Goal: Communication & Community: Answer question/provide support

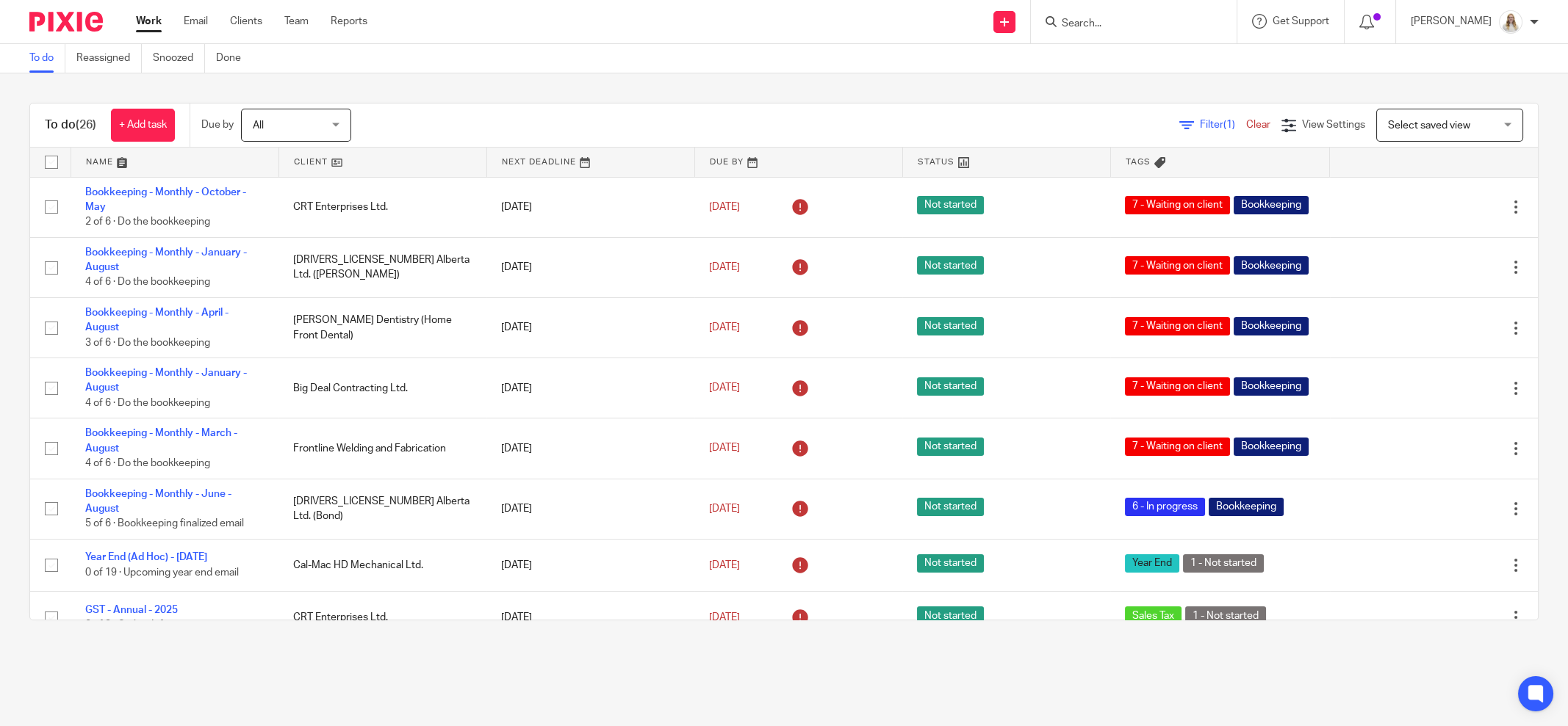
click at [620, 79] on div "To do (26) + Add task Due by All All Today Tomorrow This week Next week This mo…" at bounding box center [784, 362] width 1568 height 577
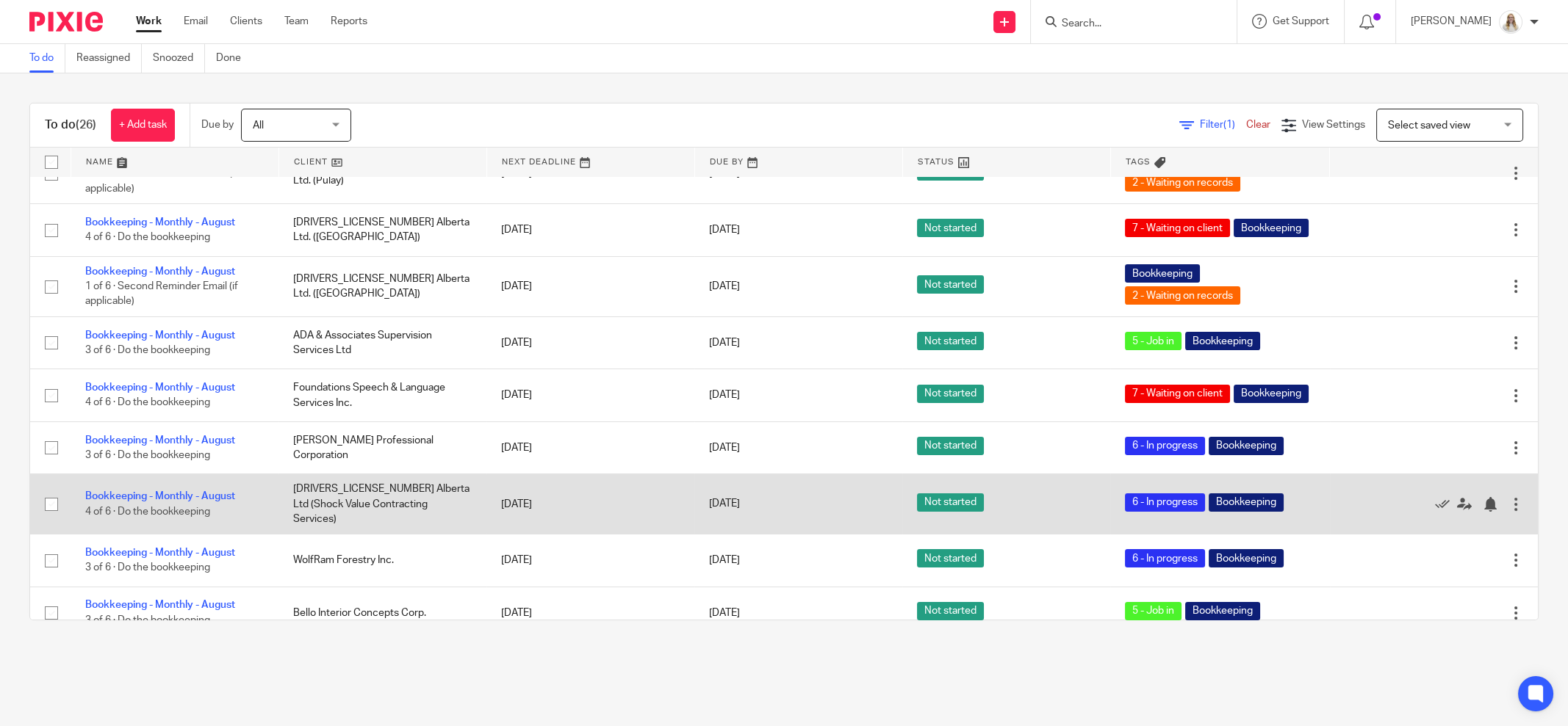
scroll to position [826, 0]
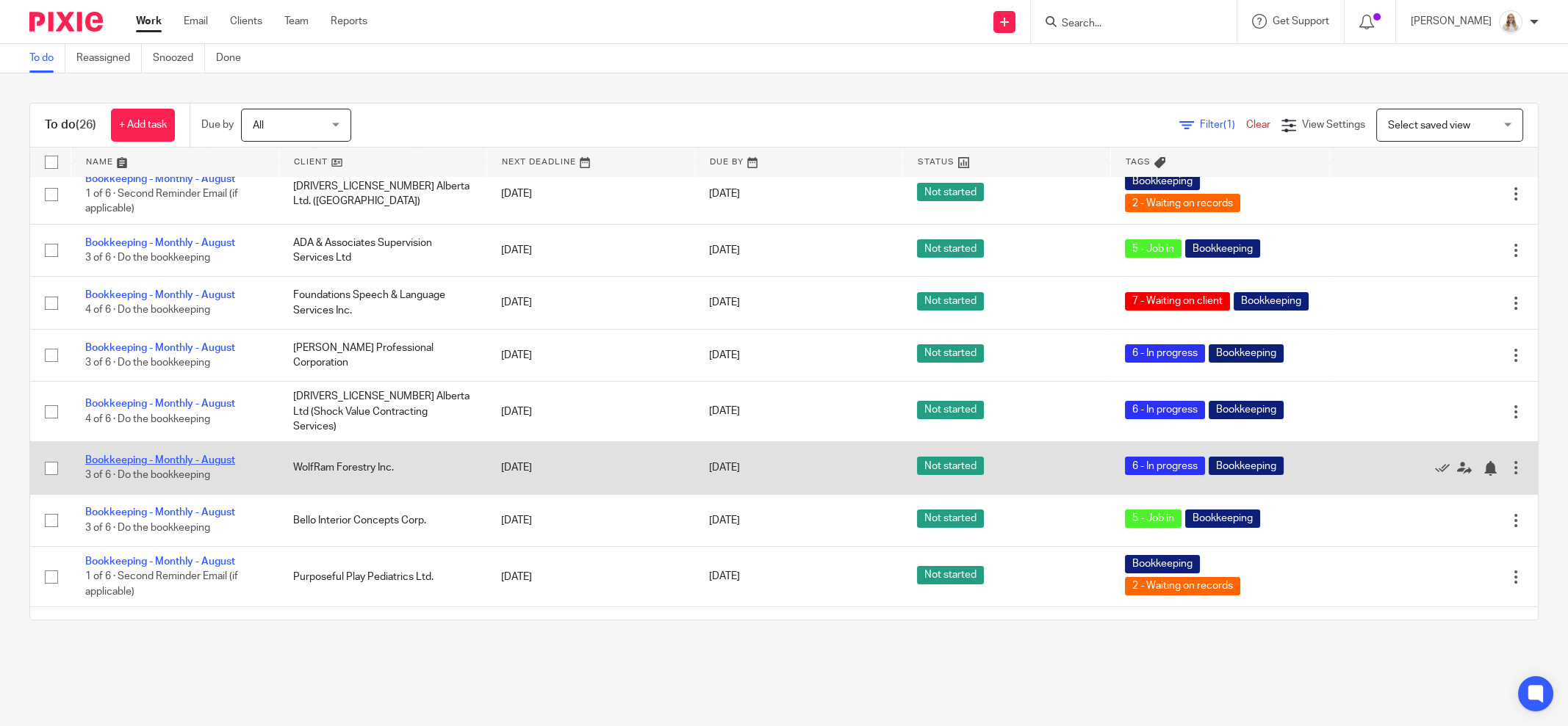
click at [196, 465] on link "Bookkeeping - Monthly - August" at bounding box center [160, 461] width 150 height 10
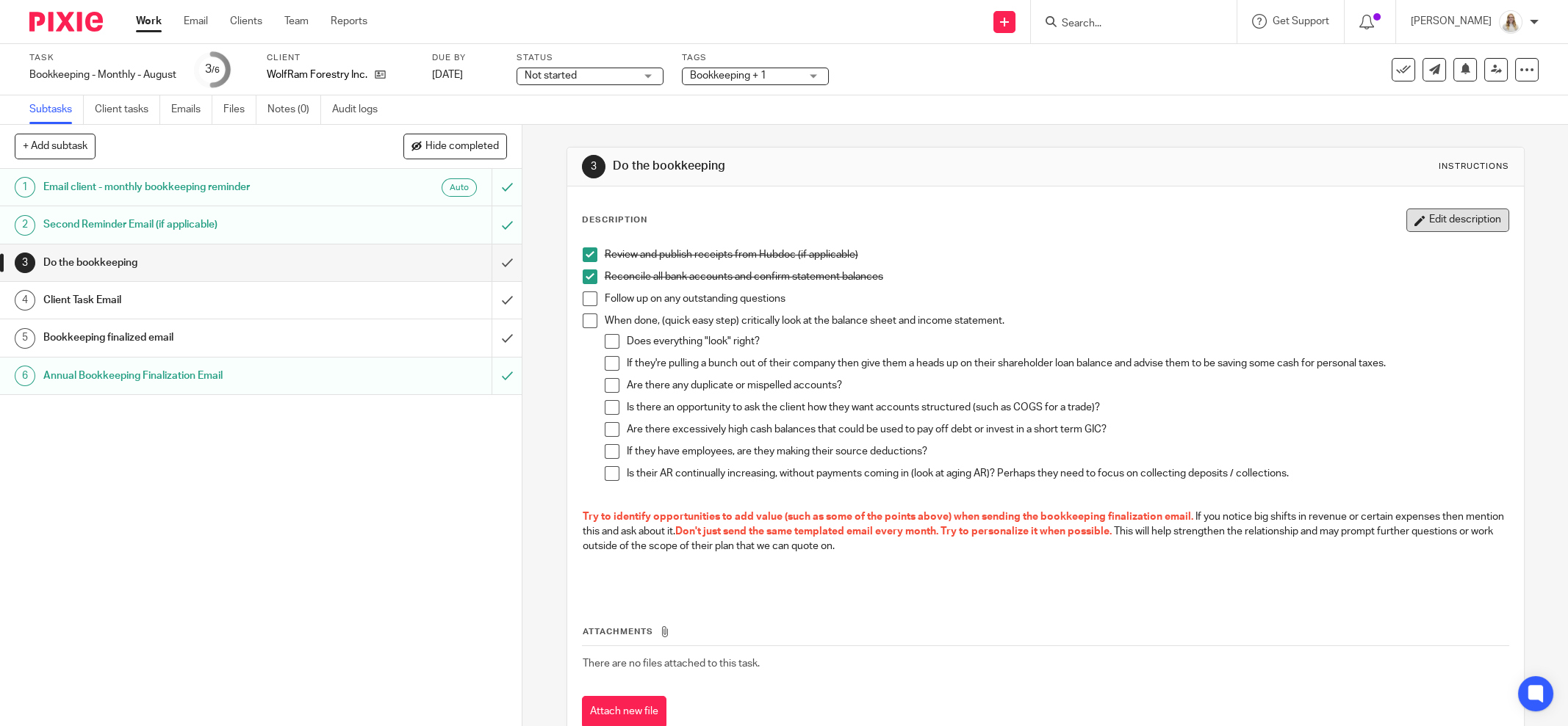
click at [1462, 226] on button "Edit description" at bounding box center [1457, 220] width 103 height 23
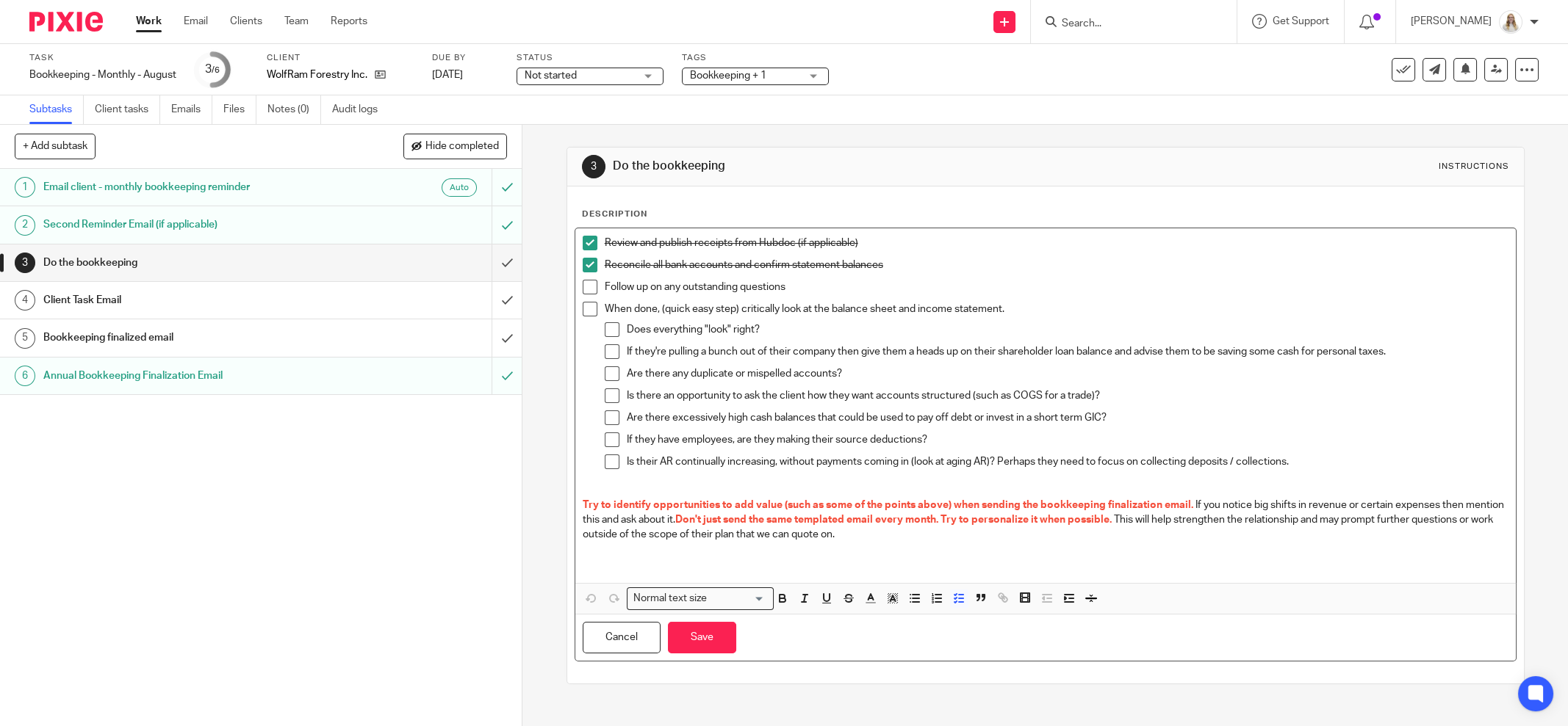
click at [787, 285] on p "Follow up on any outstanding questions" at bounding box center [1057, 287] width 904 height 15
drag, startPoint x: 850, startPoint y: 285, endPoint x: 791, endPoint y: 284, distance: 59.0
click at [791, 284] on p "Follow up on any outstanding questions - uncoded lines sent Sept 17" at bounding box center [1057, 287] width 904 height 15
click at [871, 597] on icon "button" at bounding box center [871, 599] width 13 height 13
click at [990, 649] on li "color:#AB149E" at bounding box center [992, 647] width 11 height 11
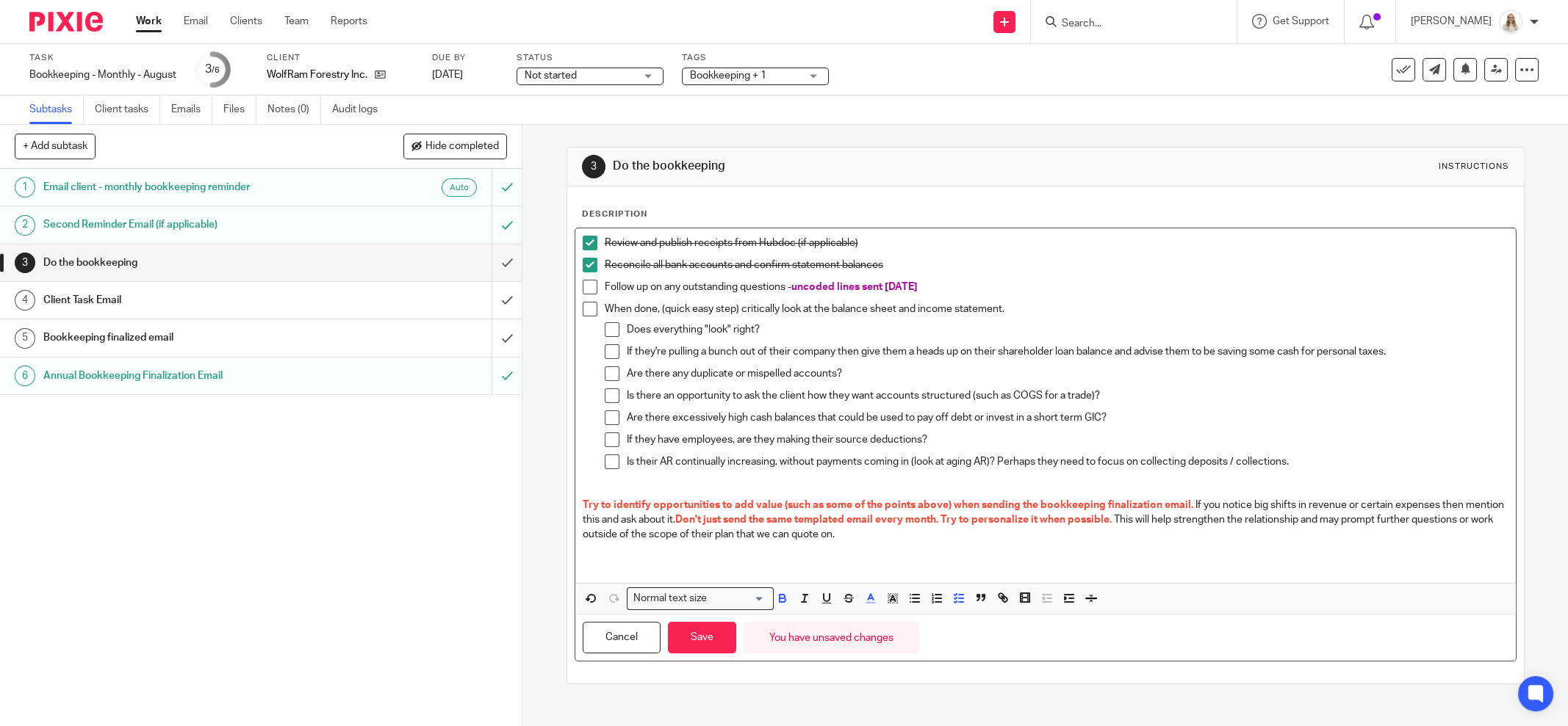
drag, startPoint x: 697, startPoint y: 637, endPoint x: 733, endPoint y: 635, distance: 36.1
click at [705, 637] on button "Save" at bounding box center [702, 638] width 68 height 31
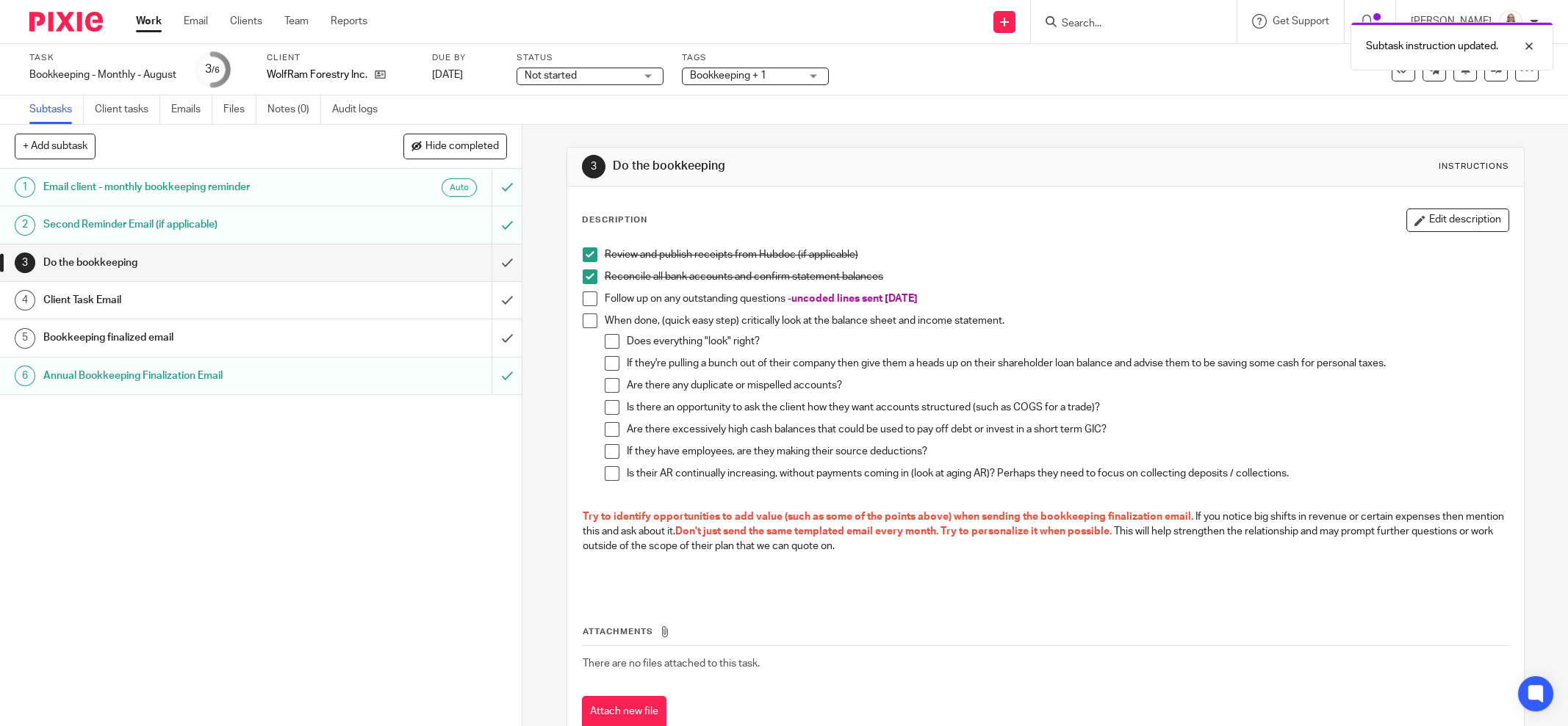
click at [385, 297] on div "Client Task Email" at bounding box center [260, 300] width 434 height 22
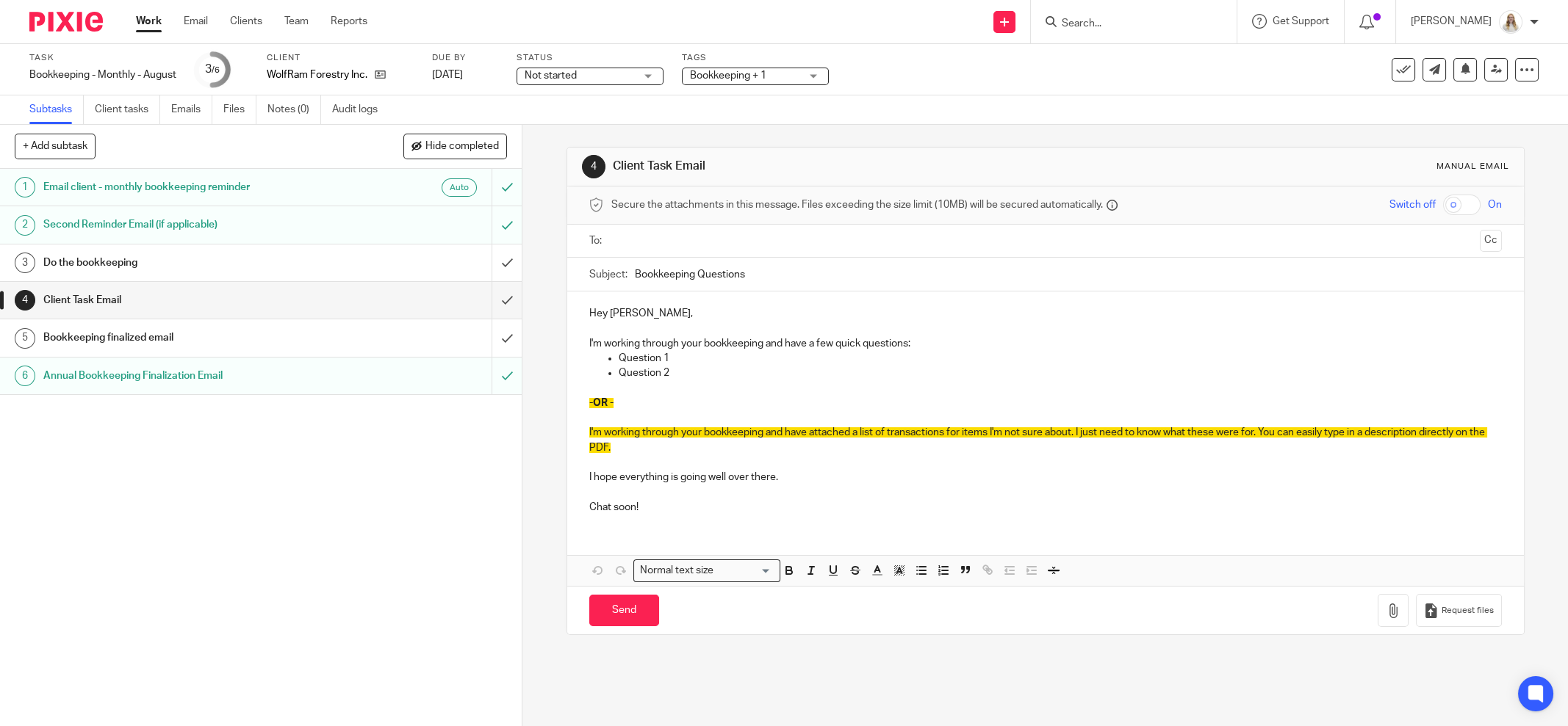
click at [809, 357] on p "Question 1" at bounding box center [1060, 359] width 883 height 15
click at [620, 271] on label "Subject:" at bounding box center [608, 275] width 38 height 15
click at [635, 271] on input "Bookkeeping Questions" at bounding box center [1068, 274] width 867 height 33
click at [635, 270] on input "Bookkeeping Questions" at bounding box center [1068, 274] width 867 height 33
type input "August Bookkeeping Questions"
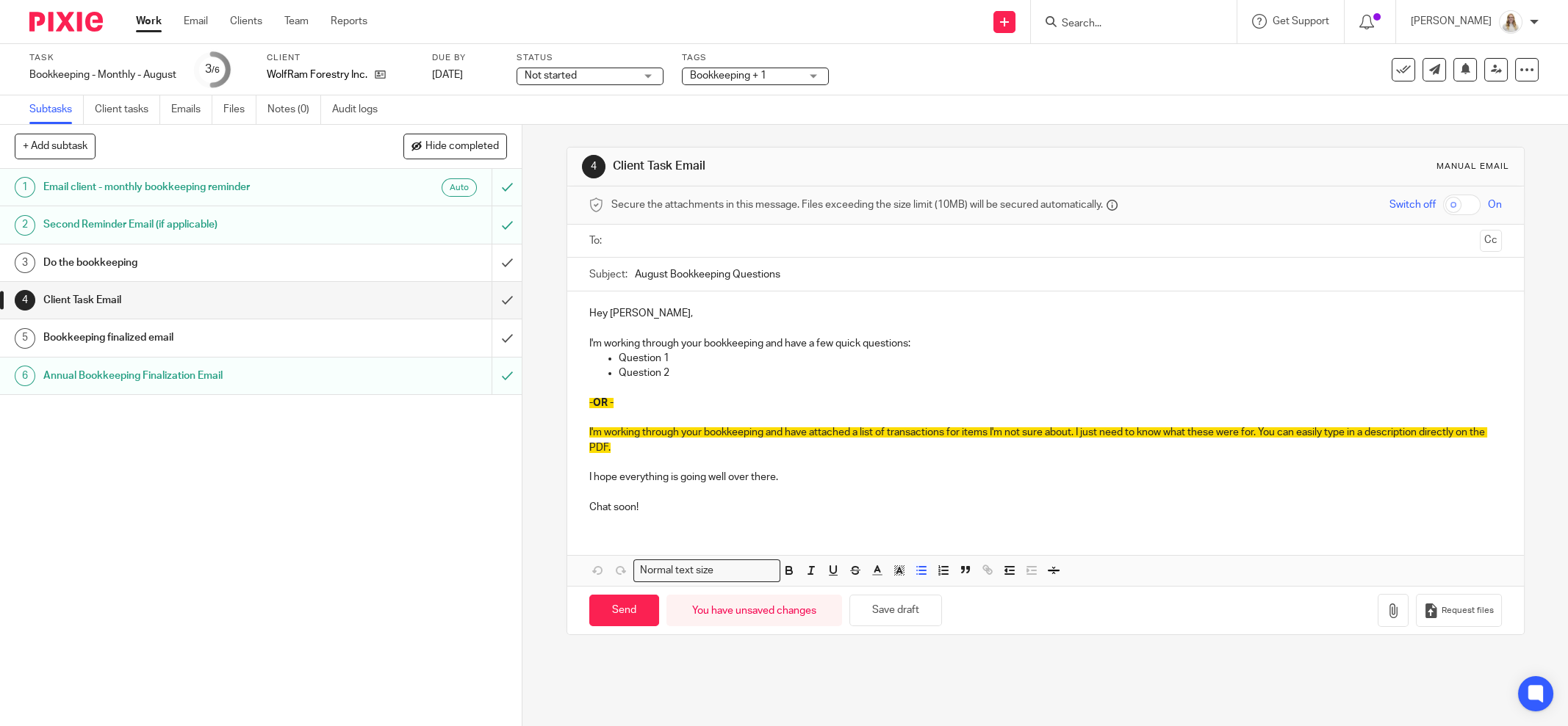
click at [700, 396] on p "-OR -" at bounding box center [1046, 403] width 913 height 15
drag, startPoint x: 636, startPoint y: 502, endPoint x: 578, endPoint y: 473, distance: 64.8
click at [578, 473] on div "Hey Jason, I'm working through your bookkeeping and have a few quick questions:…" at bounding box center [1046, 408] width 956 height 235
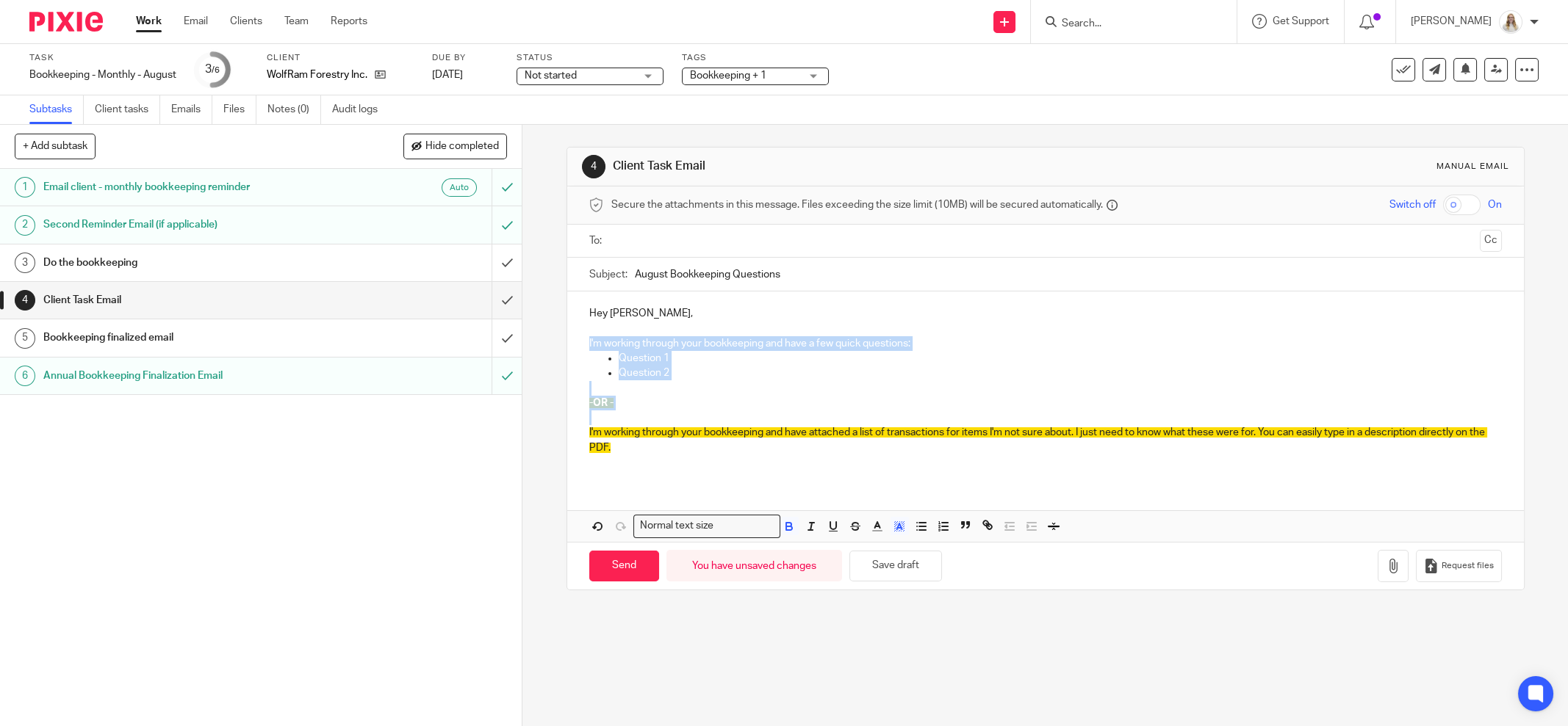
drag, startPoint x: 612, startPoint y: 418, endPoint x: 577, endPoint y: 345, distance: 81.0
click at [576, 344] on div "Hey Jason, I'm working through your bookkeeping and have a few quick questions:…" at bounding box center [1046, 386] width 956 height 190
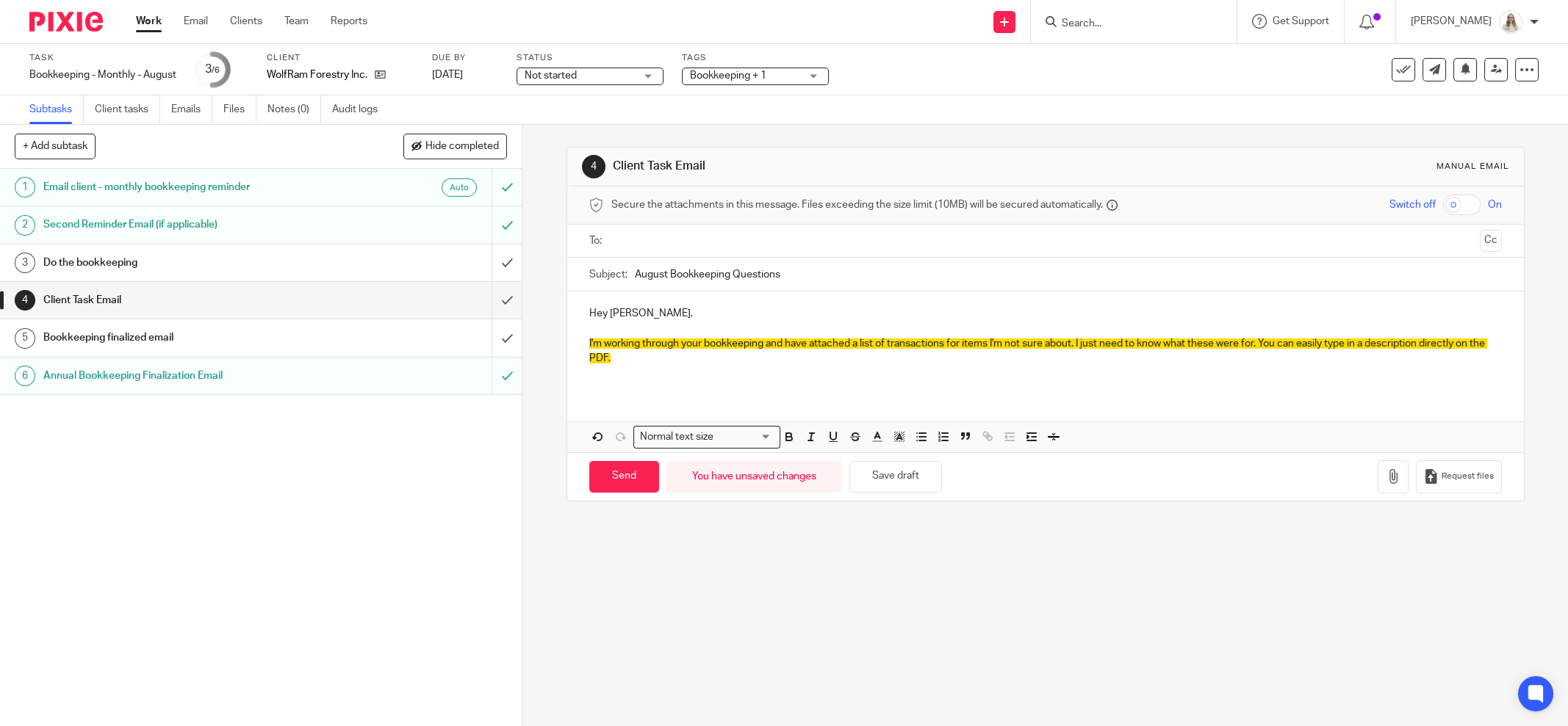
drag, startPoint x: 630, startPoint y: 350, endPoint x: 654, endPoint y: 341, distance: 25.6
click at [630, 348] on p "I'm working through your bookkeeping and have attached a list of transactions f…" at bounding box center [1046, 351] width 913 height 30
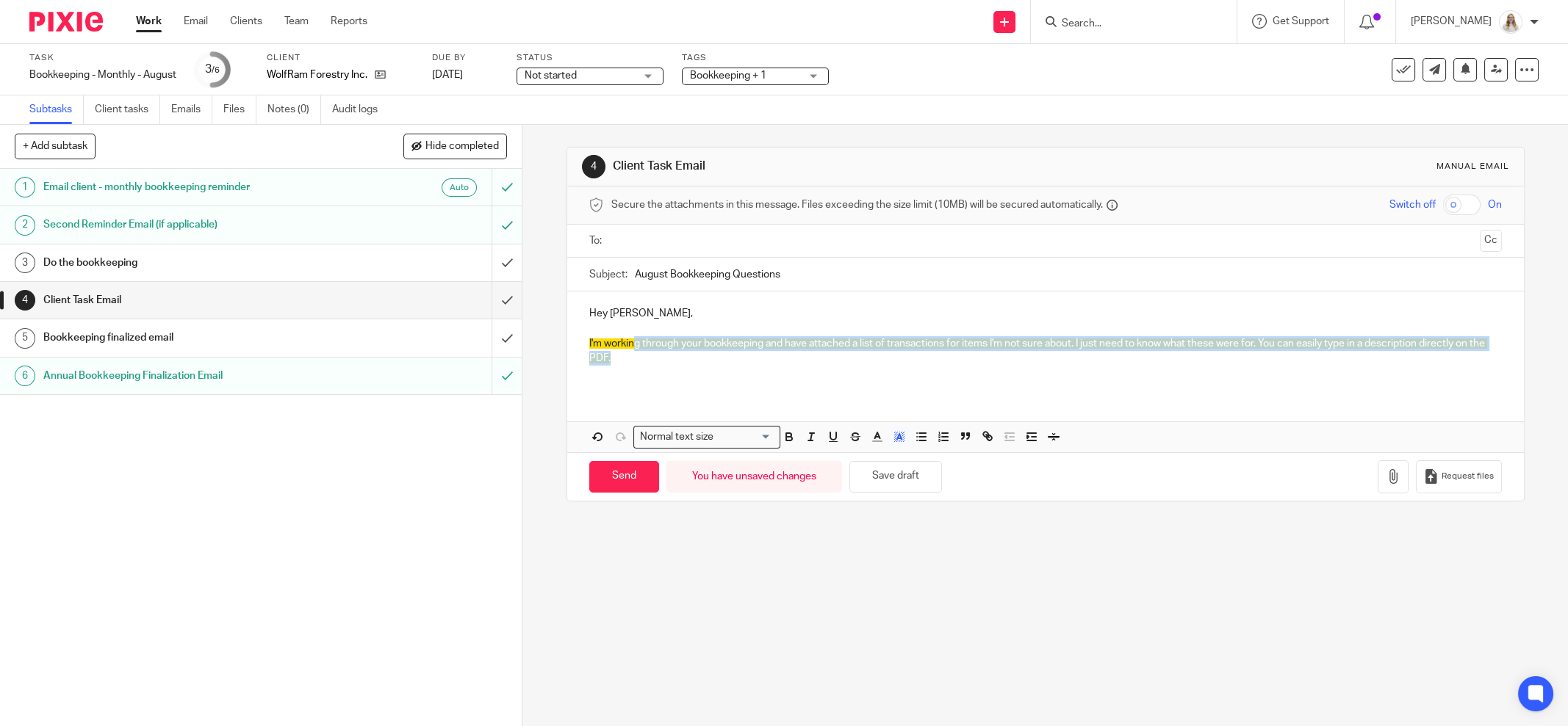
click at [669, 341] on span "I'm working through your bookkeeping and have attached a list of transactions f…" at bounding box center [1038, 351] width 898 height 25
drag, startPoint x: 632, startPoint y: 355, endPoint x: 559, endPoint y: 333, distance: 76.2
click at [559, 333] on div "4 Client Task Email Manual email Secure the attachments in this message. Files …" at bounding box center [1045, 426] width 1046 height 602
click at [897, 438] on line "button" at bounding box center [899, 438] width 4 height 0
click at [862, 454] on li "color:#FFFFFF" at bounding box center [867, 456] width 11 height 11
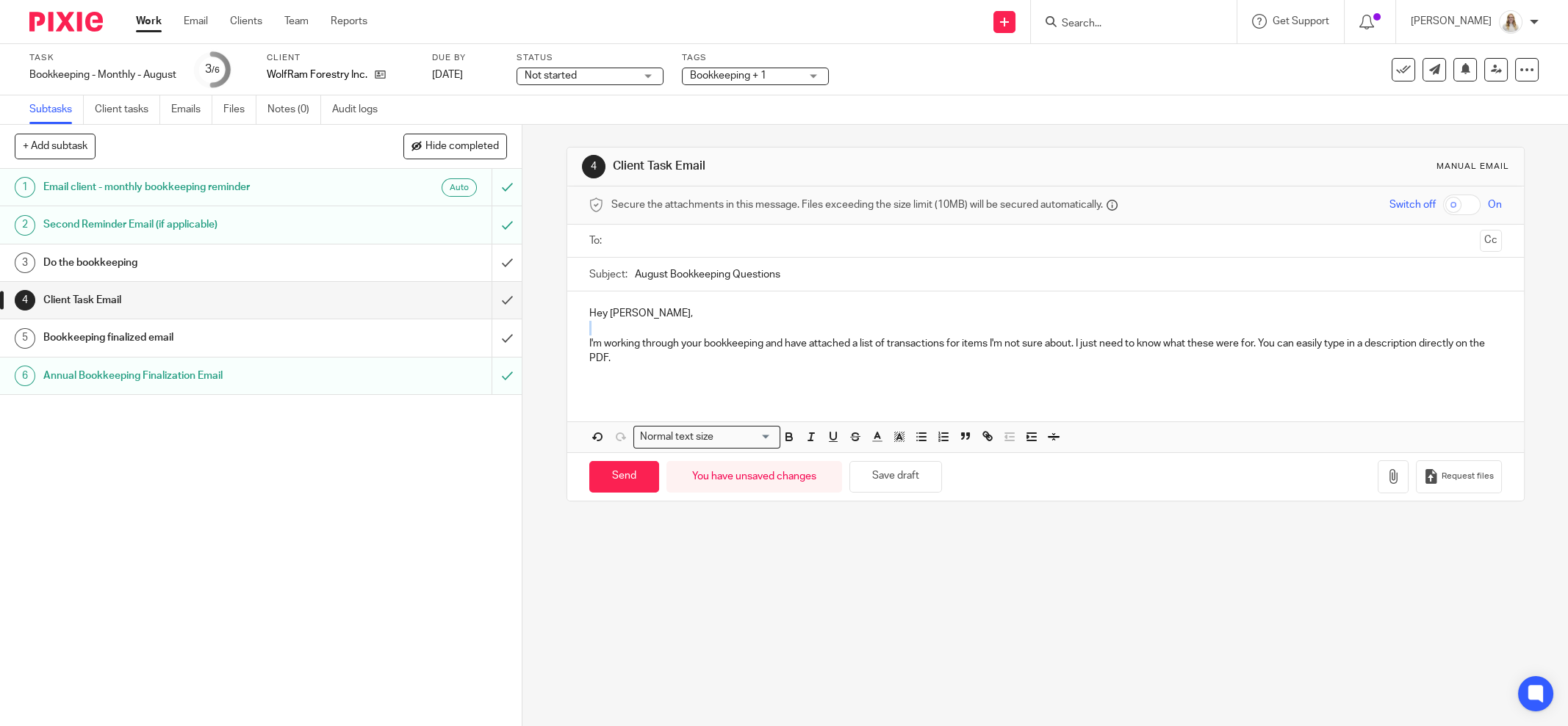
click at [706, 395] on div "Hey Jason, I'm working through your bookkeeping and have attached a list of tra…" at bounding box center [1046, 372] width 956 height 161
drag, startPoint x: 660, startPoint y: 396, endPoint x: 630, endPoint y: 381, distance: 33.5
click at [660, 395] on div "Hey Jason, I'm working through your bookkeeping and have attached a list of tra…" at bounding box center [1046, 372] width 956 height 161
click at [591, 369] on p at bounding box center [1046, 373] width 913 height 15
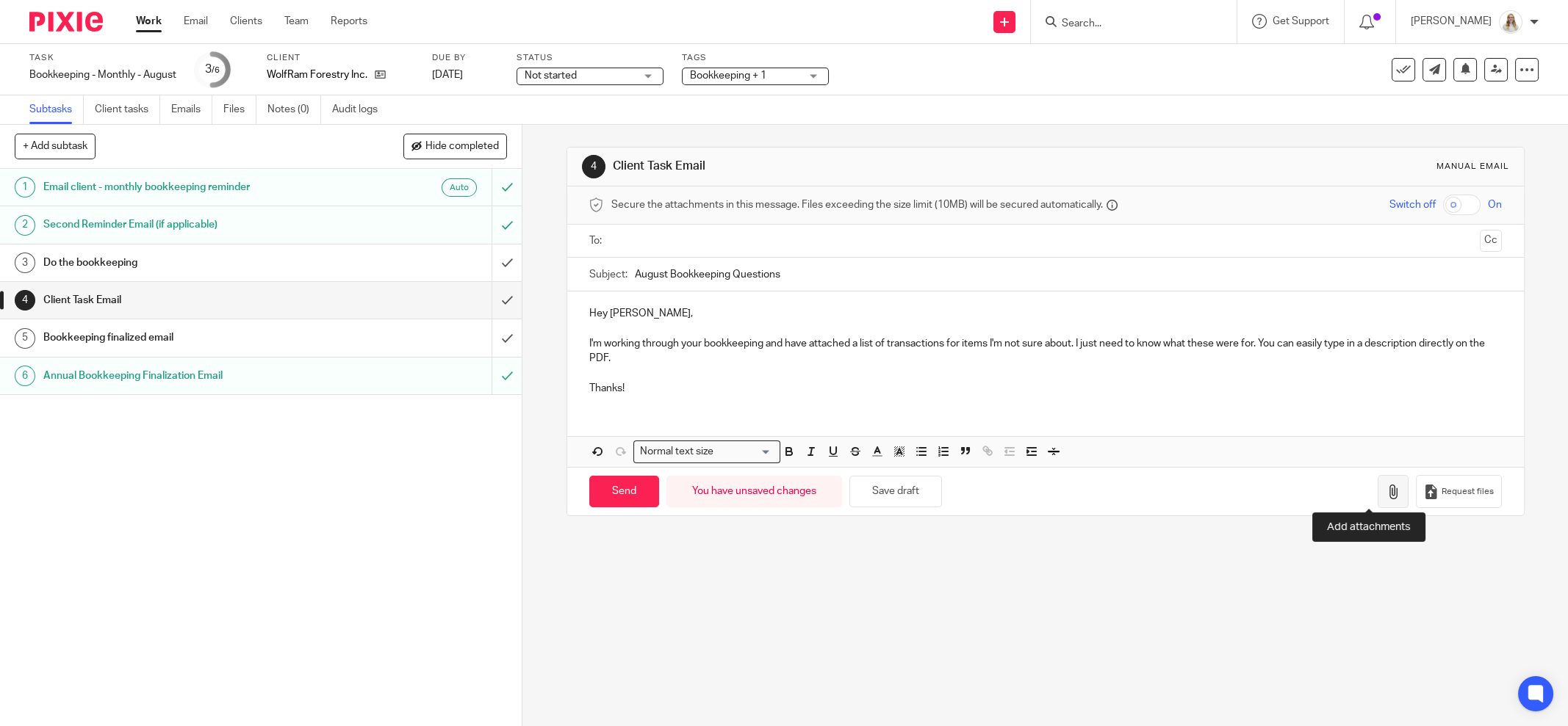
click at [1378, 483] on button "button" at bounding box center [1393, 491] width 31 height 33
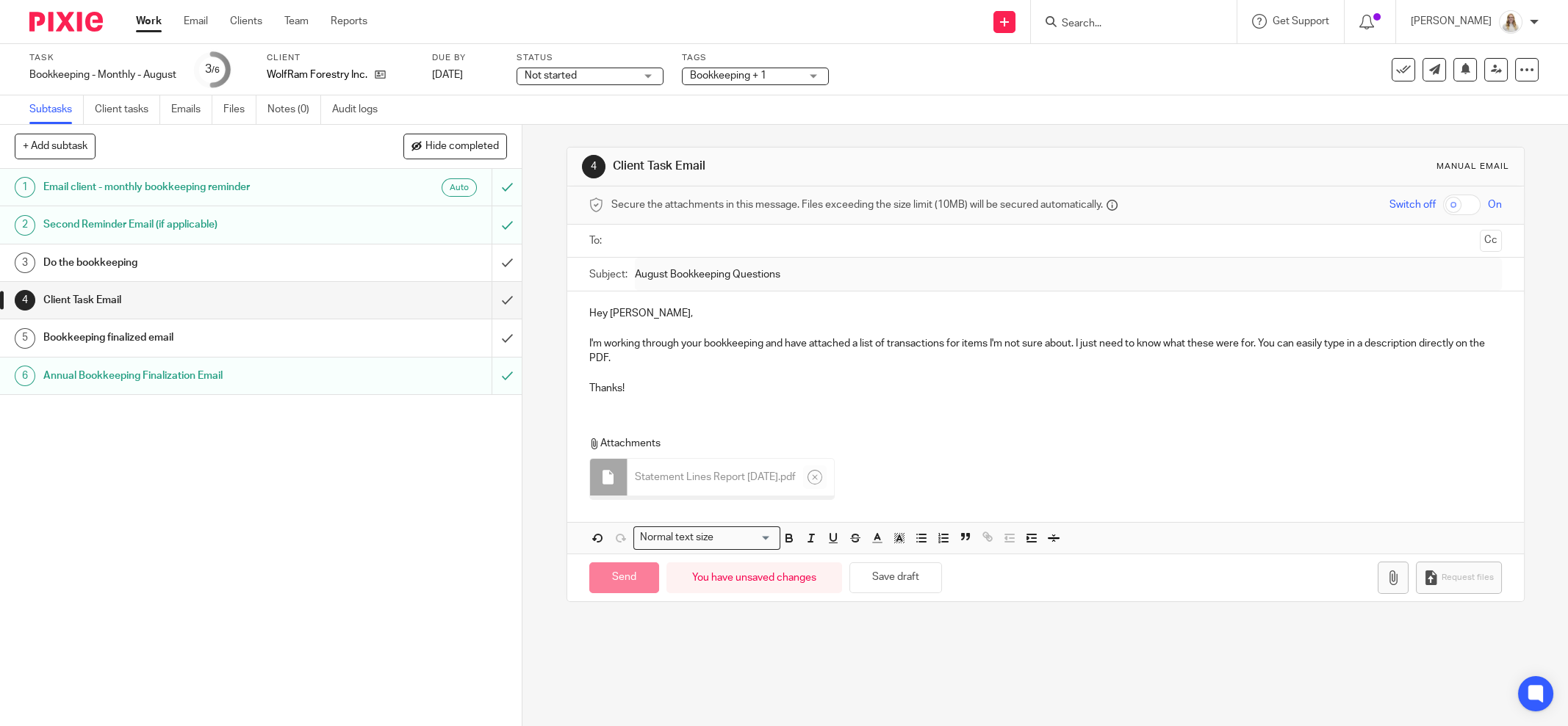
click at [779, 368] on p at bounding box center [1046, 373] width 913 height 15
click at [686, 366] on p at bounding box center [1046, 373] width 913 height 15
click at [777, 354] on p "I'm working through your bookkeeping and have attached a list of transactions f…" at bounding box center [1046, 351] width 913 height 30
drag, startPoint x: 822, startPoint y: 339, endPoint x: 876, endPoint y: 339, distance: 54.0
click at [824, 339] on p "I'm working through your bookkeeping and have attached a list of transactions f…" at bounding box center [1046, 351] width 913 height 30
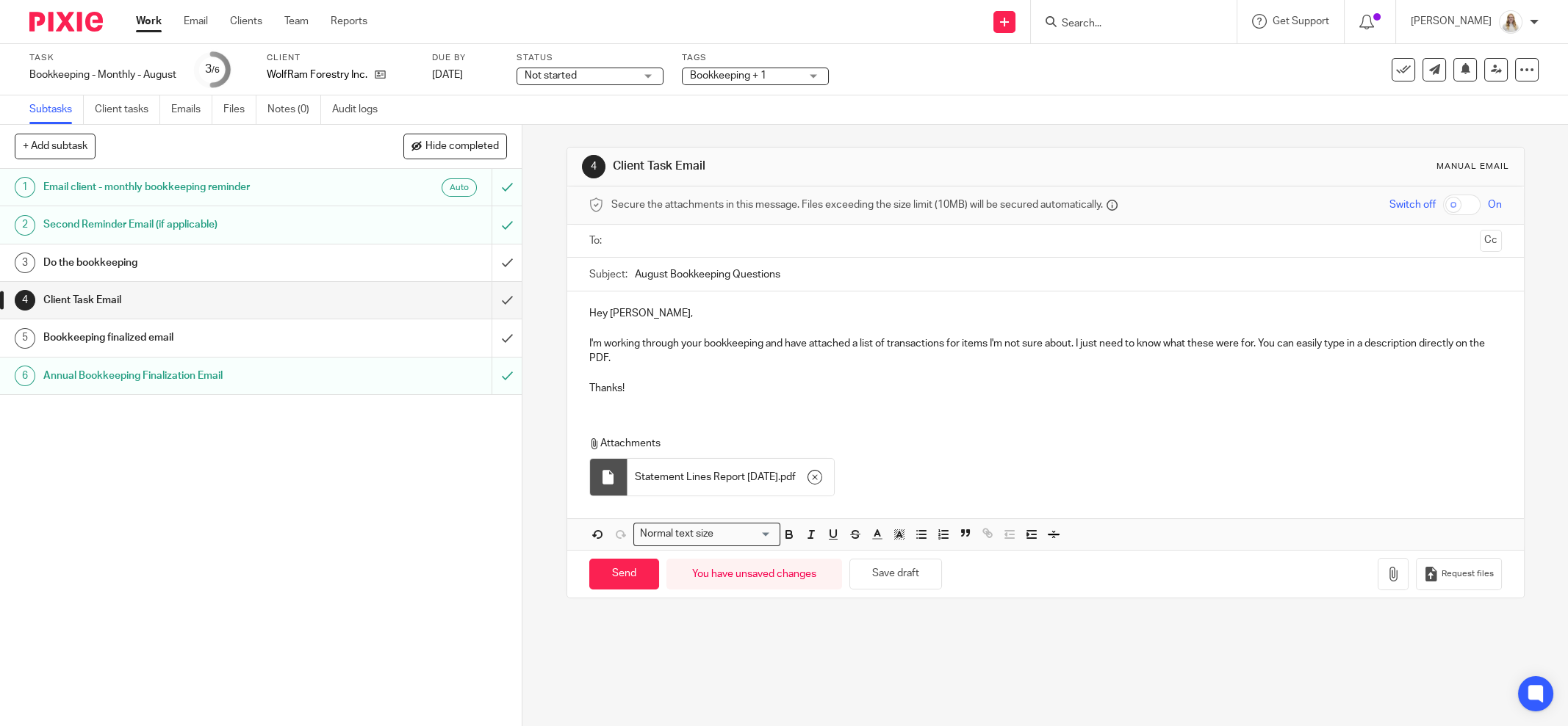
click at [872, 339] on p "I'm working through your bookkeeping and have attached a list of transactions f…" at bounding box center [1046, 351] width 913 height 30
drag, startPoint x: 855, startPoint y: 342, endPoint x: 869, endPoint y: 342, distance: 14.0
click at [869, 342] on p "I'm working through your bookkeeping and have attached a list of transactions f…" at bounding box center [1046, 351] width 913 height 30
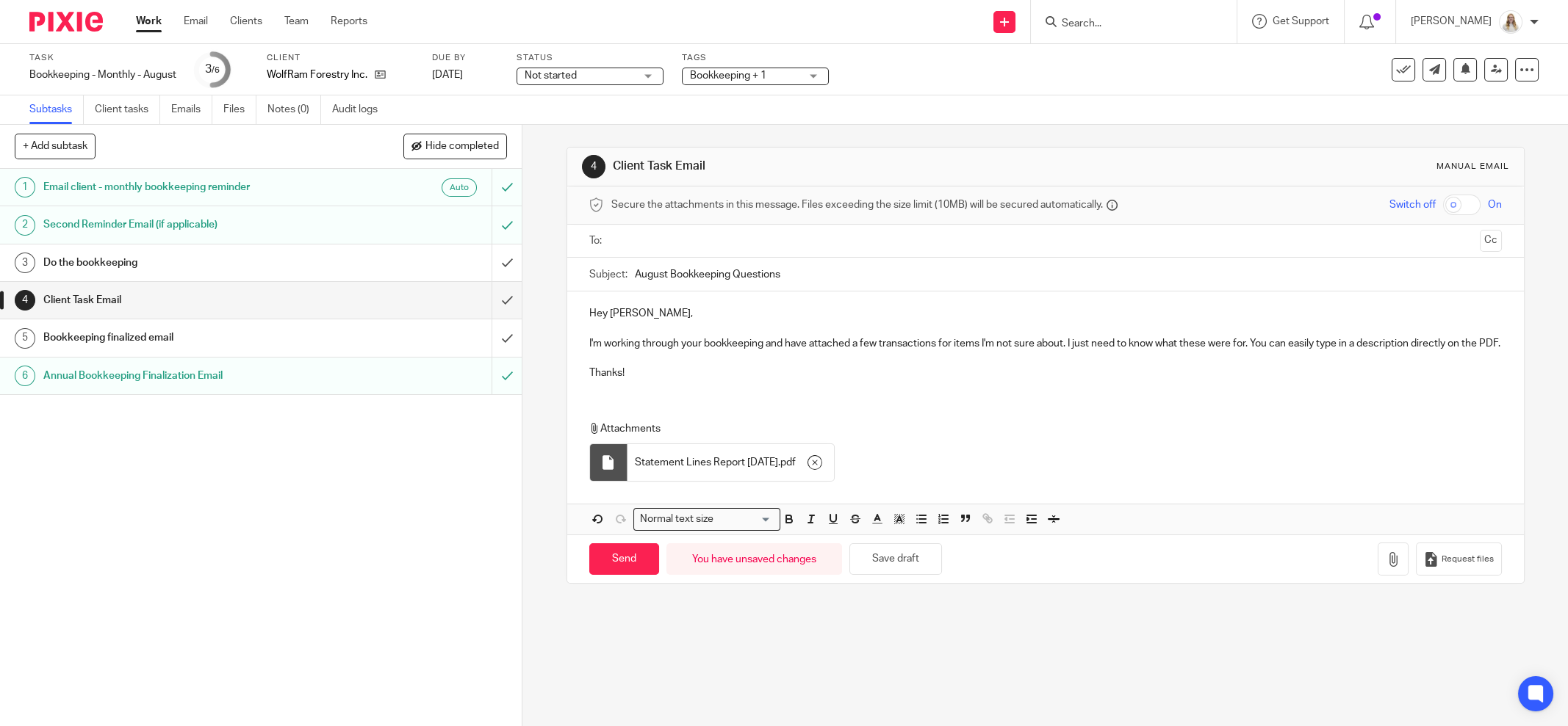
click at [976, 351] on p "I'm working through your bookkeeping and have attached a few transactions for i…" at bounding box center [1046, 344] width 913 height 15
drag, startPoint x: 1066, startPoint y: 341, endPoint x: 1133, endPoint y: 367, distance: 71.9
click at [1133, 367] on div "Hey Jason, I'm working through your bookkeeping and have attached a few transac…" at bounding box center [1046, 341] width 956 height 100
click at [1133, 367] on p "Thanks!" at bounding box center [1046, 373] width 913 height 15
click at [874, 556] on button "Save draft" at bounding box center [896, 559] width 93 height 31
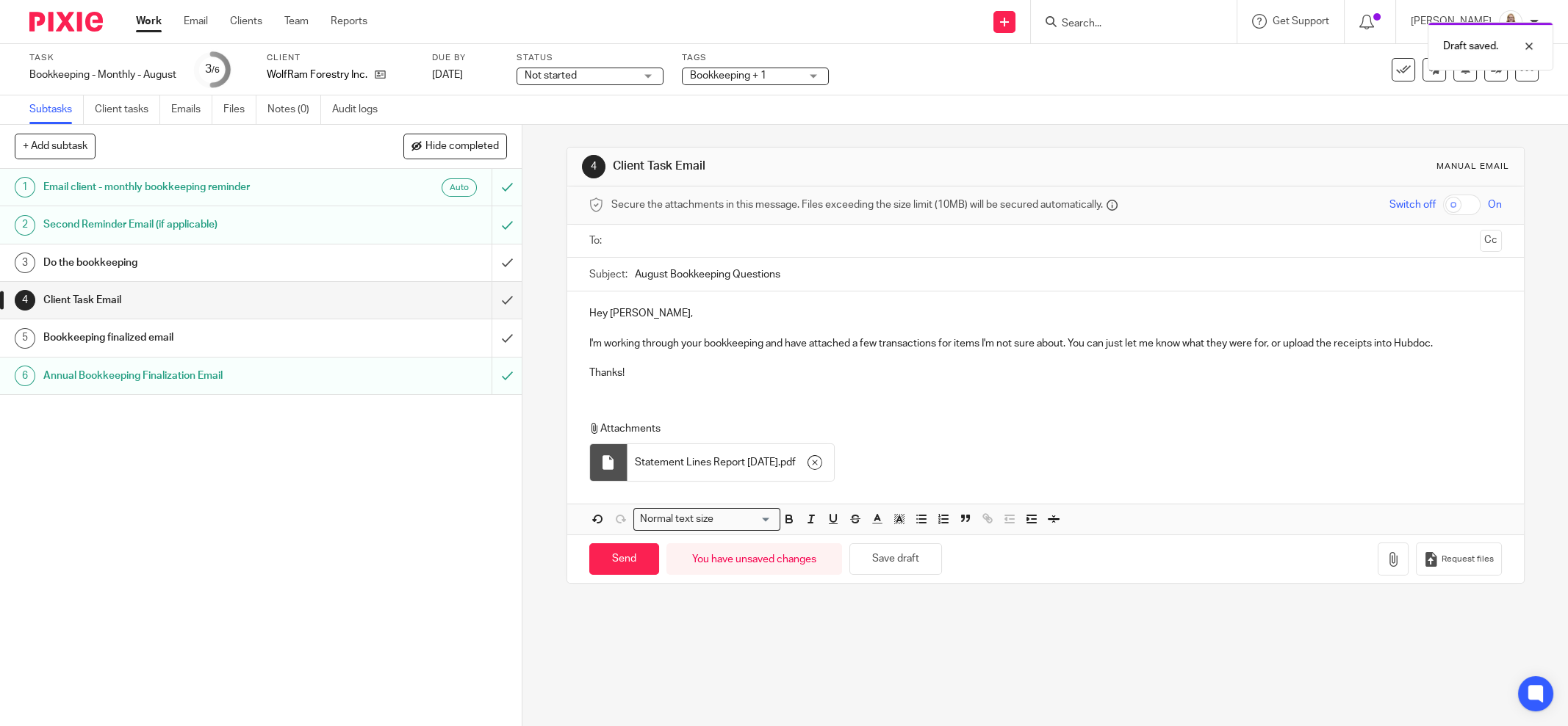
click at [990, 577] on div "Send You have unsaved changes Save draft Request files" at bounding box center [1046, 559] width 956 height 49
drag, startPoint x: 780, startPoint y: 360, endPoint x: 789, endPoint y: 316, distance: 44.9
click at [783, 359] on p at bounding box center [1046, 359] width 913 height 15
click at [780, 238] on input "text" at bounding box center [1045, 241] width 857 height 17
click at [887, 551] on button "Save draft" at bounding box center [896, 563] width 93 height 31
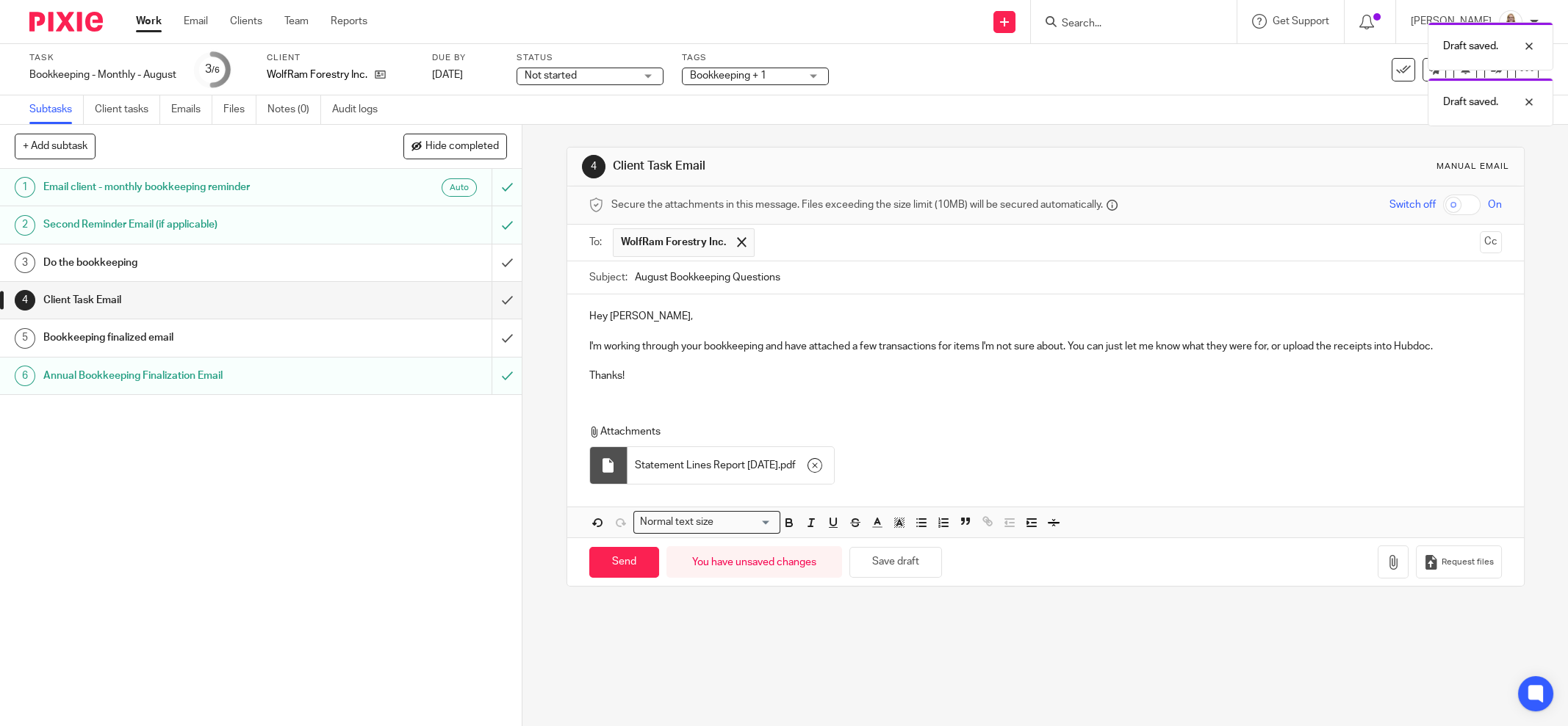
click at [713, 363] on p at bounding box center [1046, 361] width 913 height 15
click at [699, 343] on p "I'm working through your bookkeeping and have attached a few transactions for i…" at bounding box center [1046, 347] width 913 height 15
click at [909, 380] on p "Thanks!" at bounding box center [1046, 376] width 913 height 15
click at [1010, 342] on p "I'm working through your August bookkeeping and have attached a few transaction…" at bounding box center [1046, 347] width 913 height 15
drag, startPoint x: 905, startPoint y: 565, endPoint x: 762, endPoint y: 584, distance: 144.3
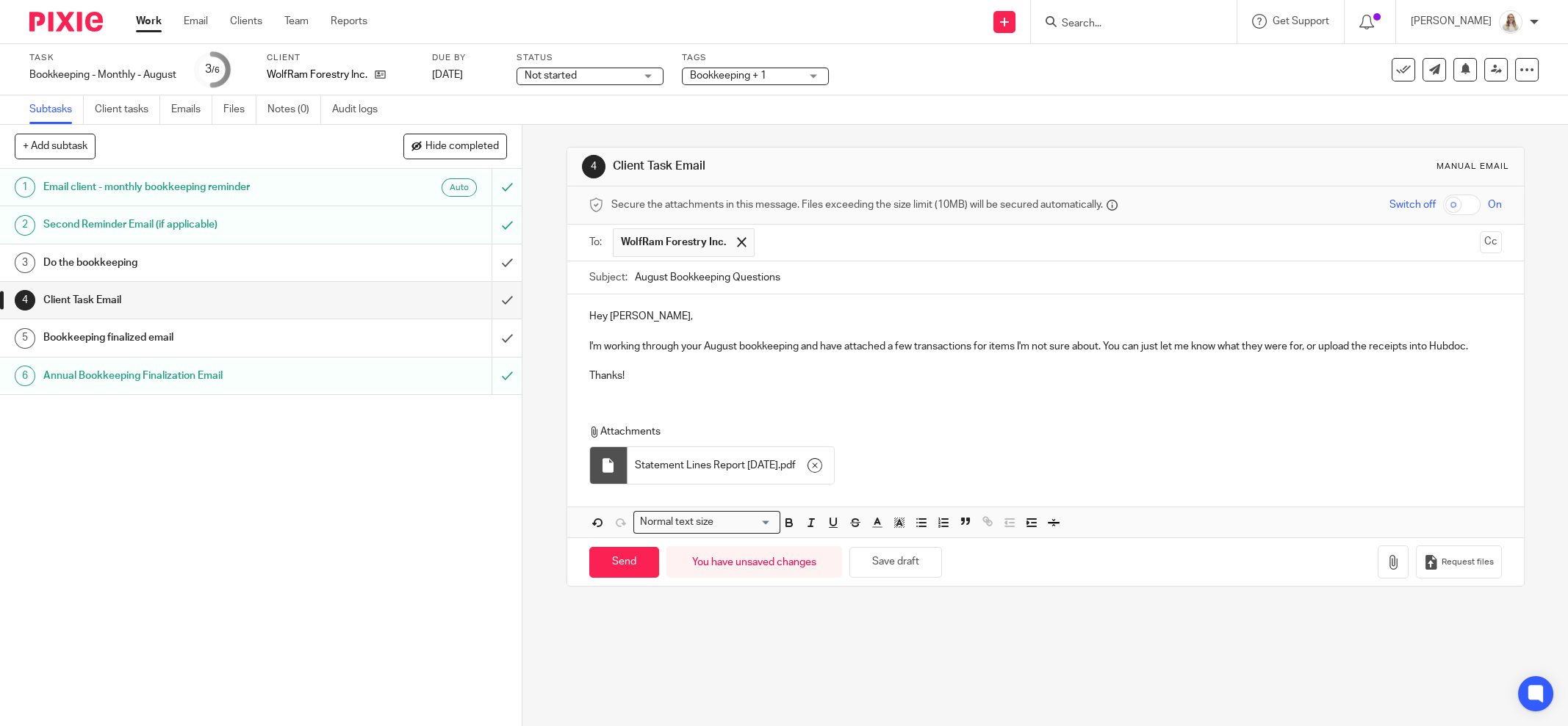
click at [904, 565] on button "Save draft" at bounding box center [896, 563] width 93 height 31
click at [607, 560] on input "Send" at bounding box center [624, 563] width 70 height 31
type input "Sent"
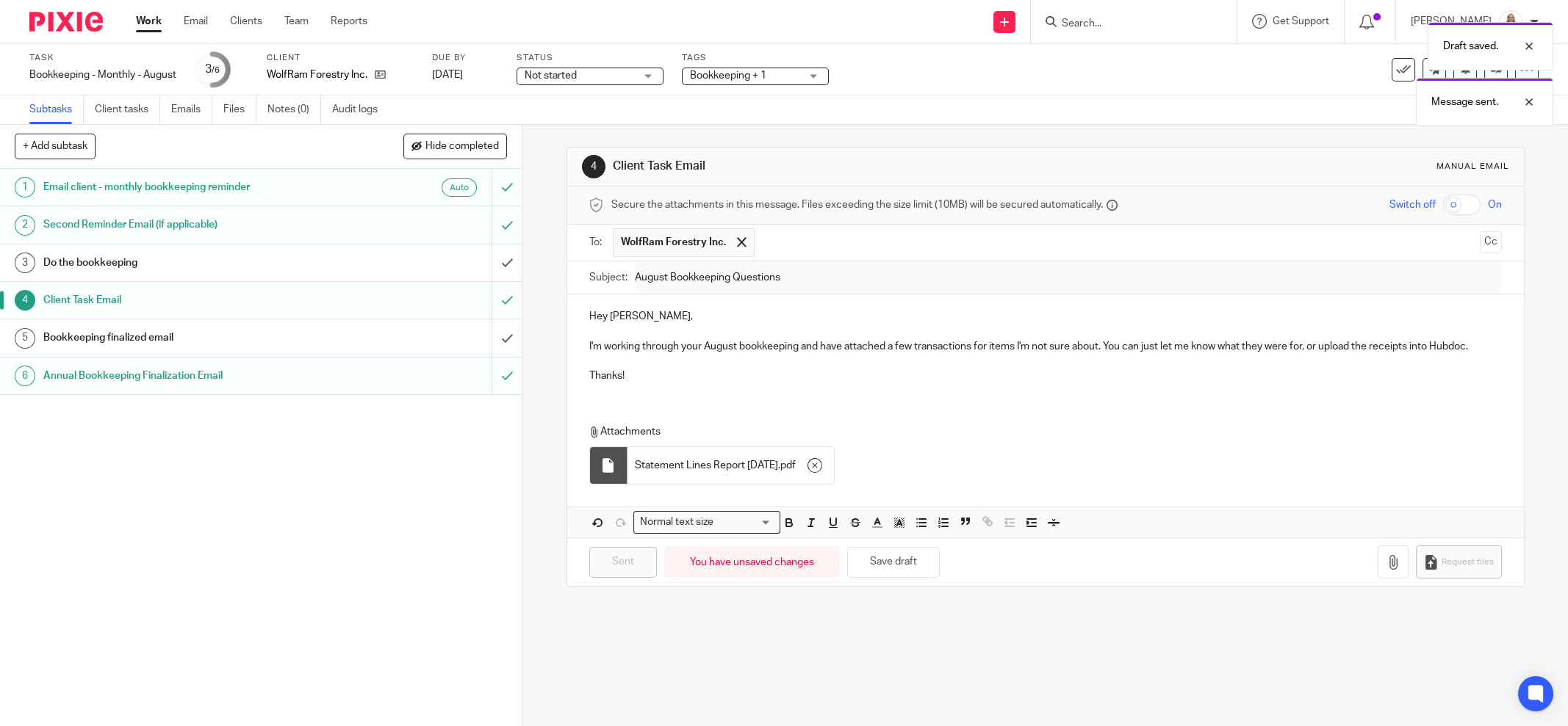
click at [806, 81] on div "Draft saved. Message sent." at bounding box center [1169, 70] width 769 height 112
click at [806, 73] on div "Draft saved. Message sent." at bounding box center [1169, 70] width 769 height 112
click at [812, 73] on div "Bookkeeping + 1" at bounding box center [756, 76] width 147 height 18
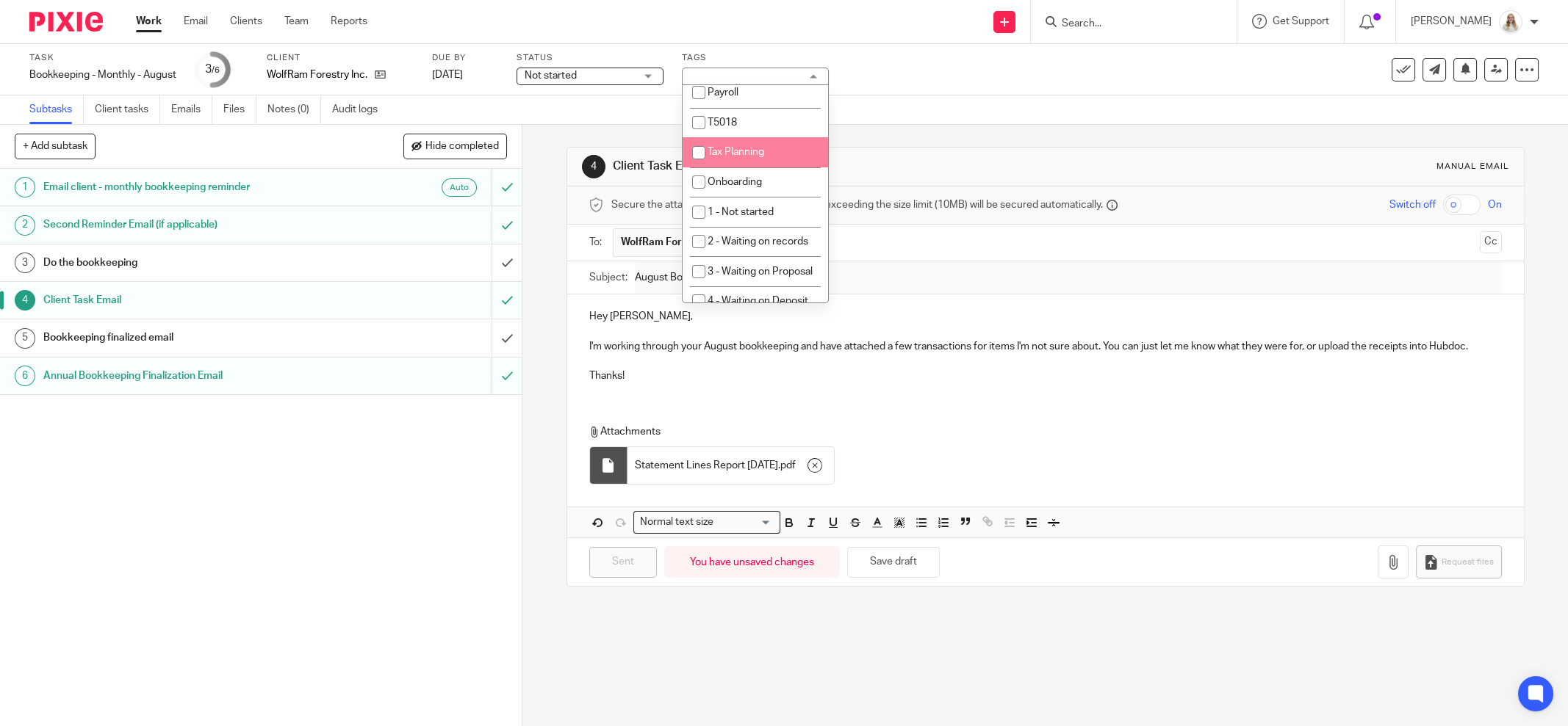
scroll to position [459, 0]
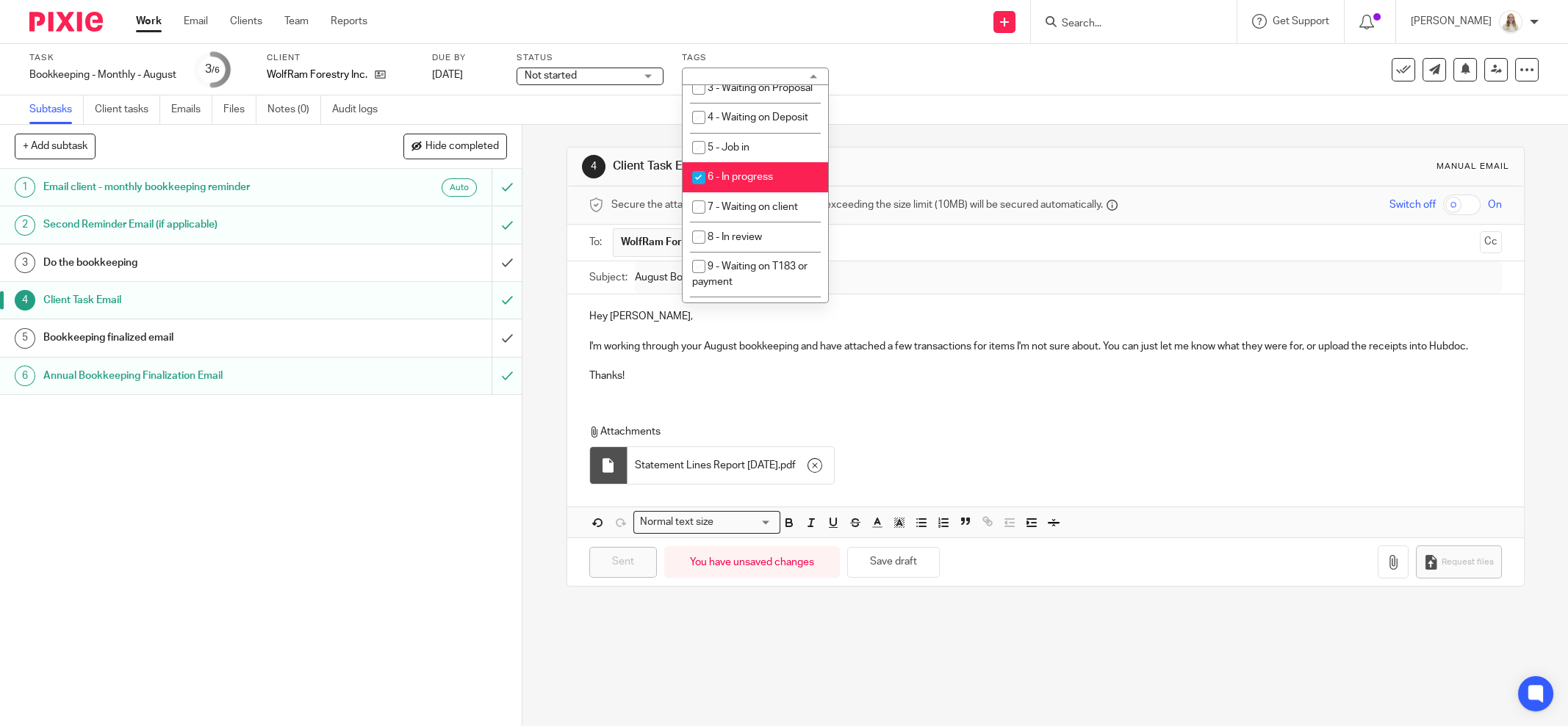
click at [762, 182] on span "6 - In progress" at bounding box center [740, 177] width 65 height 10
checkbox input "false"
click at [764, 212] on span "7 - Waiting on client" at bounding box center [753, 208] width 91 height 10
checkbox input "true"
click at [959, 95] on div "Task Bookkeeping - Monthly - August Save Bookkeeping - Monthly - August 3 /6 Cl…" at bounding box center [784, 85] width 1568 height 81
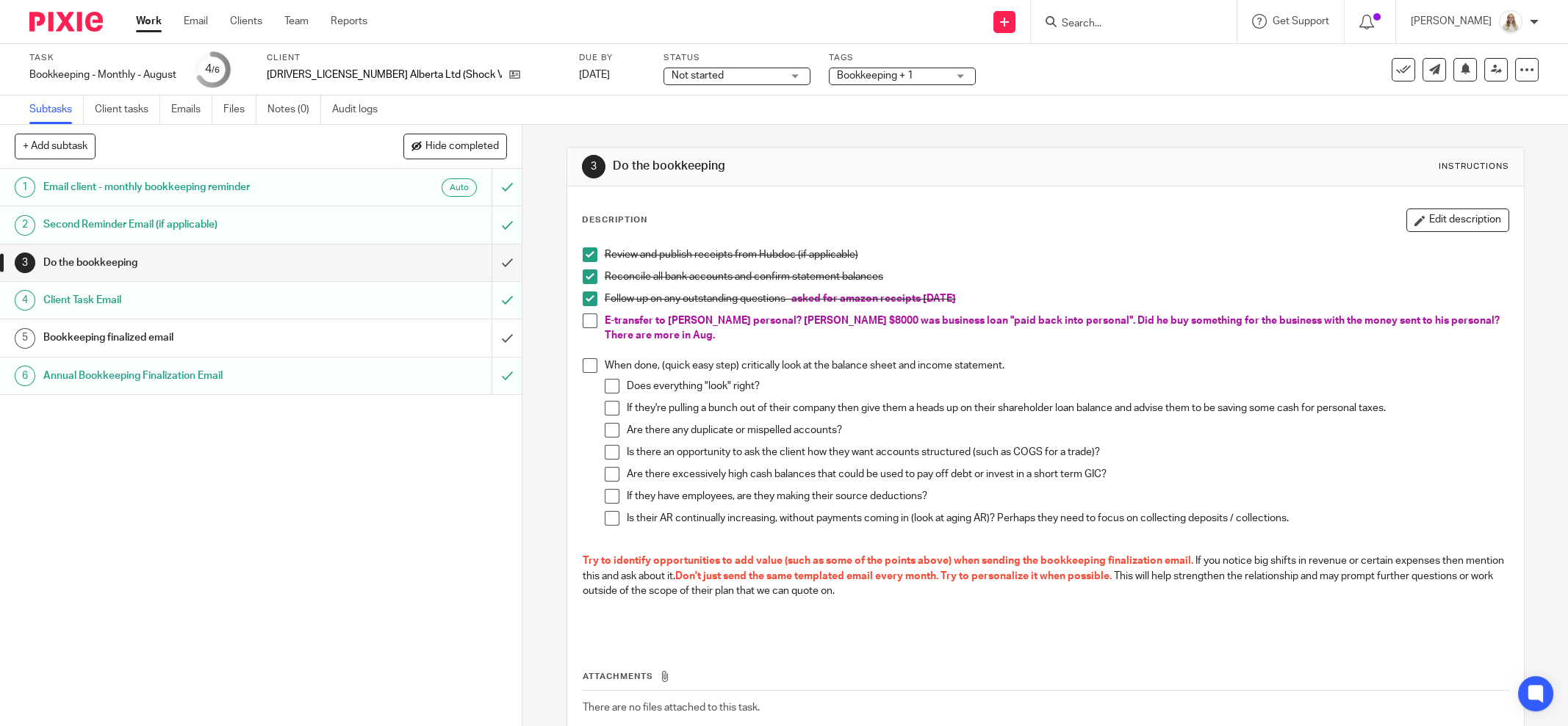
drag, startPoint x: 627, startPoint y: 336, endPoint x: 638, endPoint y: 327, distance: 14.2
click at [627, 336] on p "E-transfer to [PERSON_NAME] personal? [PERSON_NAME] $8000 was business loan "pa…" at bounding box center [1057, 329] width 904 height 30
click at [1096, 331] on p "E-transfer to [PERSON_NAME] personal? [PERSON_NAME] $8000 was business loan "pa…" at bounding box center [1057, 329] width 904 height 30
drag, startPoint x: 1378, startPoint y: 318, endPoint x: 597, endPoint y: 321, distance: 781.0
click at [605, 321] on span "E-transfer to [PERSON_NAME] personal? [PERSON_NAME] $8000 was business loan "pa…" at bounding box center [1053, 328] width 897 height 25
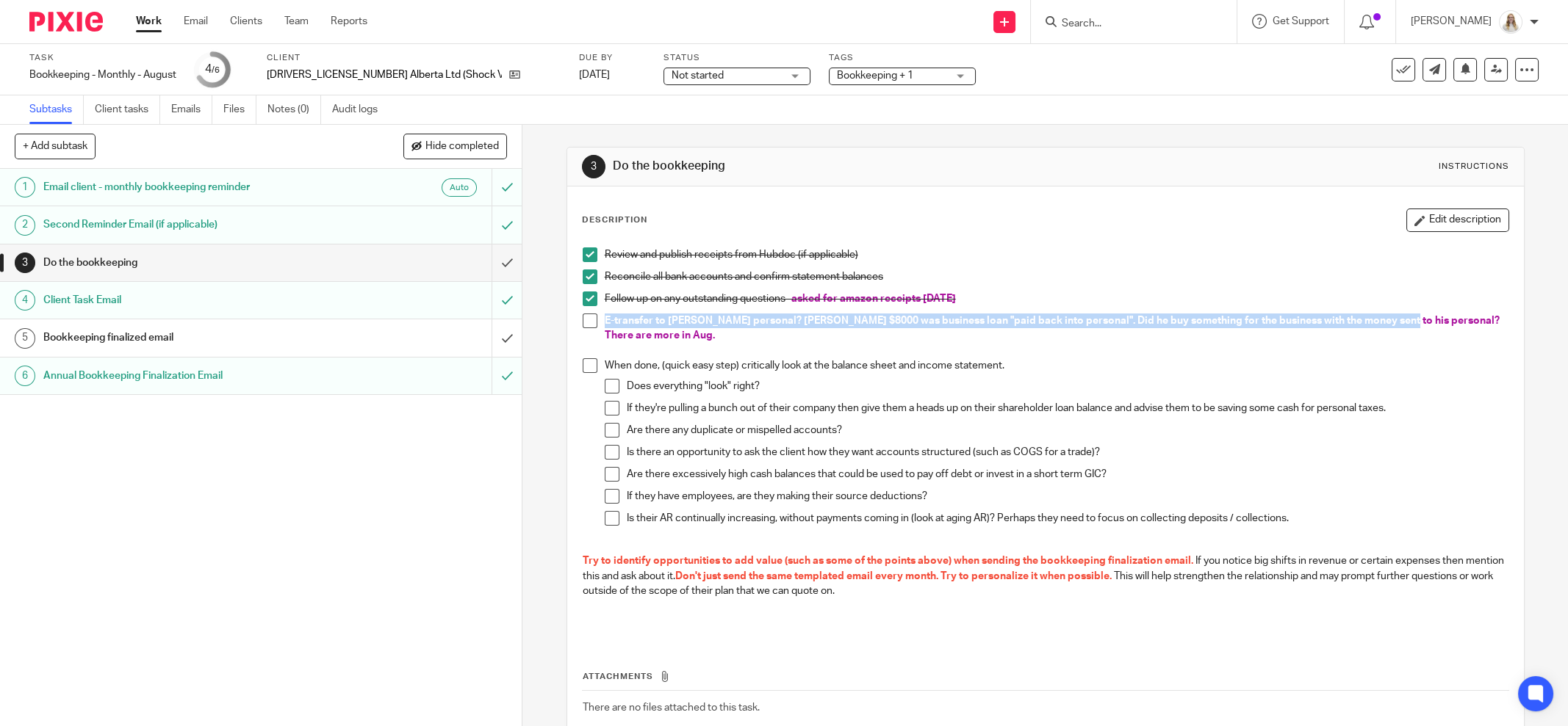
copy span "E-transfer to [PERSON_NAME] personal? [PERSON_NAME] $8000 was business loan "pa…"
click at [180, 331] on h1 "Bookkeeping finalized email" at bounding box center [188, 337] width 289 height 22
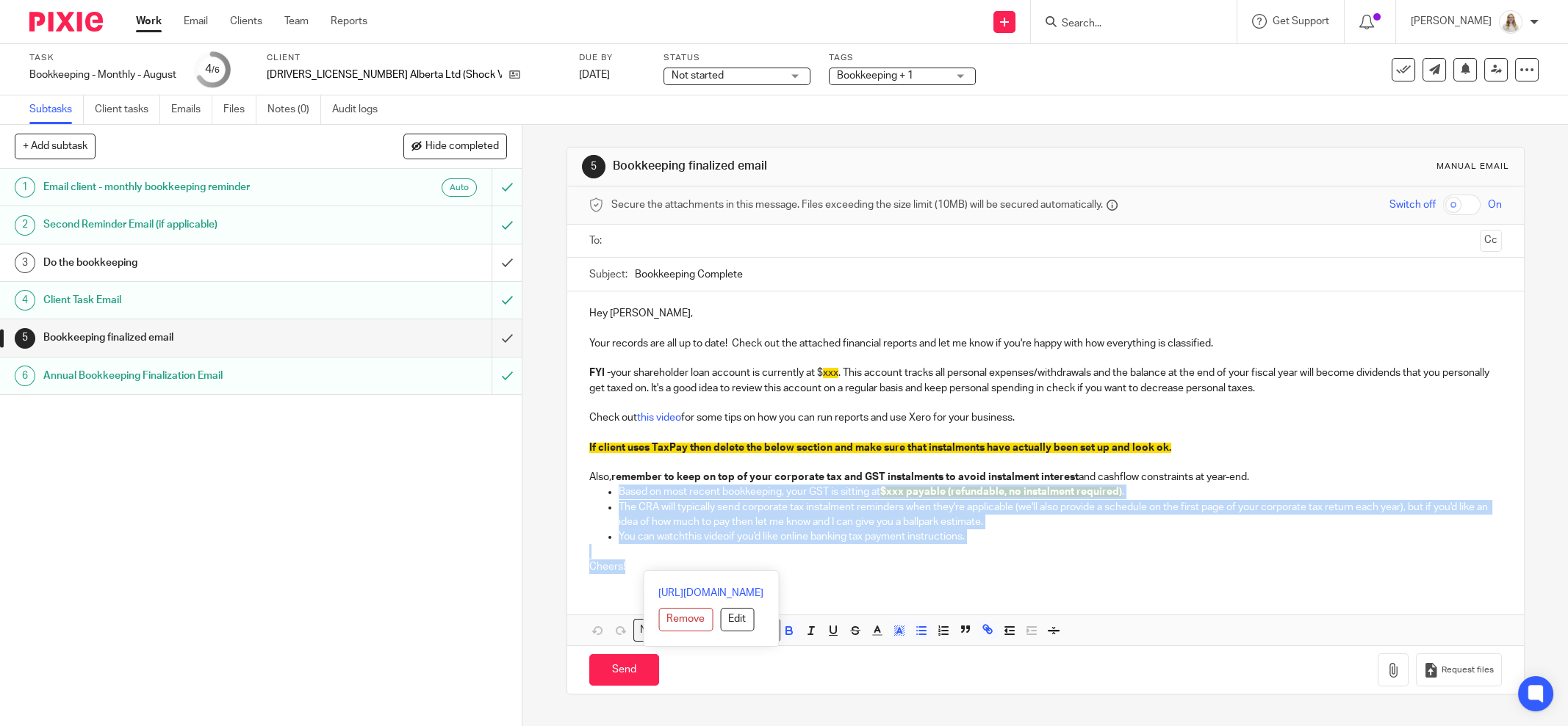
drag, startPoint x: 618, startPoint y: 562, endPoint x: 609, endPoint y: 485, distance: 77.5
click at [609, 485] on div "Hey James, Your records are all up to date! Check out the attached financial re…" at bounding box center [1046, 438] width 956 height 294
click at [1046, 472] on strong "remember to keep on top of your corporate tax and GST instalments to avoid inst…" at bounding box center [845, 477] width 467 height 10
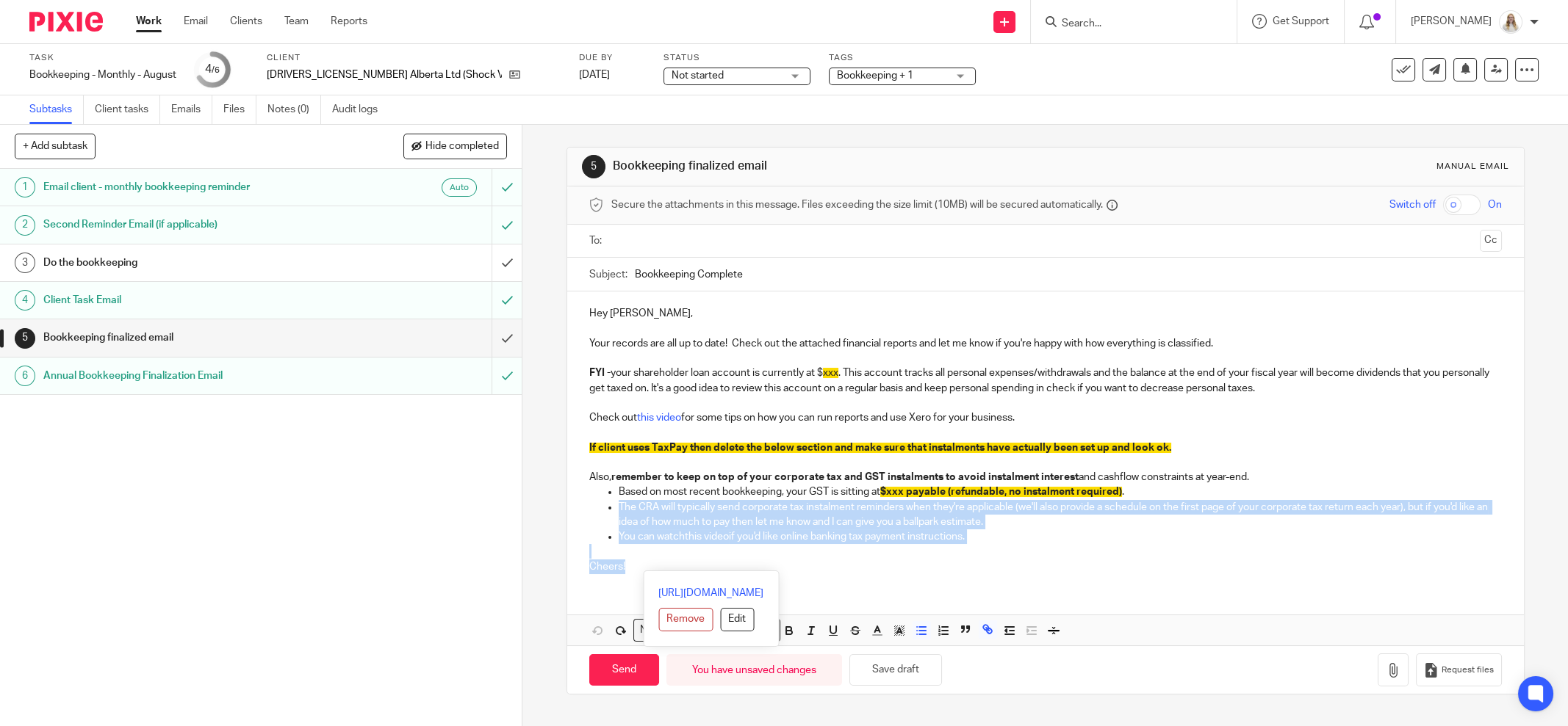
drag, startPoint x: 618, startPoint y: 544, endPoint x: 611, endPoint y: 509, distance: 35.7
click at [611, 509] on div "Hey James, Your records are all up to date! Check out the attached financial re…" at bounding box center [1046, 438] width 956 height 294
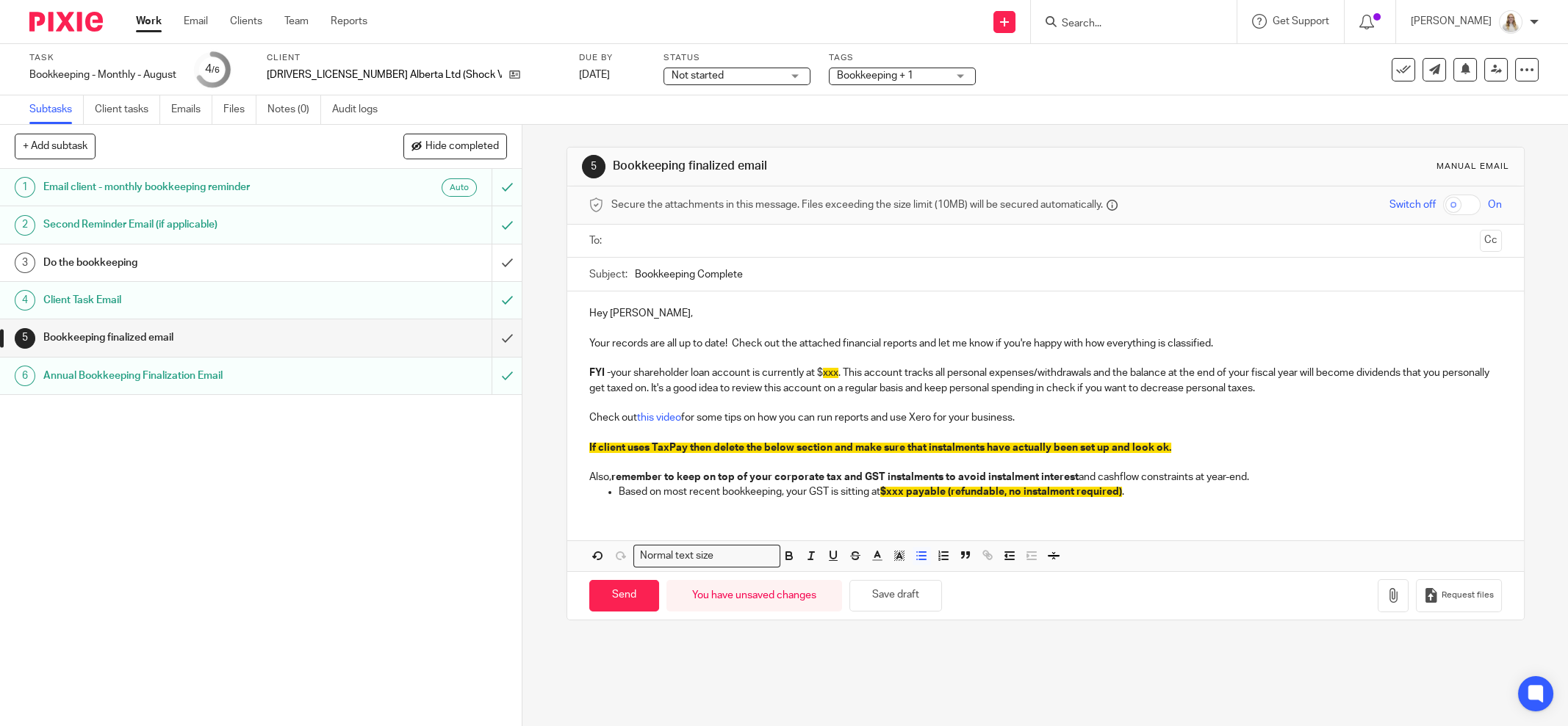
click at [611, 490] on ul "Based on most recent bookkeeping, your GST is sitting at $xxx payable (refundab…" at bounding box center [1046, 492] width 913 height 15
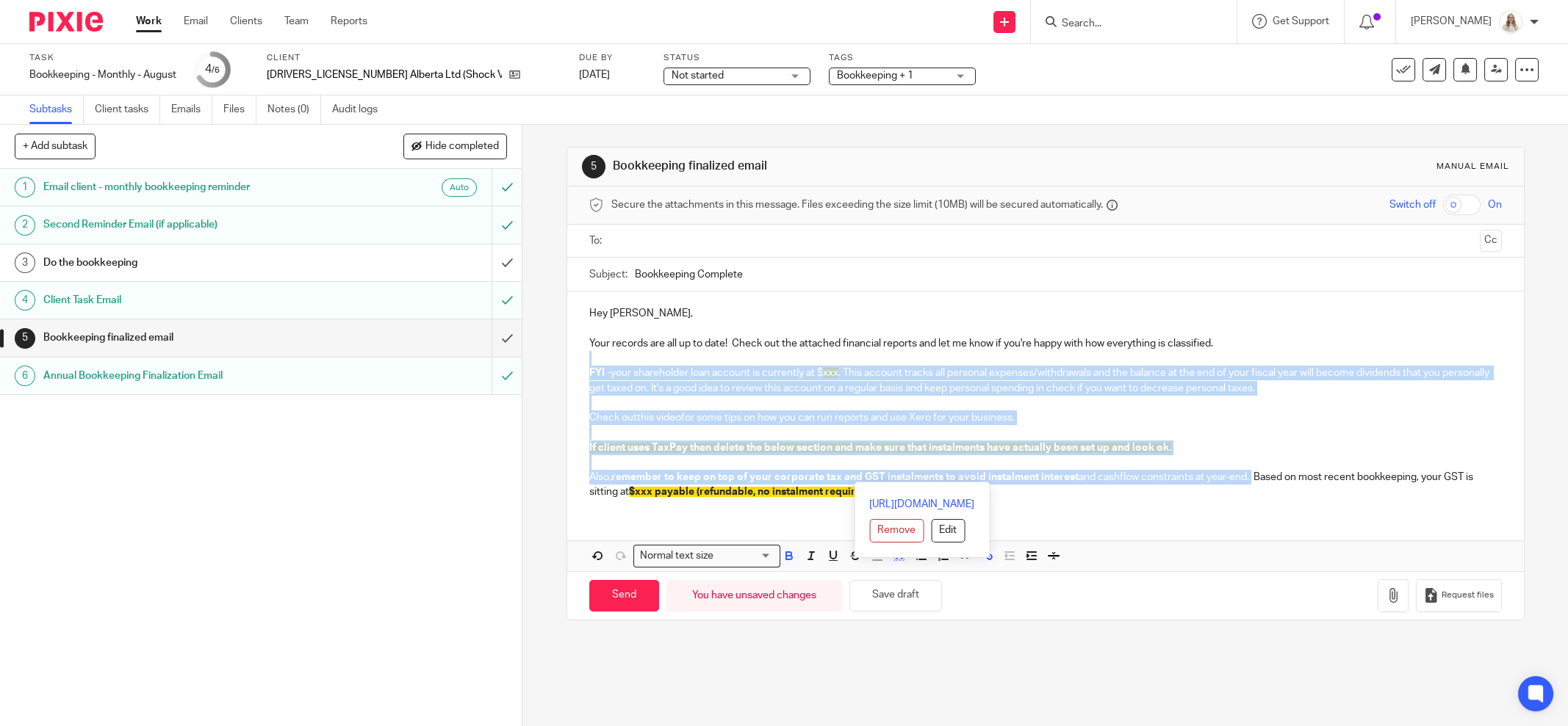
drag, startPoint x: 1248, startPoint y: 476, endPoint x: 576, endPoint y: 355, distance: 682.8
click at [576, 355] on div "Hey James, Your records are all up to date! Check out the attached financial re…" at bounding box center [1046, 401] width 956 height 219
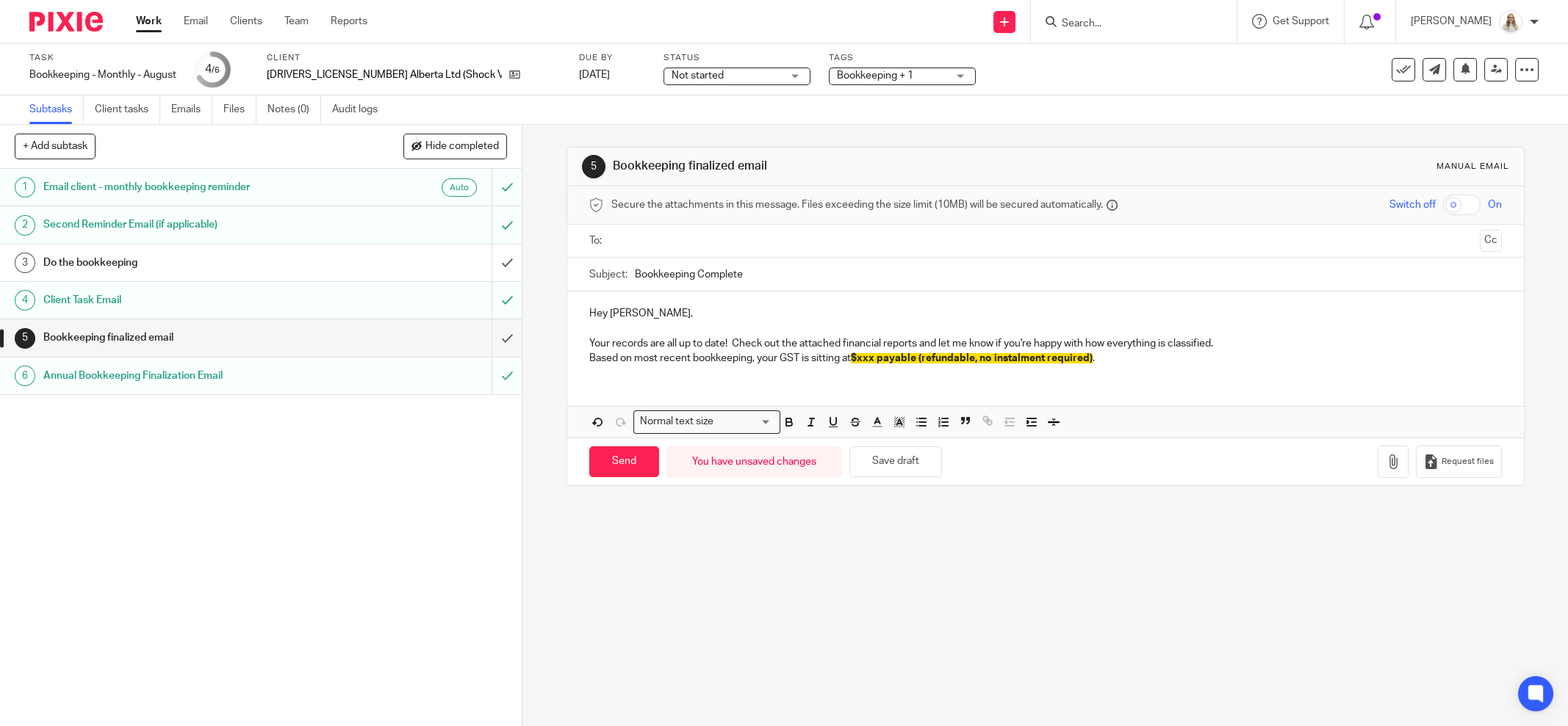
click at [1279, 345] on p "Your records are all up to date! Check out the attached financial reports and l…" at bounding box center [1046, 344] width 913 height 15
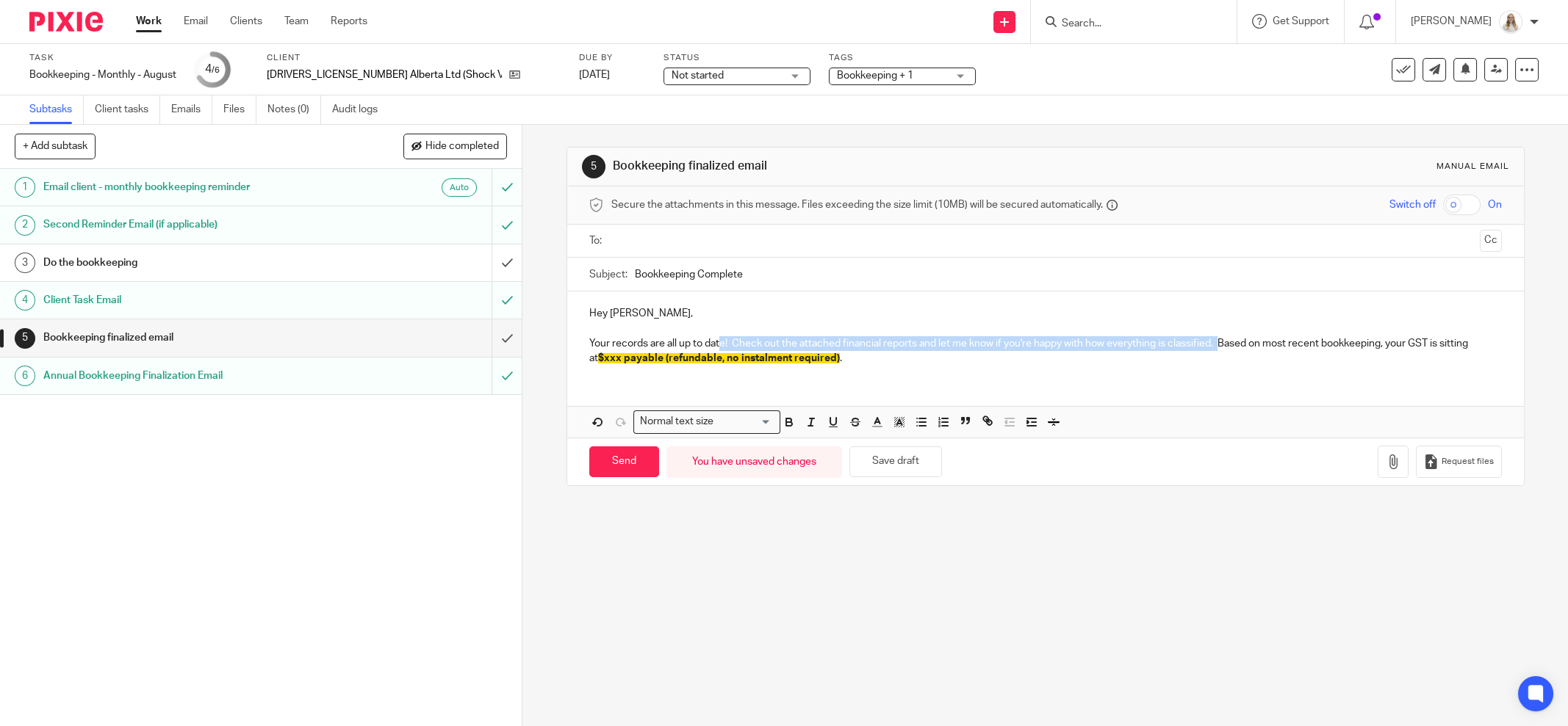
drag, startPoint x: 1215, startPoint y: 341, endPoint x: 716, endPoint y: 341, distance: 499.0
click at [715, 342] on p "Your records are all up to date! Check out the attached financial reports and l…" at bounding box center [1046, 351] width 913 height 30
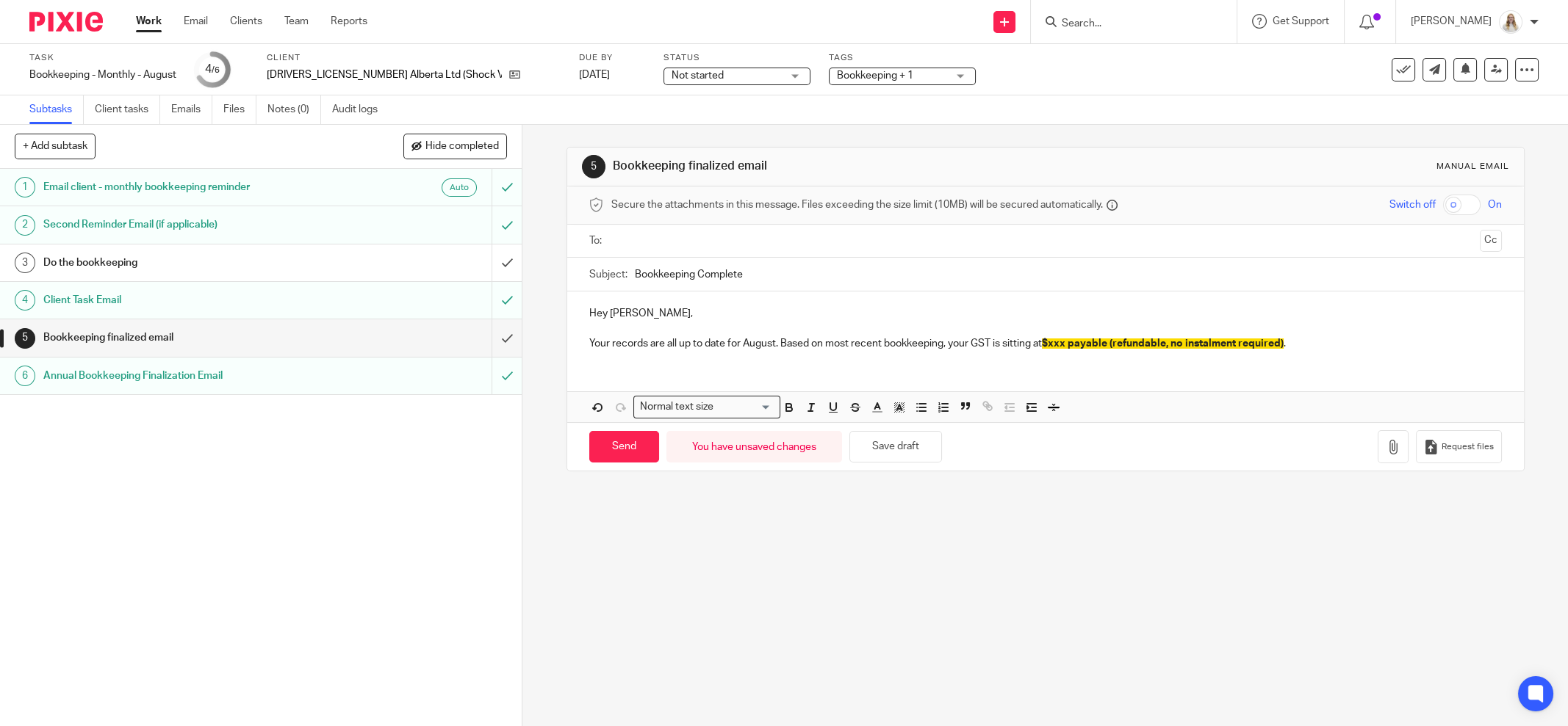
click at [1291, 342] on p "Your records are all up to date for August. Based on most recent bookkeeping, y…" at bounding box center [1046, 344] width 913 height 15
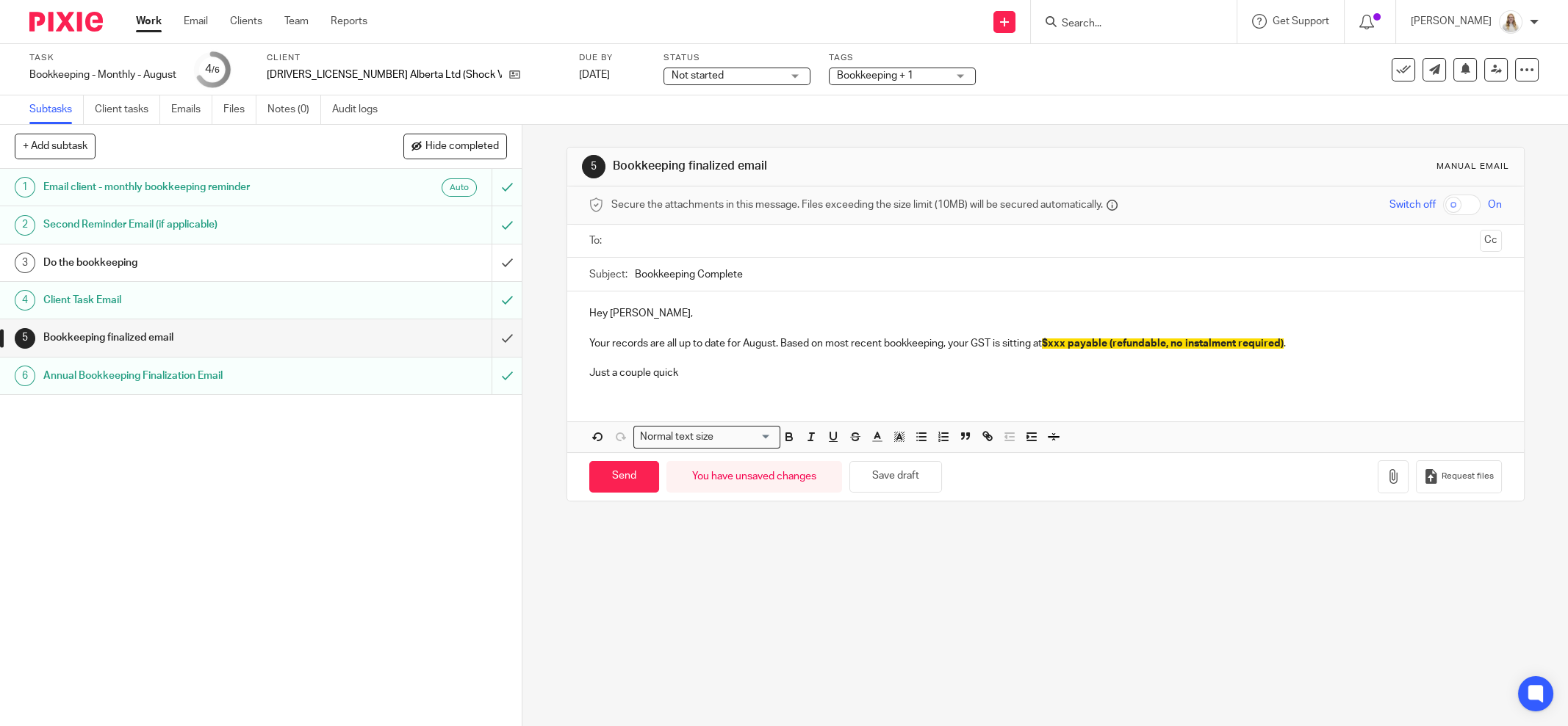
drag, startPoint x: 699, startPoint y: 369, endPoint x: 573, endPoint y: 366, distance: 126.0
click at [575, 366] on div "Hey James, Your records are all up to date for August. Based on most recent boo…" at bounding box center [1046, 341] width 956 height 100
click at [589, 336] on p "Your records are all up to date for August. Based on most recent bookkeeping, y…" at bounding box center [1046, 344] width 913 height 15
click at [658, 344] on p "Otherwise, your records are all up to date for August. Based on most recent boo…" at bounding box center [1046, 344] width 913 height 15
click at [673, 329] on p at bounding box center [1046, 328] width 913 height 15
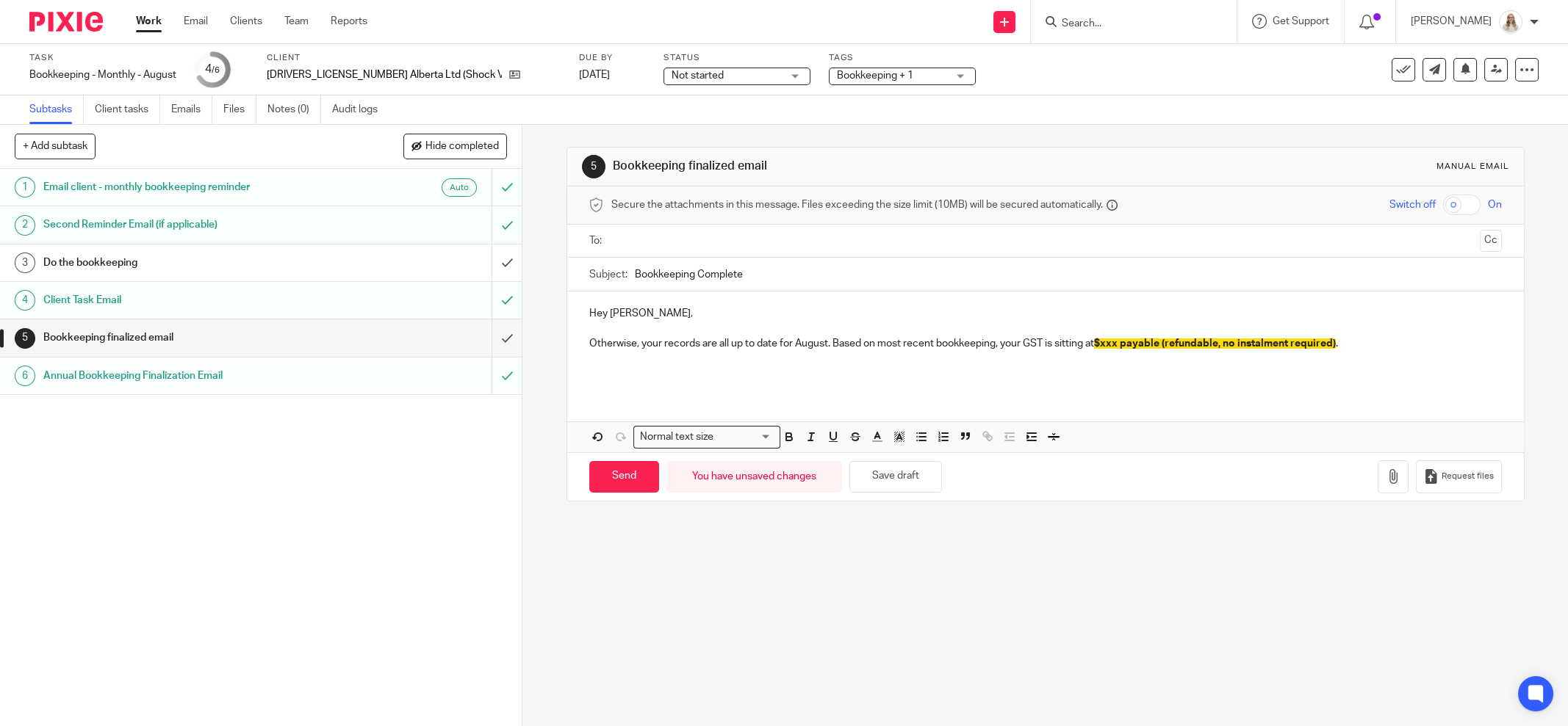
drag, startPoint x: 751, startPoint y: 278, endPoint x: 675, endPoint y: 275, distance: 76.1
click at [751, 278] on input "Bookkeeping Complete" at bounding box center [1068, 274] width 867 height 33
click at [635, 272] on input "Bookkeeping Complete" at bounding box center [1068, 274] width 867 height 33
drag, startPoint x: 801, startPoint y: 347, endPoint x: 788, endPoint y: 348, distance: 13.0
click at [800, 347] on p "Otherwise, your records are all up to date for August. Based on most recent boo…" at bounding box center [1046, 344] width 913 height 15
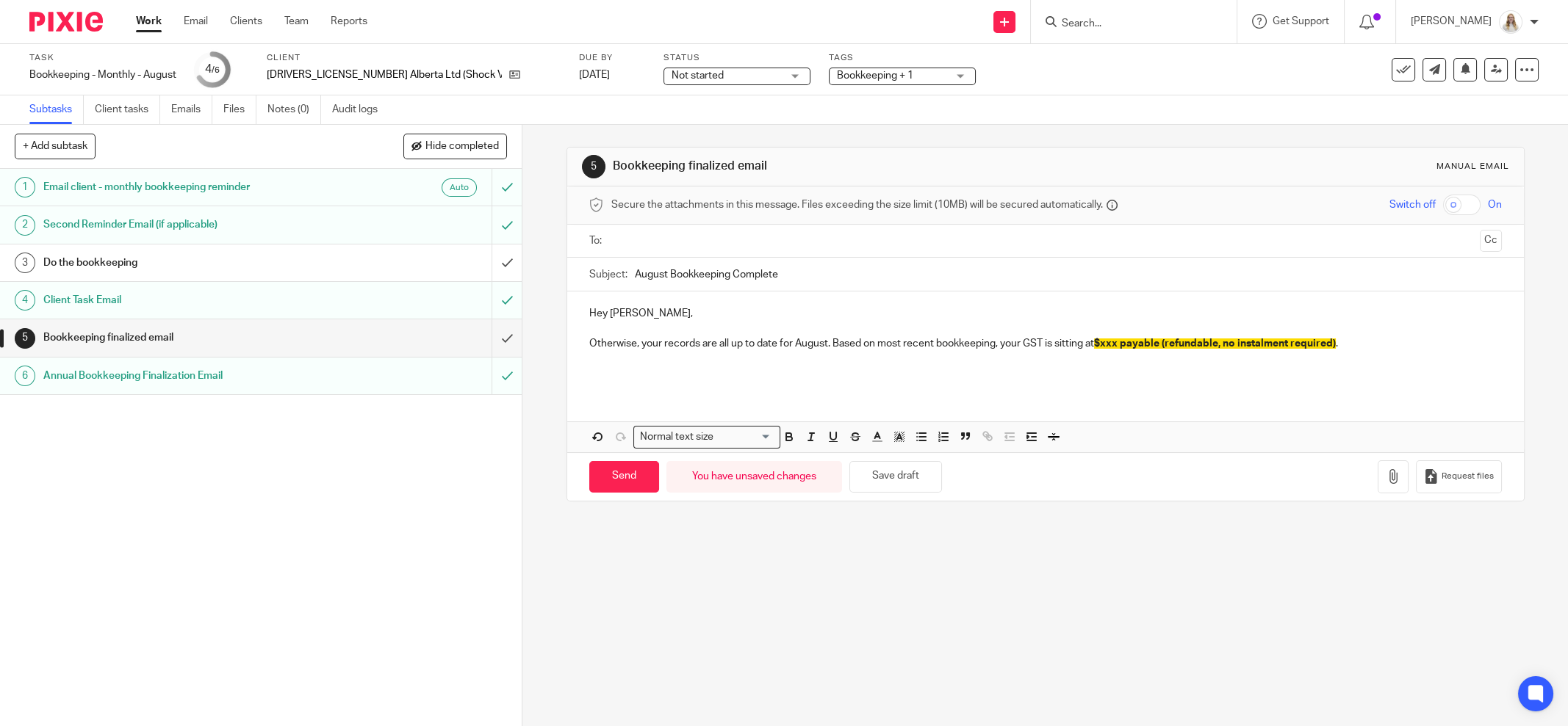
click at [684, 343] on p "Otherwise, your records are all up to date for August. Based on most recent boo…" at bounding box center [1046, 344] width 913 height 15
click at [691, 323] on p at bounding box center [1046, 328] width 913 height 15
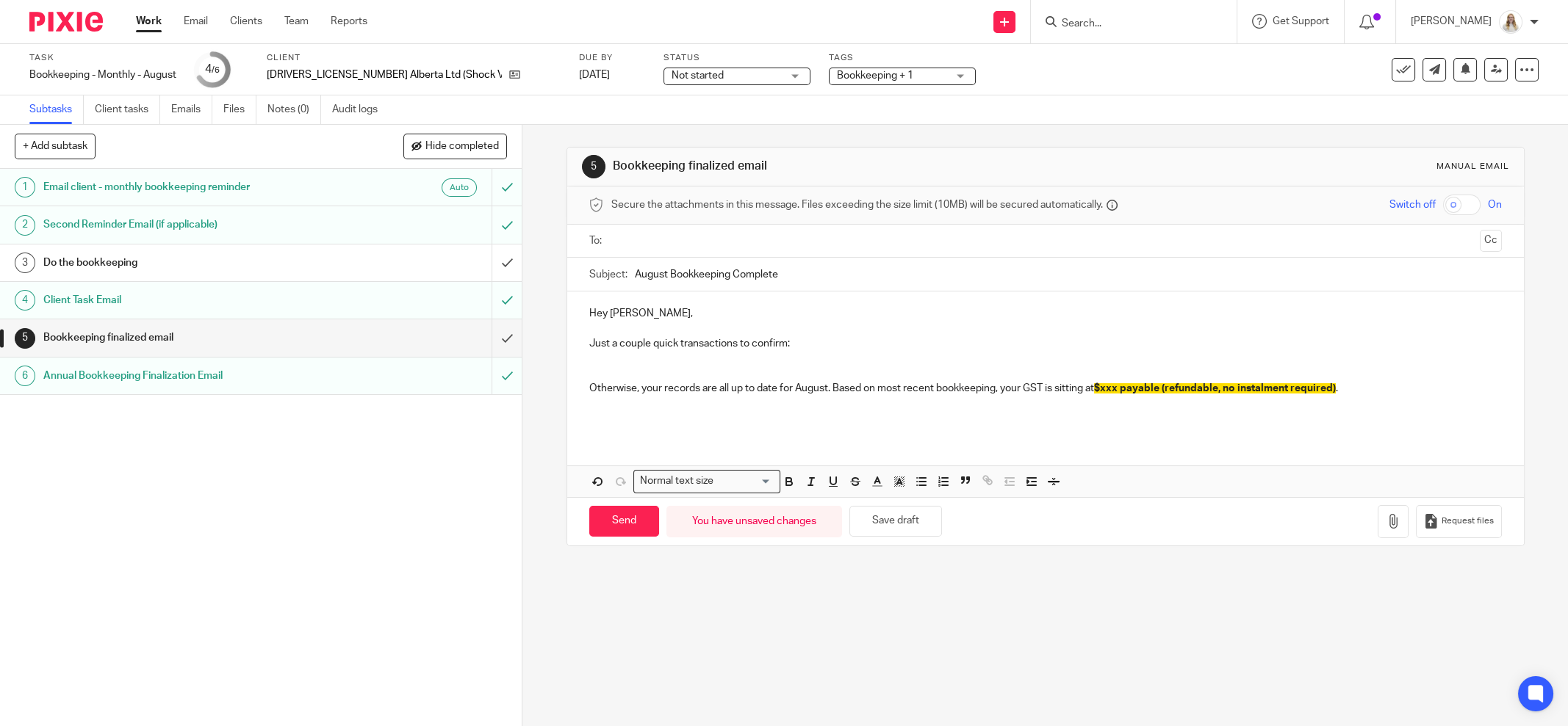
click at [836, 351] on p at bounding box center [1046, 359] width 913 height 15
click at [914, 477] on icon "button" at bounding box center [921, 482] width 13 height 13
click at [665, 351] on p at bounding box center [1060, 359] width 883 height 15
click at [917, 354] on p "Was the $260 e-transfer to Kate personal or what was it for?" at bounding box center [1060, 359] width 883 height 15
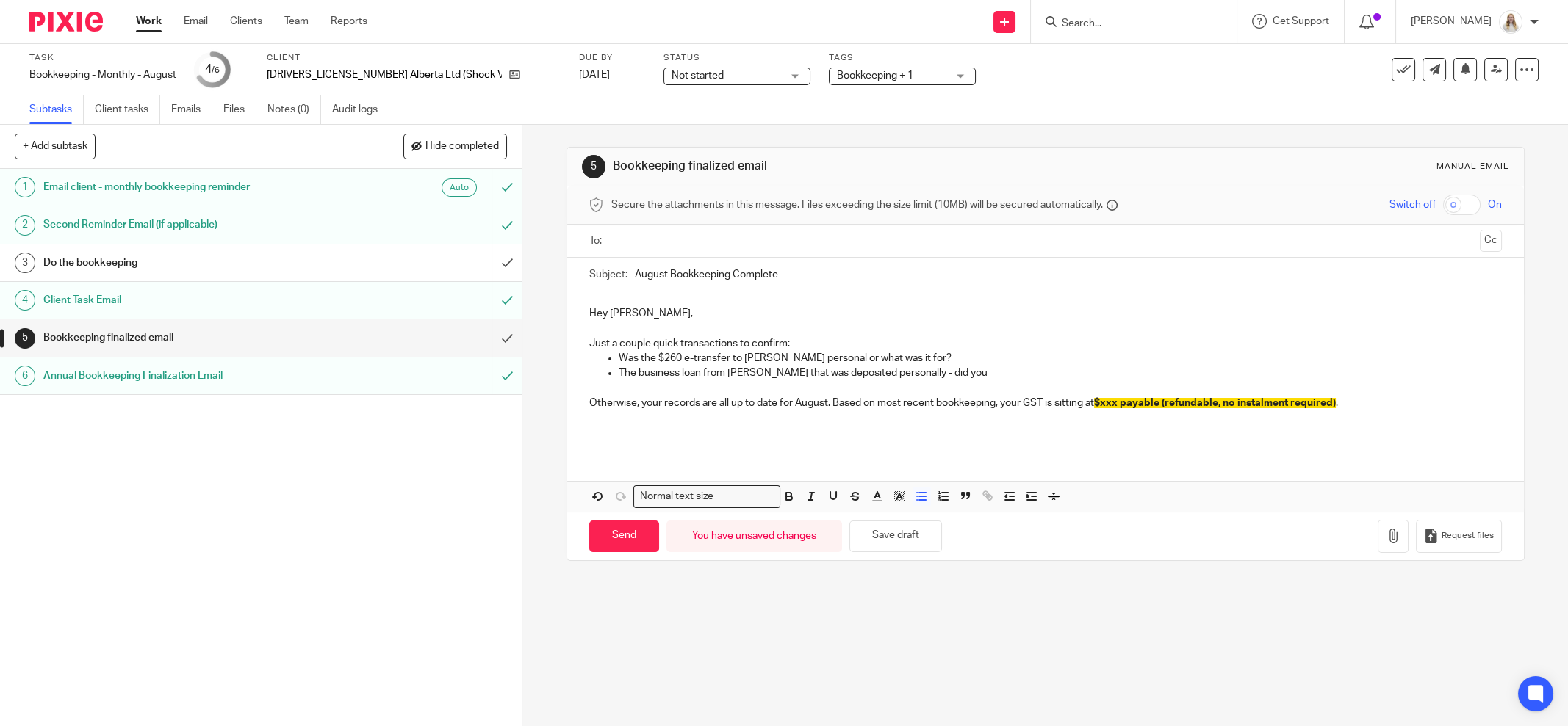
click at [959, 370] on p "The business loan from Kevin that was deposited personally - did you" at bounding box center [1060, 373] width 883 height 15
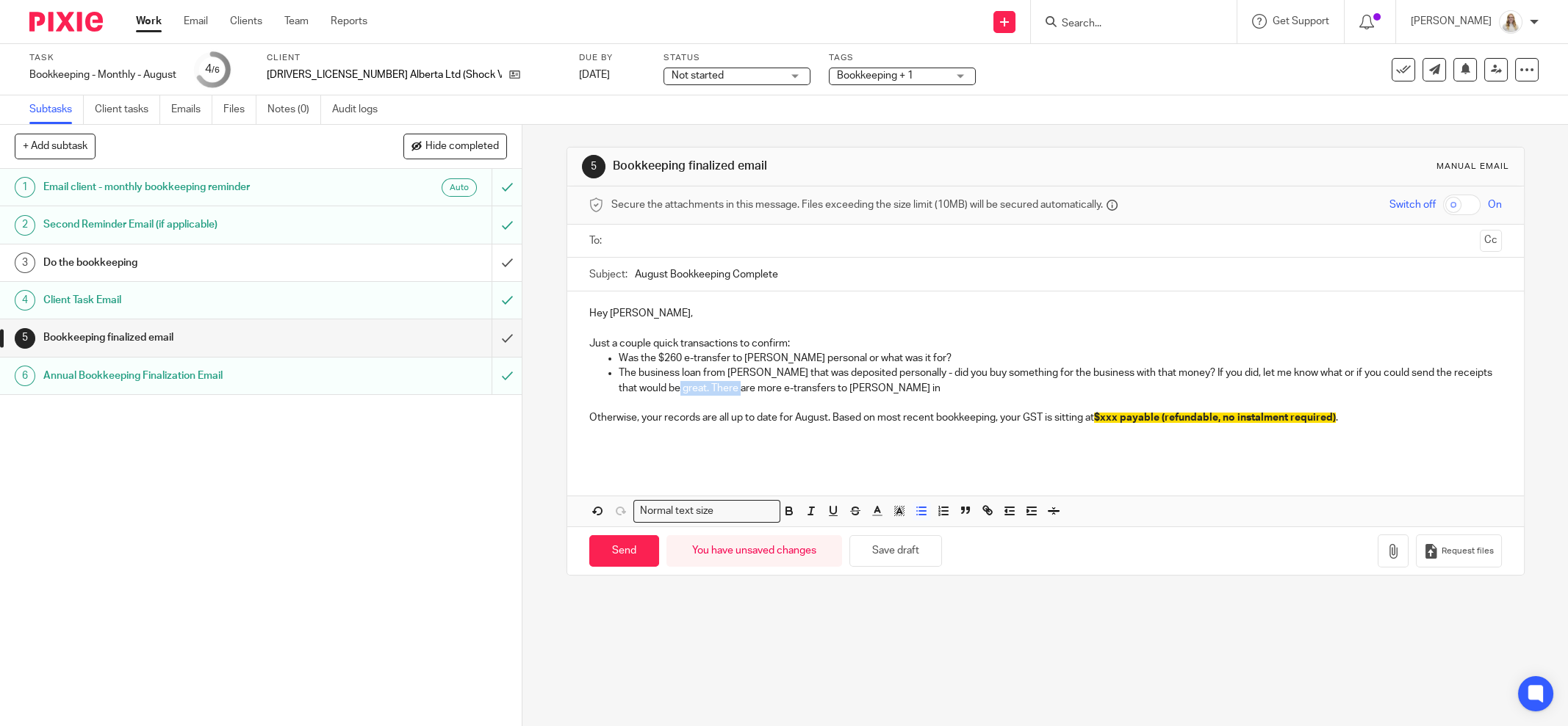
drag, startPoint x: 686, startPoint y: 384, endPoint x: 755, endPoint y: 386, distance: 69.0
click at [755, 386] on p "The business loan from Kevin that was deposited personally - did you buy someth…" at bounding box center [1060, 381] width 883 height 30
drag, startPoint x: 864, startPoint y: 384, endPoint x: 845, endPoint y: 384, distance: 19.0
click at [845, 384] on p "The business loan from Kevin that was deposited personally - did you buy someth…" at bounding box center [1060, 381] width 883 height 30
click at [1309, 370] on p "The business loan from Kevin that was deposited personally - did you buy someth…" at bounding box center [1060, 381] width 883 height 30
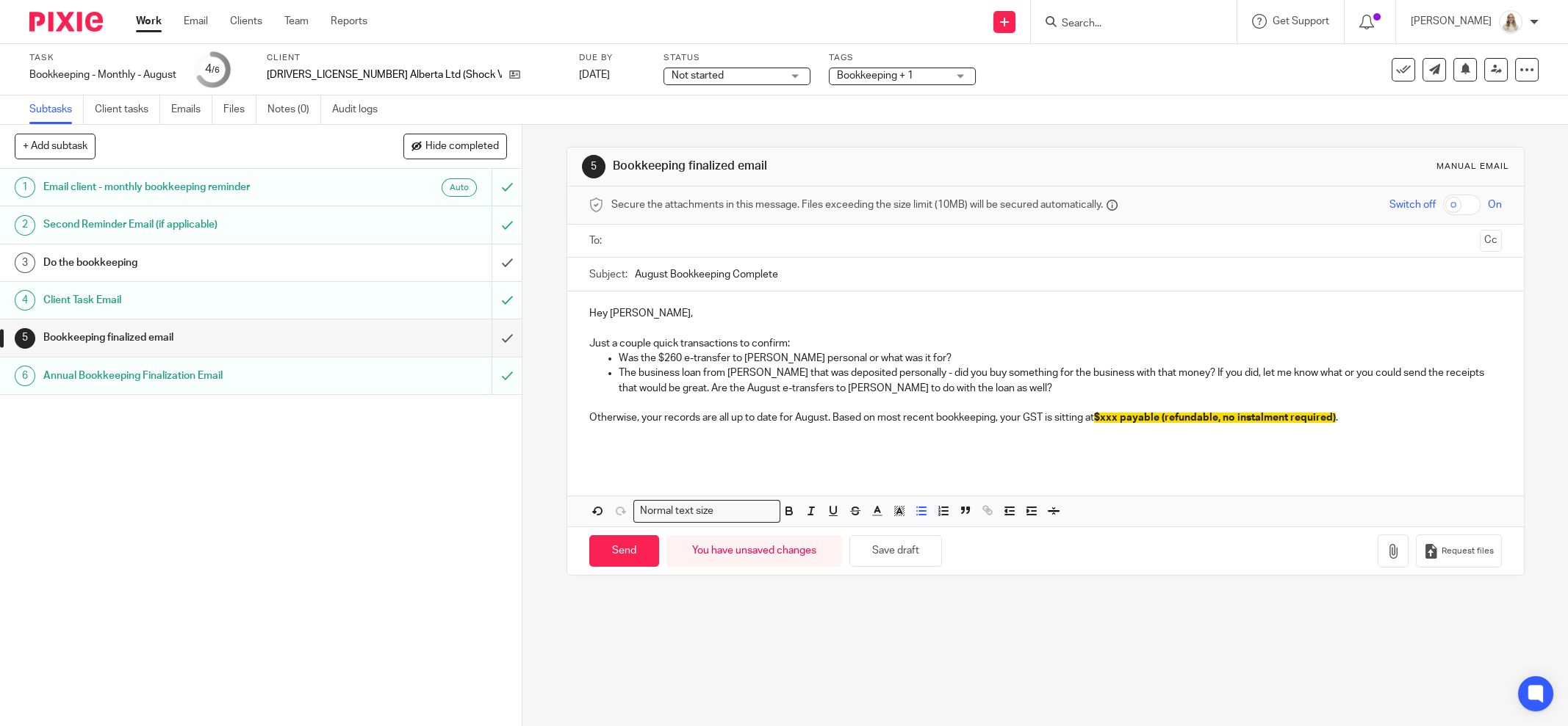
click at [1329, 375] on p "The business loan from Kevin that was deposited personally - did you buy someth…" at bounding box center [1060, 381] width 883 height 30
click at [1365, 371] on p "The business loan from Kevin that was deposited personally - did you buy someth…" at bounding box center [1060, 381] width 883 height 30
click at [1420, 374] on p "The business loan from Kevin that was deposited personally - did you buy someth…" at bounding box center [1060, 381] width 883 height 30
click at [1363, 367] on p "The business loan from Kevin that was deposited personally - did you buy someth…" at bounding box center [1060, 381] width 883 height 30
drag, startPoint x: 702, startPoint y: 386, endPoint x: 615, endPoint y: 384, distance: 87.0
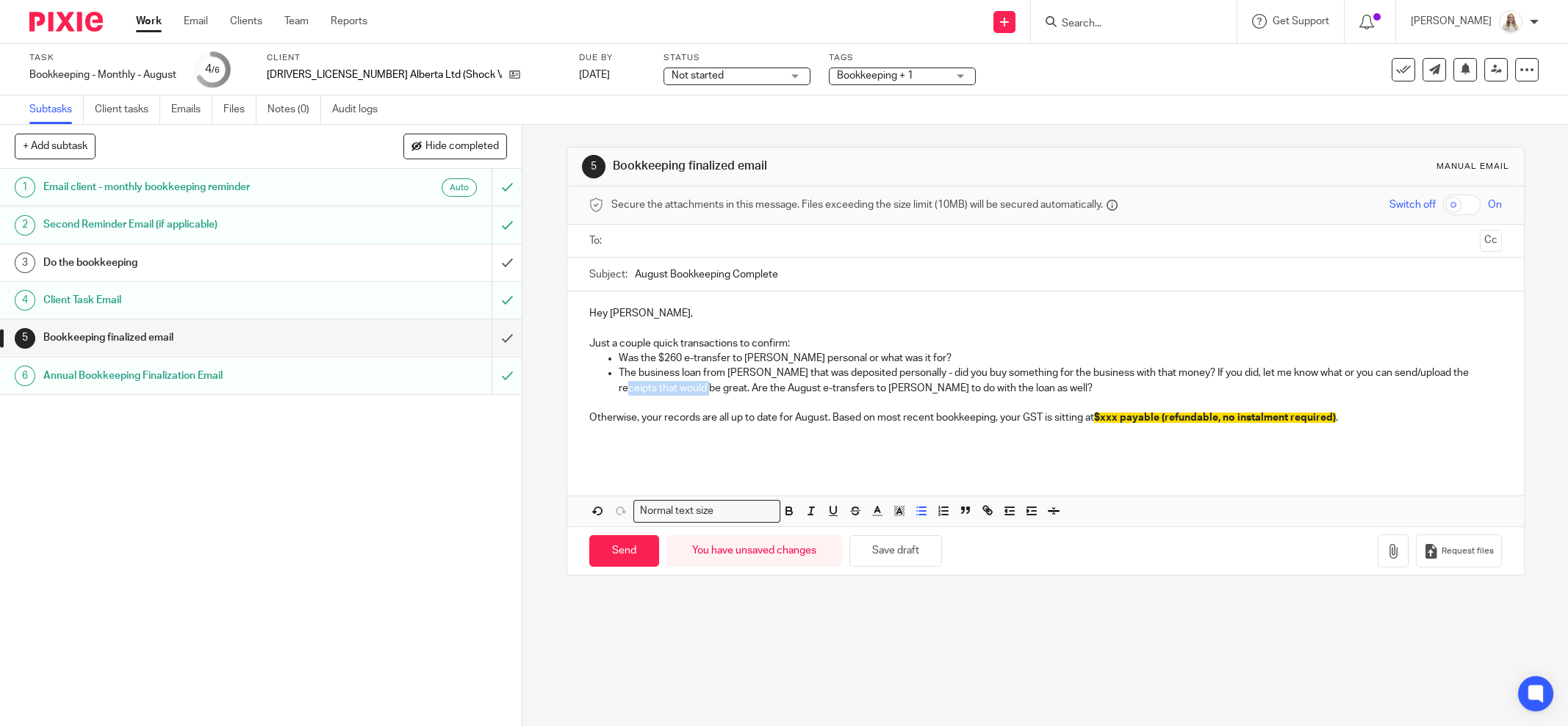
click at [618, 384] on p "The business loan from Kevin that was deposited personally - did you buy someth…" at bounding box center [1060, 381] width 883 height 30
click at [1038, 387] on p "The business loan from Kevin that was deposited personally - did you buy someth…" at bounding box center [1060, 381] width 883 height 30
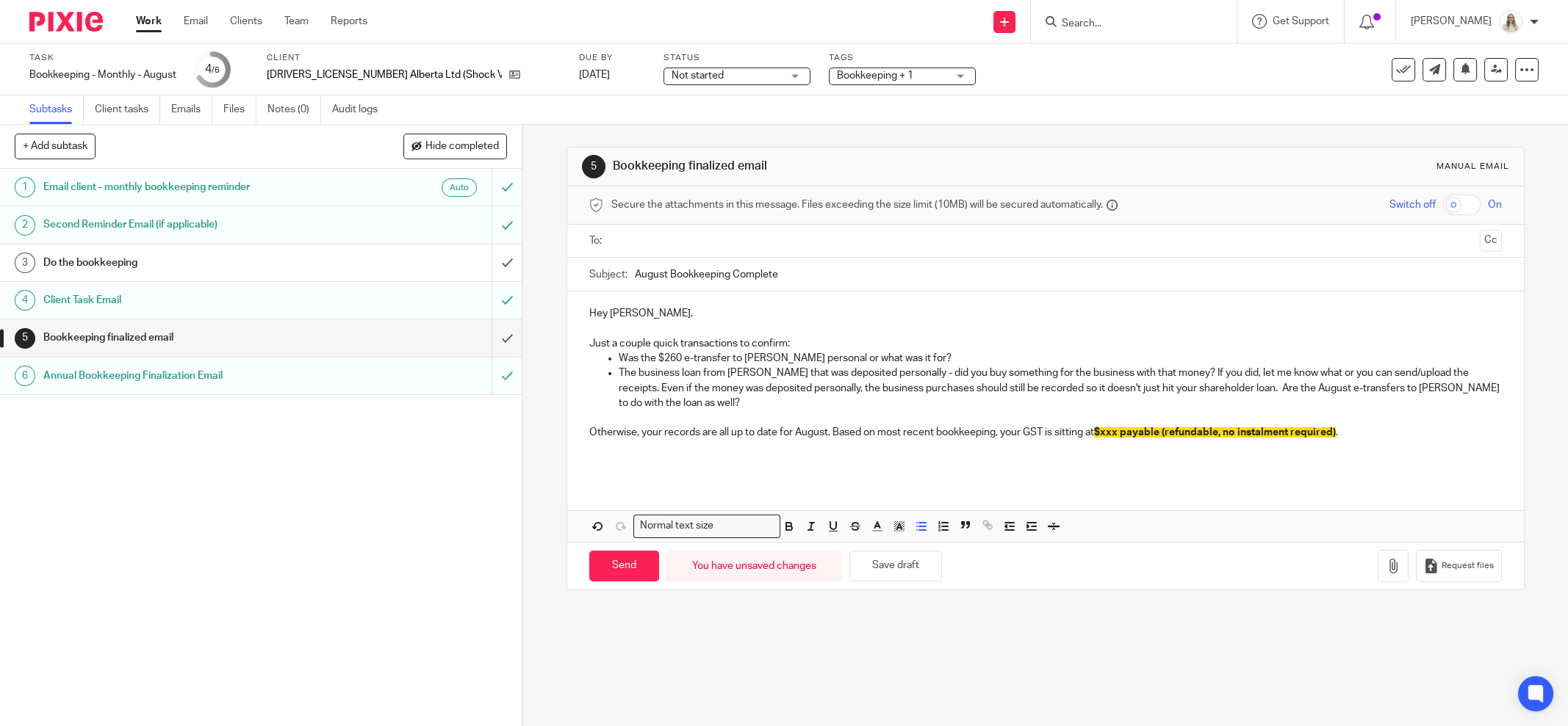
click at [1075, 404] on p "The business loan from Kevin that was deposited personally - did you buy someth…" at bounding box center [1060, 388] width 883 height 45
click at [878, 557] on button "Save draft" at bounding box center [896, 566] width 93 height 31
click at [748, 456] on p at bounding box center [1046, 463] width 913 height 15
click at [784, 432] on p "Otherwise, your records are all up to date for August. Based on most recent boo…" at bounding box center [1046, 433] width 913 height 15
click at [913, 567] on button "Save draft" at bounding box center [896, 566] width 93 height 31
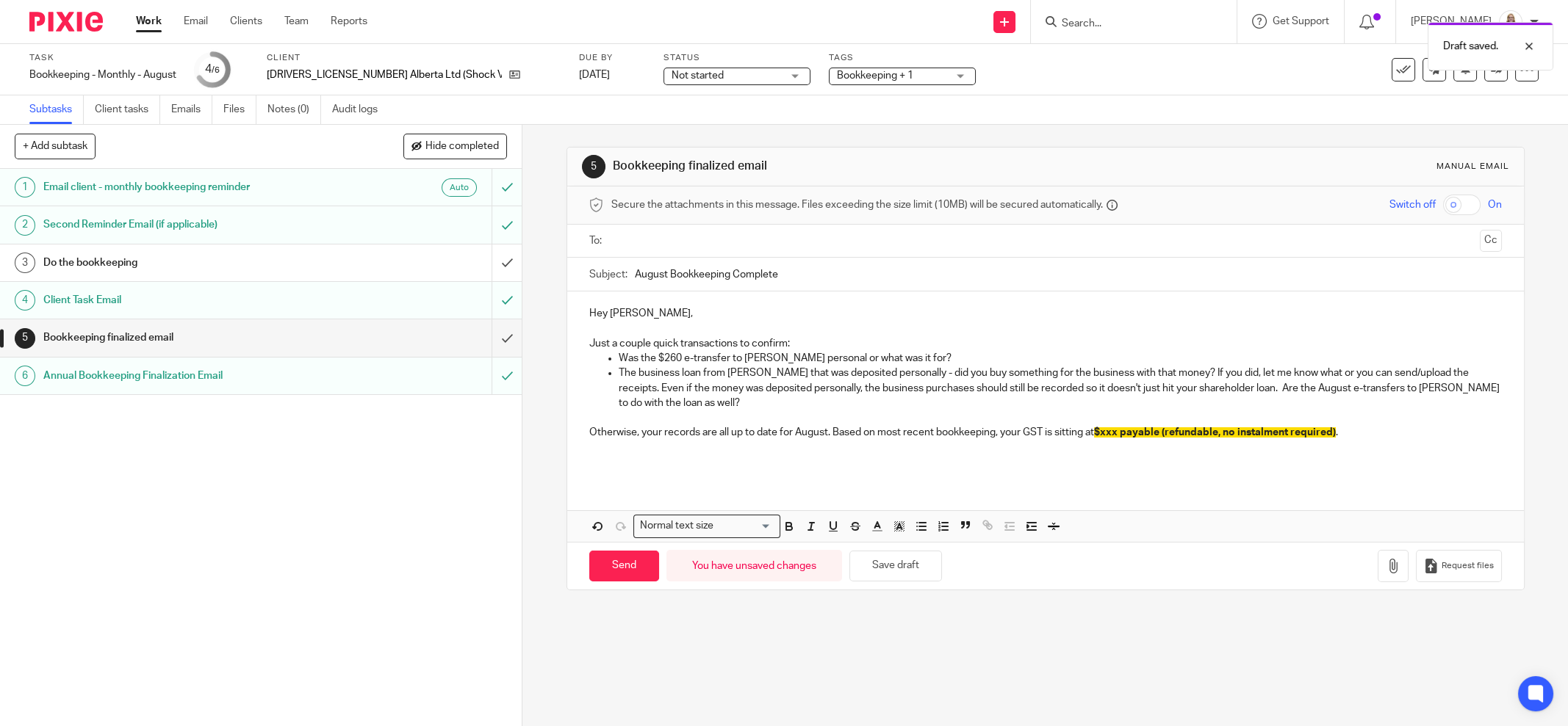
click at [1042, 577] on div "Send You have unsaved changes Save draft Request files" at bounding box center [1046, 566] width 956 height 49
click at [1156, 441] on p at bounding box center [1046, 448] width 913 height 15
click at [1183, 438] on p "Otherwise, your records are all up to date for August. Based on most recent boo…" at bounding box center [1046, 433] width 913 height 15
click at [1119, 436] on p "Otherwise, your records are all up to date for August. Based on most recent boo…" at bounding box center [1046, 433] width 913 height 15
drag, startPoint x: 1116, startPoint y: 431, endPoint x: 1101, endPoint y: 431, distance: 15.0
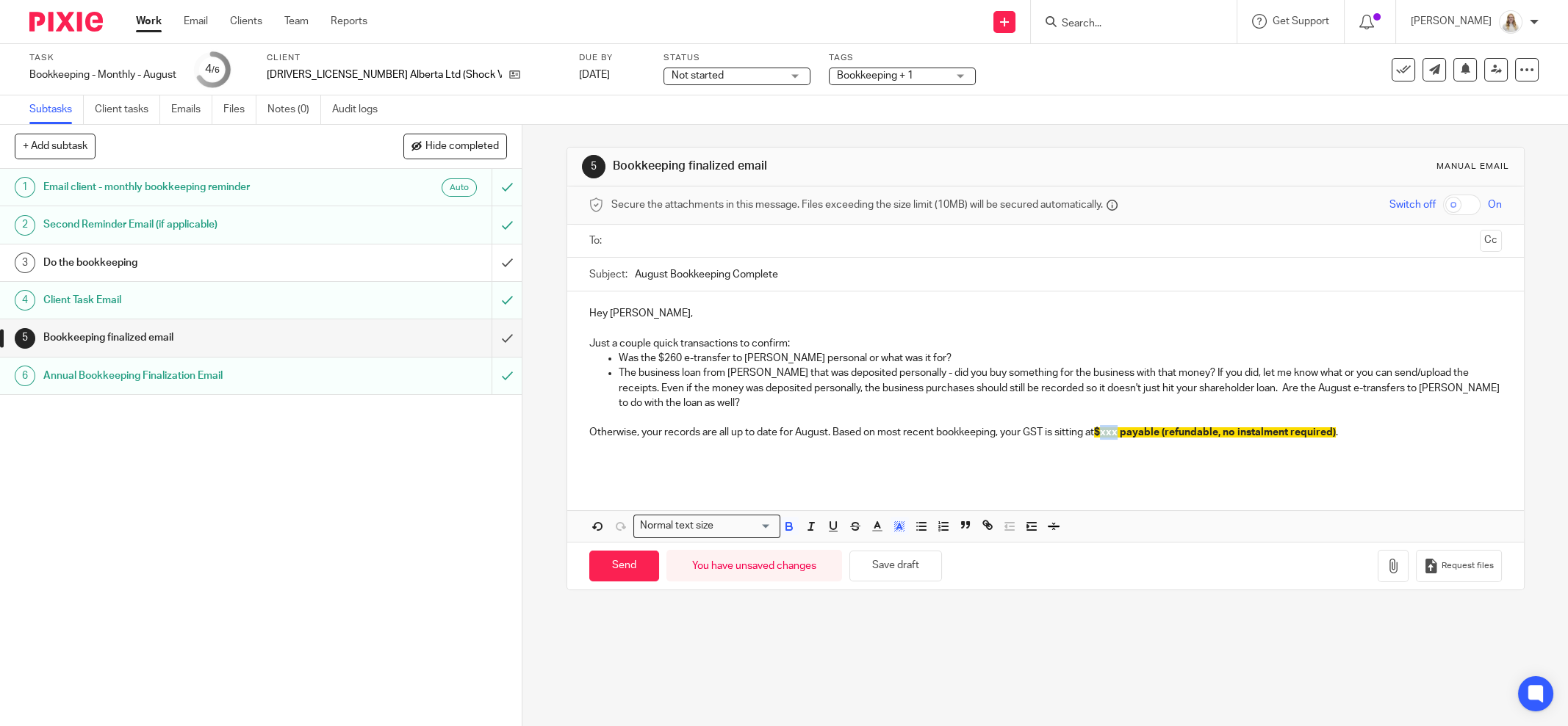
click at [1101, 431] on span "$xxx payable (refundable, no instalment required)" at bounding box center [1215, 433] width 242 height 10
drag, startPoint x: 777, startPoint y: 277, endPoint x: 729, endPoint y: 272, distance: 48.3
click at [729, 272] on input "August Bookkeeping Complete" at bounding box center [1068, 274] width 867 height 33
type input "August Bookkeeping"
drag, startPoint x: 1115, startPoint y: 429, endPoint x: 1100, endPoint y: 429, distance: 15.0
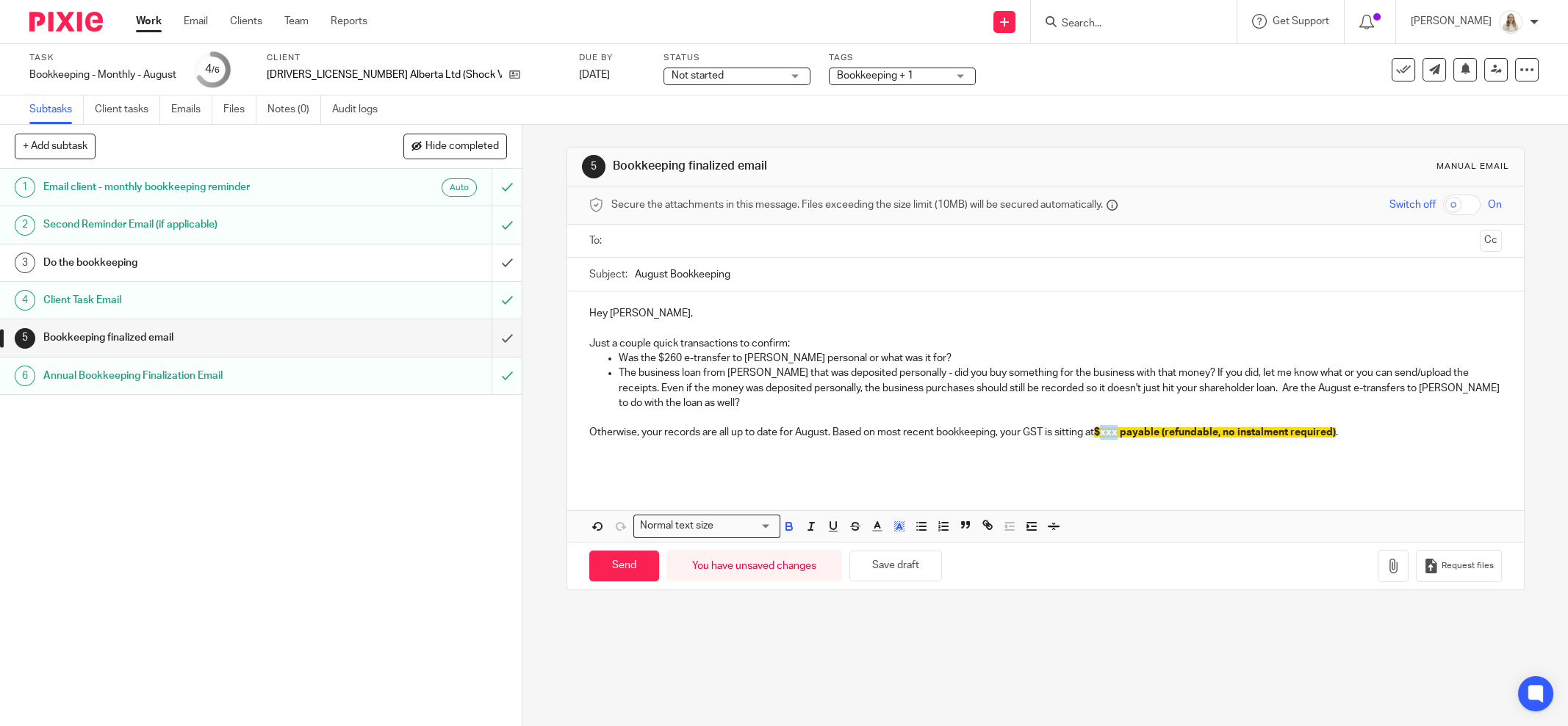
click at [1100, 429] on span "$xxx payable (refundable, no instalment required)" at bounding box center [1215, 433] width 242 height 10
click at [1067, 422] on p at bounding box center [1046, 418] width 913 height 15
click at [924, 563] on button "Save draft" at bounding box center [896, 566] width 93 height 31
drag, startPoint x: 1356, startPoint y: 436, endPoint x: 1184, endPoint y: 435, distance: 172.0
click at [1184, 435] on p "Otherwise, your records are all up to date for August. Based on most recent boo…" at bounding box center [1046, 433] width 913 height 15
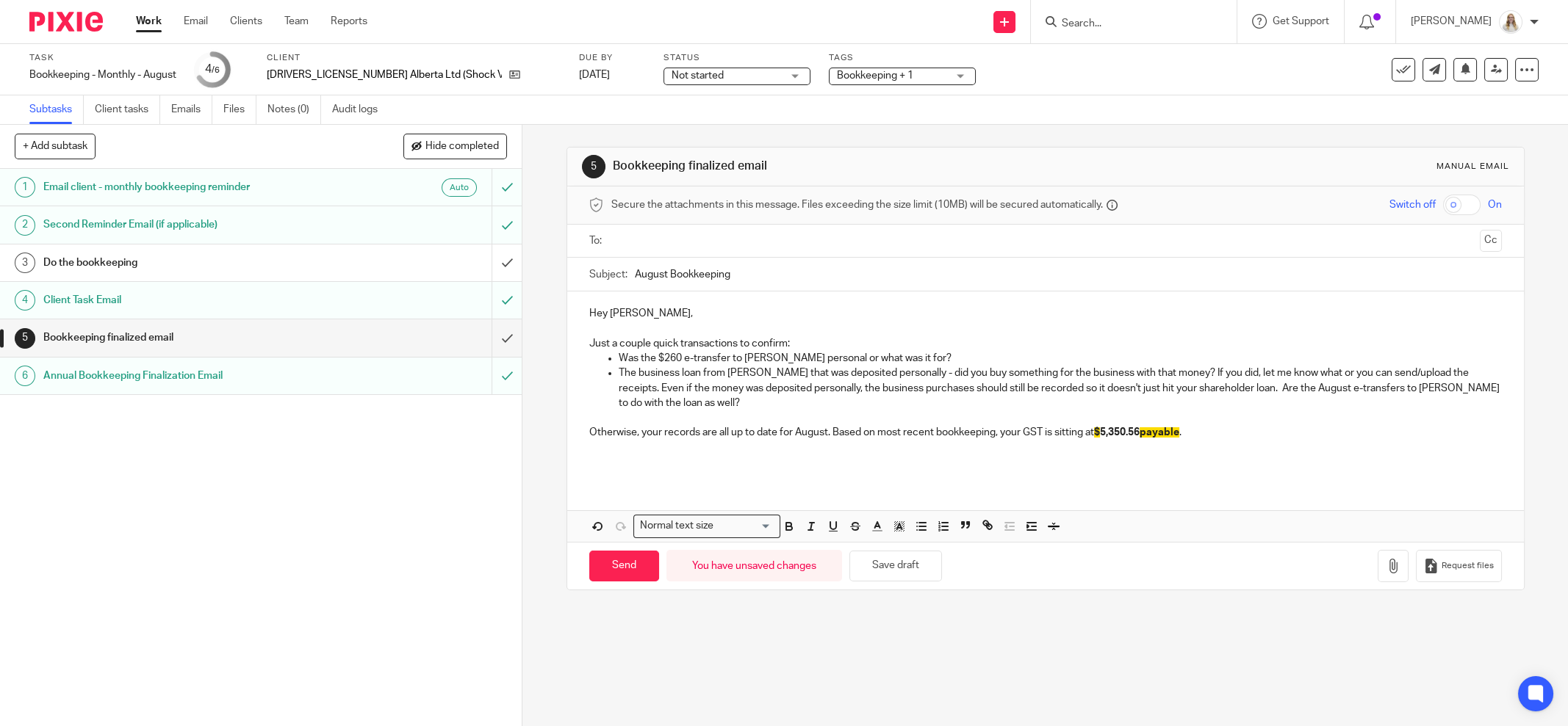
drag, startPoint x: 1195, startPoint y: 429, endPoint x: 1070, endPoint y: 438, distance: 125.3
click at [1070, 438] on div "Hey James, Just a couple quick transactions to confirm: Was the $260 e-transfer…" at bounding box center [1046, 386] width 956 height 190
click at [1210, 421] on p at bounding box center [1046, 418] width 913 height 15
click at [1210, 429] on p "Otherwise, your records are all up to date for August. Based on most recent boo…" at bounding box center [1046, 433] width 913 height 15
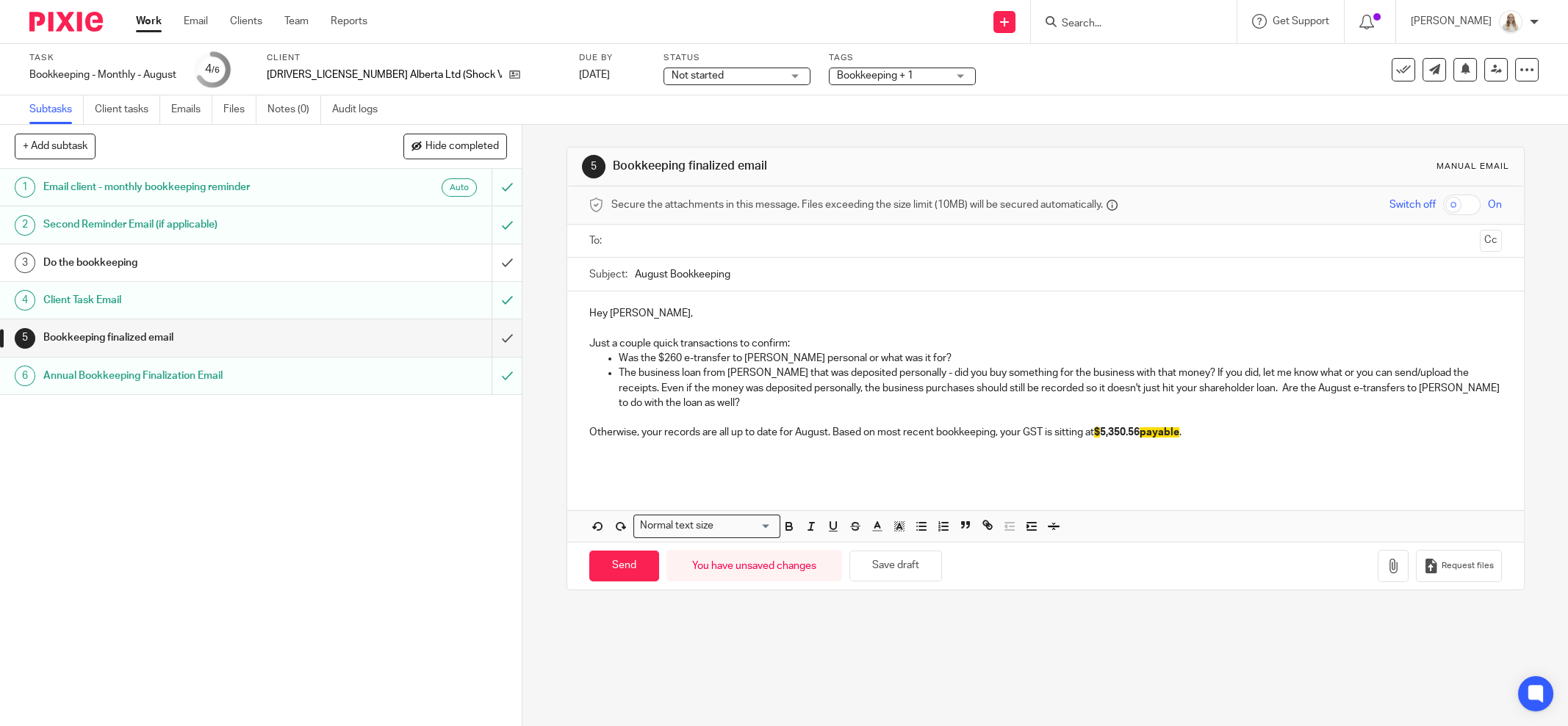
click at [1189, 432] on p "Otherwise, your records are all up to date for August. Based on most recent boo…" at bounding box center [1046, 433] width 913 height 15
drag, startPoint x: 1085, startPoint y: 429, endPoint x: 1219, endPoint y: 429, distance: 134.0
click at [1219, 429] on p "Otherwise, your records are all up to date for August. Based on most recent boo…" at bounding box center [1046, 433] width 913 height 15
click at [893, 528] on icon "button" at bounding box center [899, 527] width 13 height 13
click at [862, 541] on li "color:#FFFFFF" at bounding box center [867, 545] width 11 height 11
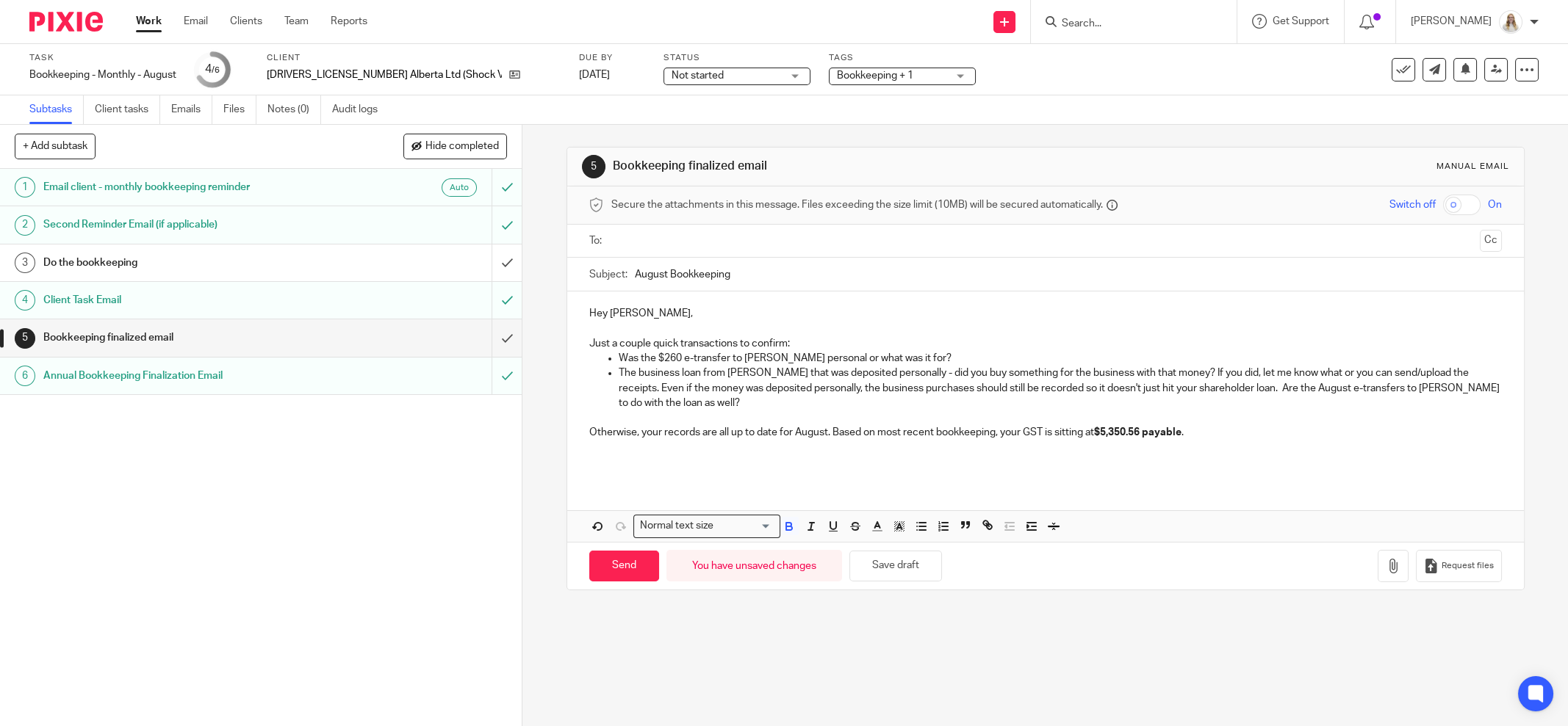
click at [855, 626] on div "5 Bookkeeping finalized email Manual email Secure the attachments in this messa…" at bounding box center [1045, 426] width 1046 height 602
click at [870, 575] on button "Save draft" at bounding box center [896, 566] width 93 height 31
click at [1174, 473] on div "Hey James, Just a couple quick transactions to confirm: Was the $260 e-transfer…" at bounding box center [1046, 386] width 956 height 190
drag, startPoint x: 1199, startPoint y: 428, endPoint x: 1060, endPoint y: 429, distance: 139.0
click at [1064, 429] on p "Otherwise, your records are all up to date for August. Based on most recent boo…" at bounding box center [1046, 433] width 913 height 15
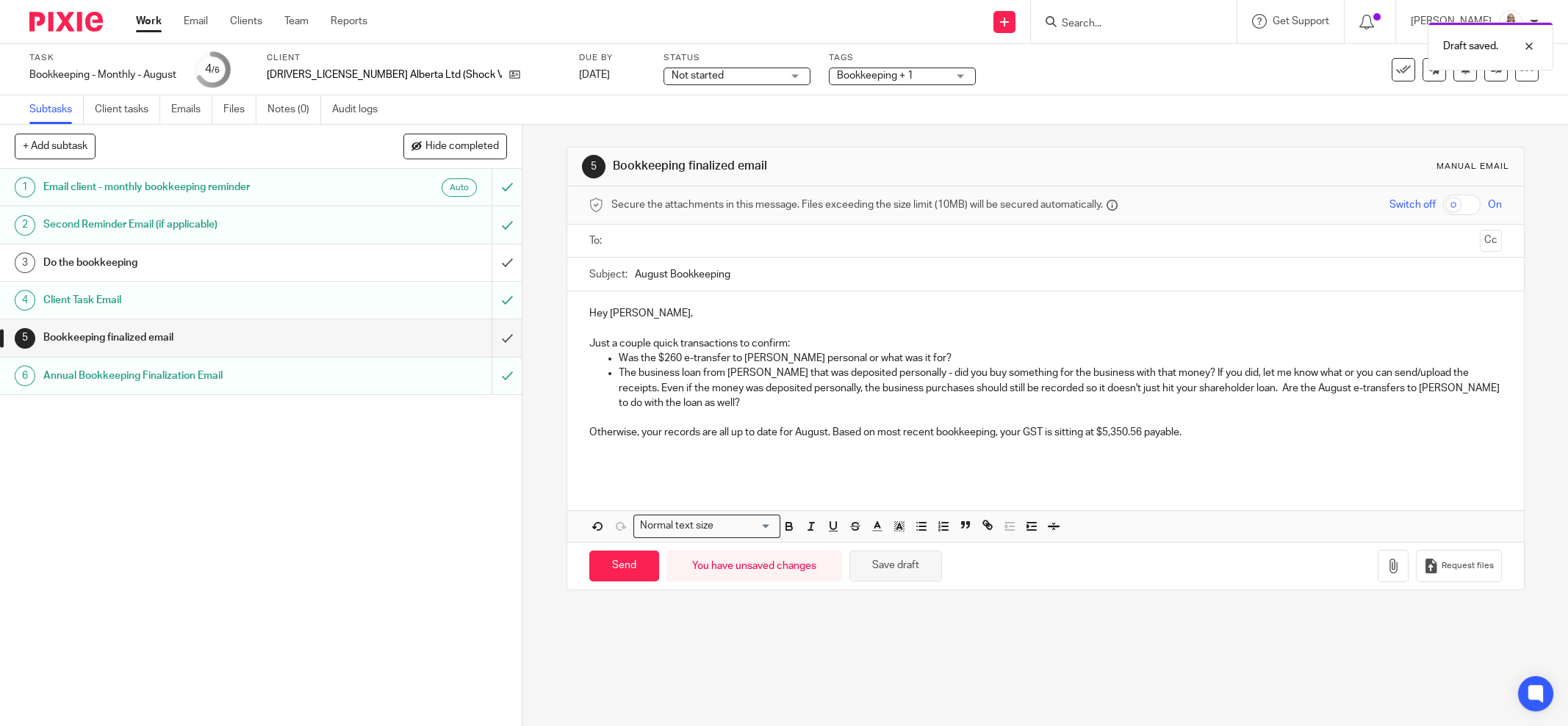
click at [906, 563] on button "Save draft" at bounding box center [896, 566] width 93 height 31
click at [827, 429] on p "Otherwise, your records are all up to date for August. Based on most recent boo…" at bounding box center [1046, 433] width 913 height 15
click at [811, 276] on input "August Bookkeeping" at bounding box center [1068, 274] width 867 height 33
click at [758, 234] on input "text" at bounding box center [1045, 241] width 857 height 17
click at [708, 326] on p at bounding box center [1046, 332] width 913 height 15
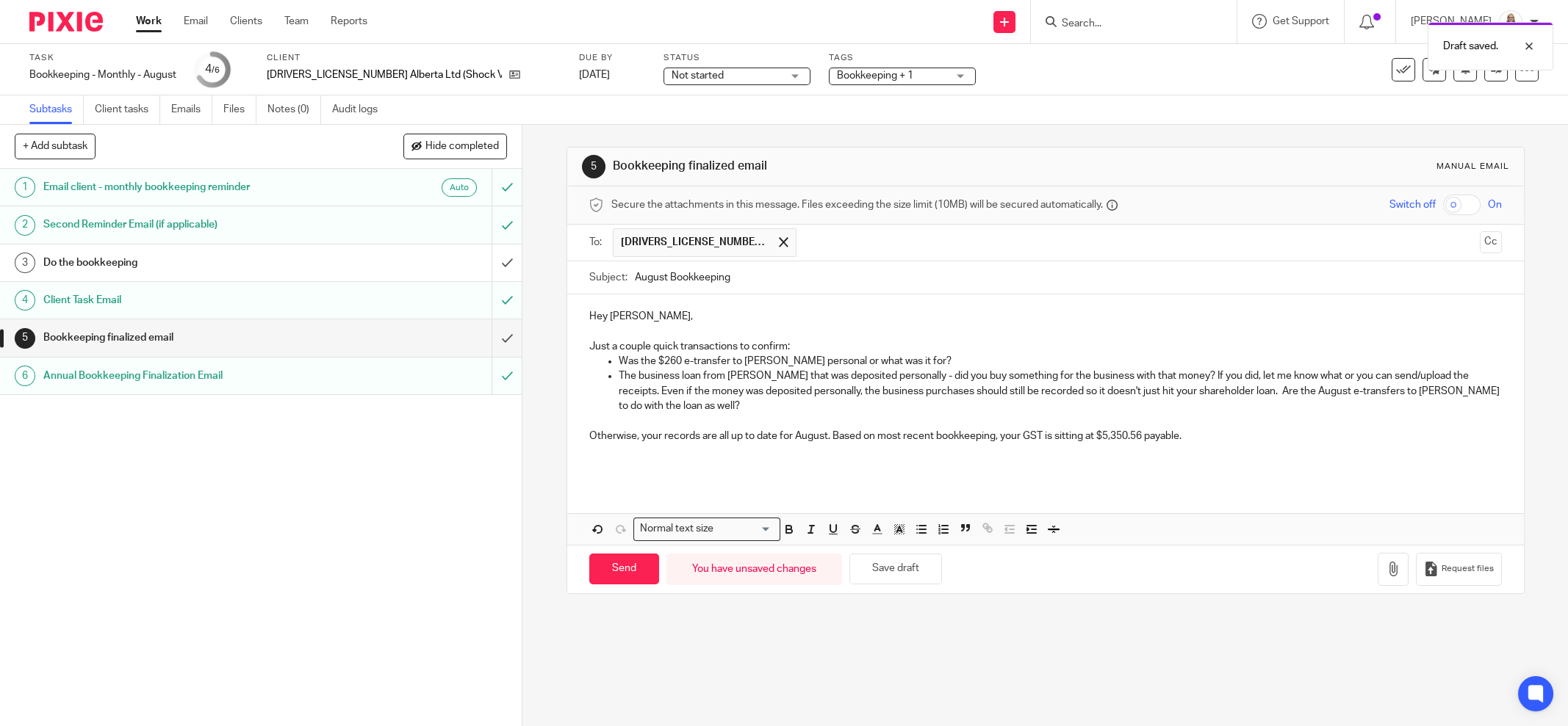
click at [818, 339] on p "Just a couple quick transactions to confirm:" at bounding box center [1046, 347] width 913 height 15
click at [957, 355] on p "Was the $260 e-transfer to Kate personal or what was it for?" at bounding box center [1060, 361] width 883 height 15
click at [901, 563] on button "Save draft" at bounding box center [896, 569] width 93 height 31
click at [1007, 628] on div "5 Bookkeeping finalized email Manual email Secure the attachments in this messa…" at bounding box center [1045, 426] width 1046 height 602
drag, startPoint x: 1186, startPoint y: 429, endPoint x: 573, endPoint y: 308, distance: 624.8
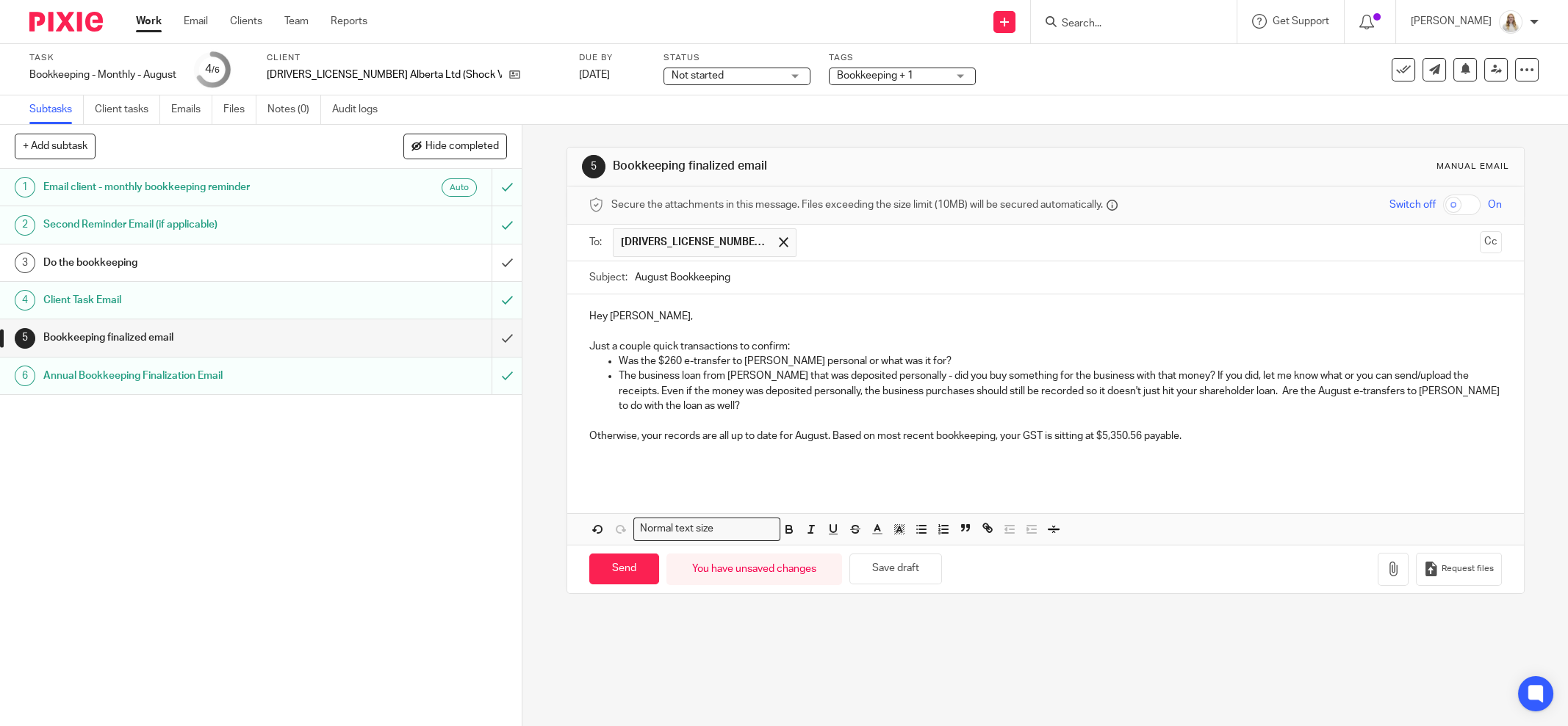
click at [573, 308] on div "Hey James, Just a couple quick transactions to confirm: Was the $260 e-transfer…" at bounding box center [1046, 389] width 956 height 190
copy div "Hey James, Just a couple quick transactions to confirm: Was the $260 e-transfer…"
click at [882, 422] on p at bounding box center [1046, 421] width 913 height 15
drag, startPoint x: 730, startPoint y: 276, endPoint x: 611, endPoint y: 279, distance: 119.0
click at [612, 278] on div "Subject: August Bookkeeping" at bounding box center [1046, 278] width 913 height 33
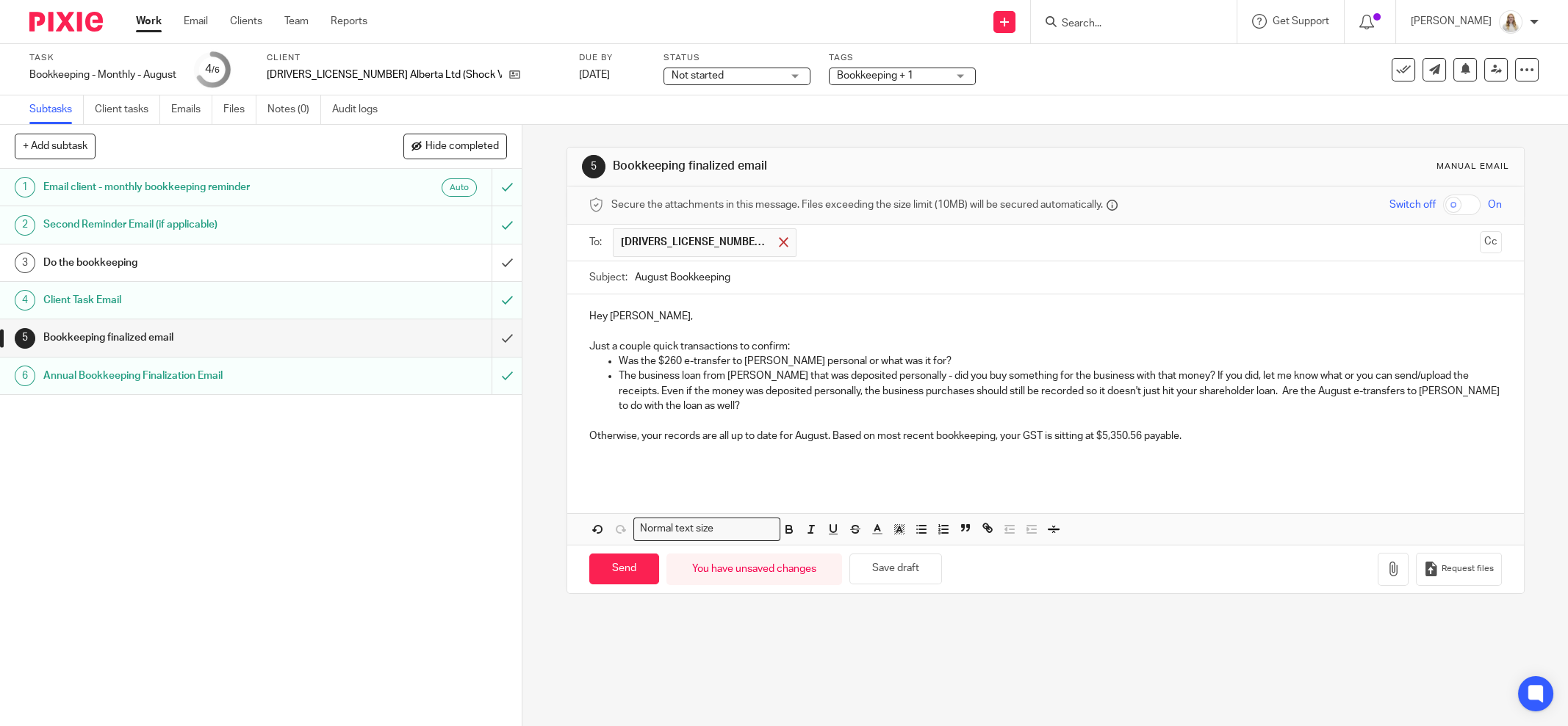
click at [779, 241] on span at bounding box center [783, 242] width 10 height 10
click at [711, 234] on input "text" at bounding box center [1045, 241] width 857 height 17
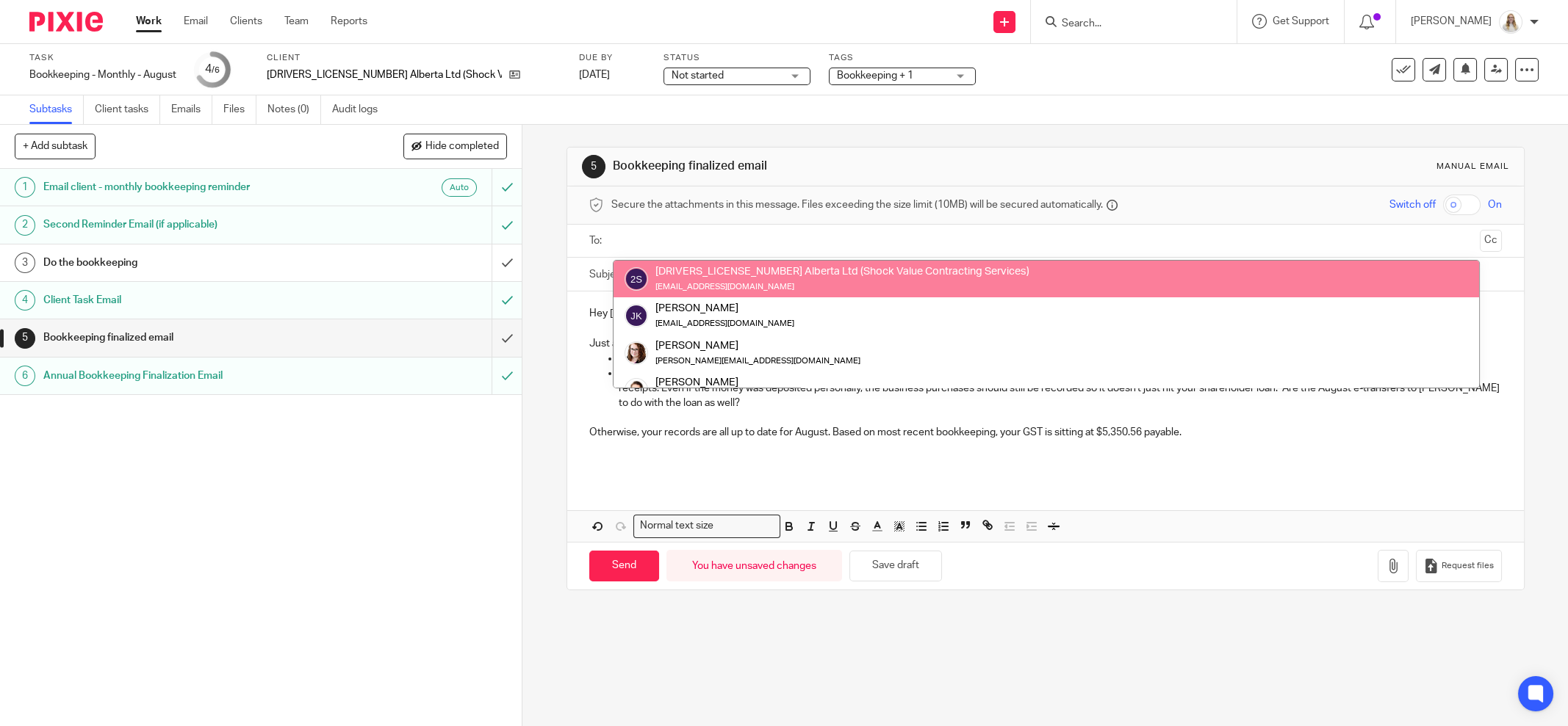
click at [741, 235] on input "text" at bounding box center [1045, 241] width 857 height 17
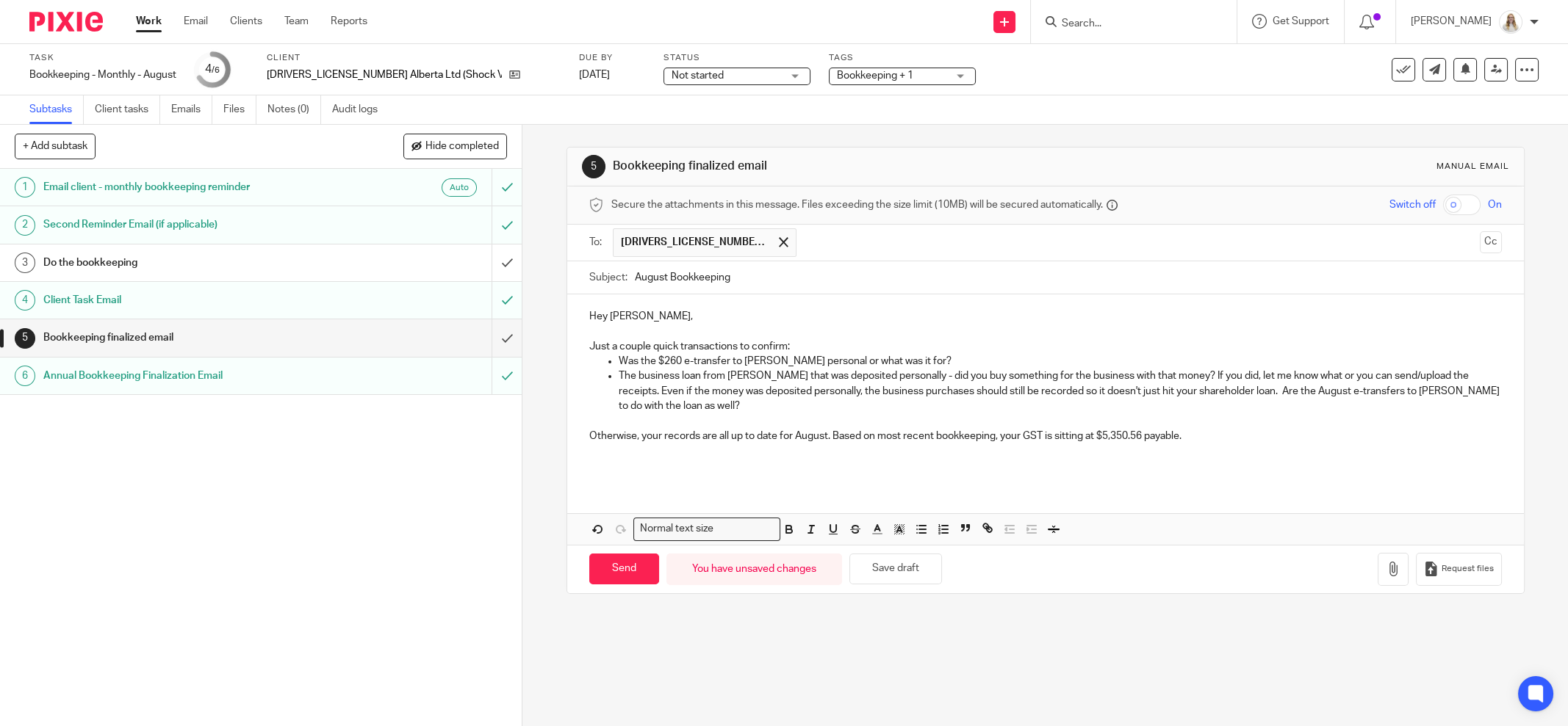
click at [754, 408] on p "The business loan from Kevin that was deposited personally - did you buy someth…" at bounding box center [1060, 391] width 883 height 45
drag, startPoint x: 978, startPoint y: 390, endPoint x: 965, endPoint y: 390, distance: 13.0
click at [965, 390] on p "The business loan from Kevin that was deposited personally - did you buy someth…" at bounding box center [1060, 391] width 883 height 45
click at [1058, 400] on p "The business loan from Kevin that was deposited personally - did you buy someth…" at bounding box center [1060, 391] width 883 height 45
click at [1207, 387] on p "The business loan from Kevin that was deposited personally - did you buy someth…" at bounding box center [1060, 391] width 883 height 45
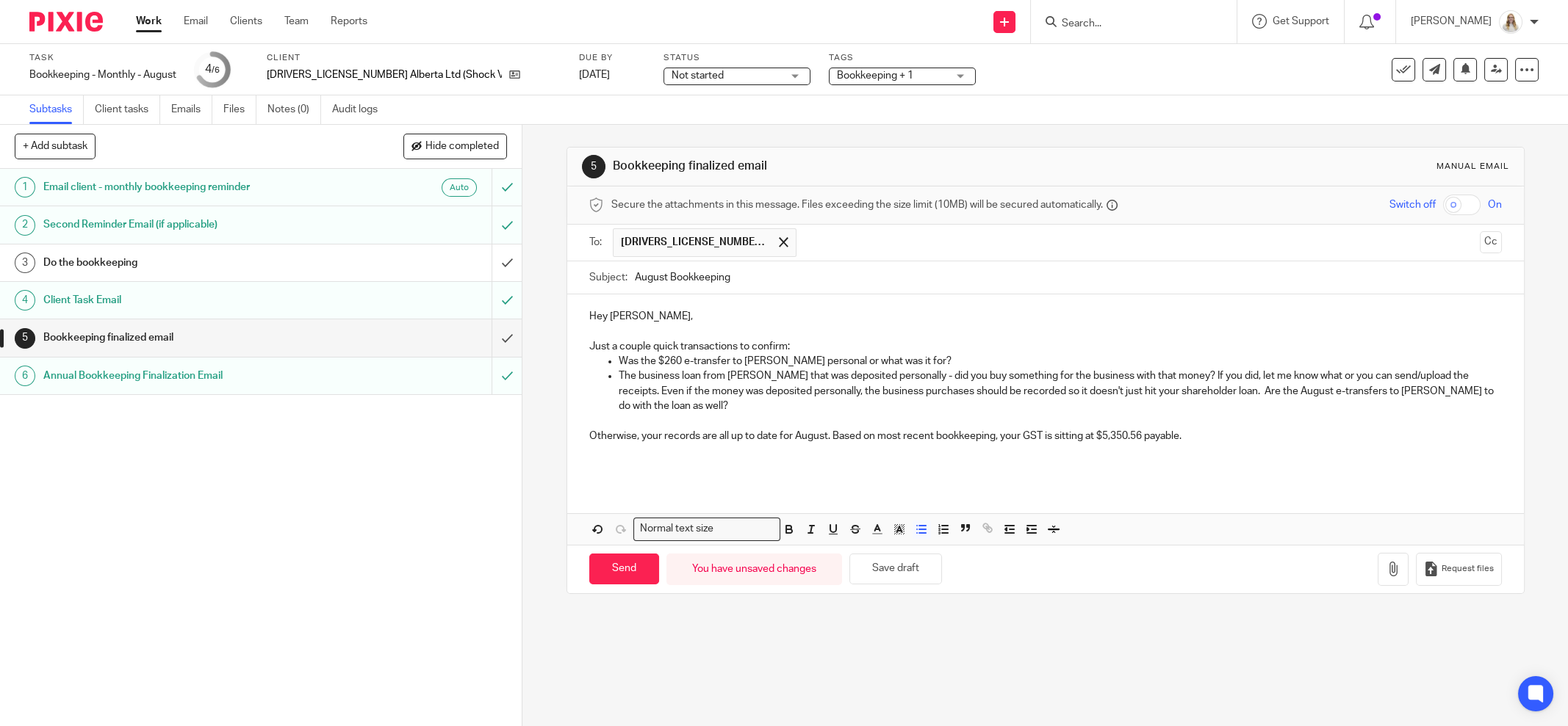
click at [1224, 389] on p "The business loan from Kevin that was deposited personally - did you buy someth…" at bounding box center [1060, 391] width 883 height 45
click at [1289, 380] on p "The business loan from Kevin that was deposited personally - did you buy someth…" at bounding box center [1060, 391] width 883 height 45
click at [882, 561] on button "Save draft" at bounding box center [896, 569] width 93 height 31
click at [685, 432] on p "Otherwise, your records are all up to date for August. Based on most recent boo…" at bounding box center [1046, 436] width 913 height 15
drag, startPoint x: 692, startPoint y: 434, endPoint x: 667, endPoint y: 436, distance: 25.1
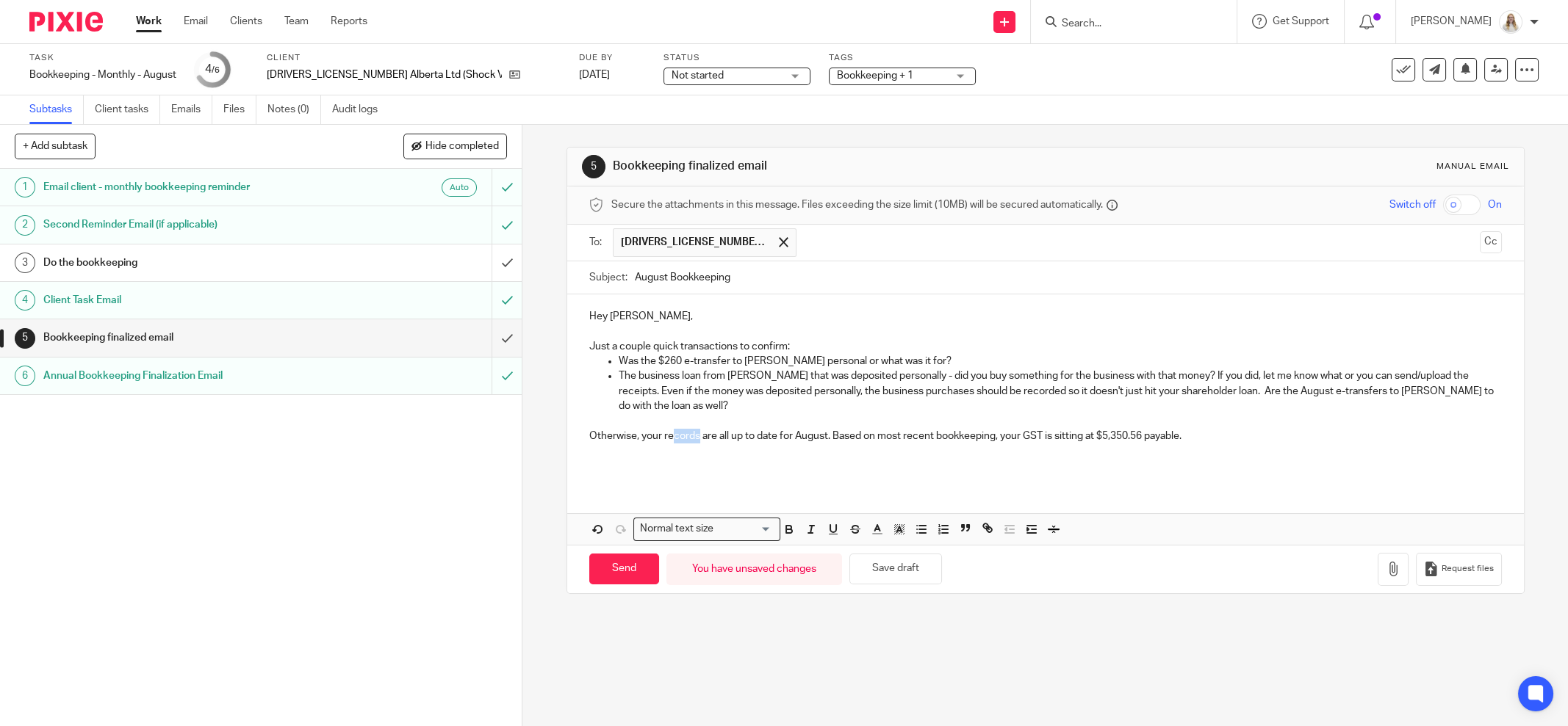
click at [667, 436] on p "Otherwise, your records are all up to date for August. Based on most recent boo…" at bounding box center [1046, 436] width 913 height 15
click at [717, 429] on p "Otherwise, your records are all up to date for August. Based on most recent boo…" at bounding box center [1046, 436] width 913 height 15
drag, startPoint x: 722, startPoint y: 432, endPoint x: 657, endPoint y: 432, distance: 65.0
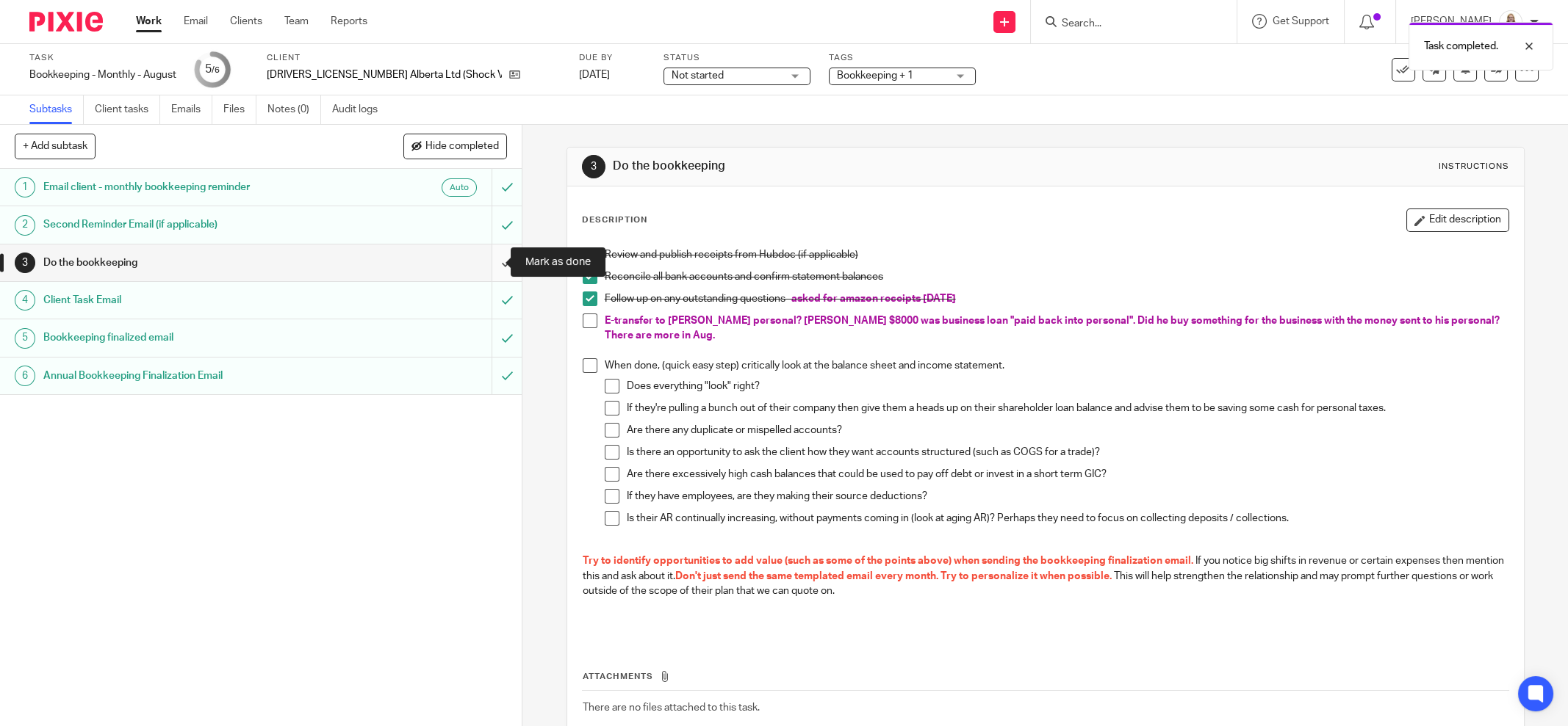
click at [494, 262] on input "submit" at bounding box center [261, 262] width 522 height 37
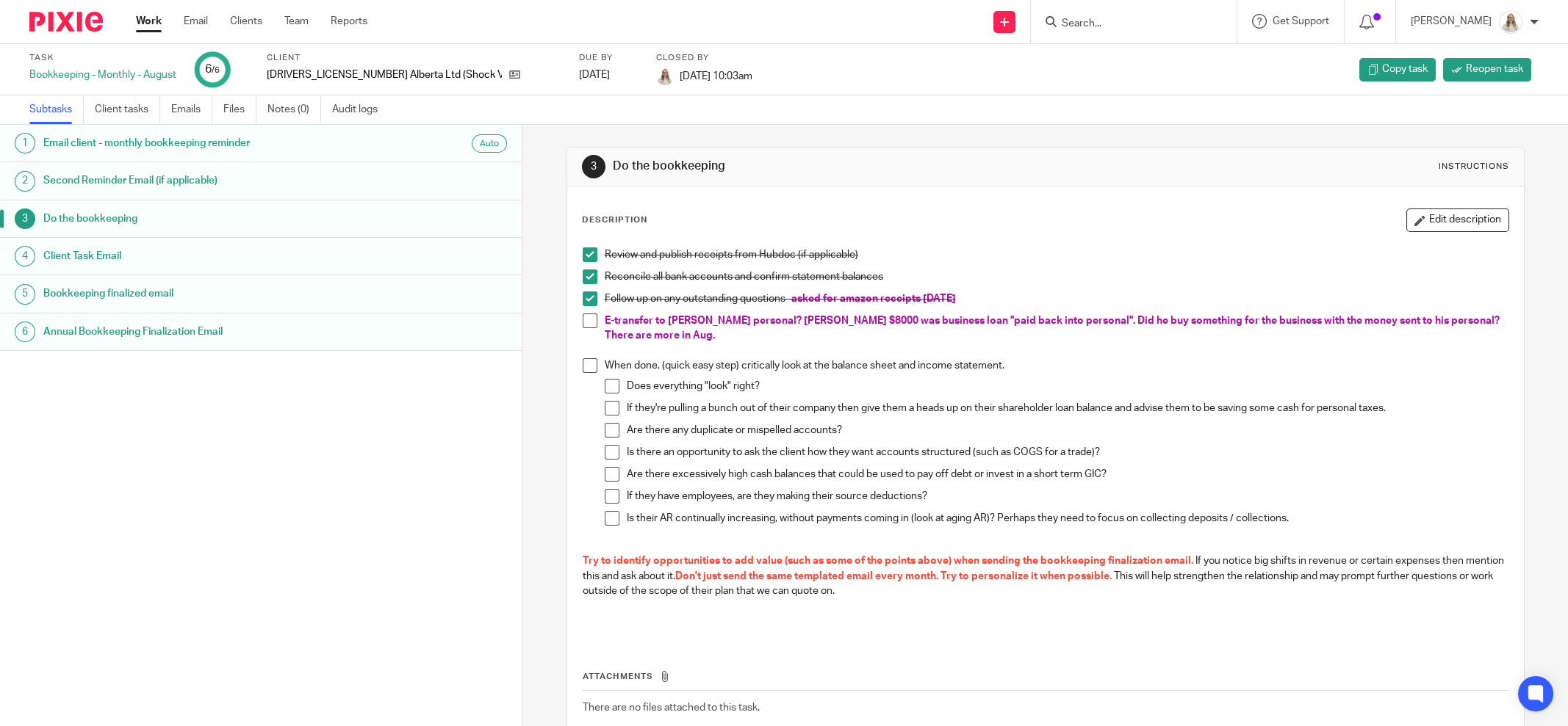
click at [153, 22] on link "Work" at bounding box center [148, 22] width 25 height 15
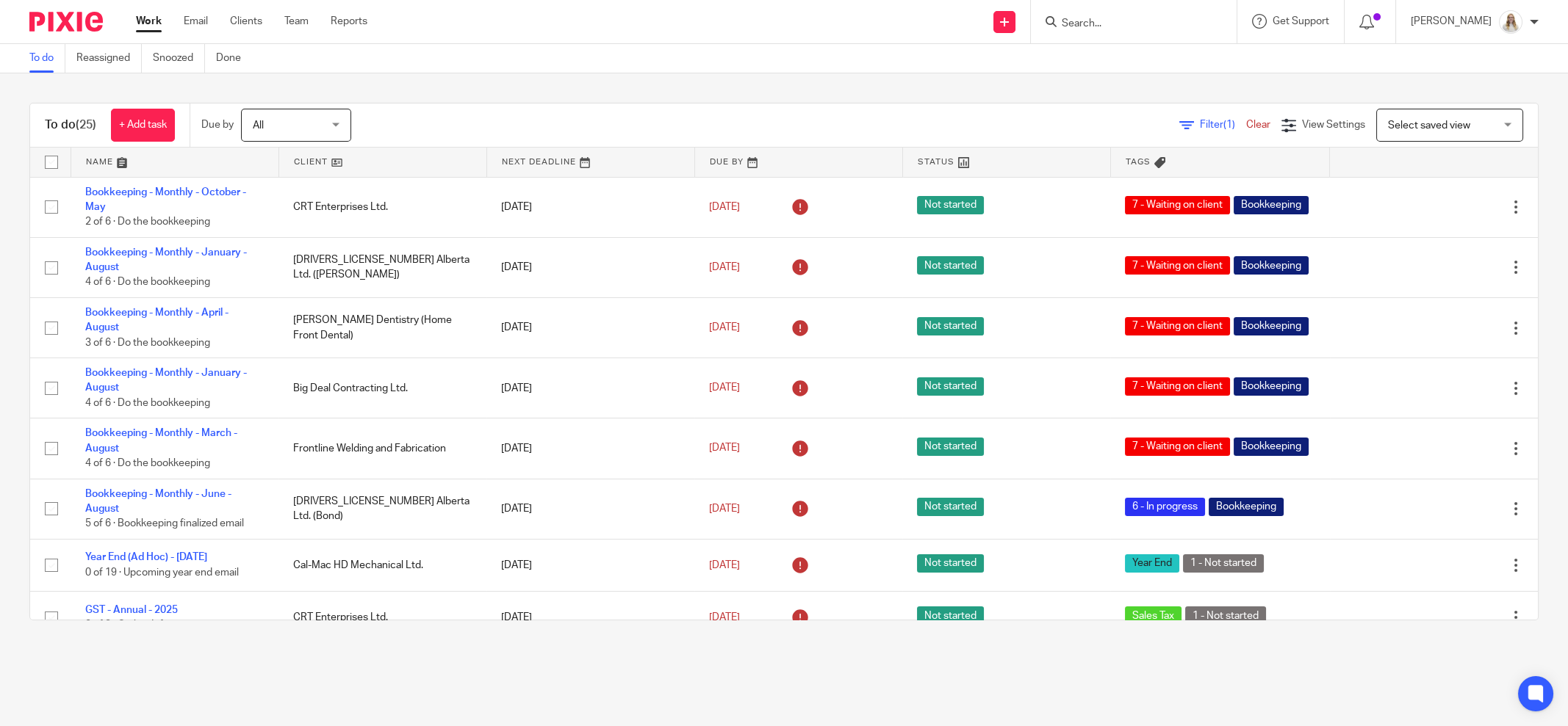
click at [759, 61] on div "To do Reassigned Snoozed Done" at bounding box center [784, 58] width 1568 height 29
click at [469, 21] on div "Send new email Create task Add client Request signature Get Support Contact Sup…" at bounding box center [979, 22] width 1178 height 43
click at [853, 82] on div "To do (25) + Add task Due by All All Today Tomorrow This week Next week This mo…" at bounding box center [784, 362] width 1568 height 577
click at [120, 163] on link at bounding box center [175, 162] width 207 height 29
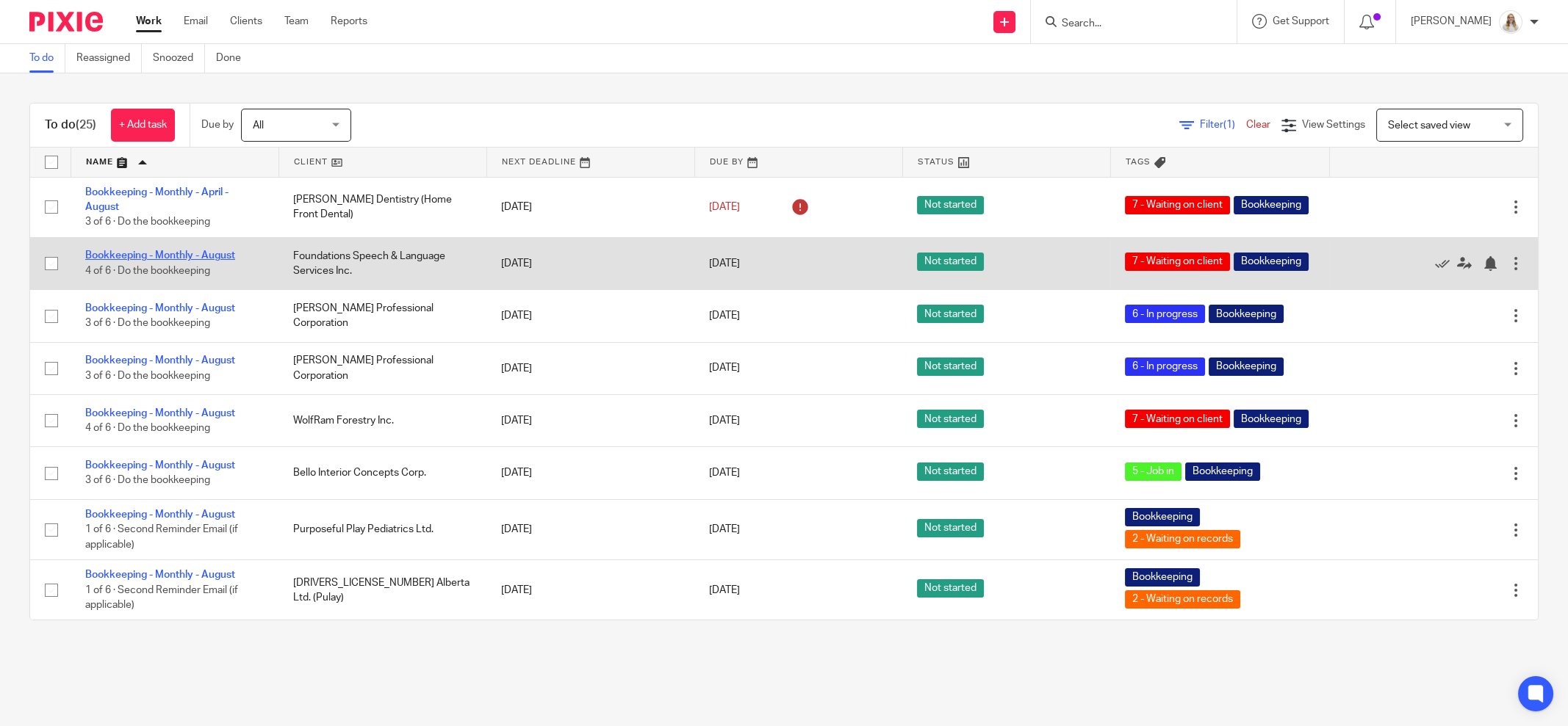
click at [206, 255] on link "Bookkeeping - Monthly - August" at bounding box center [160, 255] width 150 height 10
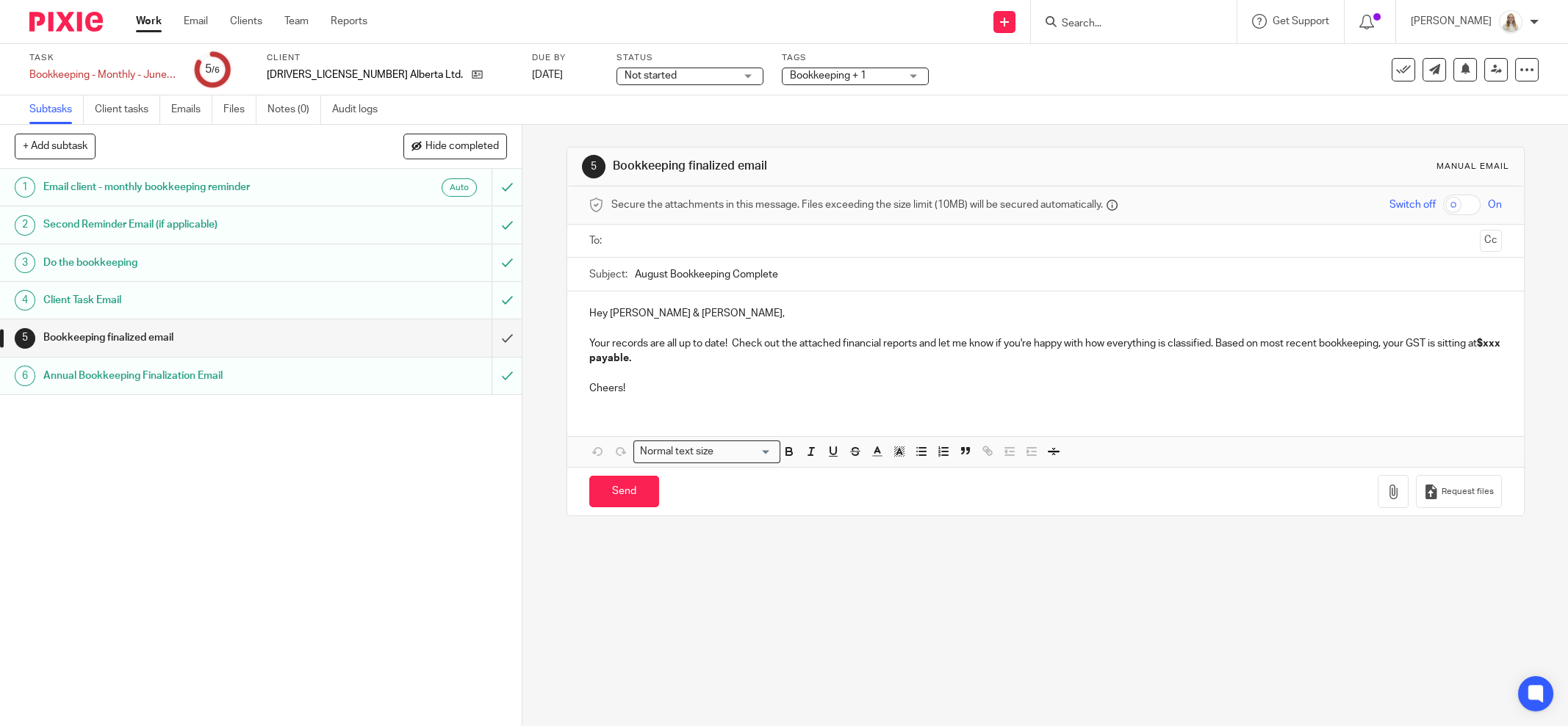
click at [854, 568] on div "5 Bookkeeping finalized email Manual email Secure the attachments in this messa…" at bounding box center [1045, 426] width 1046 height 602
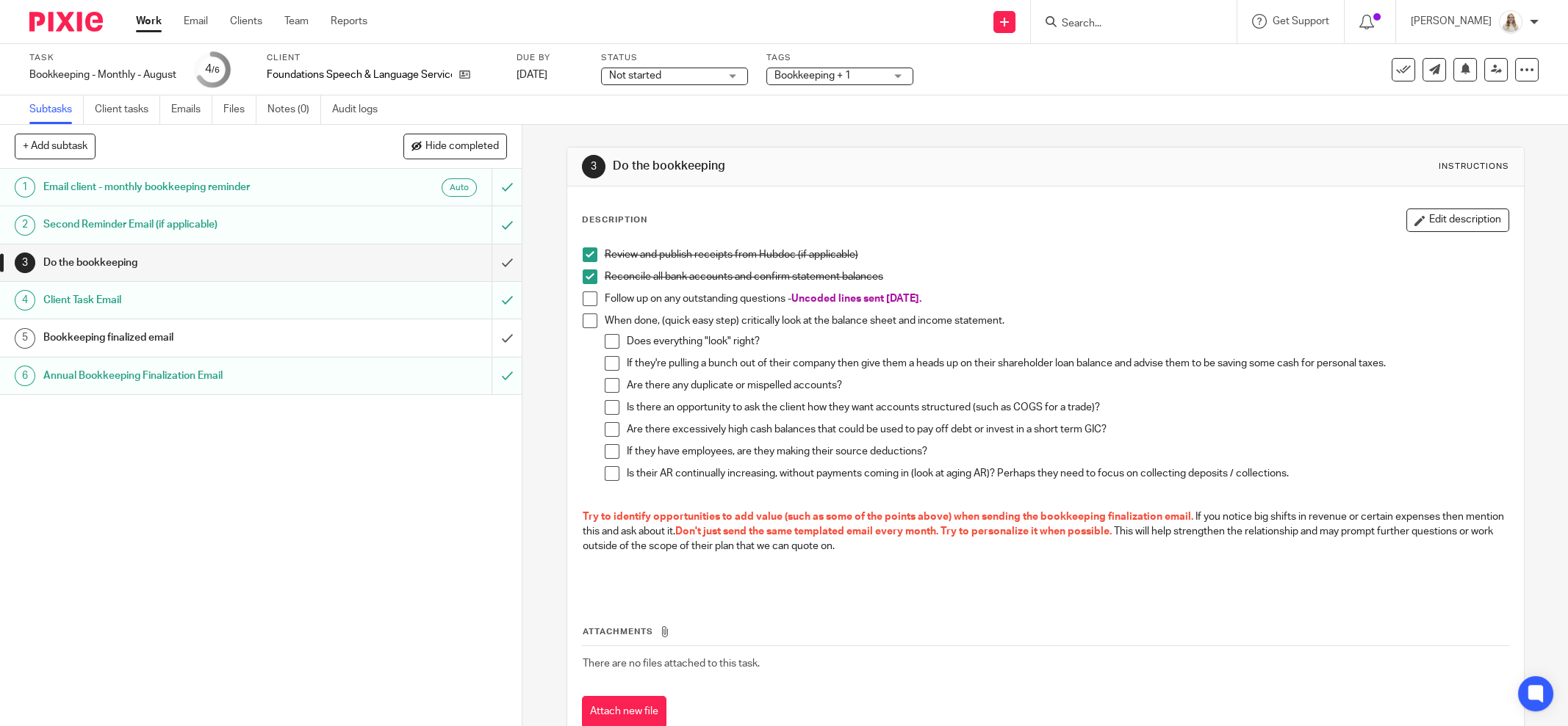
click at [158, 22] on link "Work" at bounding box center [148, 22] width 25 height 15
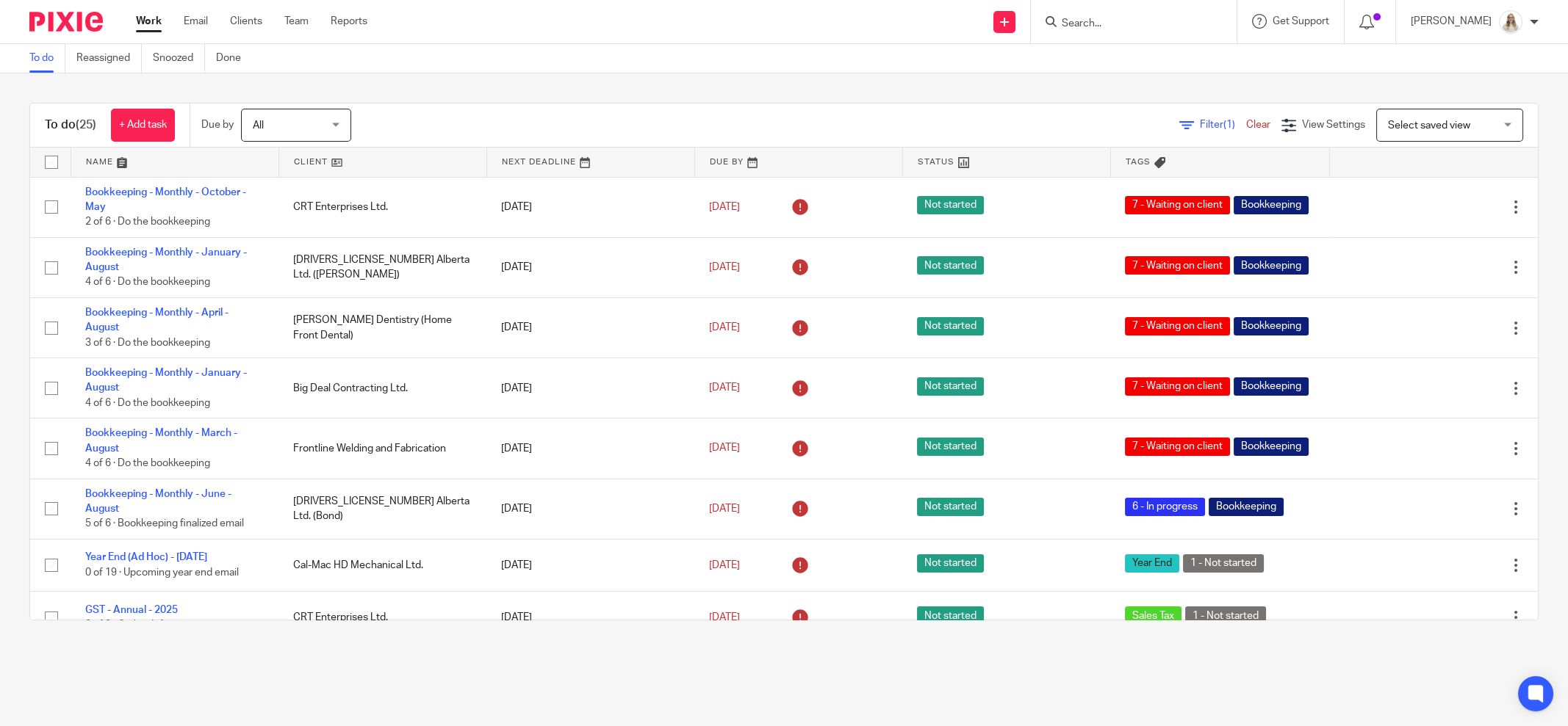
click at [120, 161] on link at bounding box center [175, 162] width 207 height 29
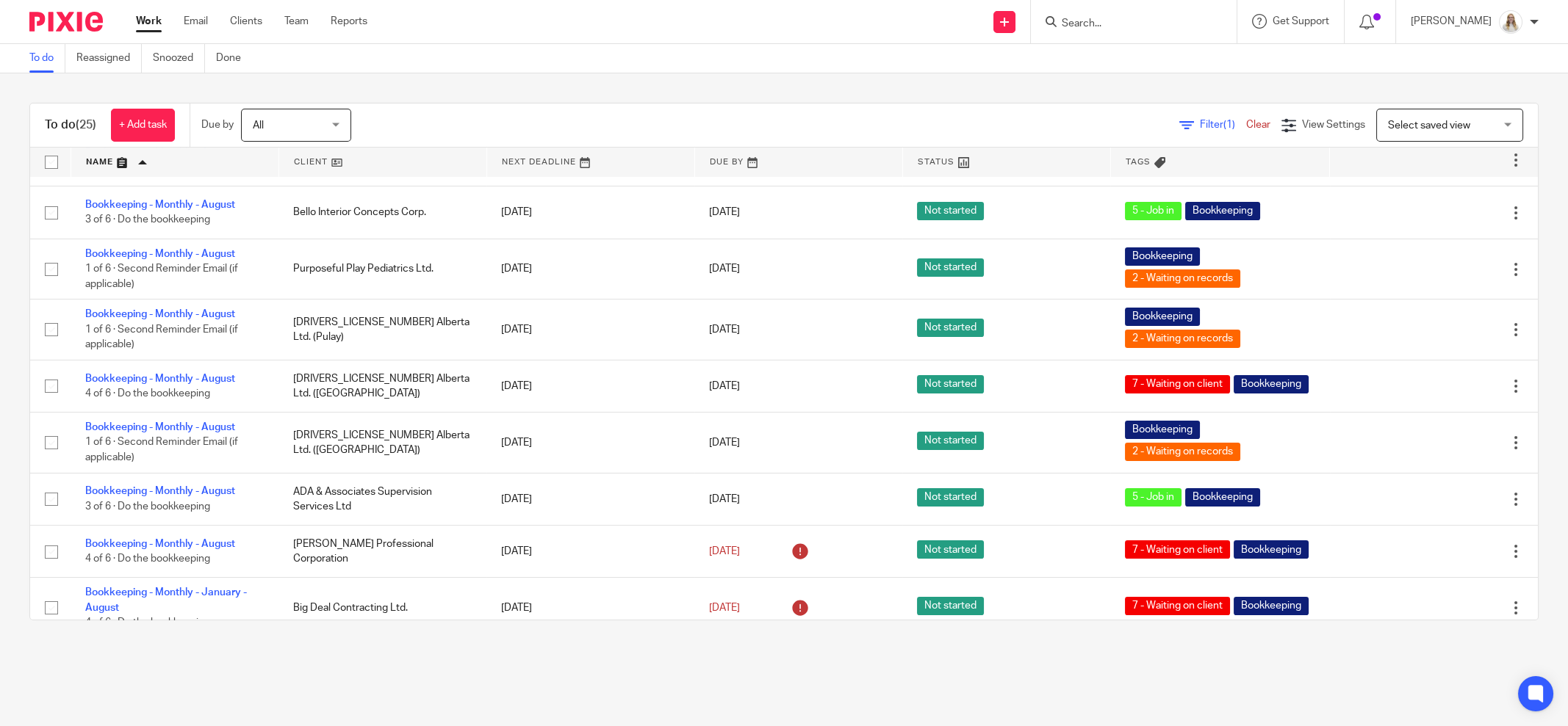
scroll to position [273, 0]
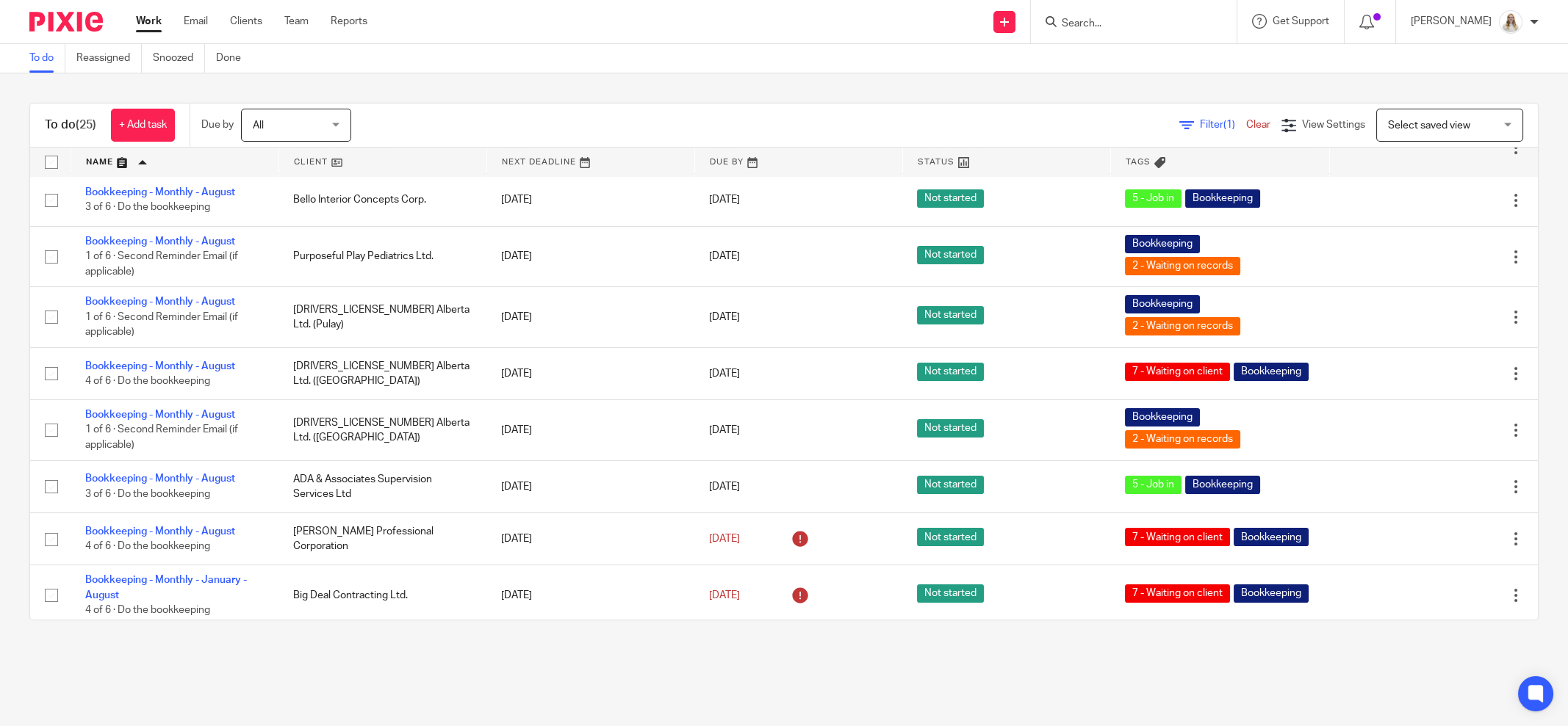
click at [1145, 28] on input "Search" at bounding box center [1127, 25] width 132 height 13
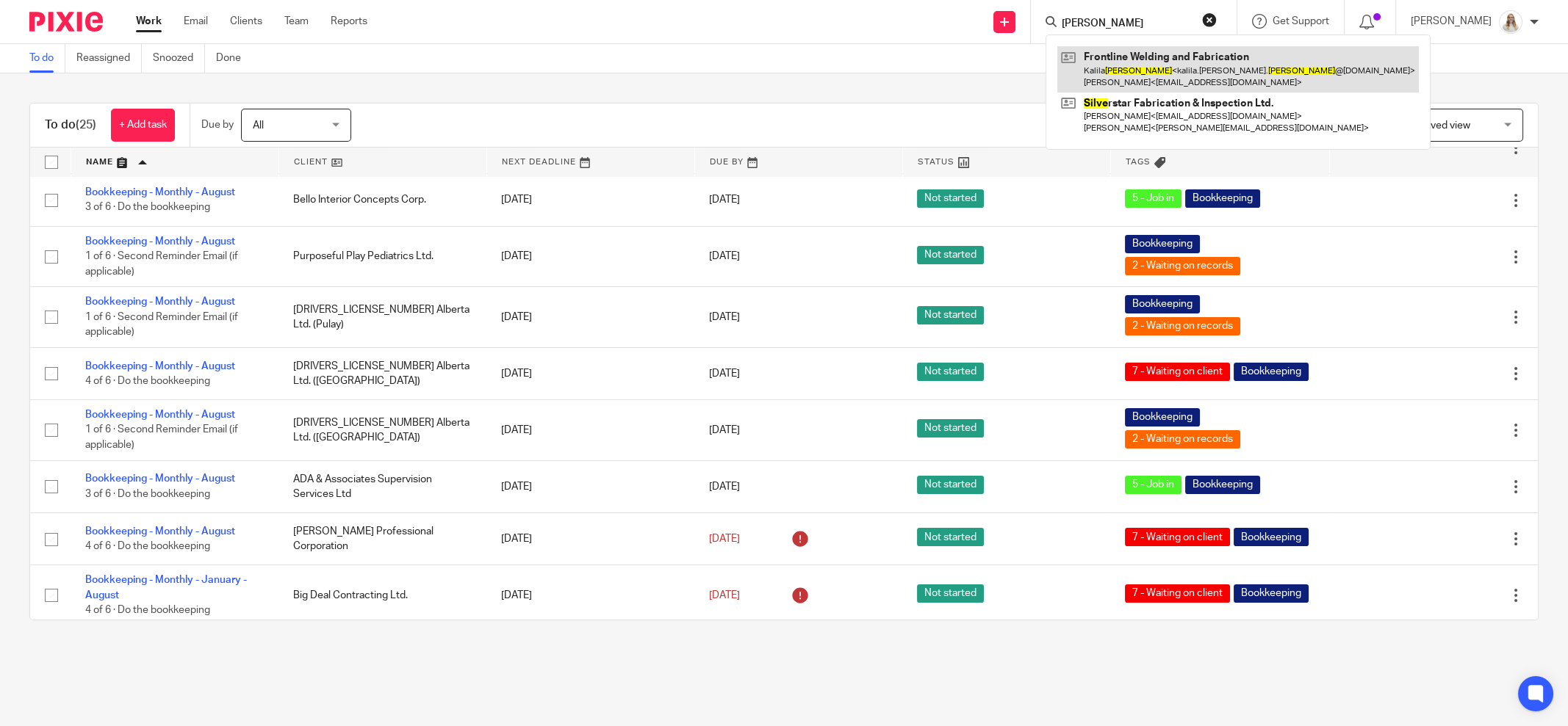
type input "silva"
click at [1173, 71] on link at bounding box center [1238, 69] width 361 height 46
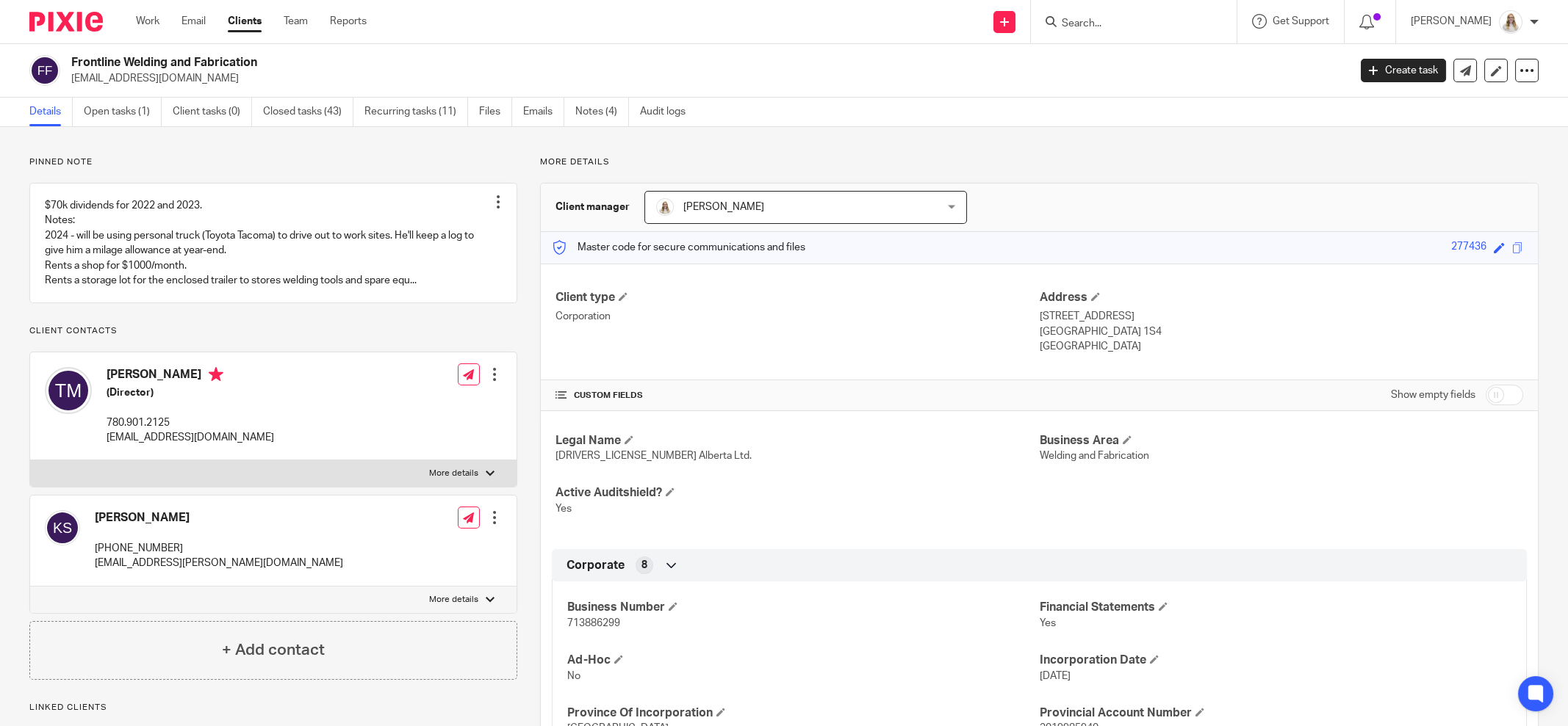
drag, startPoint x: 150, startPoint y: 23, endPoint x: 182, endPoint y: 1, distance: 38.8
click at [150, 23] on link "Work" at bounding box center [147, 22] width 23 height 15
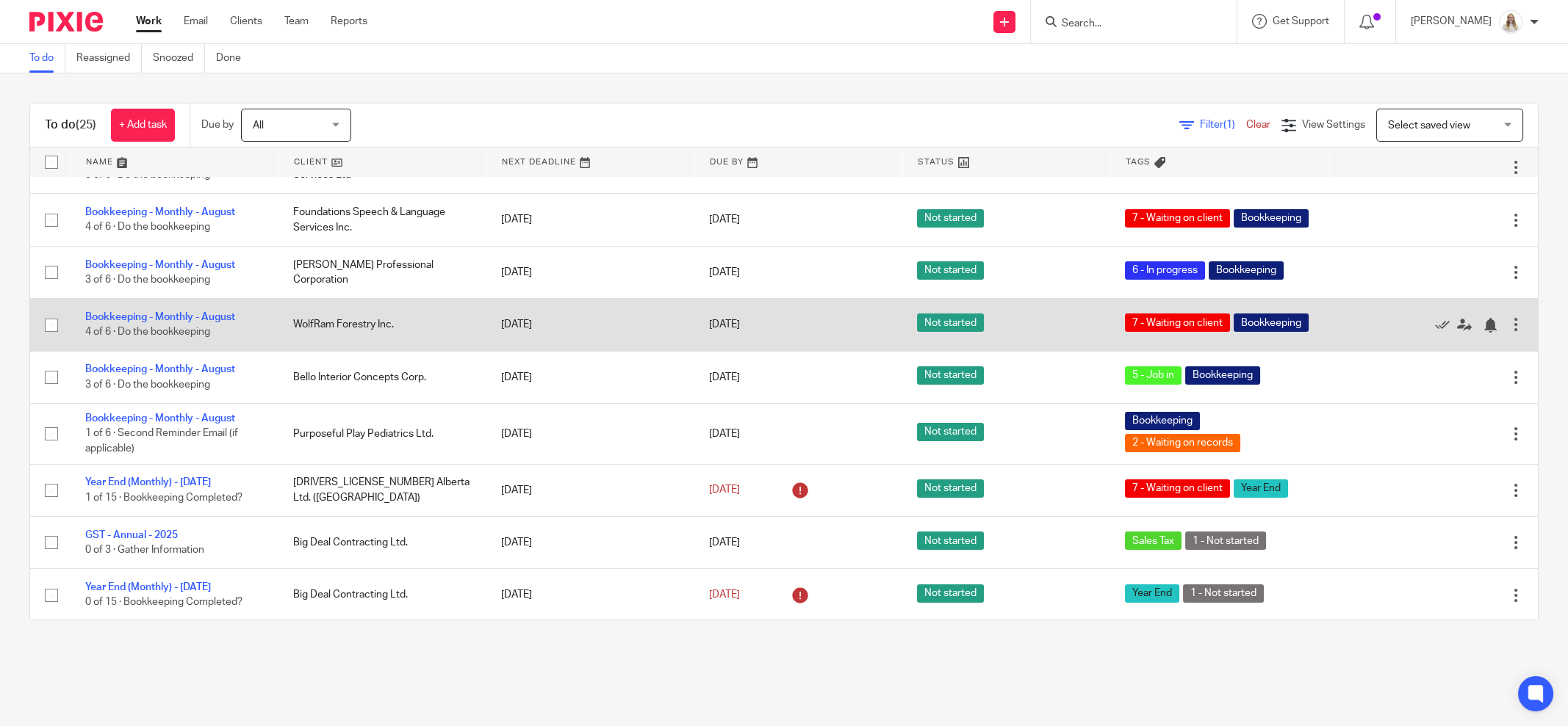
scroll to position [918, 0]
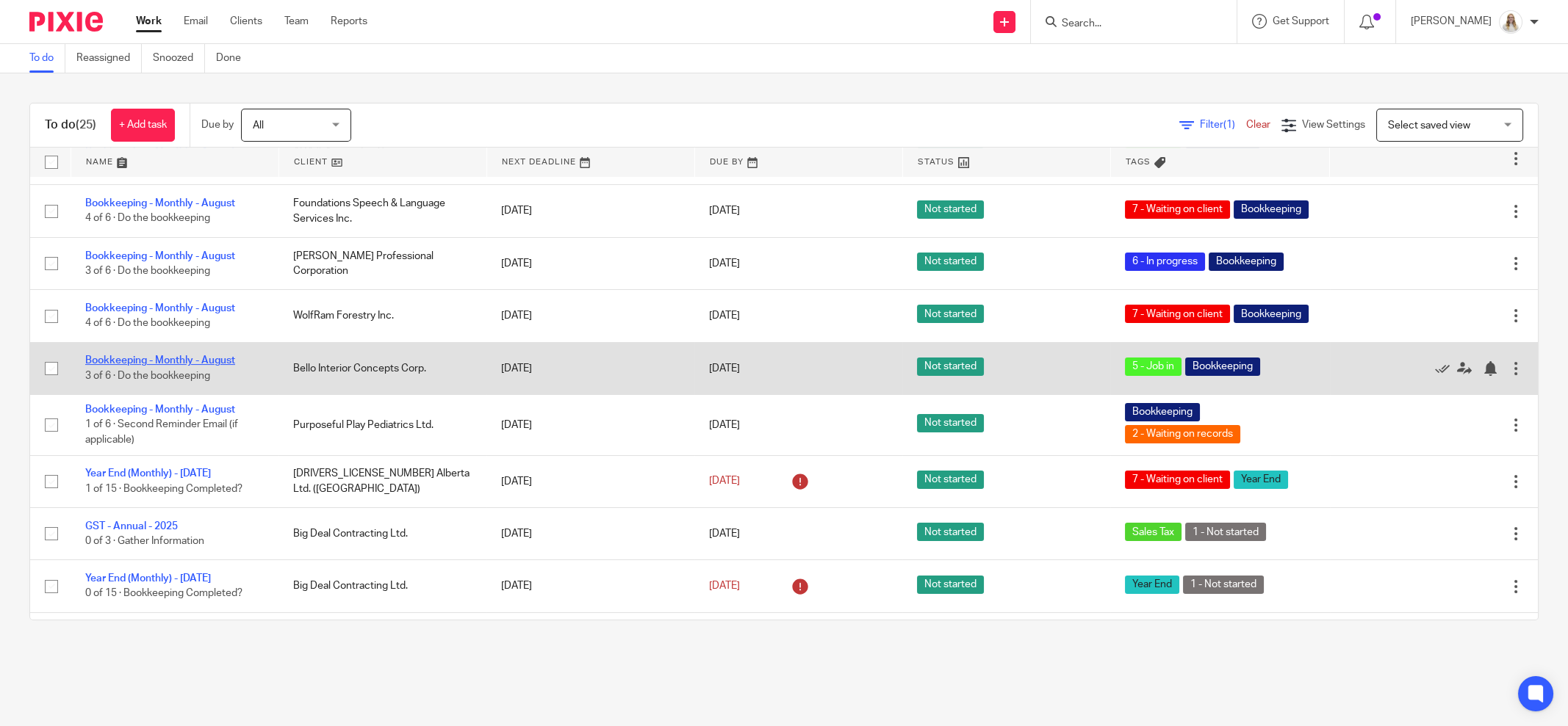
click at [136, 387] on td "Bookkeeping - Monthly - [DATE] of 6 · Do the bookkeeping" at bounding box center [174, 369] width 208 height 52
click at [137, 366] on link "Bookkeeping - Monthly - August" at bounding box center [160, 360] width 150 height 10
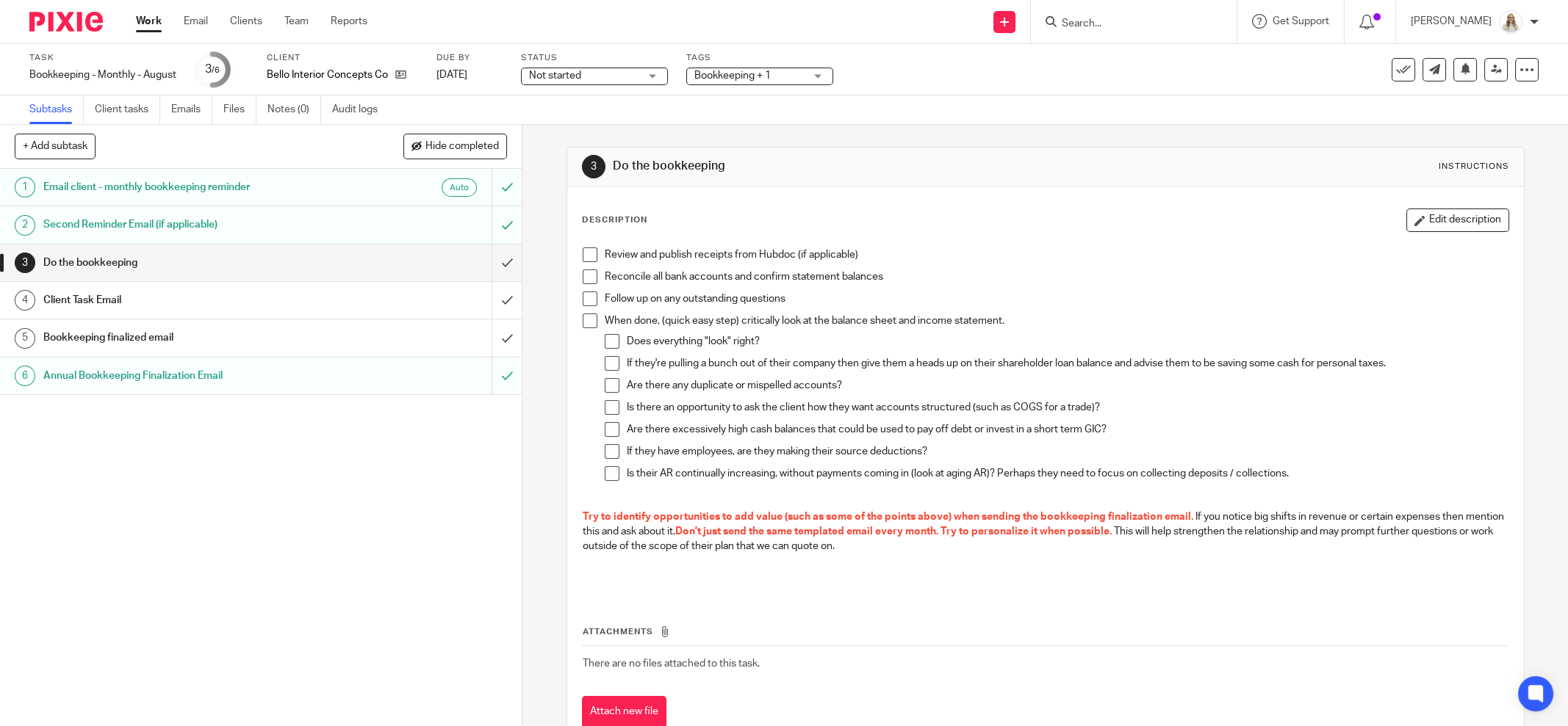
click at [794, 72] on span "Bookkeeping + 1" at bounding box center [749, 76] width 110 height 16
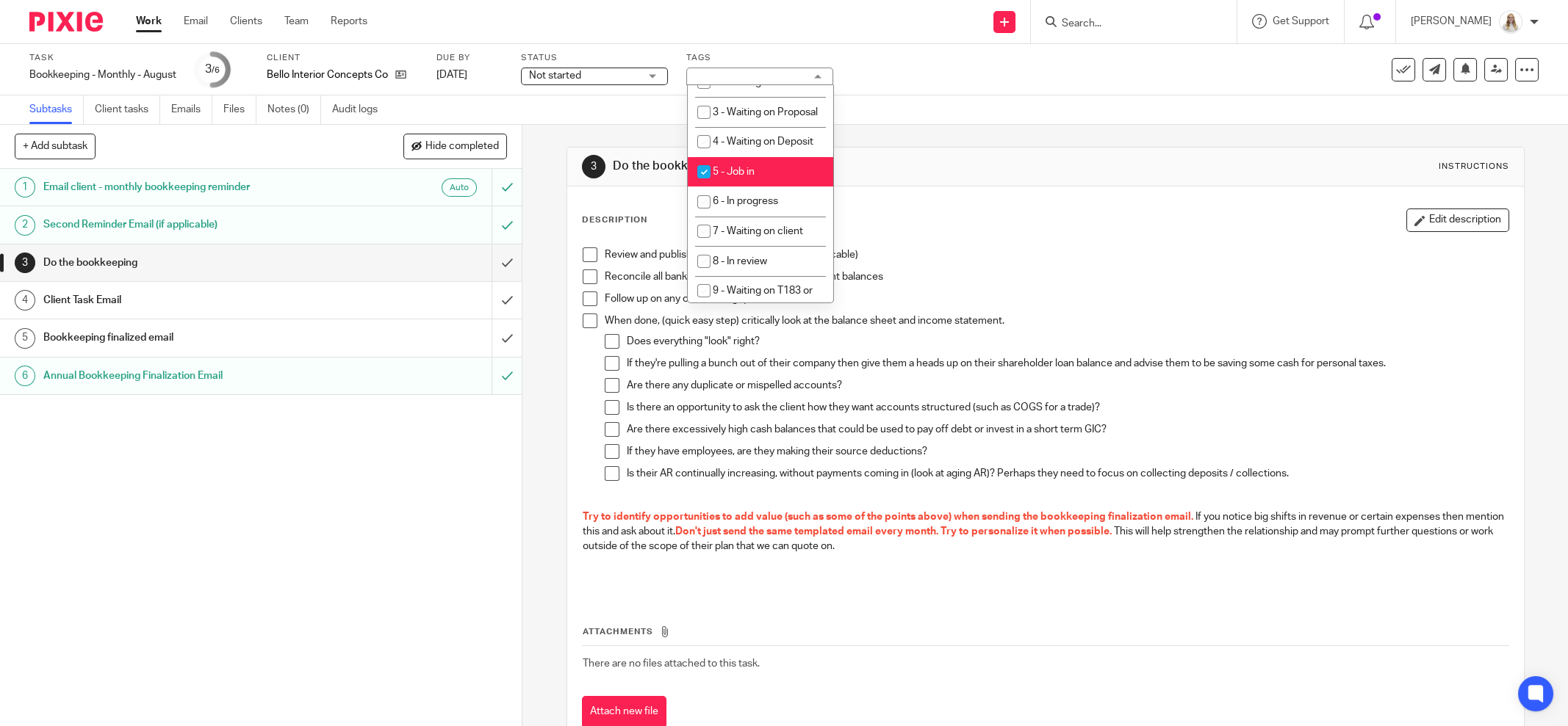
scroll to position [459, 0]
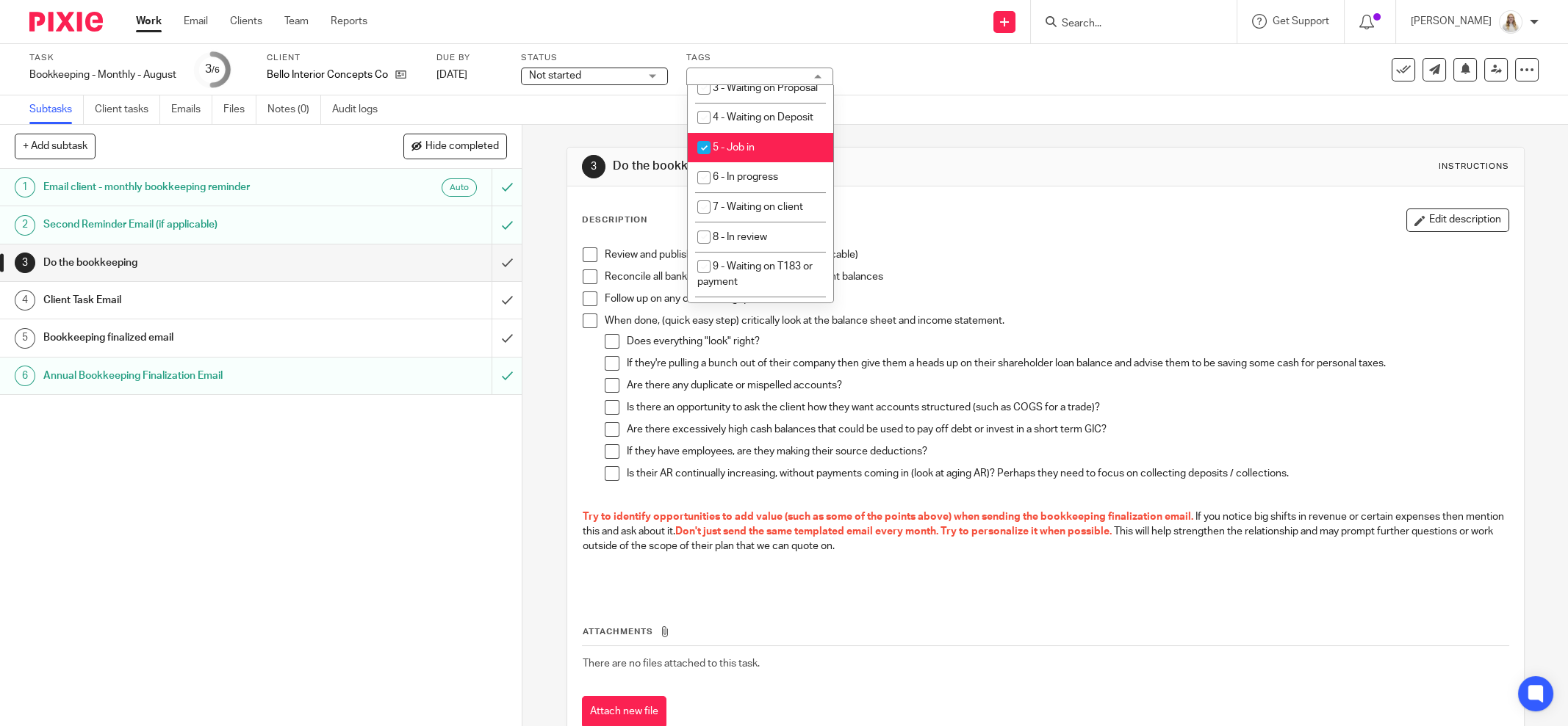
click at [774, 163] on li "5 - Job in" at bounding box center [761, 148] width 145 height 30
checkbox input "false"
click at [772, 182] on span "6 - In progress" at bounding box center [745, 177] width 65 height 10
checkbox input "true"
click at [932, 121] on div "Subtasks Client tasks Emails Files Notes (0) Audit logs" at bounding box center [784, 109] width 1568 height 29
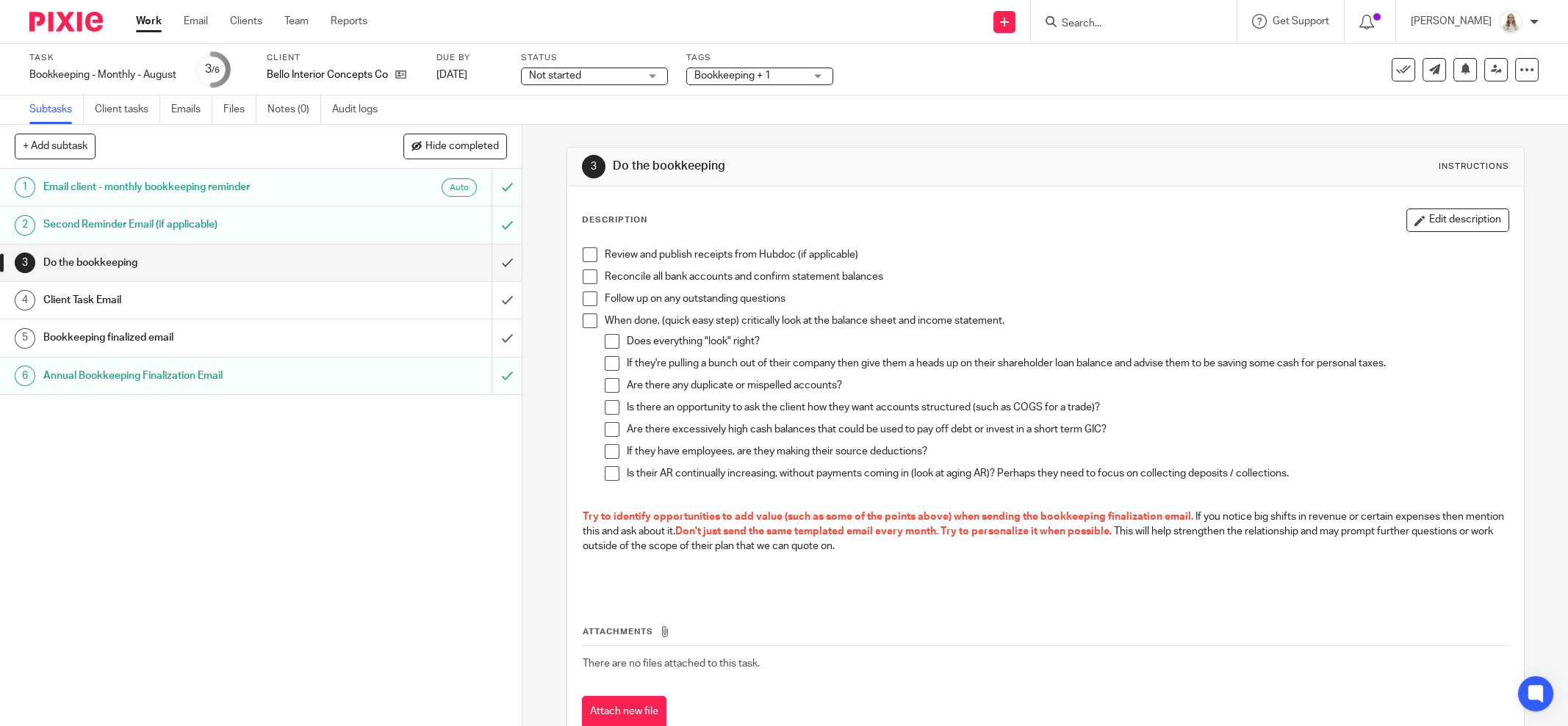
drag, startPoint x: 587, startPoint y: 257, endPoint x: 589, endPoint y: 272, distance: 15.1
click at [587, 257] on span at bounding box center [590, 255] width 15 height 15
click at [586, 279] on span at bounding box center [590, 277] width 15 height 15
click at [1163, 24] on input "Search" at bounding box center [1127, 25] width 132 height 13
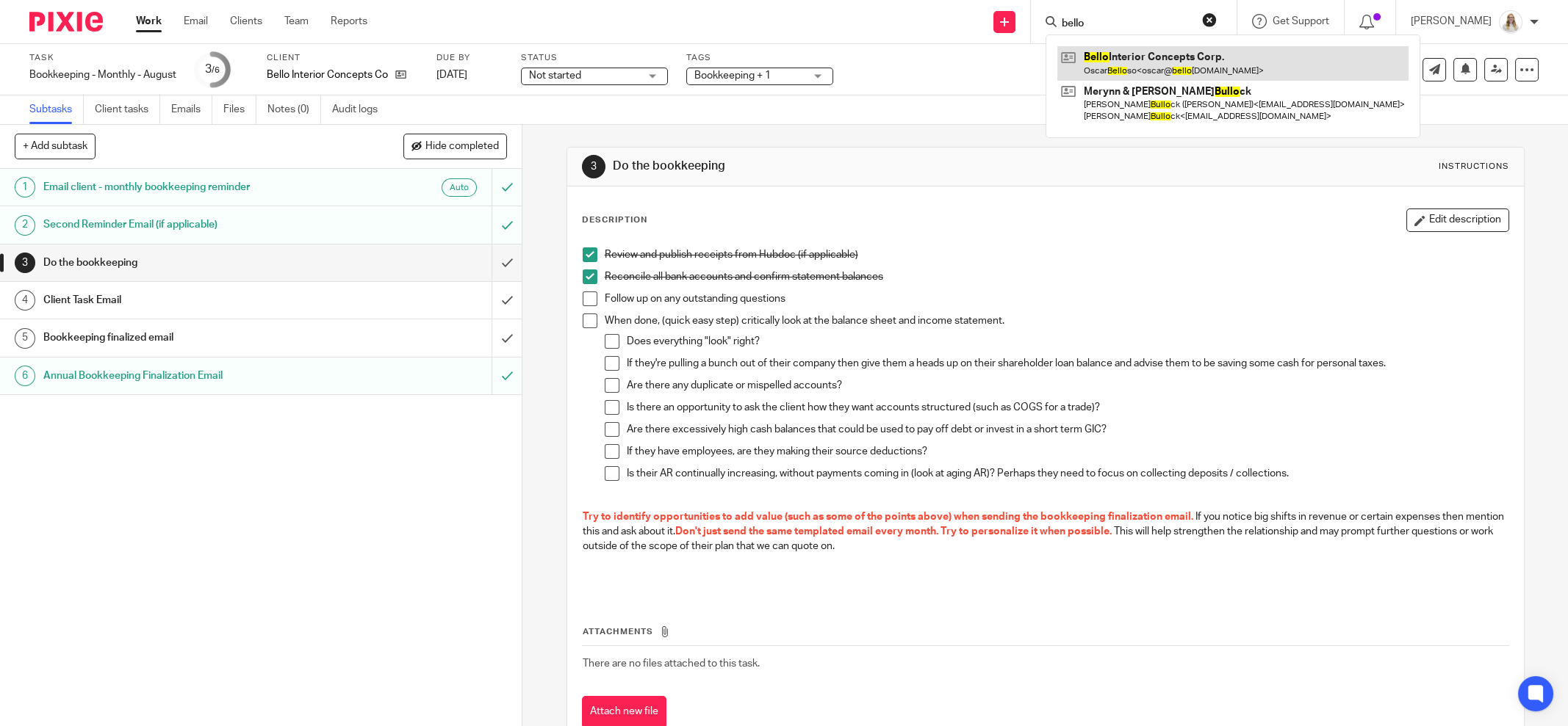
type input "bello"
click at [983, 63] on div "Task Bookkeeping - Monthly - August Save Bookkeeping - Monthly - August 3 /6 Cl…" at bounding box center [658, 70] width 1258 height 35
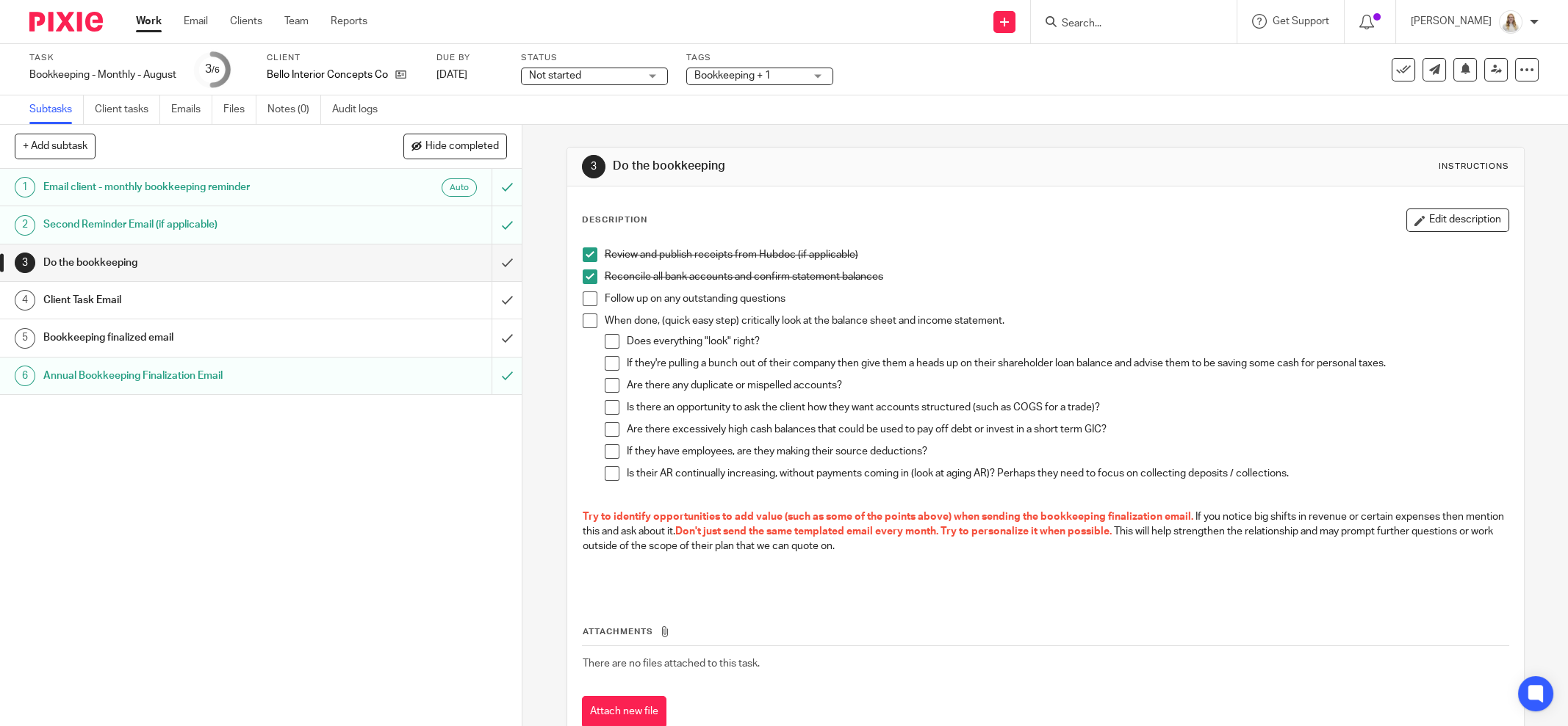
click at [1202, 85] on div "Task Bookkeeping - Monthly - August Save Bookkeeping - Monthly - August 3 /6 Cl…" at bounding box center [658, 70] width 1258 height 35
click at [1404, 233] on div "Description Edit description Review and publish receipts from Hubdoc (if applic…" at bounding box center [1045, 402] width 927 height 387
click at [1408, 226] on button "Edit description" at bounding box center [1457, 220] width 103 height 23
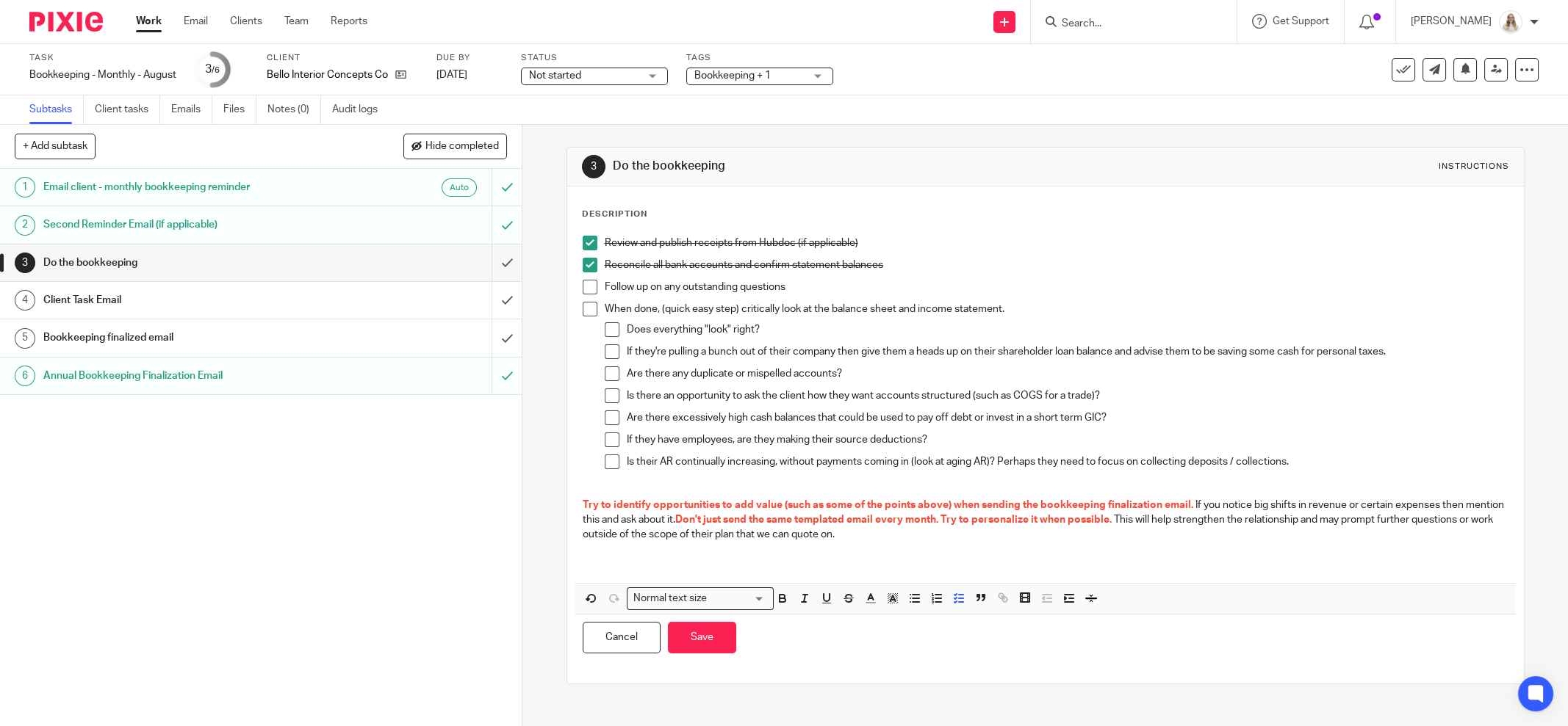
click at [871, 282] on p "Follow up on any outstanding questions" at bounding box center [1057, 287] width 904 height 15
drag, startPoint x: 914, startPoint y: 285, endPoint x: 788, endPoint y: 291, distance: 126.1
click at [788, 291] on p "Follow up on any outstanding questions - uncoded lines sent Sep 17" at bounding box center [1057, 287] width 904 height 15
click at [780, 599] on icon "button" at bounding box center [783, 601] width 6 height 4
click at [875, 601] on span at bounding box center [880, 600] width 44 height 22
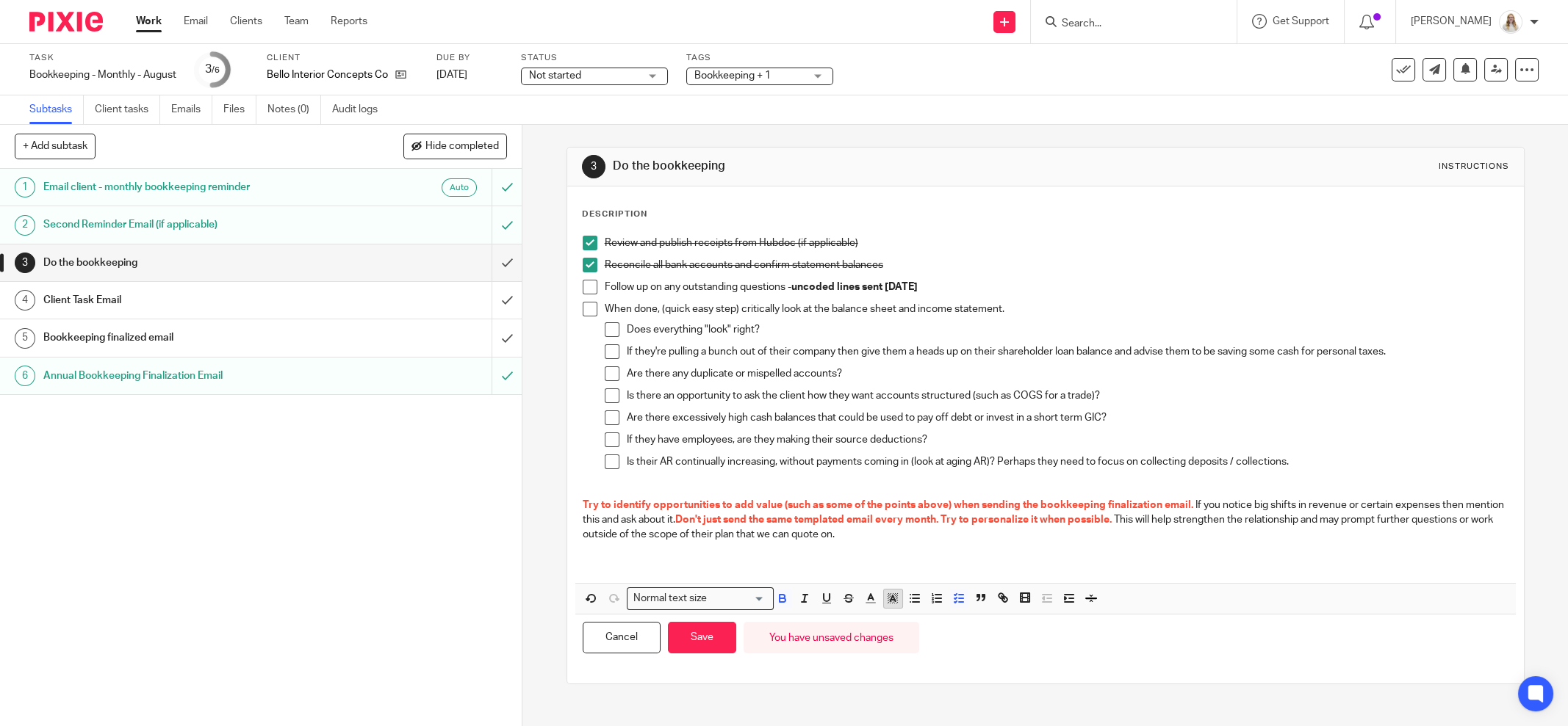
drag, startPoint x: 866, startPoint y: 600, endPoint x: 890, endPoint y: 598, distance: 24.1
click at [867, 600] on icon "button" at bounding box center [871, 599] width 13 height 13
click at [987, 644] on li "color:#AB149E" at bounding box center [992, 647] width 11 height 11
click at [710, 638] on button "Save" at bounding box center [702, 638] width 68 height 31
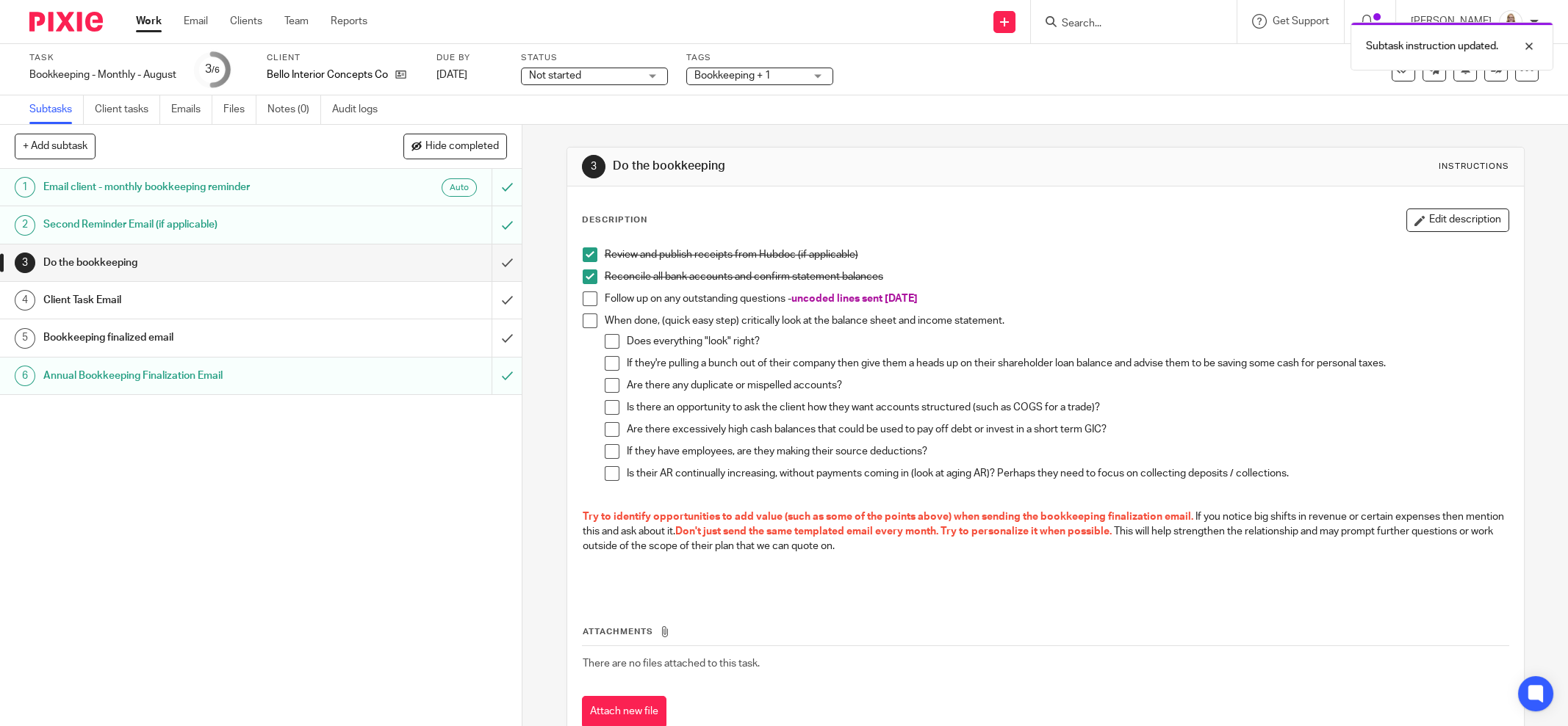
click at [303, 289] on h1 "Client Task Email" at bounding box center [188, 300] width 289 height 22
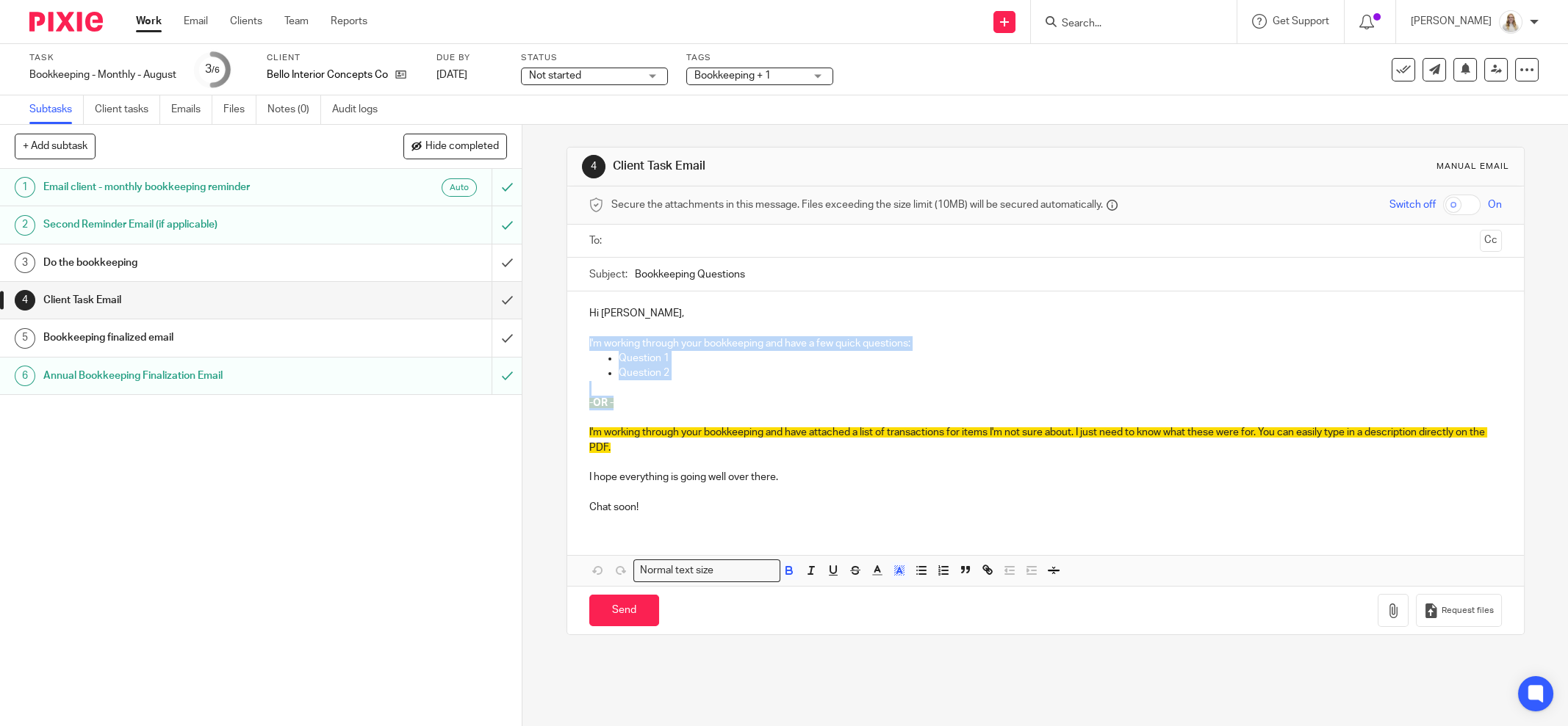
drag, startPoint x: 616, startPoint y: 396, endPoint x: 571, endPoint y: 337, distance: 74.2
click at [572, 337] on div "Hi [PERSON_NAME], I'm working through your bookkeeping and have a few quick que…" at bounding box center [1046, 408] width 956 height 235
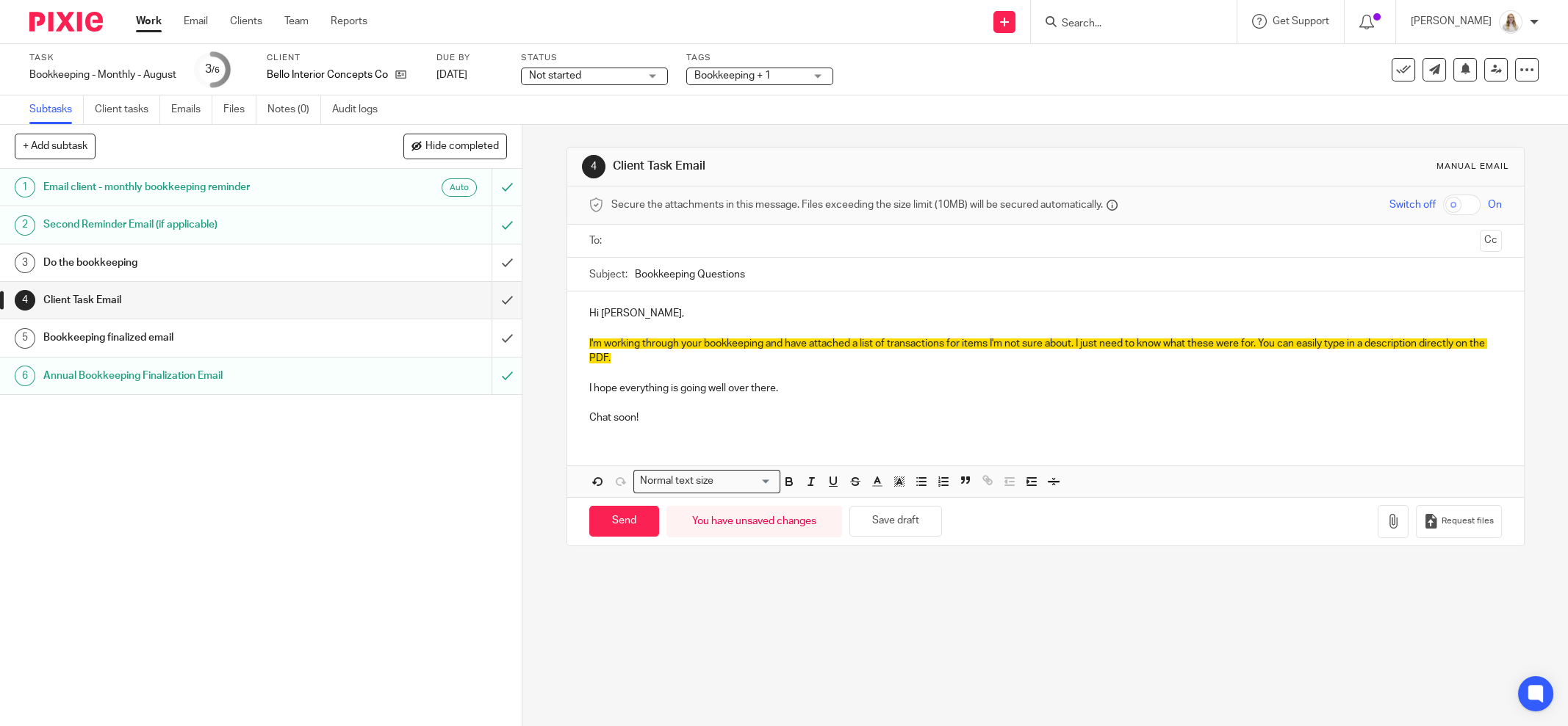
click at [635, 274] on input "Bookkeeping Questions" at bounding box center [1068, 274] width 867 height 33
click at [833, 282] on input "August Bookkeeping Questions" at bounding box center [1068, 274] width 867 height 33
type input "August Bookkeeping Questions"
click at [896, 526] on button "Save draft" at bounding box center [896, 521] width 93 height 31
drag, startPoint x: 646, startPoint y: 411, endPoint x: 577, endPoint y: 411, distance: 69.0
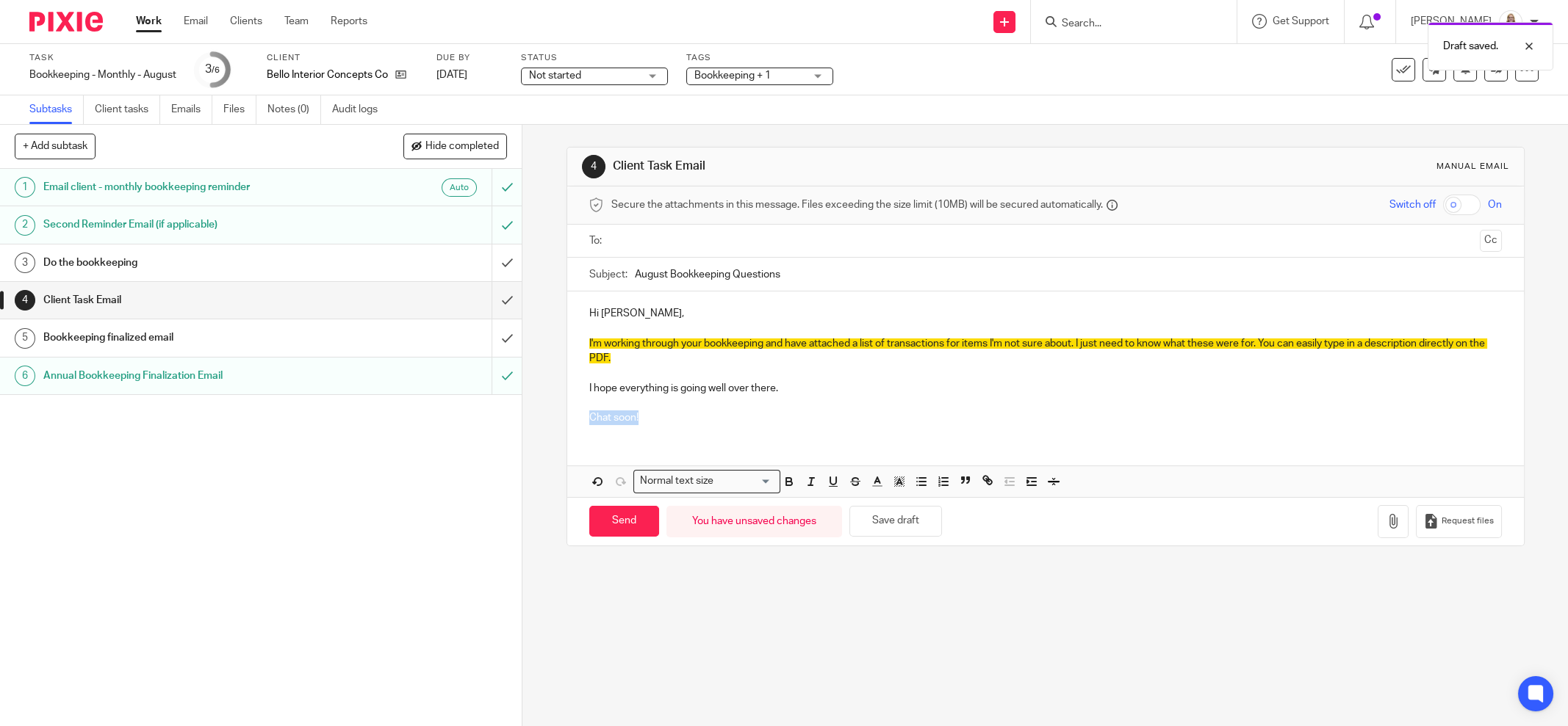
click at [577, 411] on div "Hi Oscar, I'm working through your bookkeeping and have attached a list of tran…" at bounding box center [1046, 363] width 956 height 145
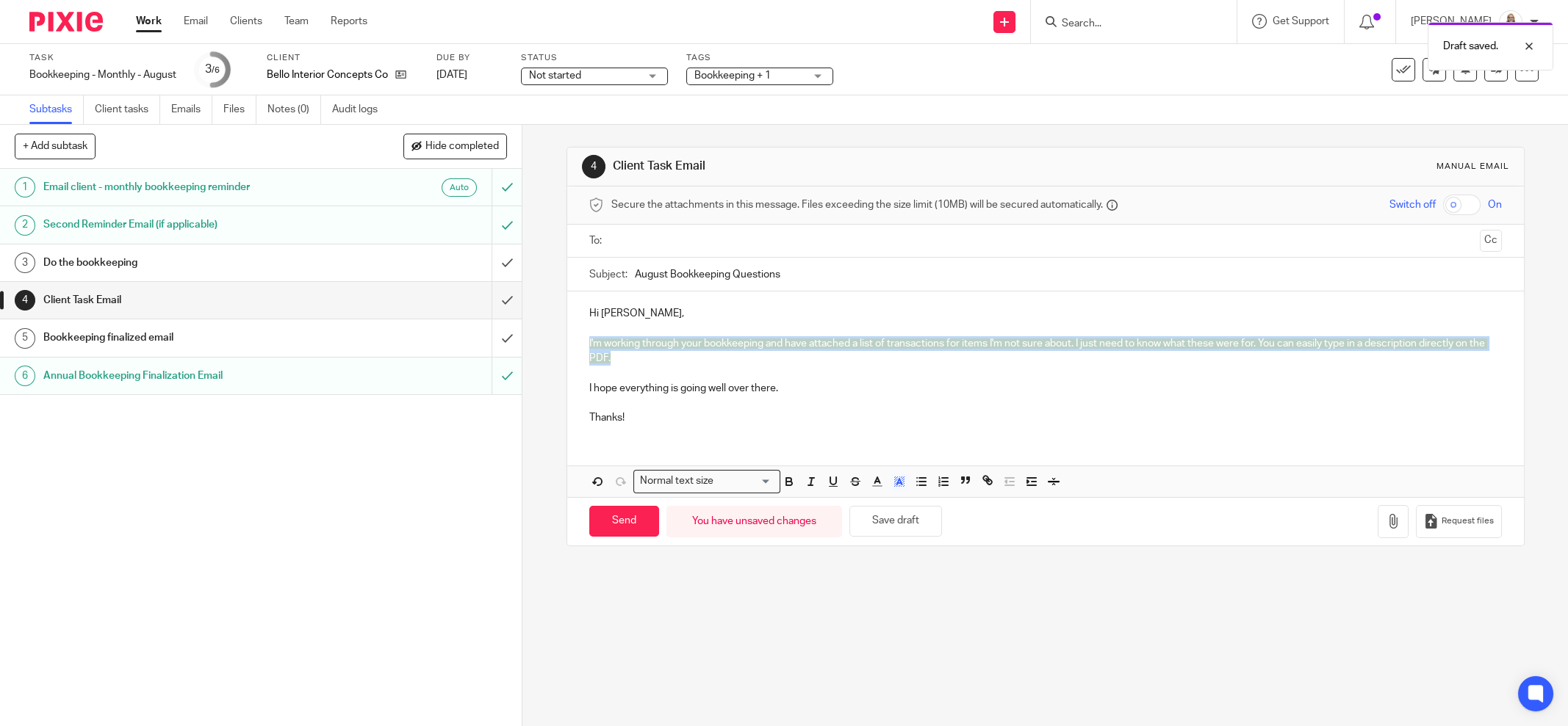
drag, startPoint x: 634, startPoint y: 352, endPoint x: 560, endPoint y: 340, distance: 75.0
click at [560, 340] on div "4 Client Task Email Manual email Secure the attachments in this message. Files …" at bounding box center [1045, 426] width 1046 height 602
click at [893, 480] on icon "button" at bounding box center [899, 482] width 13 height 13
click at [862, 496] on li "color:#FFFFFF" at bounding box center [867, 501] width 11 height 11
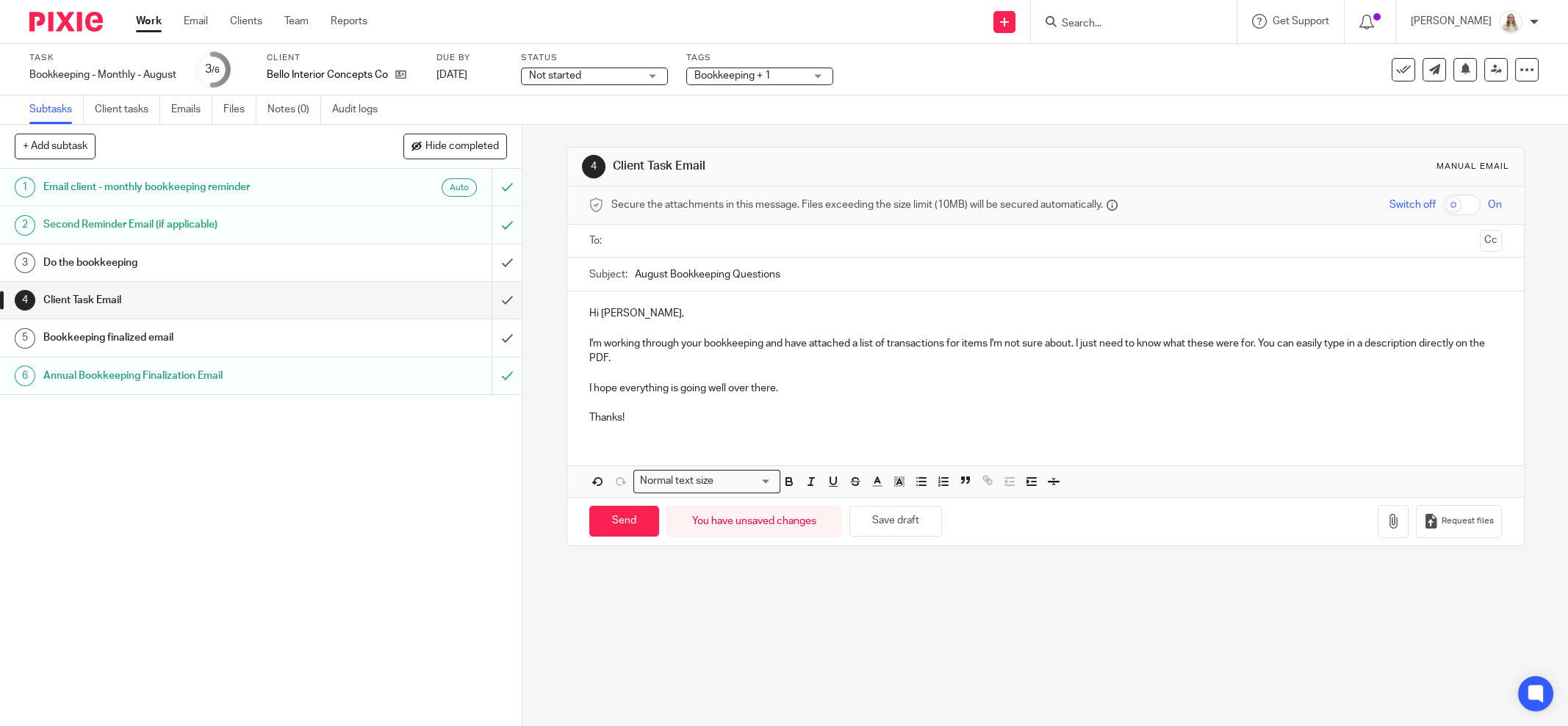
click at [660, 369] on p at bounding box center [1046, 373] width 913 height 15
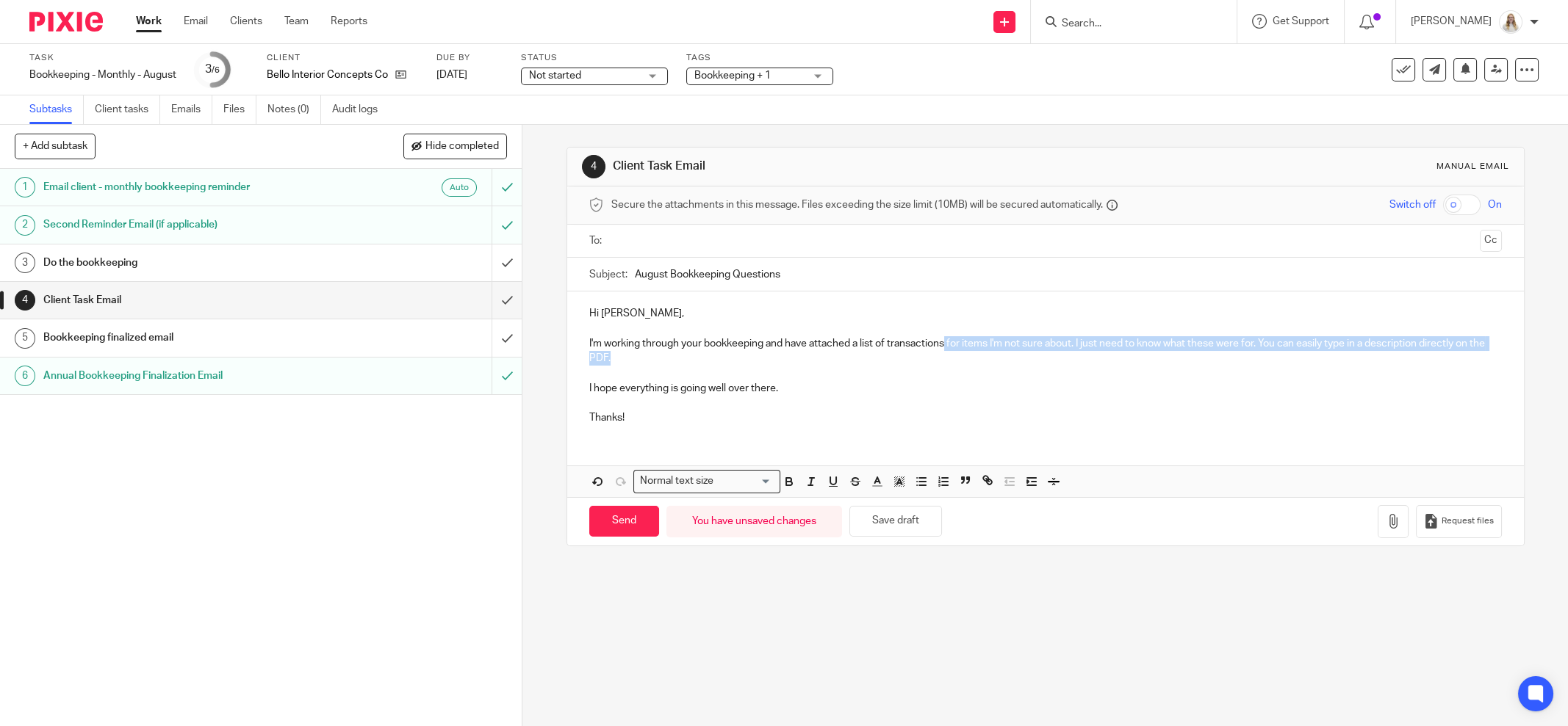
drag, startPoint x: 659, startPoint y: 360, endPoint x: 942, endPoint y: 345, distance: 283.4
click at [942, 345] on p "I'm working through your bookkeeping and have attached a list of transactions f…" at bounding box center [1046, 351] width 913 height 30
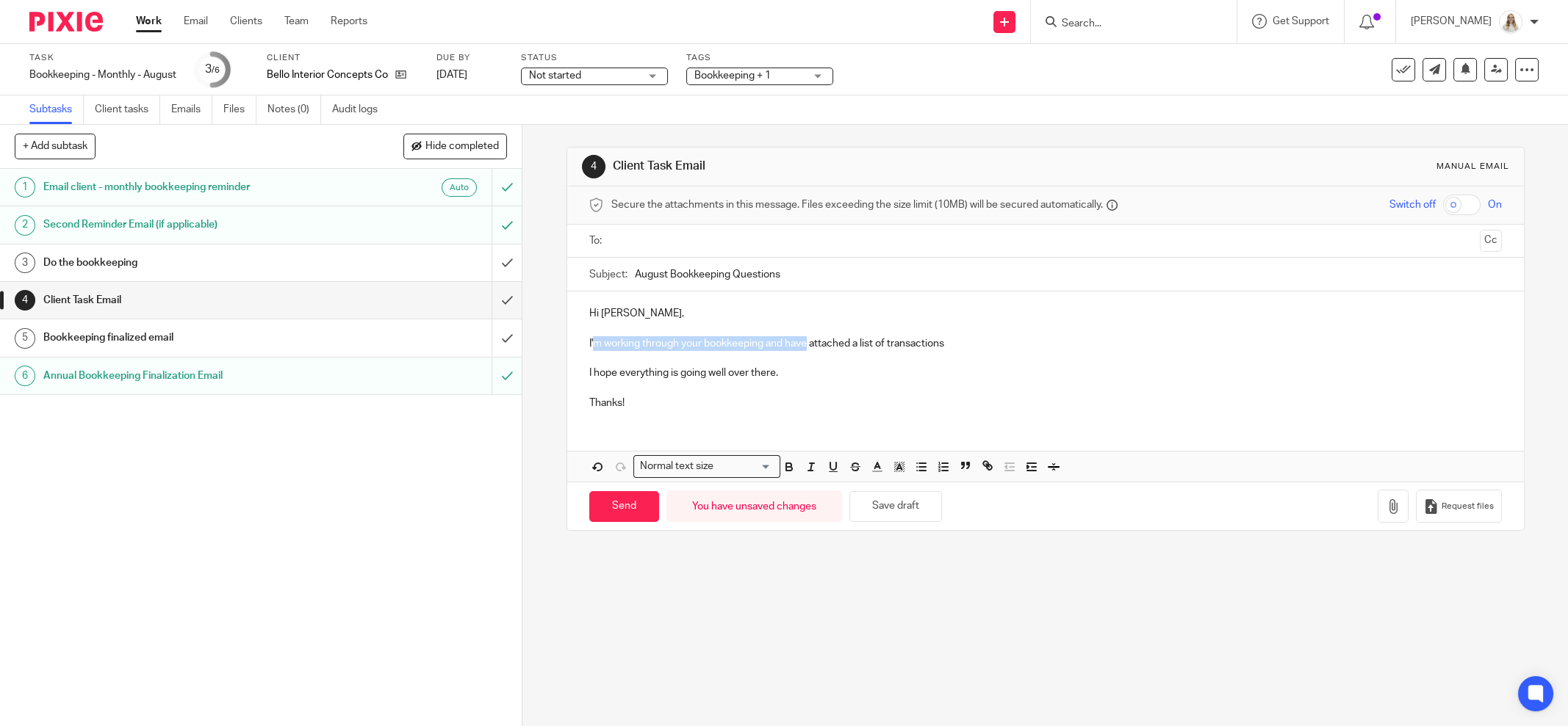
drag, startPoint x: 803, startPoint y: 340, endPoint x: 589, endPoint y: 339, distance: 214.0
click at [589, 339] on p "I'm working through your bookkeeping and have attached a list of transactions" at bounding box center [1046, 344] width 913 height 15
click at [729, 338] on p "I've attached a list of transactions" at bounding box center [1046, 344] width 913 height 15
drag, startPoint x: 664, startPoint y: 344, endPoint x: 652, endPoint y: 345, distance: 12.0
click at [652, 345] on p "I've attached a list of transactions" at bounding box center [1046, 344] width 913 height 15
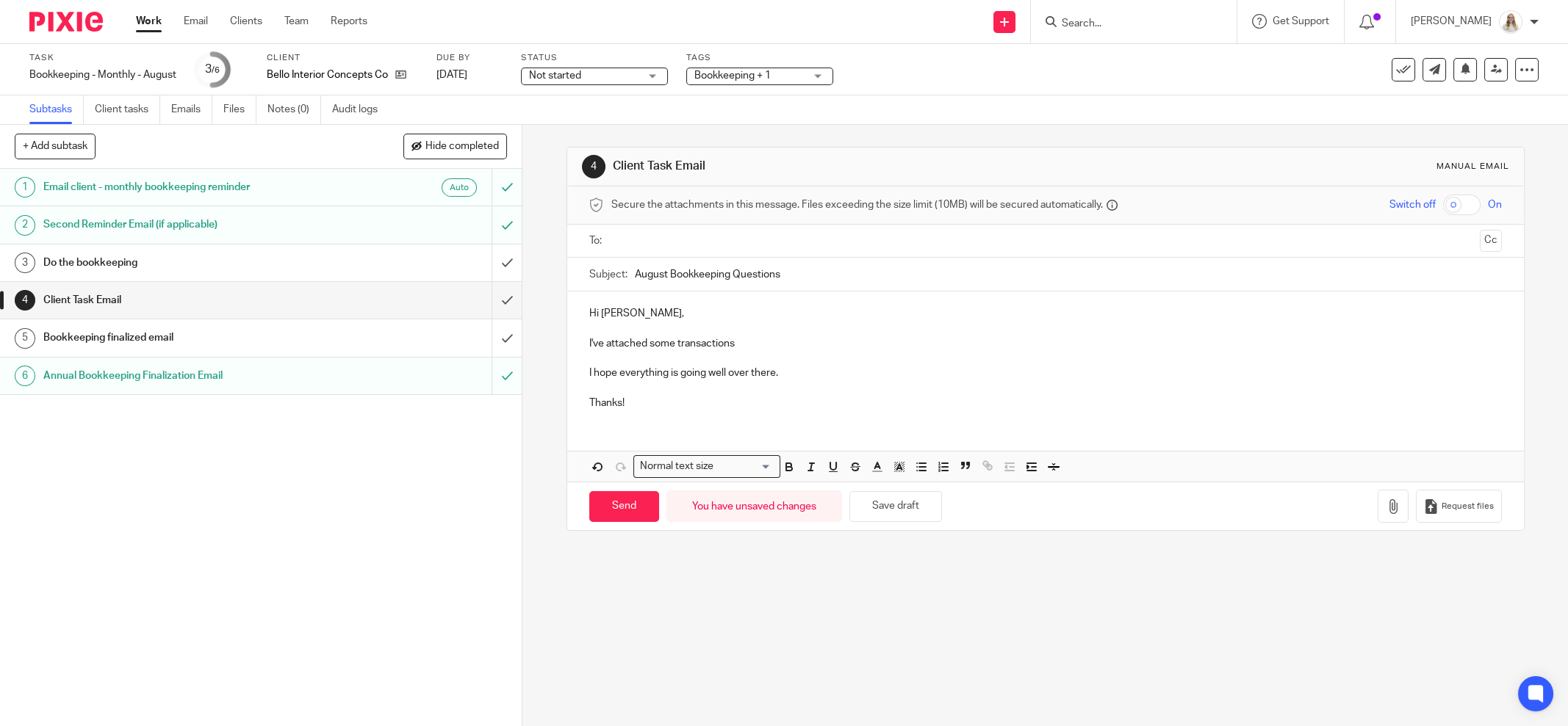
click at [758, 337] on p "I've attached some transactions" at bounding box center [1046, 344] width 913 height 15
drag, startPoint x: 553, startPoint y: 1, endPoint x: 705, endPoint y: 30, distance: 154.7
click at [717, 40] on div "Send new email Create task Add client Request signature Get Support Contact Sup…" at bounding box center [979, 22] width 1178 height 43
click at [1378, 503] on button "button" at bounding box center [1393, 506] width 31 height 33
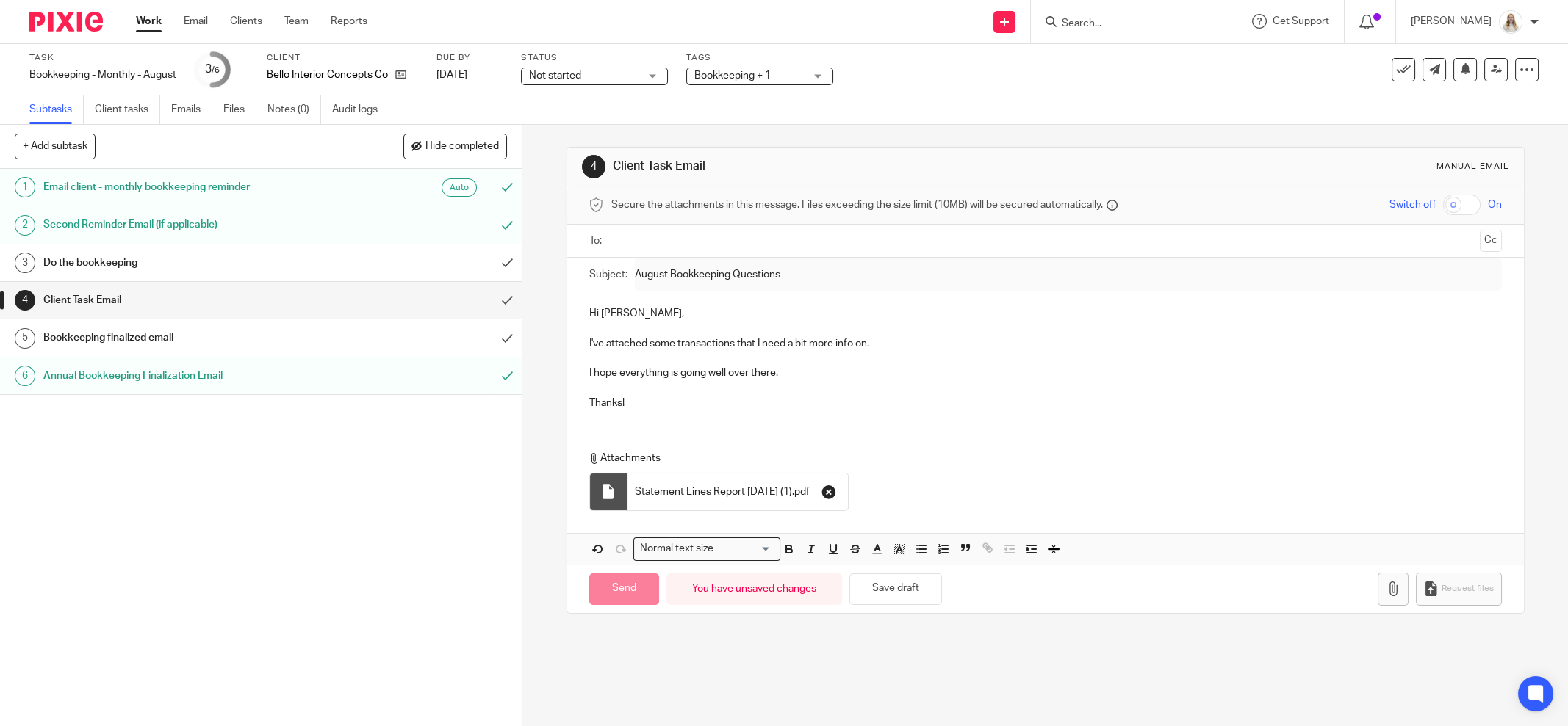
click at [836, 491] on icon "button" at bounding box center [829, 492] width 15 height 15
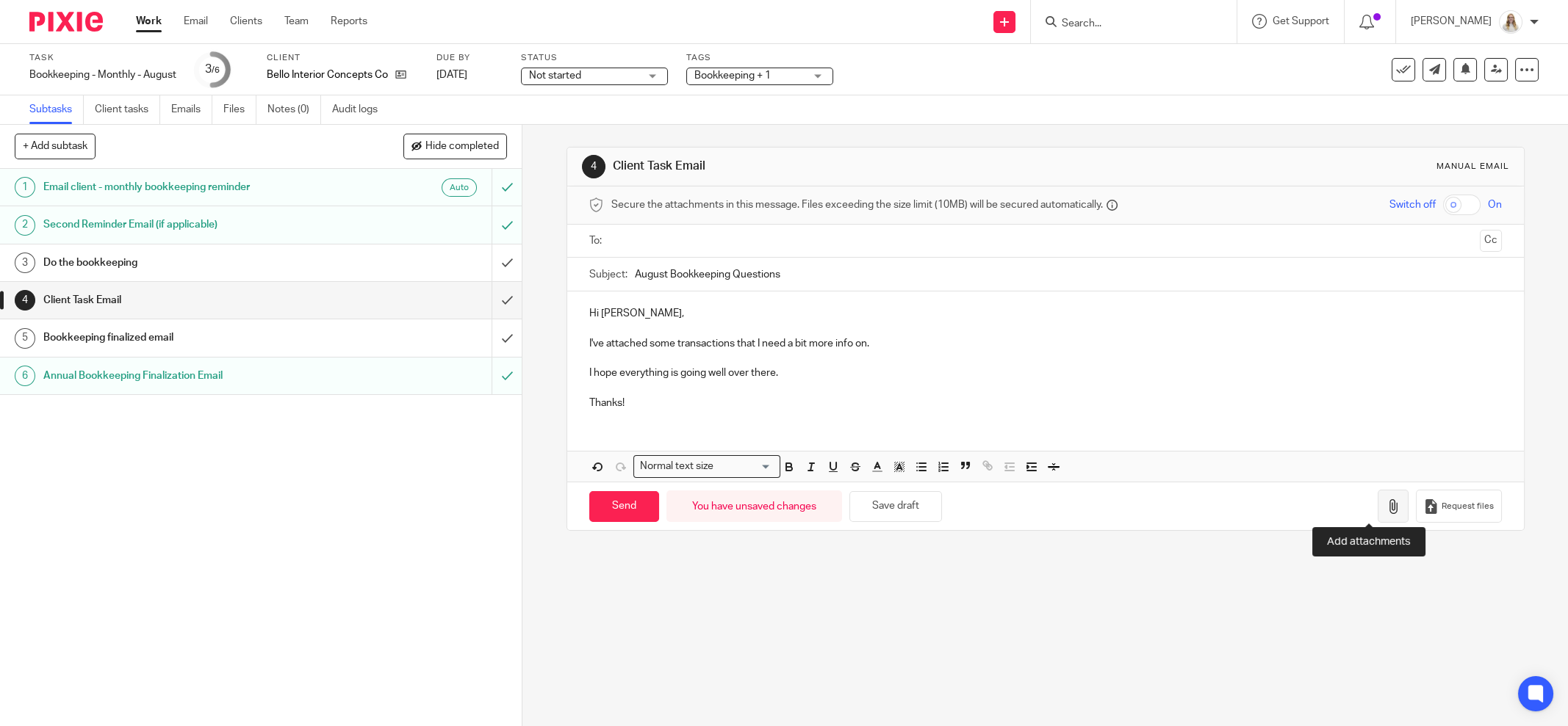
click at [1378, 518] on button "button" at bounding box center [1393, 506] width 31 height 33
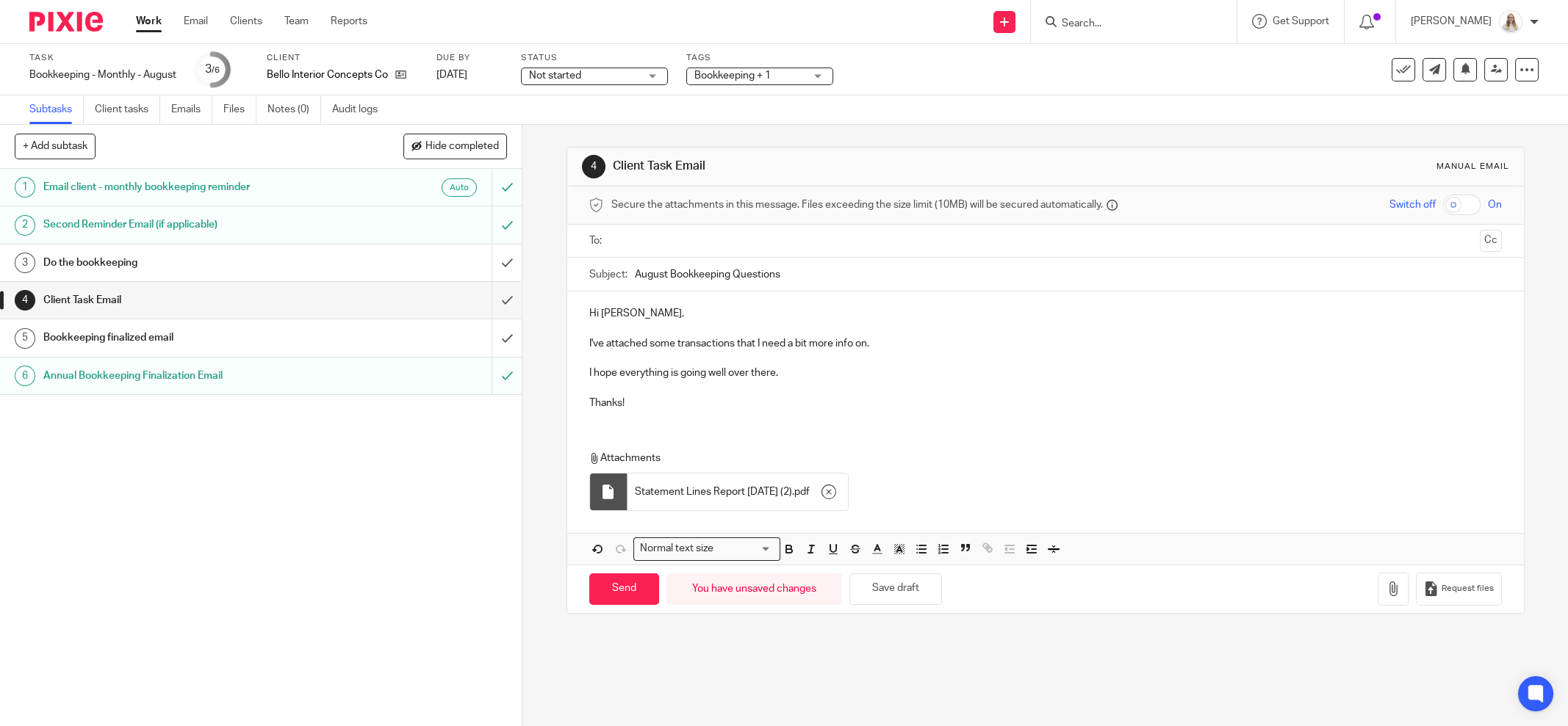
click at [889, 342] on p "I've attached some transactions that I need a bit more info on." at bounding box center [1046, 344] width 913 height 15
click at [865, 340] on p "I've attached some transactions that I need a bit more info on." at bounding box center [1046, 344] width 913 height 15
click at [809, 367] on p "I hope everything is going well over there." at bounding box center [1046, 373] width 913 height 15
drag, startPoint x: 762, startPoint y: 374, endPoint x: 578, endPoint y: 374, distance: 184.0
click at [578, 374] on div "Hi Oscar, I've attached some transactions that I need a bit more info on to com…" at bounding box center [1046, 357] width 956 height 130
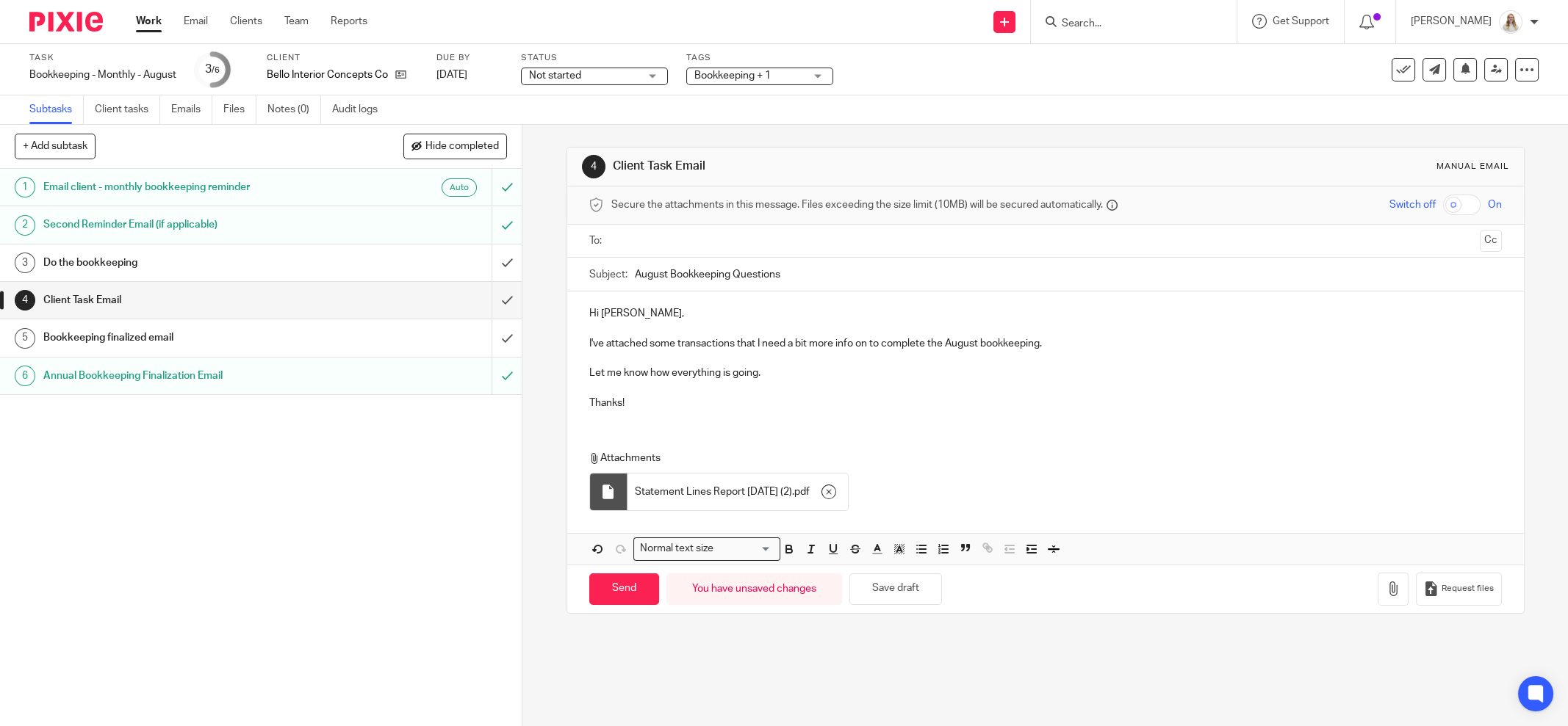
click at [887, 347] on p "I've attached some transactions that I need a bit more info on to complete the …" at bounding box center [1046, 344] width 913 height 15
click at [1039, 344] on p "I've attached some transactions that I need a bit more info on to complete the …" at bounding box center [1046, 344] width 913 height 15
click at [1049, 342] on p "I've attached some transactions that I need a bit more info on to complete the …" at bounding box center [1046, 344] width 913 height 15
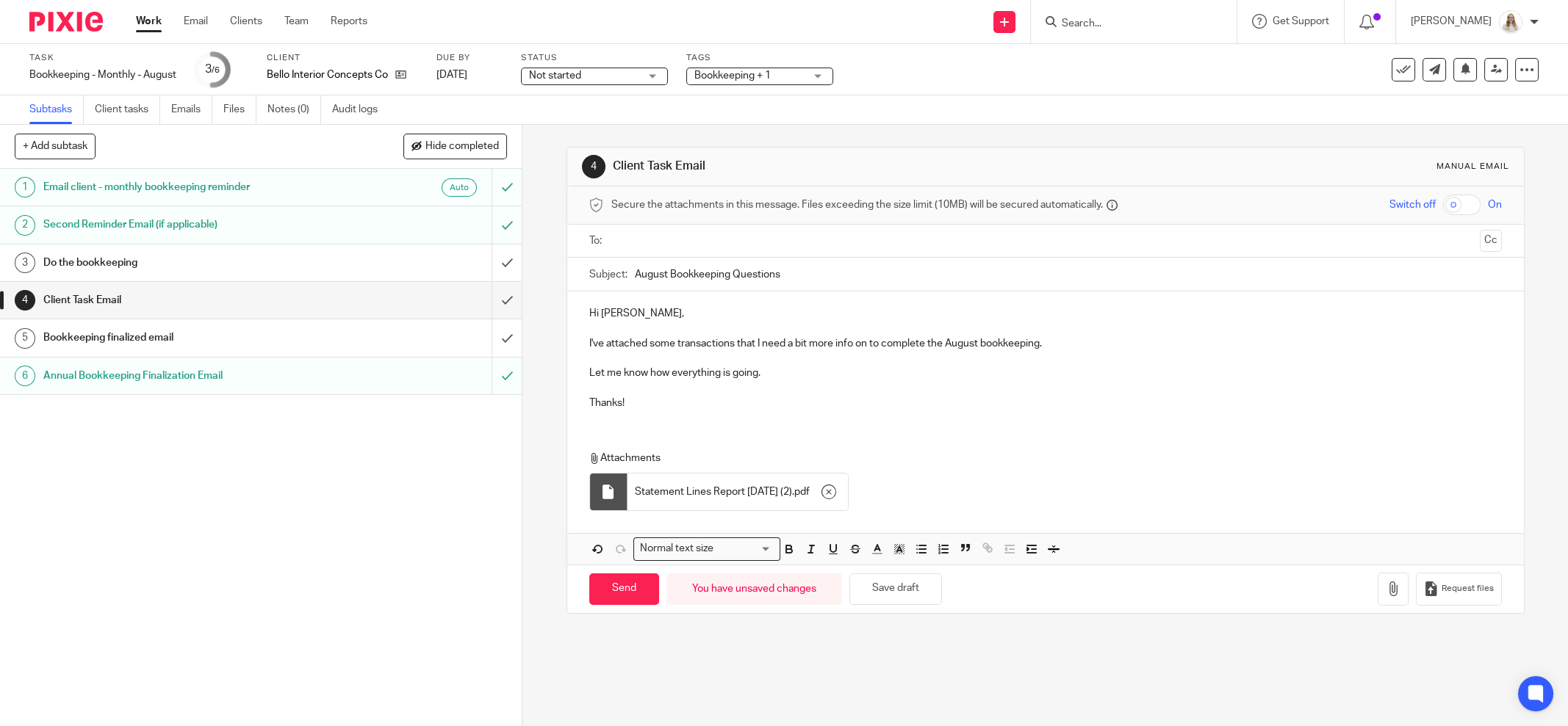
click at [1050, 339] on p "I've attached some transactions that I need a bit more info on to complete the …" at bounding box center [1046, 344] width 913 height 15
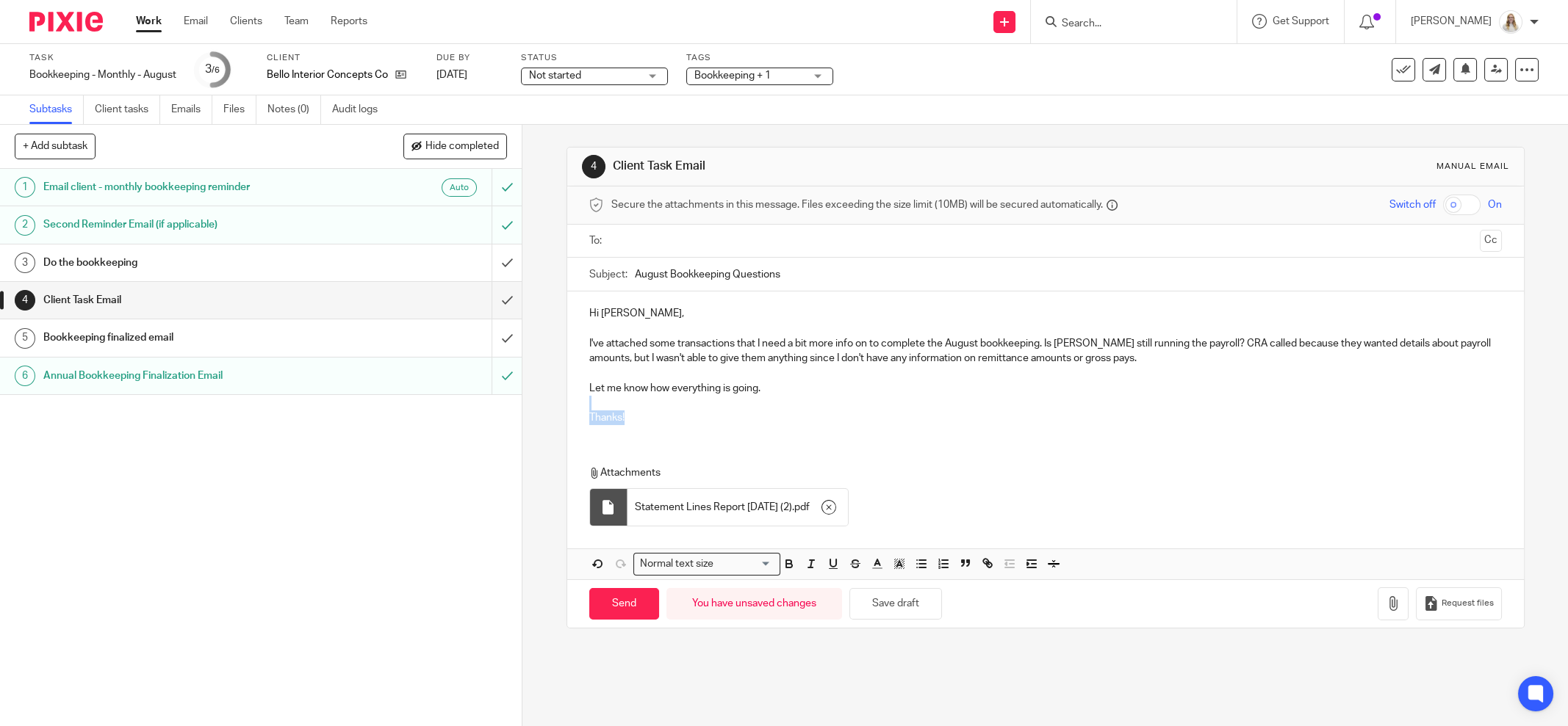
drag, startPoint x: 651, startPoint y: 417, endPoint x: 582, endPoint y: 399, distance: 71.3
click at [582, 399] on div "Hi Oscar, I've attached some transactions that I need a bit more info on to com…" at bounding box center [1046, 363] width 956 height 145
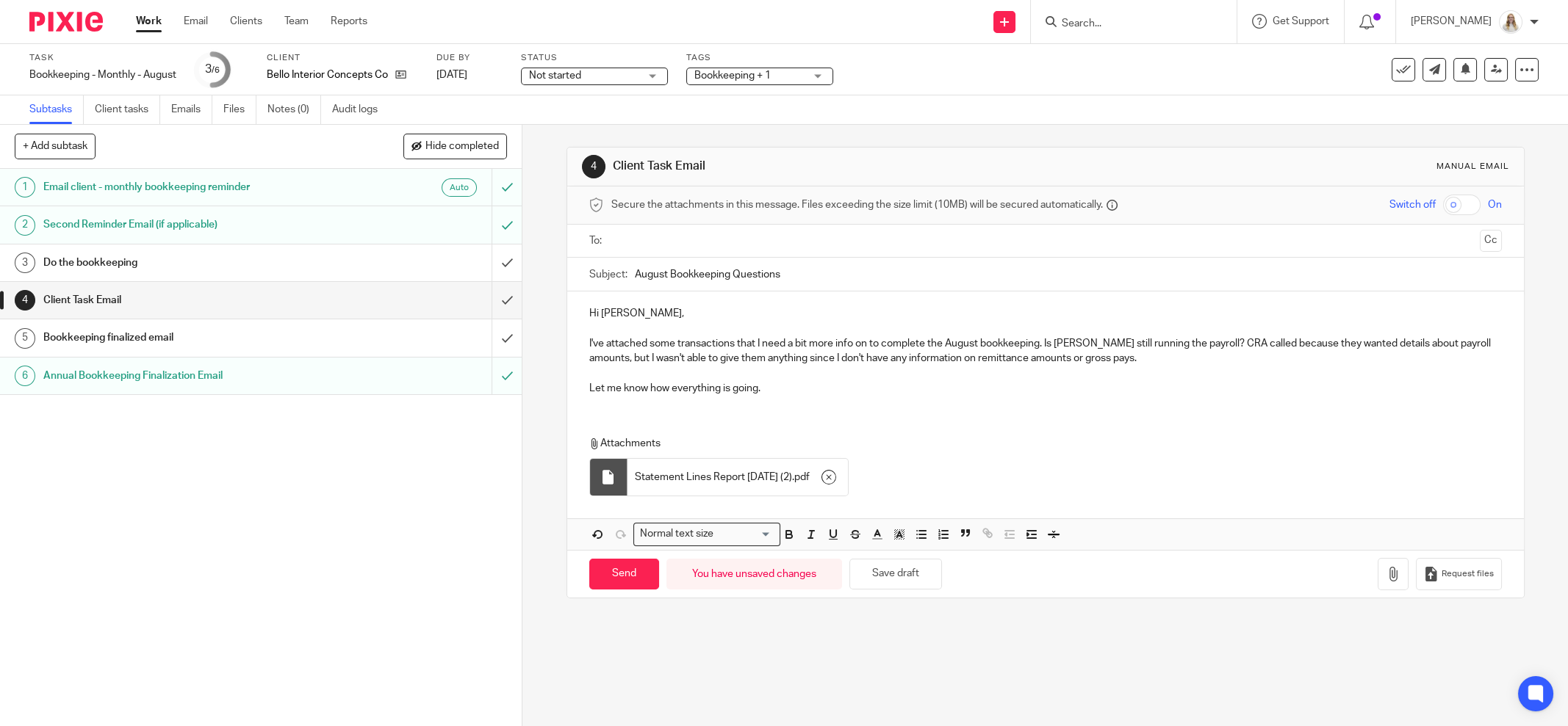
click at [619, 369] on p at bounding box center [1046, 373] width 913 height 15
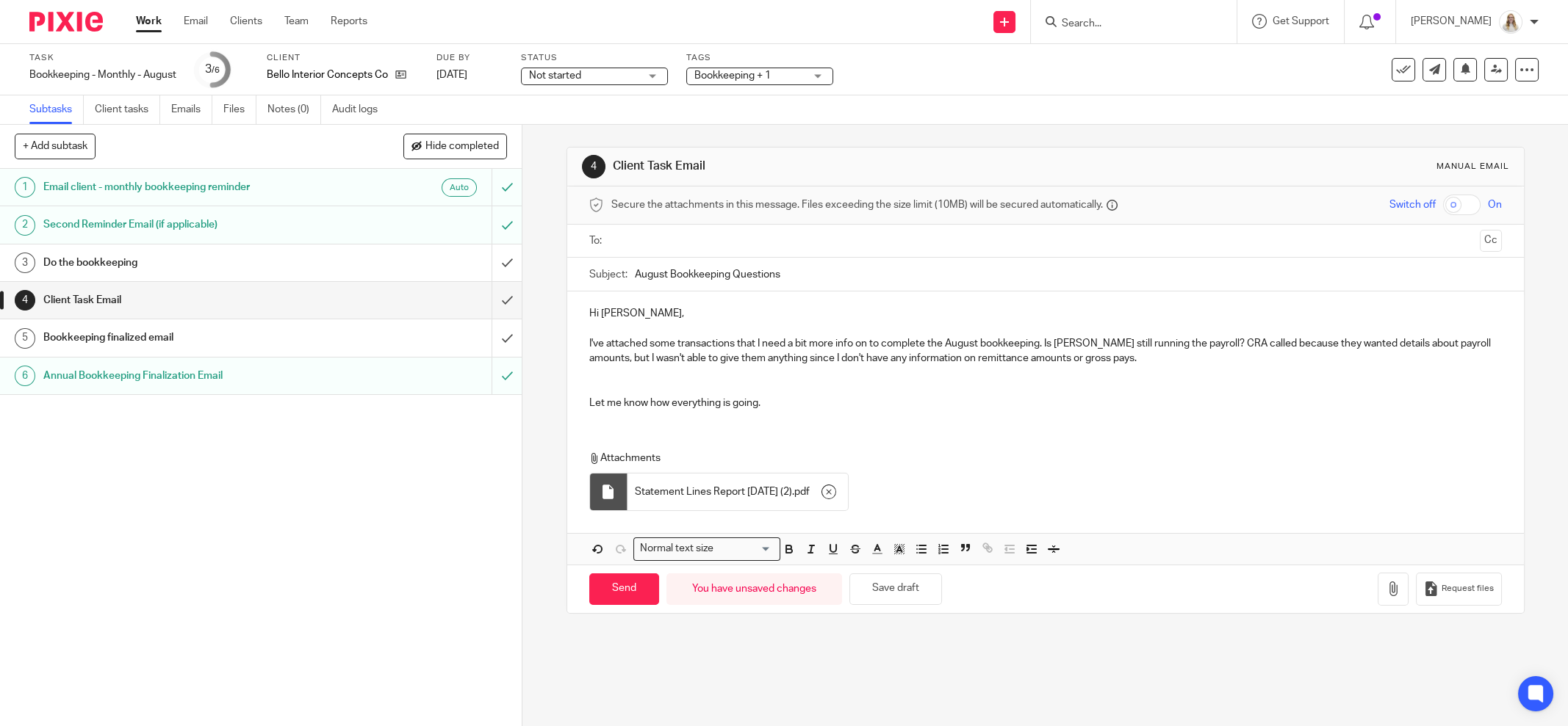
click at [771, 410] on div "Hi Oscar, I've attached some transactions that I need a bit more info on to com…" at bounding box center [1046, 357] width 956 height 130
click at [794, 378] on p at bounding box center [1046, 373] width 913 height 15
click at [1192, 344] on p "I've attached some transactions that I need a bit more info on to complete the …" at bounding box center [1046, 351] width 913 height 30
click at [1189, 339] on p "I've attached some transactions that I need a bit more info on to complete the …" at bounding box center [1046, 351] width 913 height 30
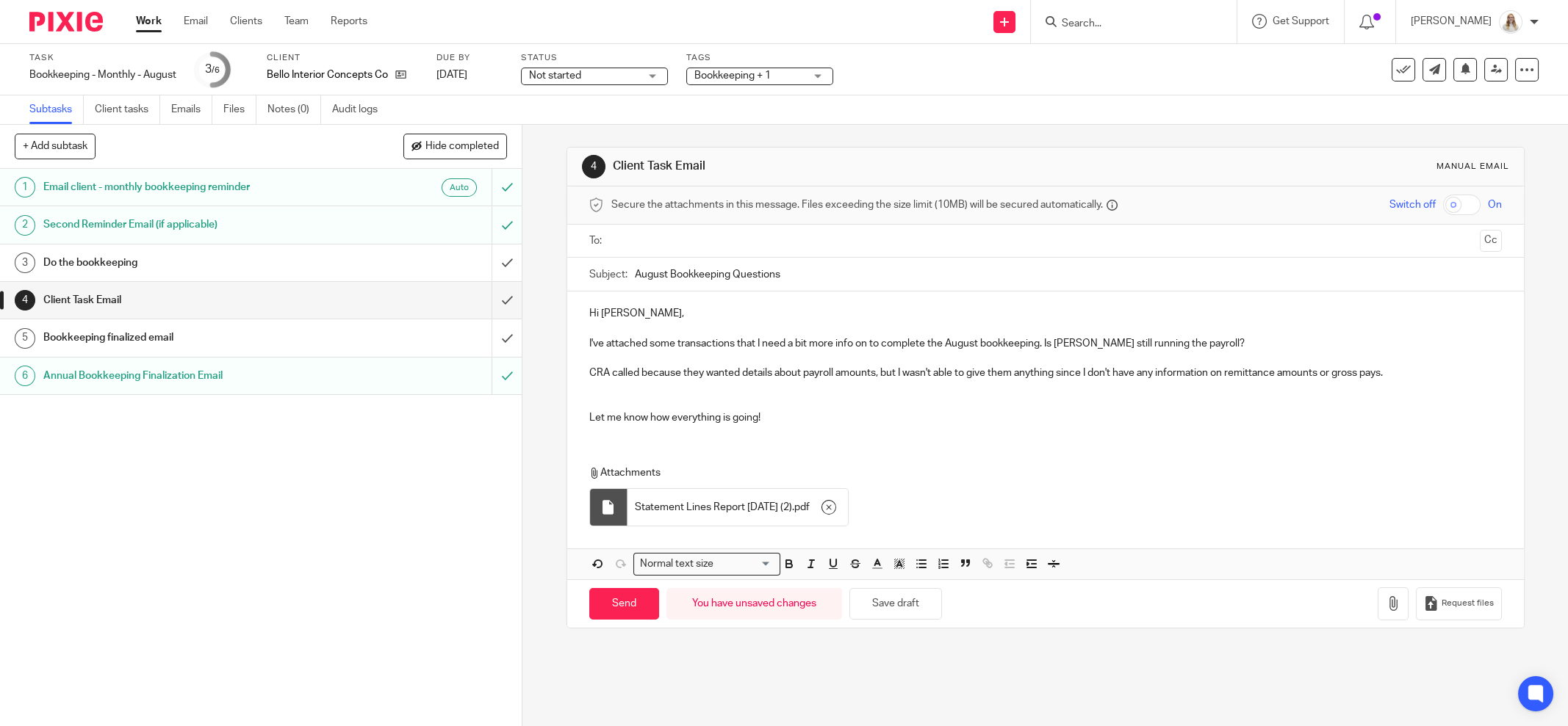
click at [664, 375] on p "CRA called because they wanted details about payroll amounts, but I wasn't able…" at bounding box center [1046, 373] width 913 height 15
click at [635, 369] on p "CRA called because they wanted details about payroll amounts, but I wasn't able…" at bounding box center [1046, 373] width 913 height 15
click at [1001, 374] on p "CRA called today for payroll details, but I wasn't able to give them anything s…" at bounding box center [1046, 373] width 913 height 15
drag, startPoint x: 1021, startPoint y: 372, endPoint x: 1013, endPoint y: 371, distance: 8.1
click at [1013, 372] on p "CRA called today for payroll details, but I wasn't able to give them anything s…" at bounding box center [1046, 373] width 913 height 15
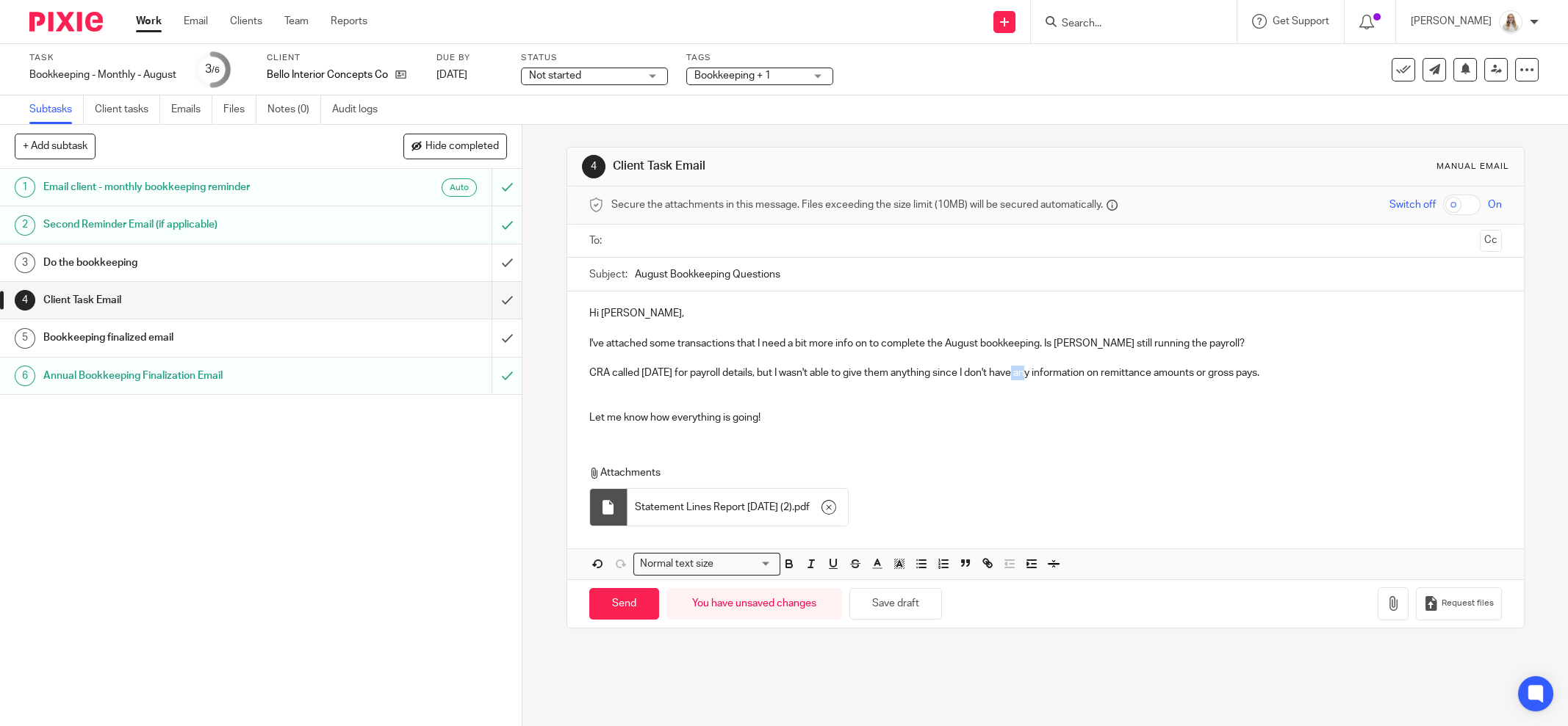
drag, startPoint x: 1021, startPoint y: 371, endPoint x: 1005, endPoint y: 369, distance: 16.1
click at [1006, 369] on p "CRA called today for payroll details, but I wasn't able to give them anything s…" at bounding box center [1046, 373] width 913 height 15
click at [1278, 375] on p "CRA called today for payroll details, but I wasn't able to give them anything s…" at bounding box center [1046, 373] width 913 height 15
drag, startPoint x: 1184, startPoint y: 343, endPoint x: 1042, endPoint y: 341, distance: 142.0
click at [1042, 341] on p "I've attached some transactions that I need a bit more info on to complete the …" at bounding box center [1046, 344] width 913 height 15
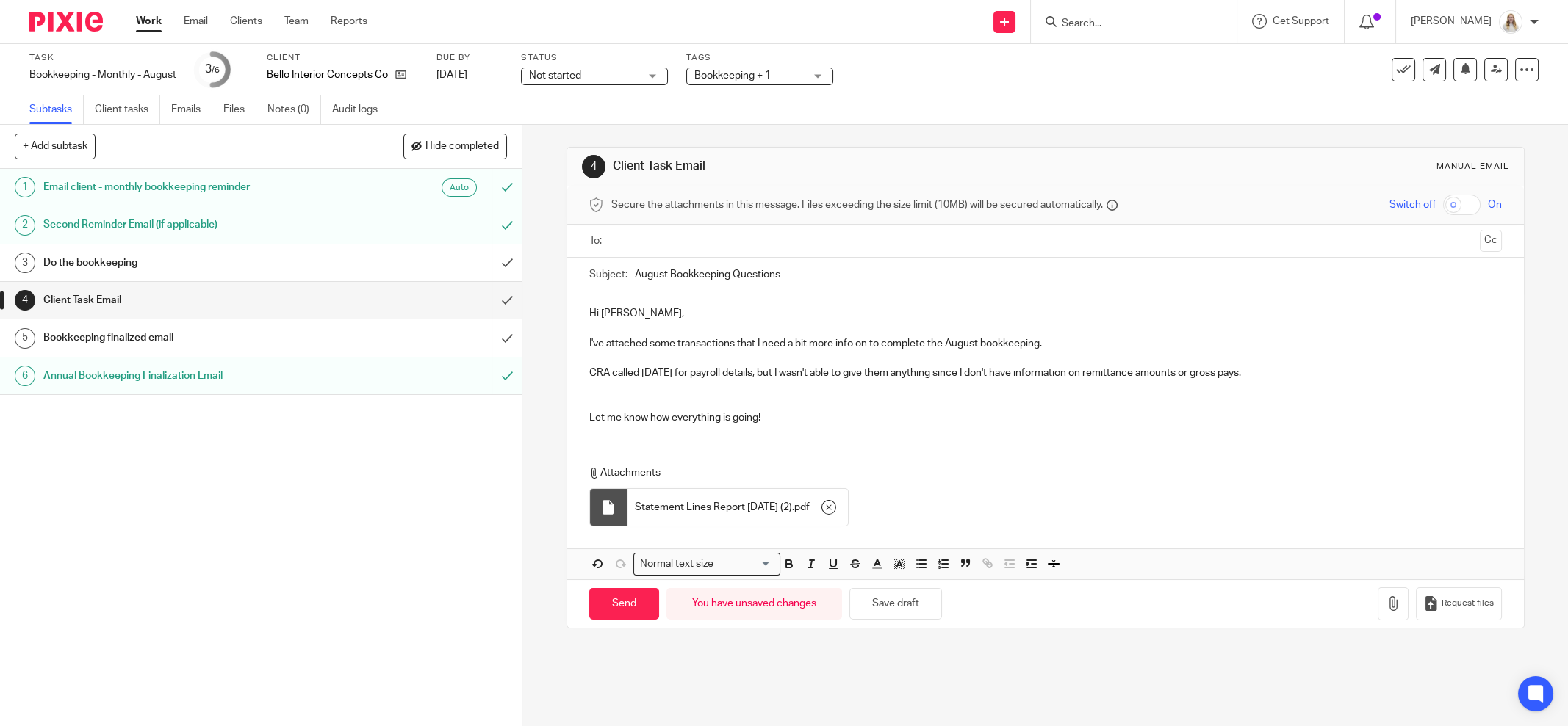
click at [1258, 367] on p "CRA called today for payroll details, but I wasn't able to give them anything s…" at bounding box center [1046, 373] width 913 height 15
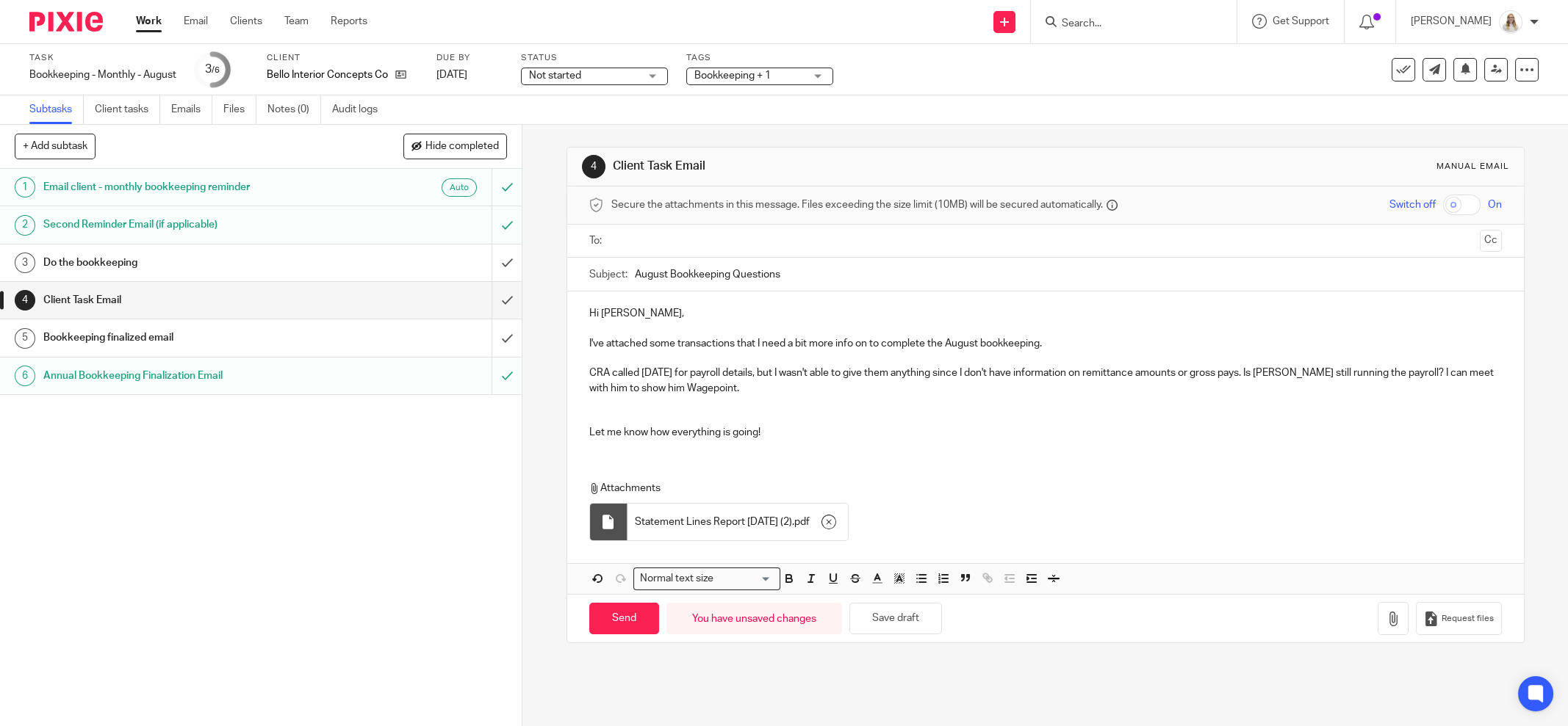
click at [736, 387] on p "CRA called today for payroll details, but I wasn't able to give them anything s…" at bounding box center [1046, 381] width 913 height 30
click at [794, 393] on div "Hi Oscar, I've attached some transactions that I need a bit more info on to com…" at bounding box center [1046, 371] width 956 height 160
click at [779, 443] on div "Hi Oscar, I've attached some transactions that I need a bit more info on to com…" at bounding box center [1046, 371] width 956 height 160
click at [768, 407] on p at bounding box center [1046, 403] width 913 height 15
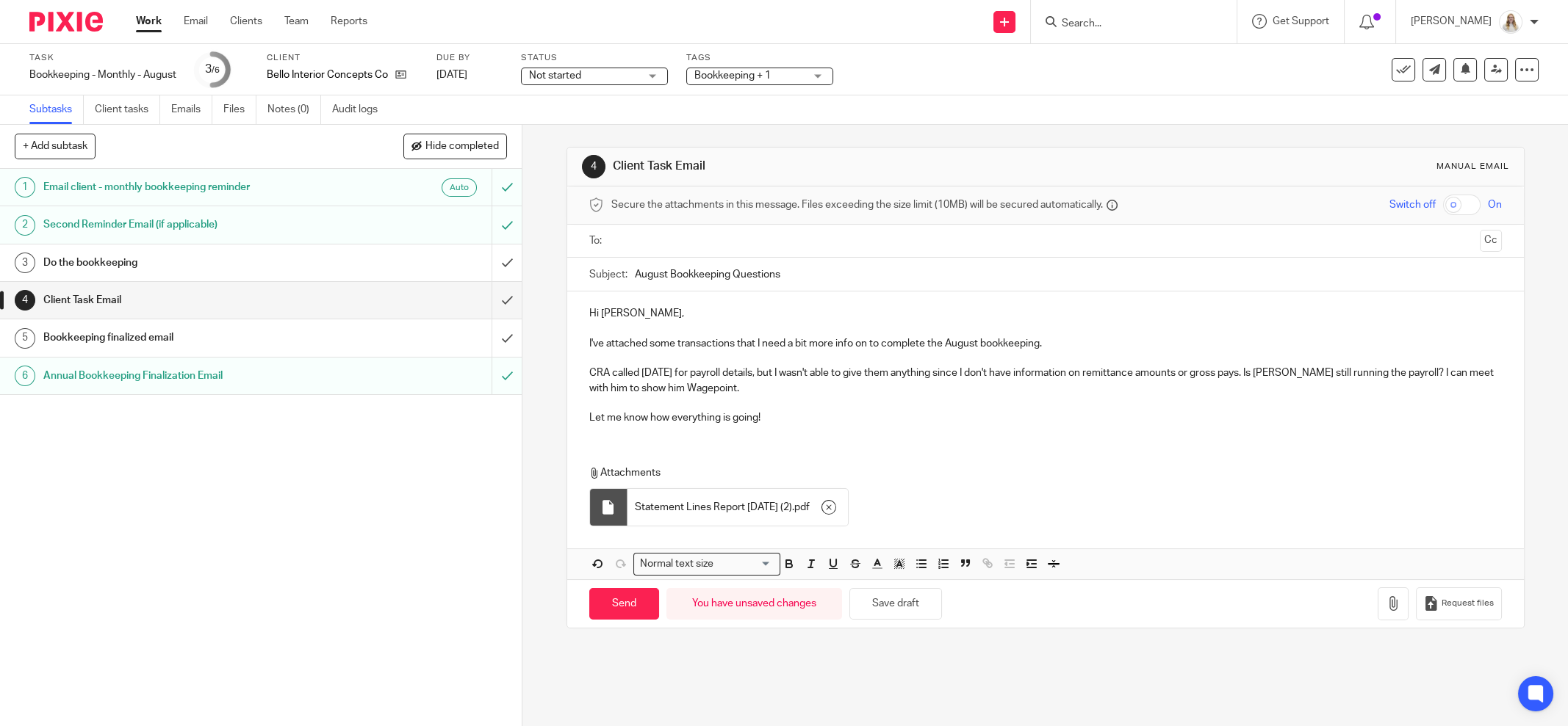
click at [602, 384] on p "CRA called today for payroll details, but I wasn't able to give them anything s…" at bounding box center [1046, 381] width 913 height 30
click at [855, 385] on p "CRA called today for payroll details, but I wasn't able to give them anything s…" at bounding box center [1046, 381] width 913 height 30
click at [890, 596] on button "Save draft" at bounding box center [896, 604] width 93 height 31
click at [729, 249] on ul at bounding box center [1046, 241] width 867 height 24
click at [729, 243] on input "text" at bounding box center [1045, 241] width 857 height 17
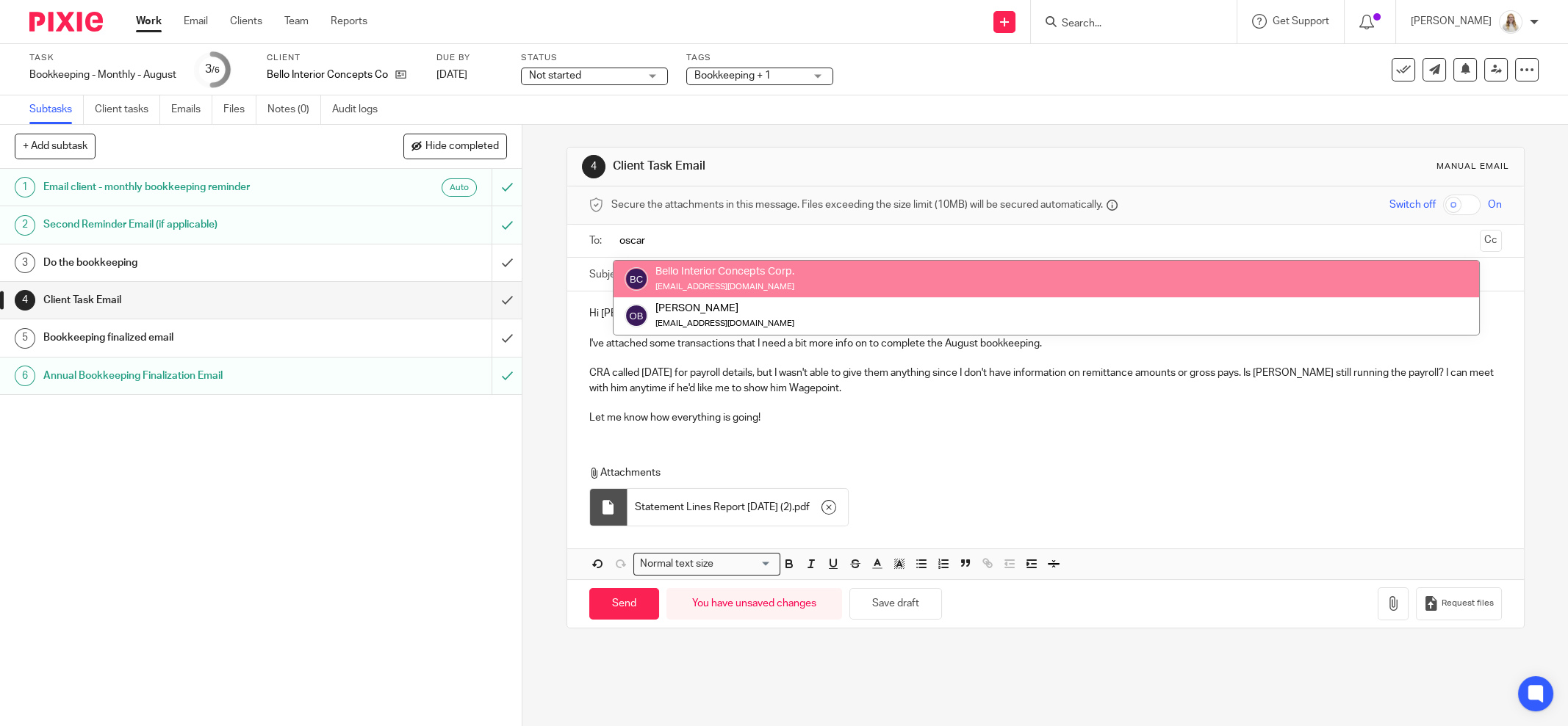
type input "oscar"
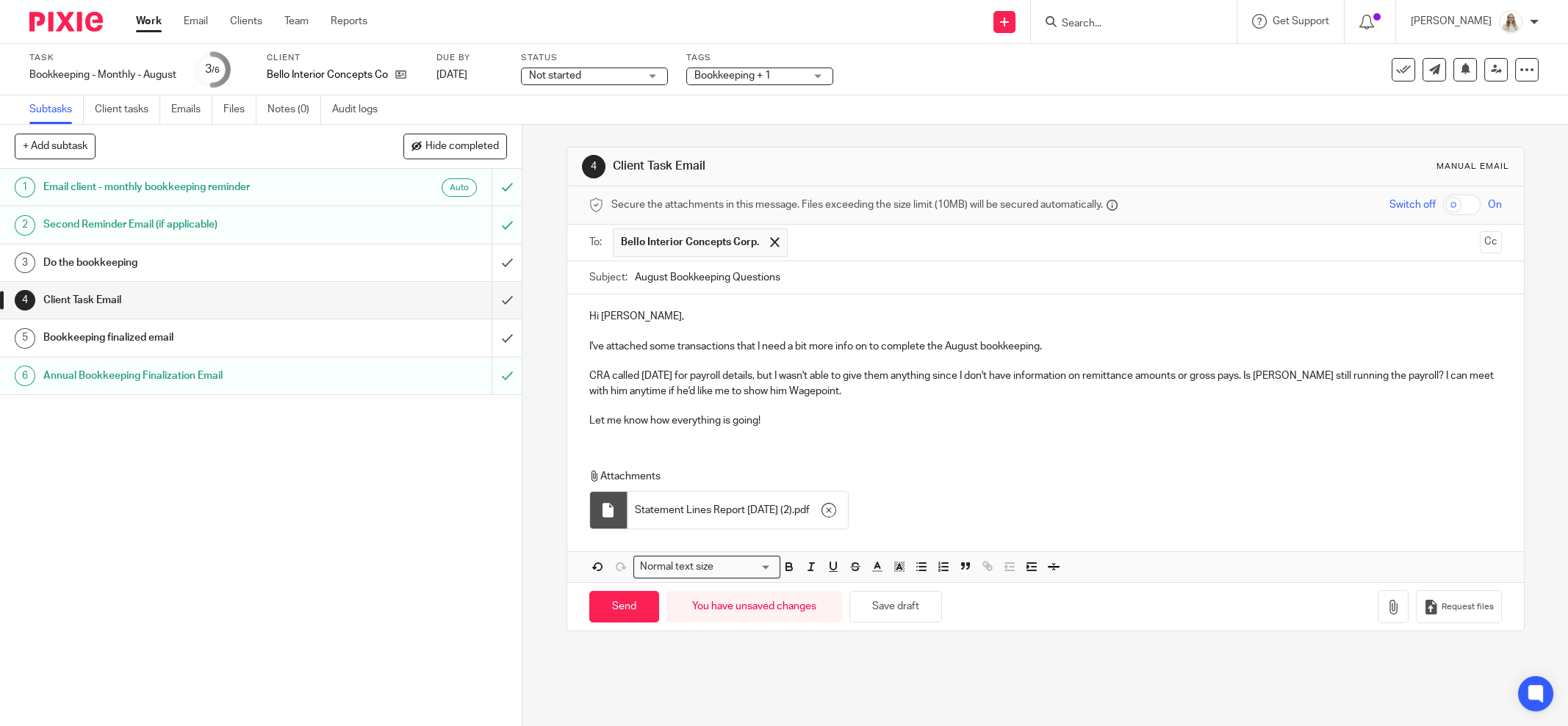
click at [702, 432] on div "Hi Oscar, I've attached some transactions that I need a bit more info on to com…" at bounding box center [1046, 366] width 956 height 145
click at [827, 414] on p "Let me know how everything is going!" at bounding box center [1046, 421] width 913 height 15
click at [874, 391] on p "CRA called today for payroll details, but I wasn't able to give them anything s…" at bounding box center [1046, 384] width 913 height 30
click at [907, 611] on button "Save draft" at bounding box center [896, 607] width 93 height 31
click at [817, 414] on p "Let me know how everything is going!" at bounding box center [1046, 421] width 913 height 15
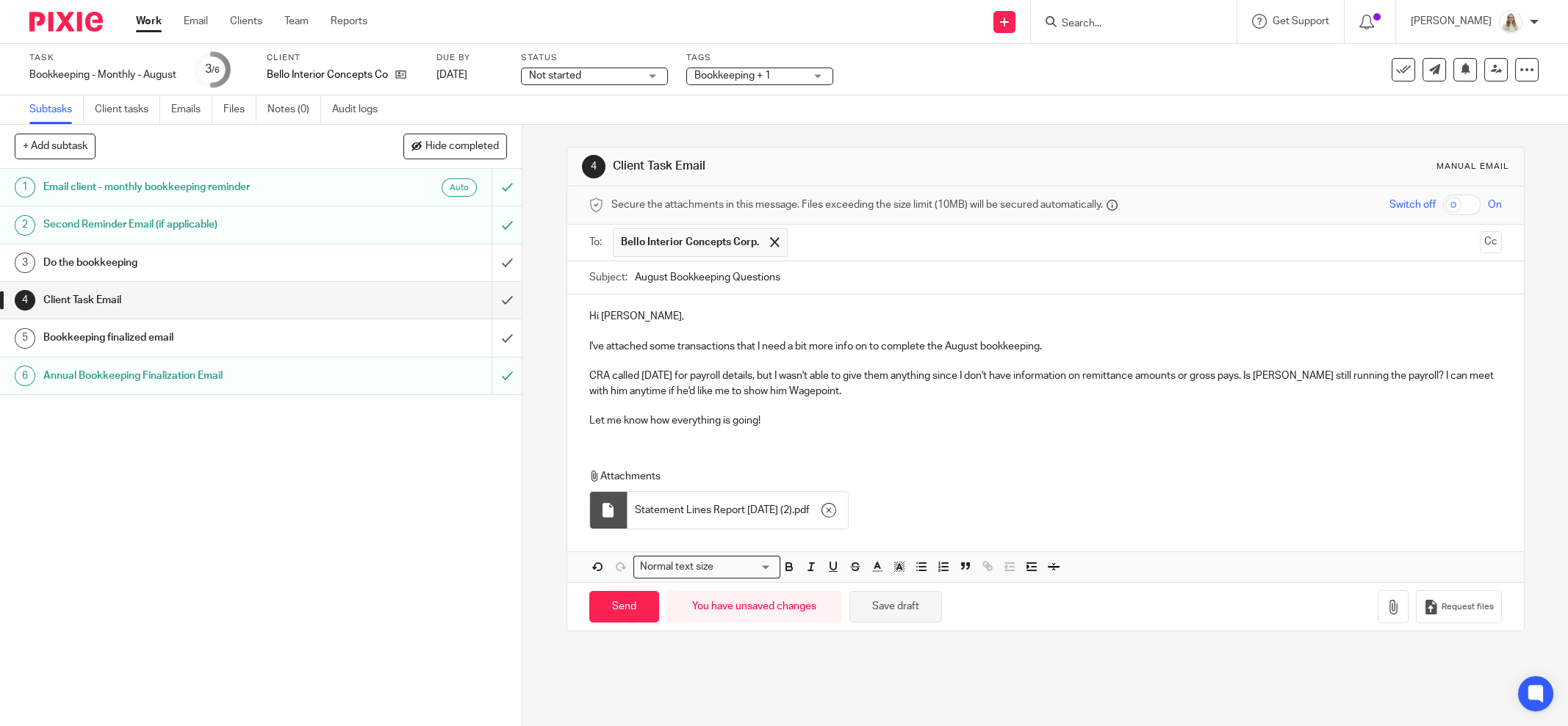
click at [913, 608] on button "Save draft" at bounding box center [896, 607] width 93 height 31
click at [922, 433] on div "Hi Oscar, I've attached some transactions that I need a bit more info on to com…" at bounding box center [1046, 366] width 956 height 145
click at [882, 602] on button "Save draft" at bounding box center [896, 607] width 93 height 31
click at [594, 606] on input "Send" at bounding box center [624, 607] width 70 height 31
click at [283, 510] on div "1 Email client - monthly bookkeeping reminder Auto 2 Second Reminder Email (if …" at bounding box center [261, 447] width 522 height 557
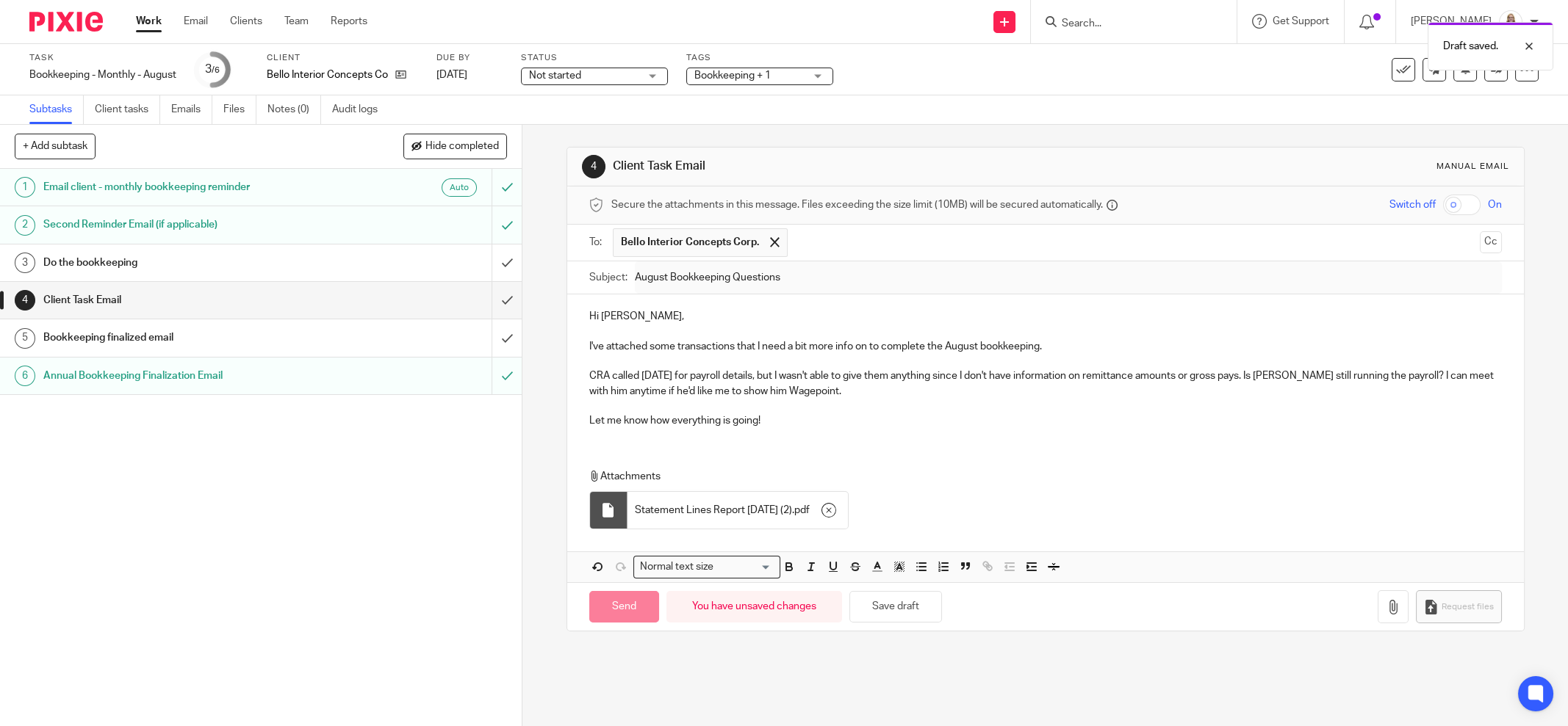
type input "Sent"
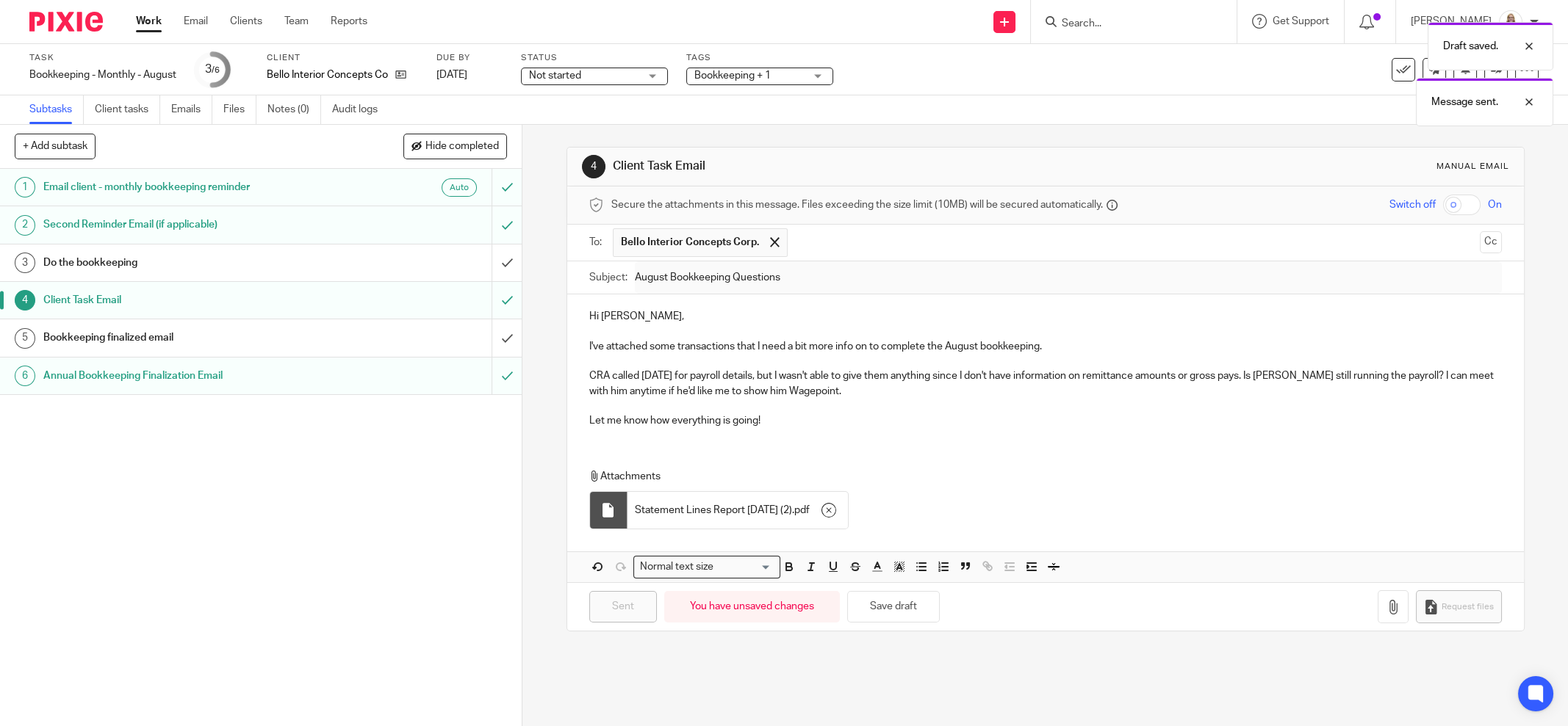
click at [180, 245] on link "3 Do the bookkeeping" at bounding box center [246, 262] width 492 height 37
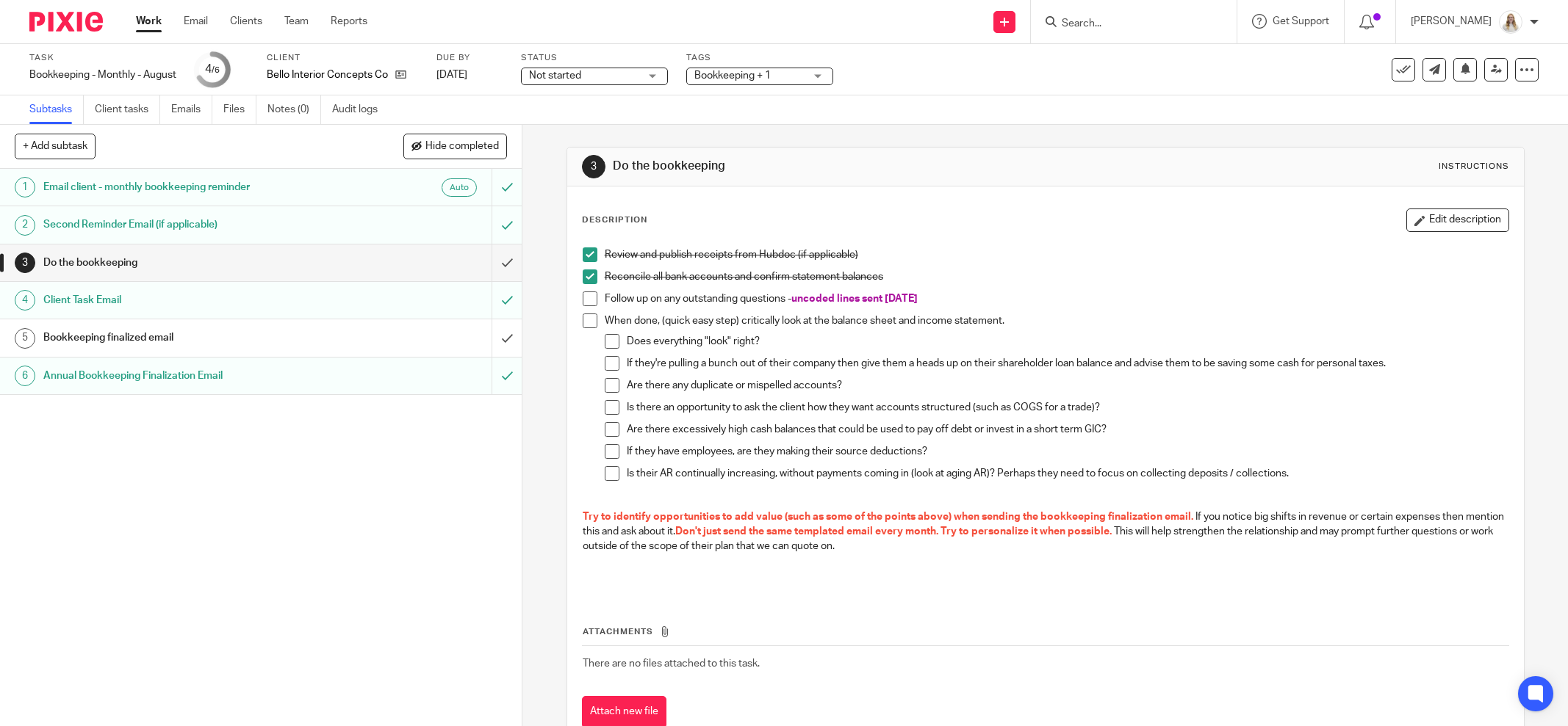
click at [771, 78] on span "Bookkeeping + 1" at bounding box center [732, 76] width 76 height 10
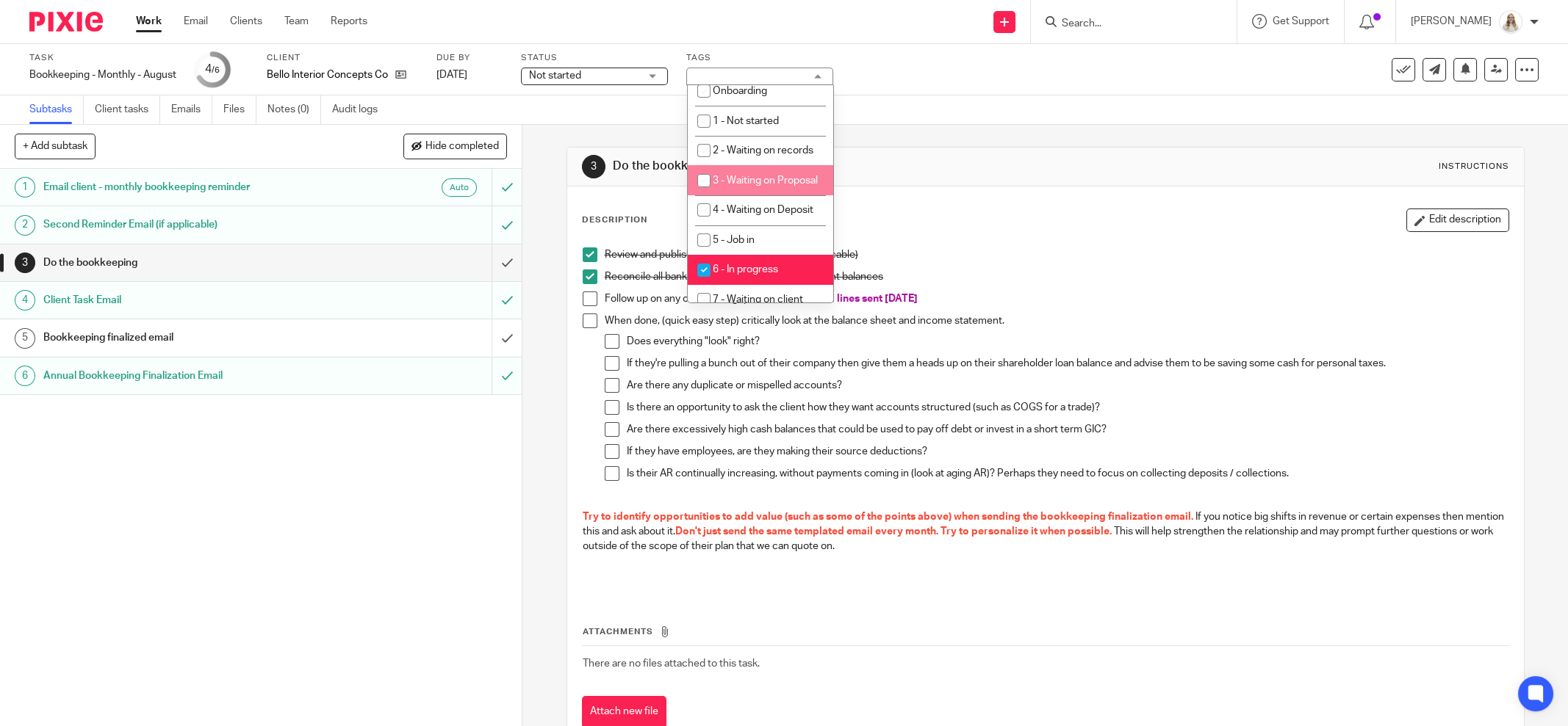
scroll to position [459, 0]
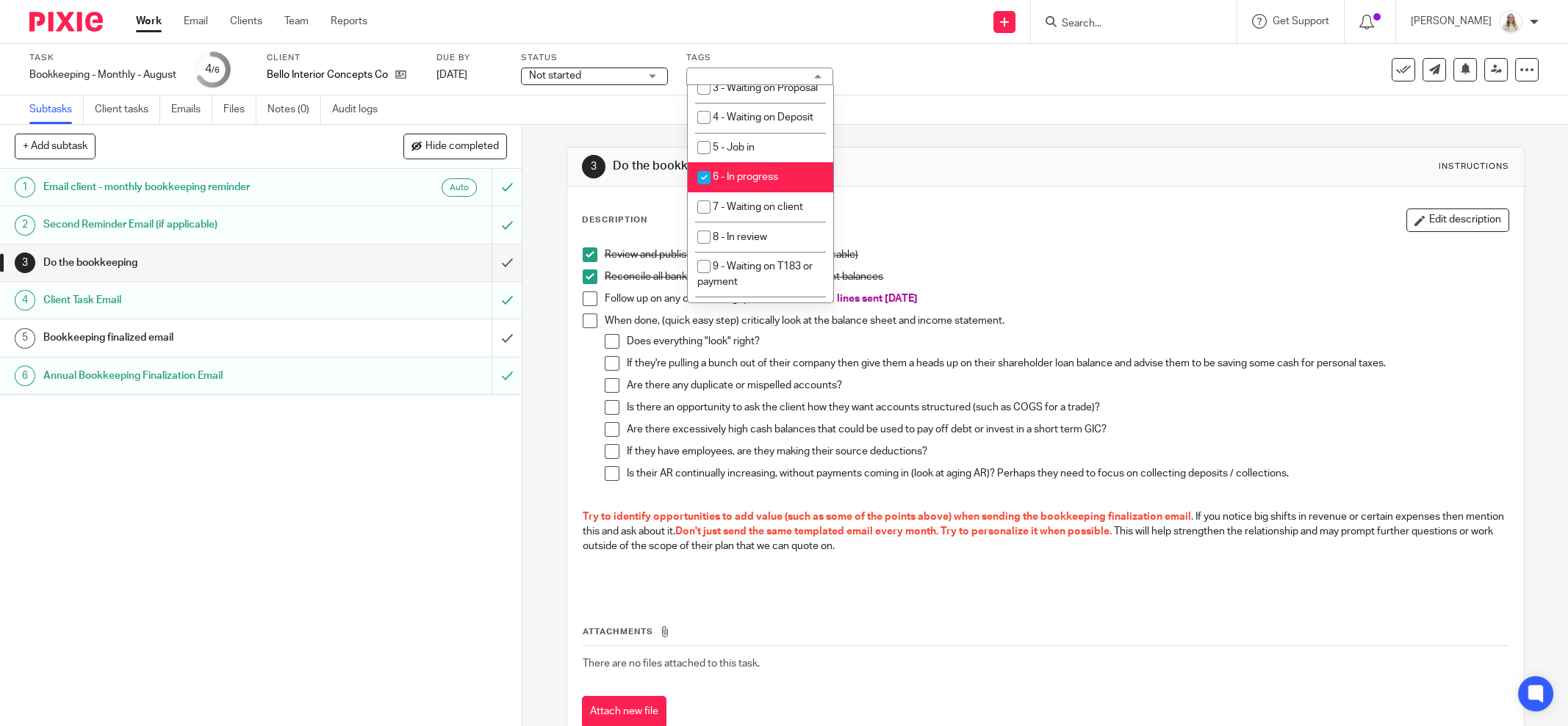
drag, startPoint x: 774, startPoint y: 226, endPoint x: 774, endPoint y: 236, distance: 10.0
click at [774, 193] on li "6 - In progress" at bounding box center [761, 178] width 145 height 30
checkbox input "false"
drag, startPoint x: 775, startPoint y: 251, endPoint x: 872, endPoint y: 249, distance: 97.0
click at [776, 212] on span "7 - Waiting on client" at bounding box center [758, 208] width 91 height 10
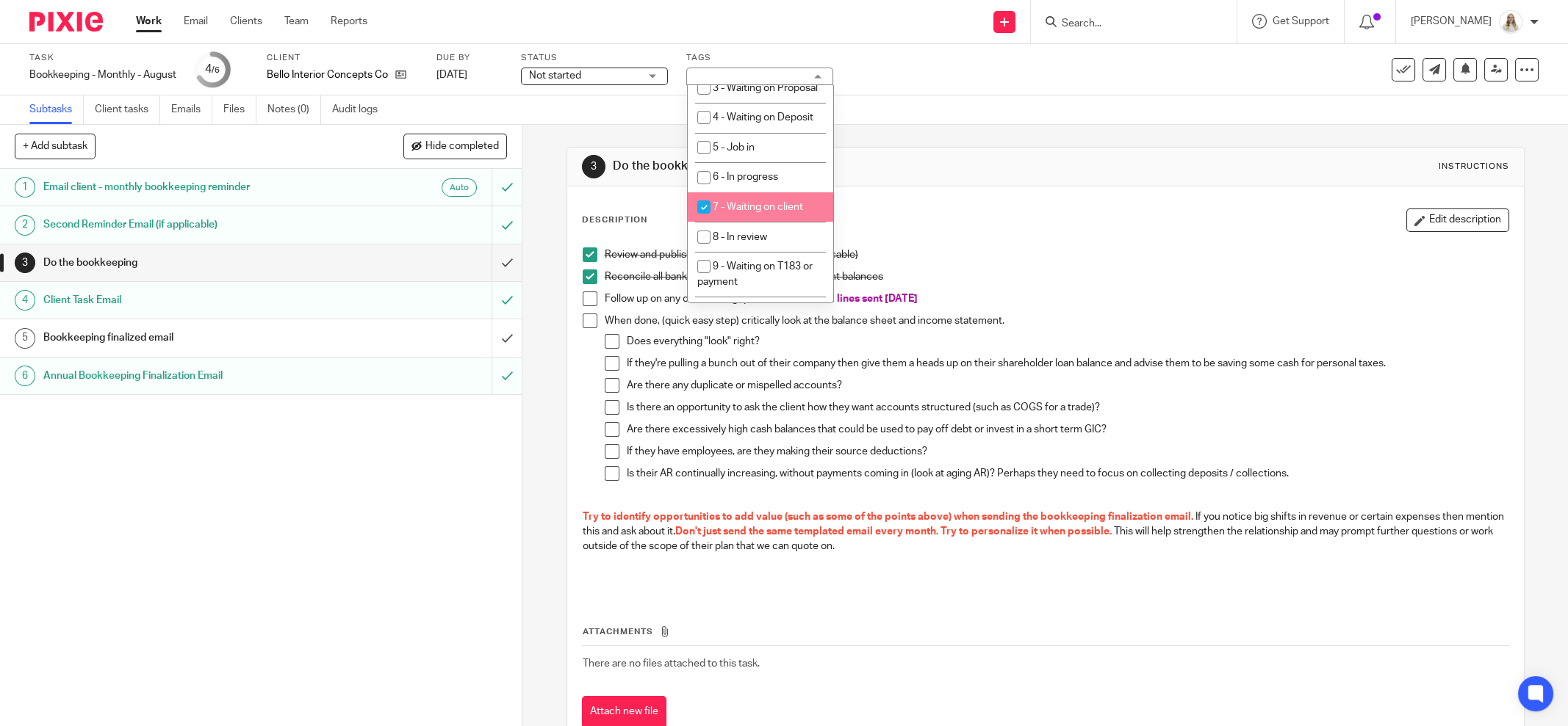
checkbox input "true"
drag, startPoint x: 956, startPoint y: 252, endPoint x: 1030, endPoint y: 252, distance: 74.0
click at [968, 252] on p "Review and publish receipts from Hubdoc (if applicable)" at bounding box center [1057, 255] width 904 height 15
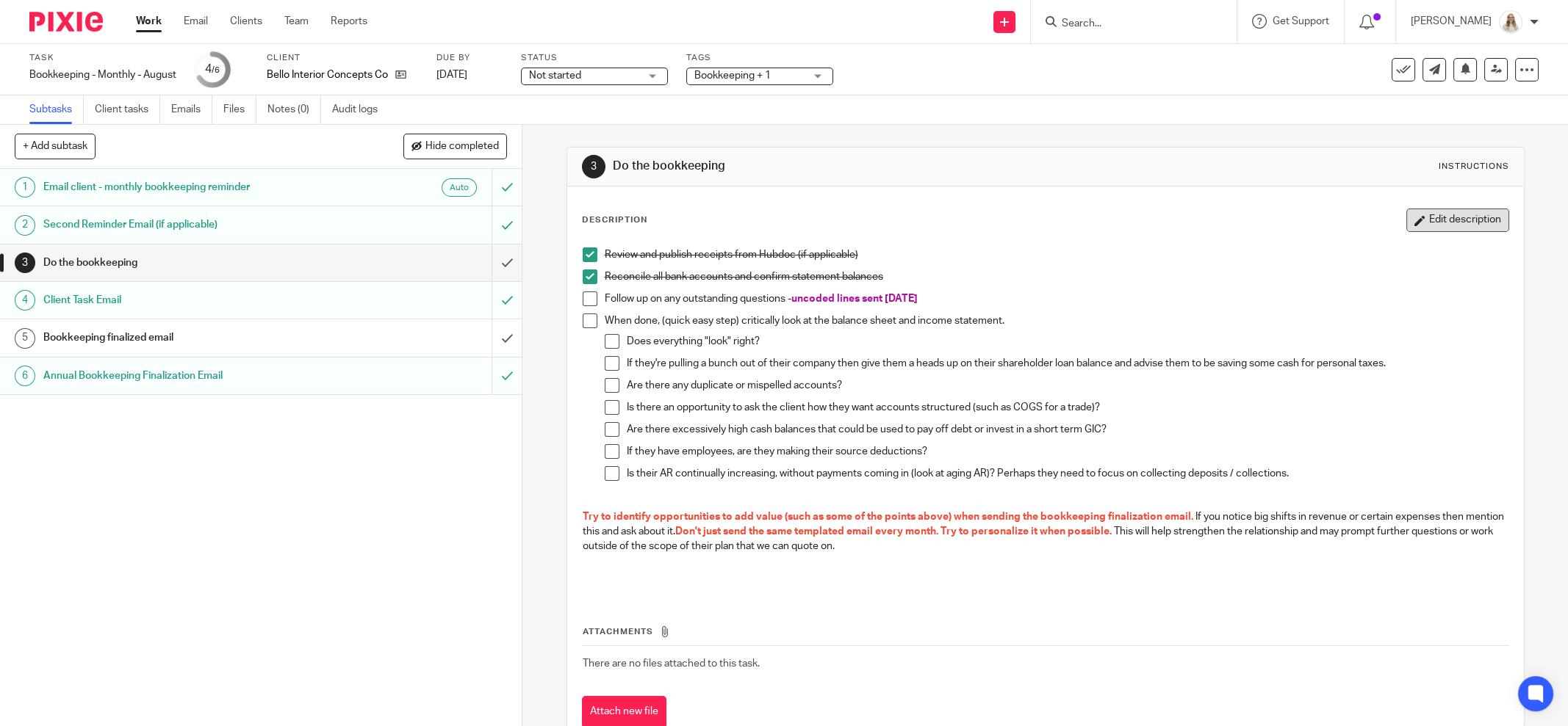
click at [1421, 218] on button "Edit description" at bounding box center [1457, 220] width 103 height 23
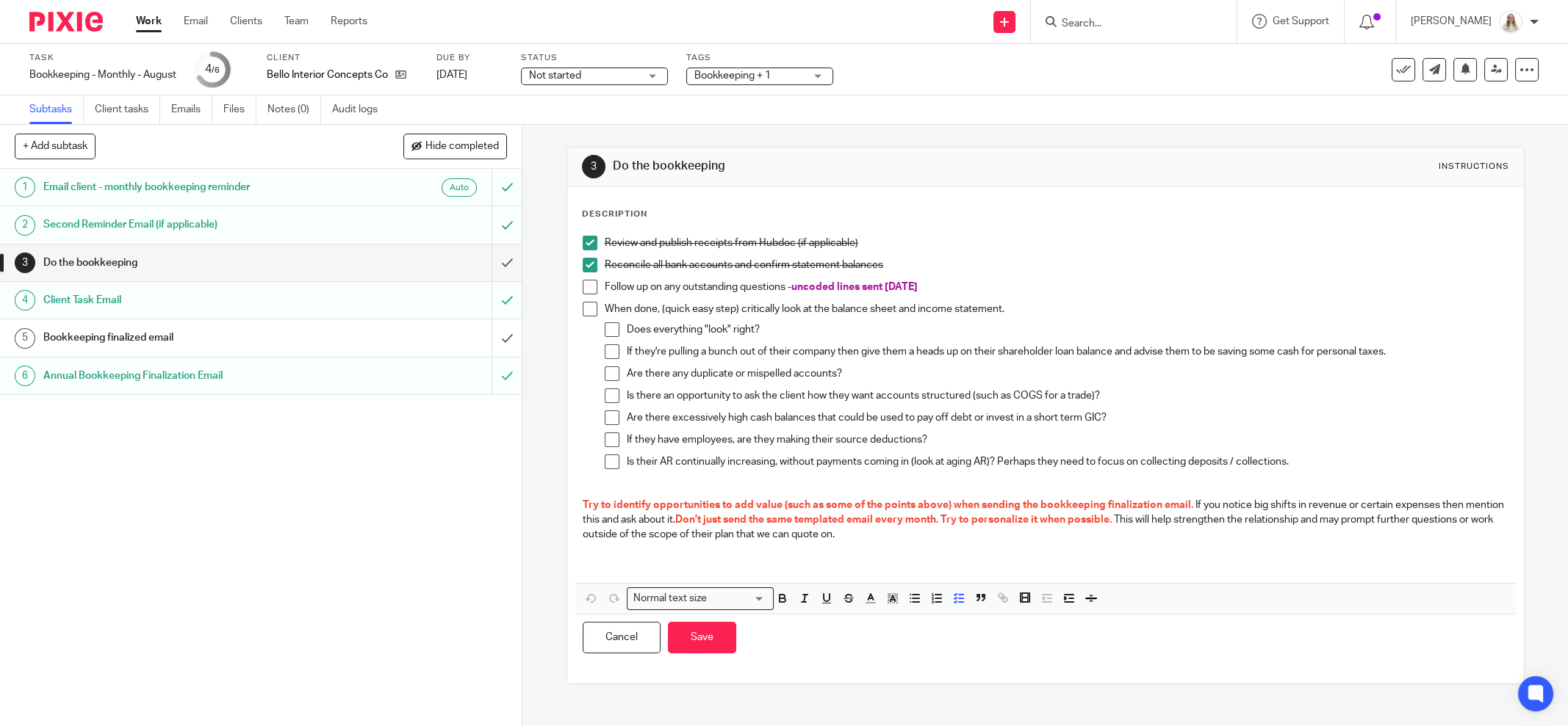
click at [980, 287] on p "Follow up on any outstanding questions - uncoded lines sent [DATE]" at bounding box center [1057, 287] width 904 height 15
click at [714, 640] on button "Save" at bounding box center [702, 638] width 68 height 31
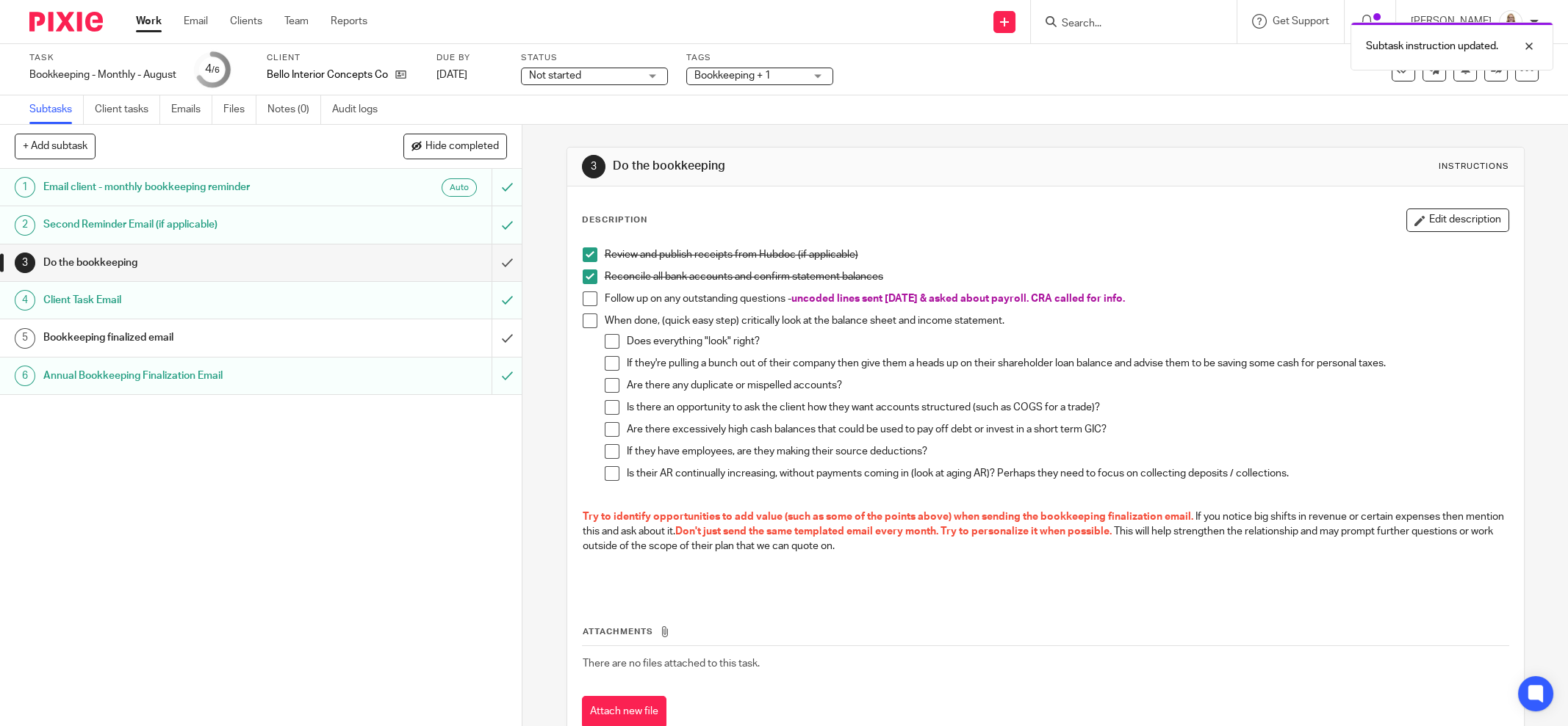
click at [147, 28] on link "Work" at bounding box center [148, 22] width 25 height 15
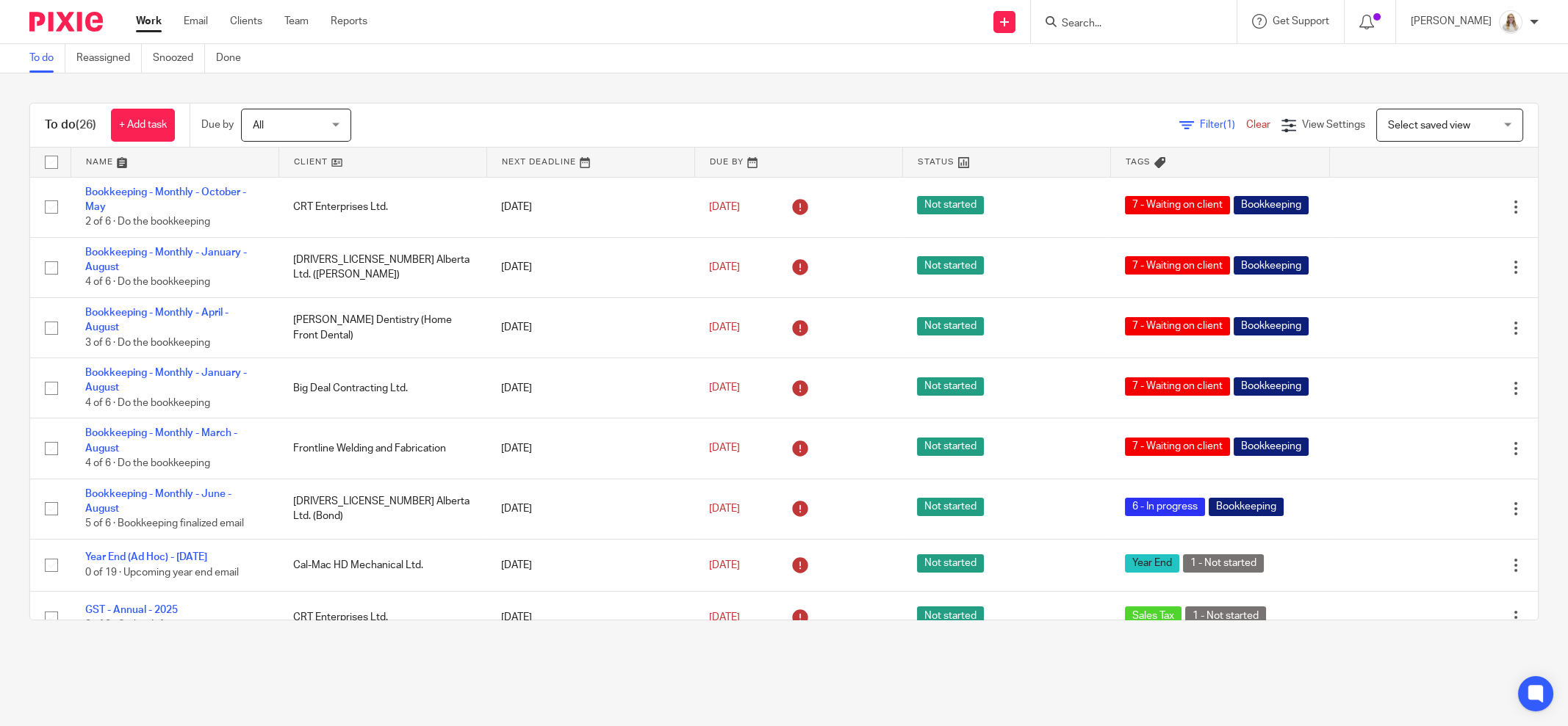
click at [1130, 25] on input "Search" at bounding box center [1127, 25] width 132 height 13
click at [1130, 25] on input "Search" at bounding box center [1127, 25] width 132 height 13
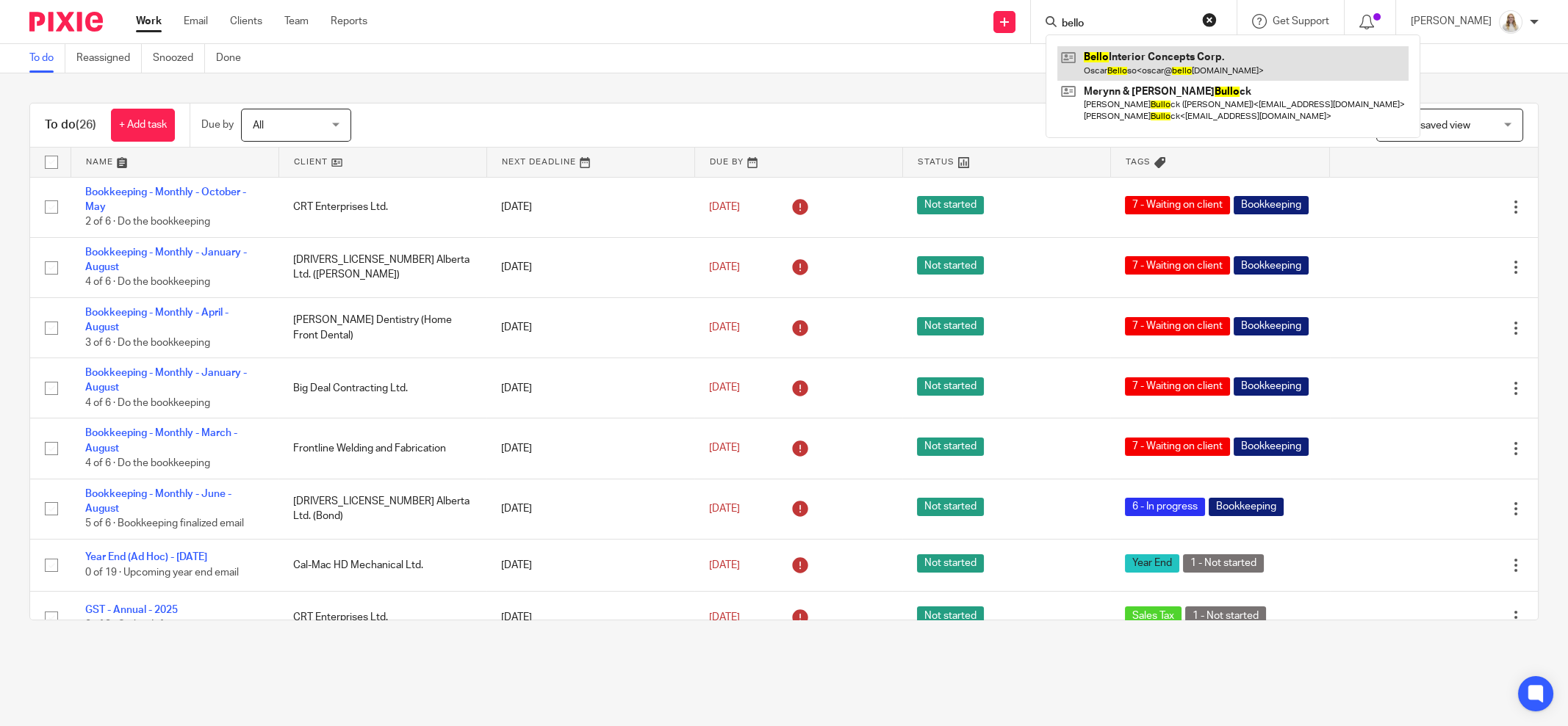
type input "bello"
drag, startPoint x: 557, startPoint y: 39, endPoint x: 483, endPoint y: 2, distance: 82.7
click at [549, 35] on div "Send new email Create task Add client Request signature bello Bello Interior Co…" at bounding box center [979, 22] width 1178 height 43
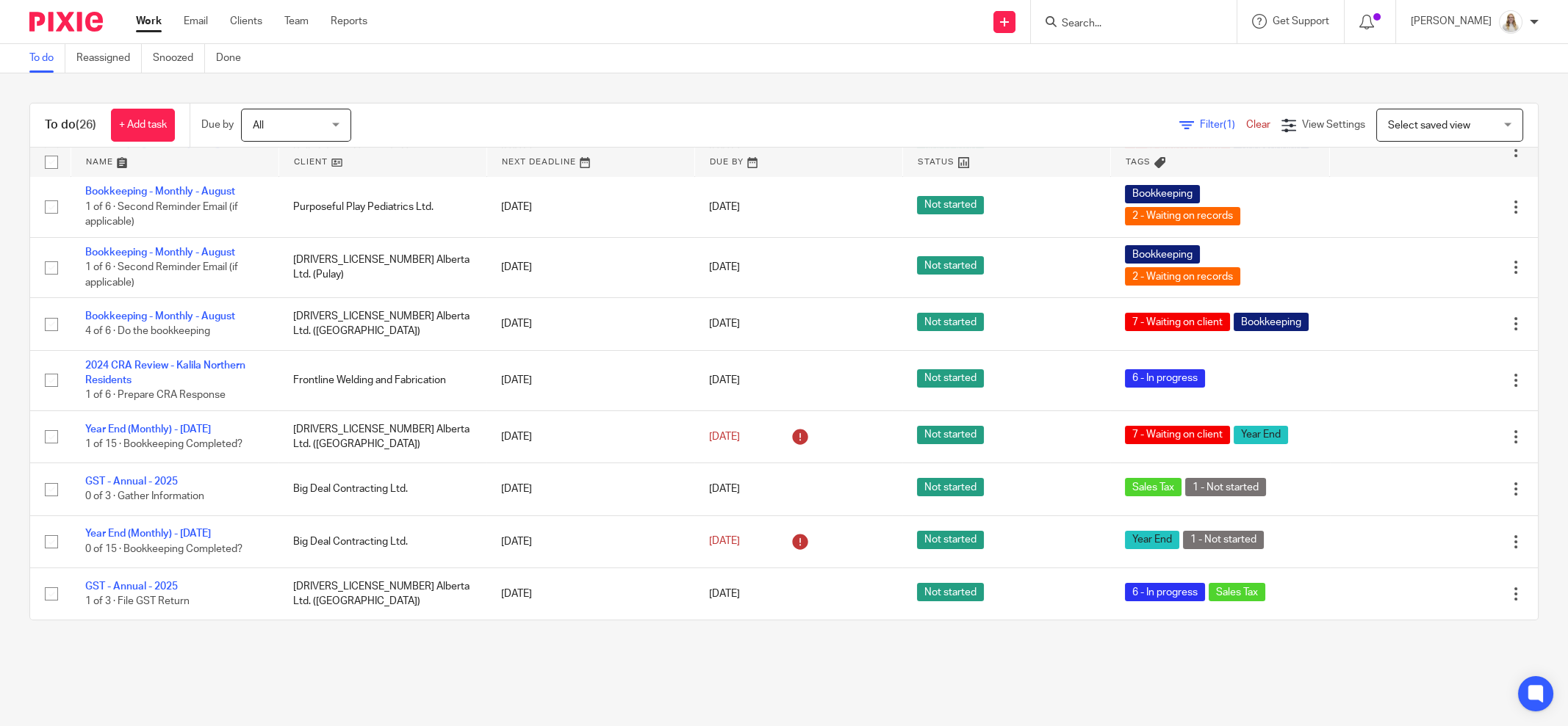
scroll to position [1048, 0]
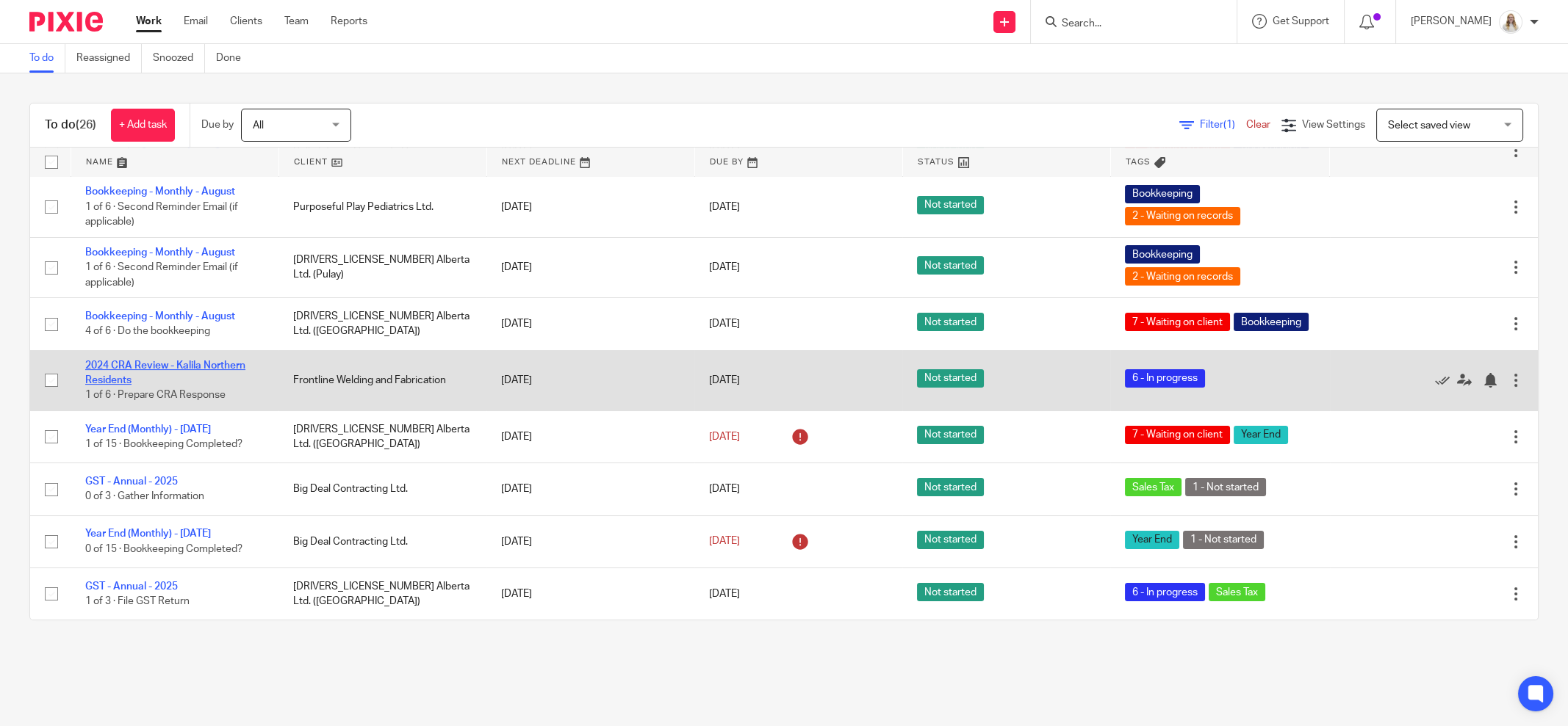
click at [218, 369] on link "2024 CRA Review - Kalila Northern Residents" at bounding box center [166, 372] width 160 height 25
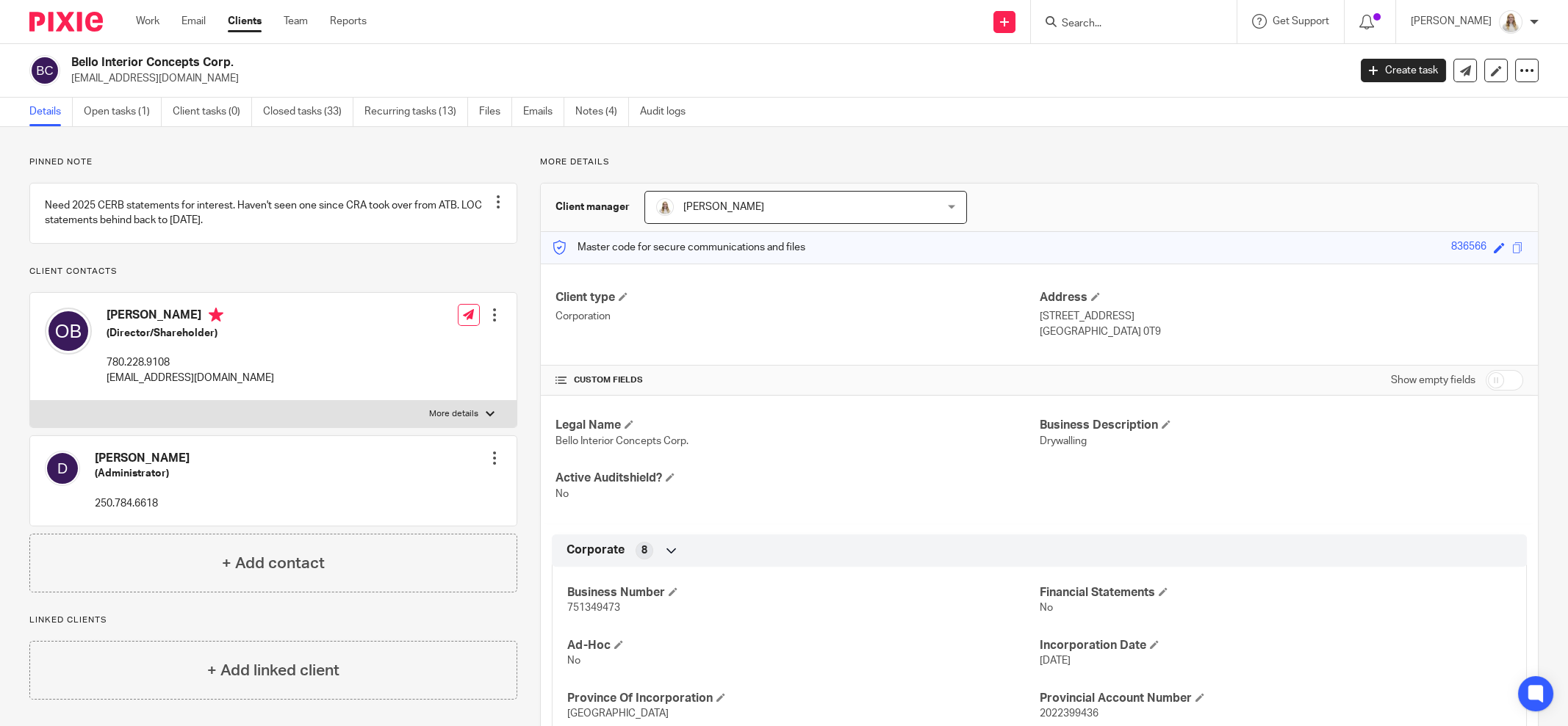
scroll to position [91, 0]
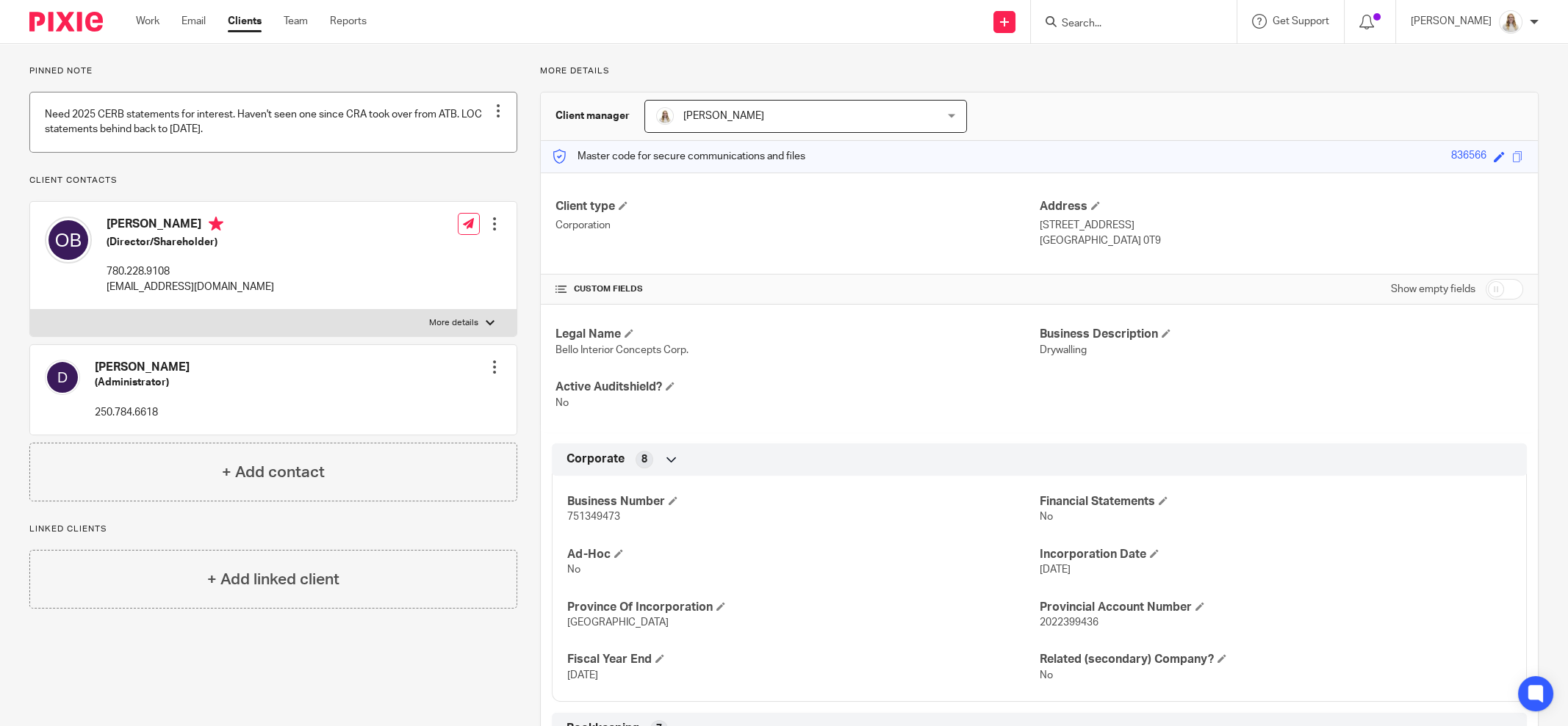
click at [376, 133] on link at bounding box center [273, 122] width 486 height 59
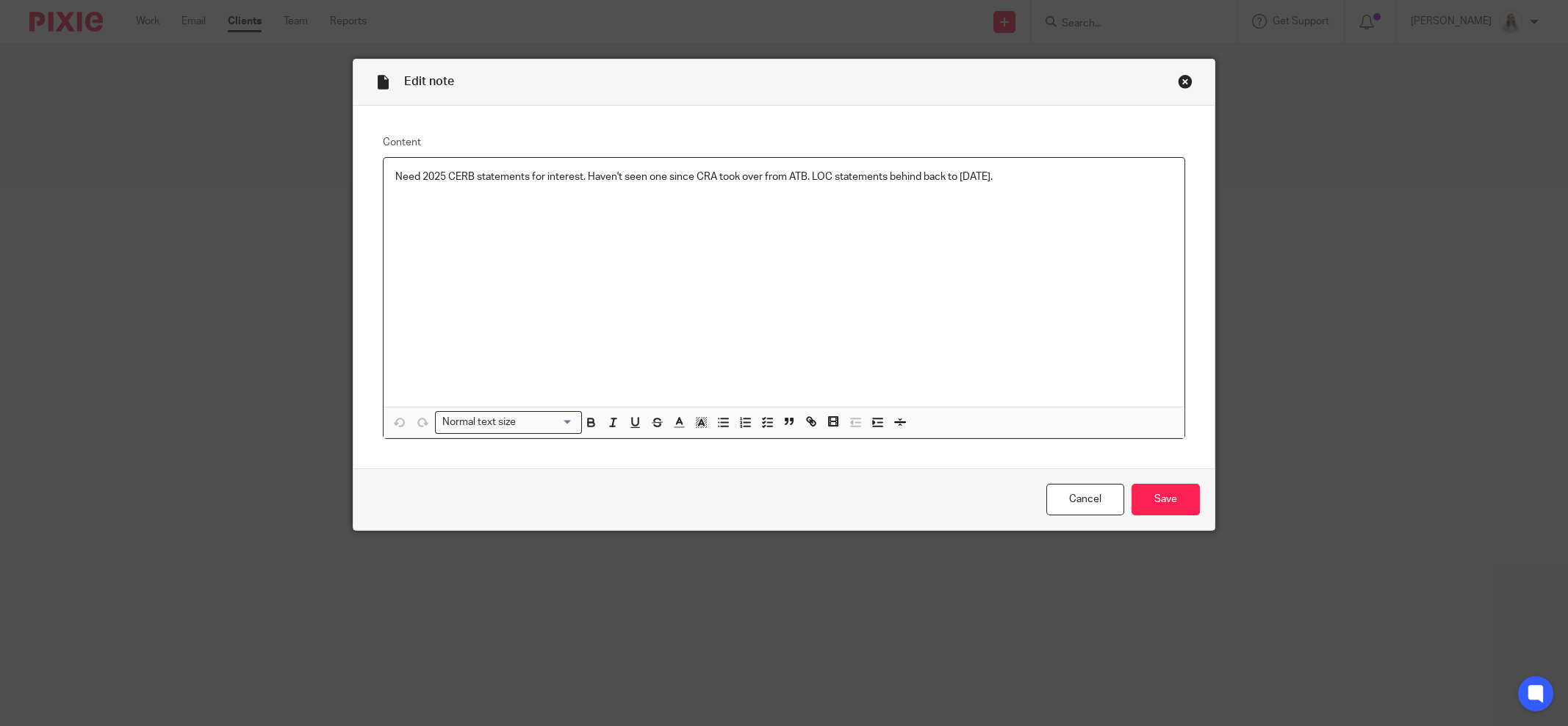
drag, startPoint x: 1034, startPoint y: 172, endPoint x: 805, endPoint y: 175, distance: 229.0
click at [805, 175] on p "Need 2025 CERB statements for interest. Haven't seen one since CRA took over fr…" at bounding box center [783, 177] width 777 height 15
click at [1153, 500] on input "Save" at bounding box center [1166, 500] width 68 height 31
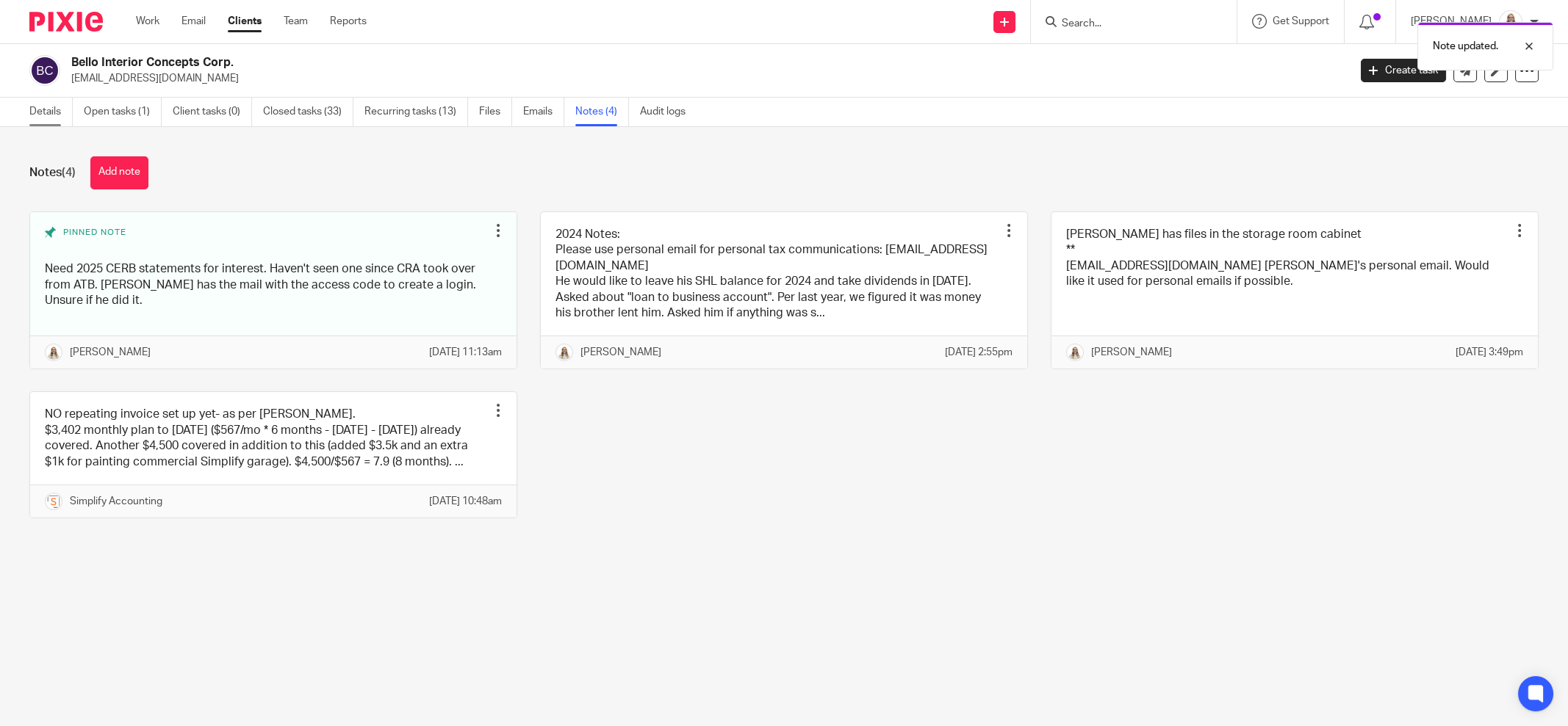
click at [57, 108] on link "Details" at bounding box center [51, 112] width 43 height 28
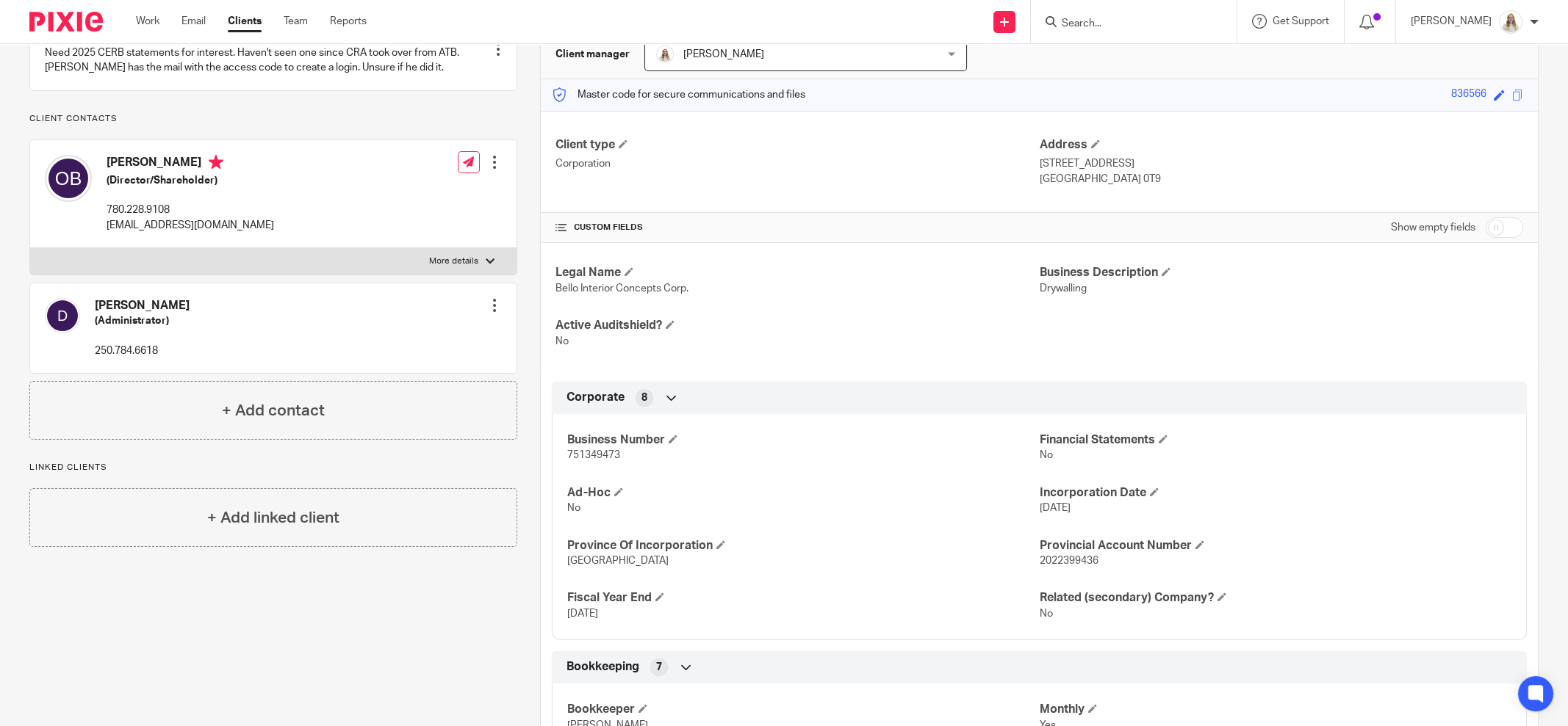
scroll to position [183, 0]
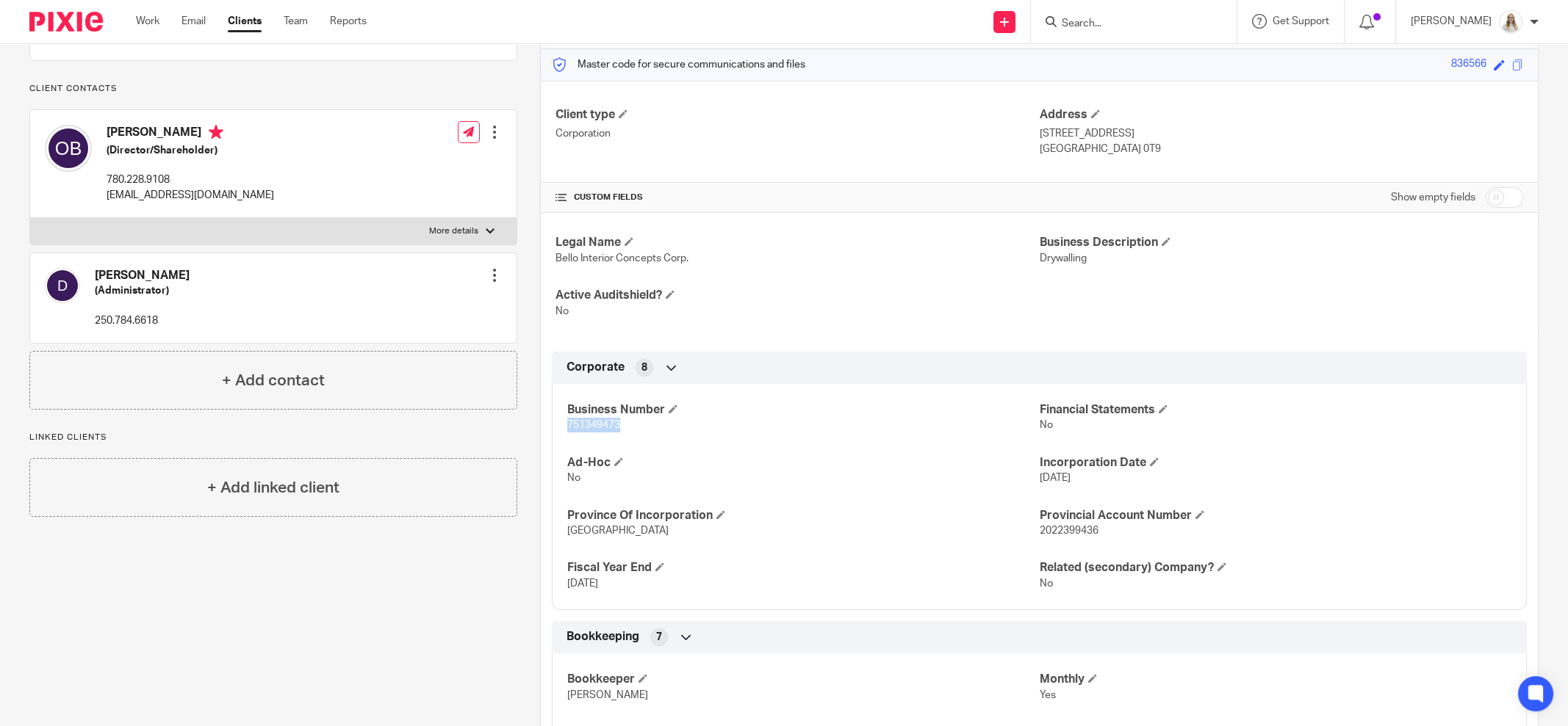
drag, startPoint x: 574, startPoint y: 425, endPoint x: 559, endPoint y: 426, distance: 15.0
click at [559, 426] on div "Business Number 751349473 Financial Statements No Ad-Hoc No Incorporation Date …" at bounding box center [1039, 491] width 975 height 238
copy span "751349473"
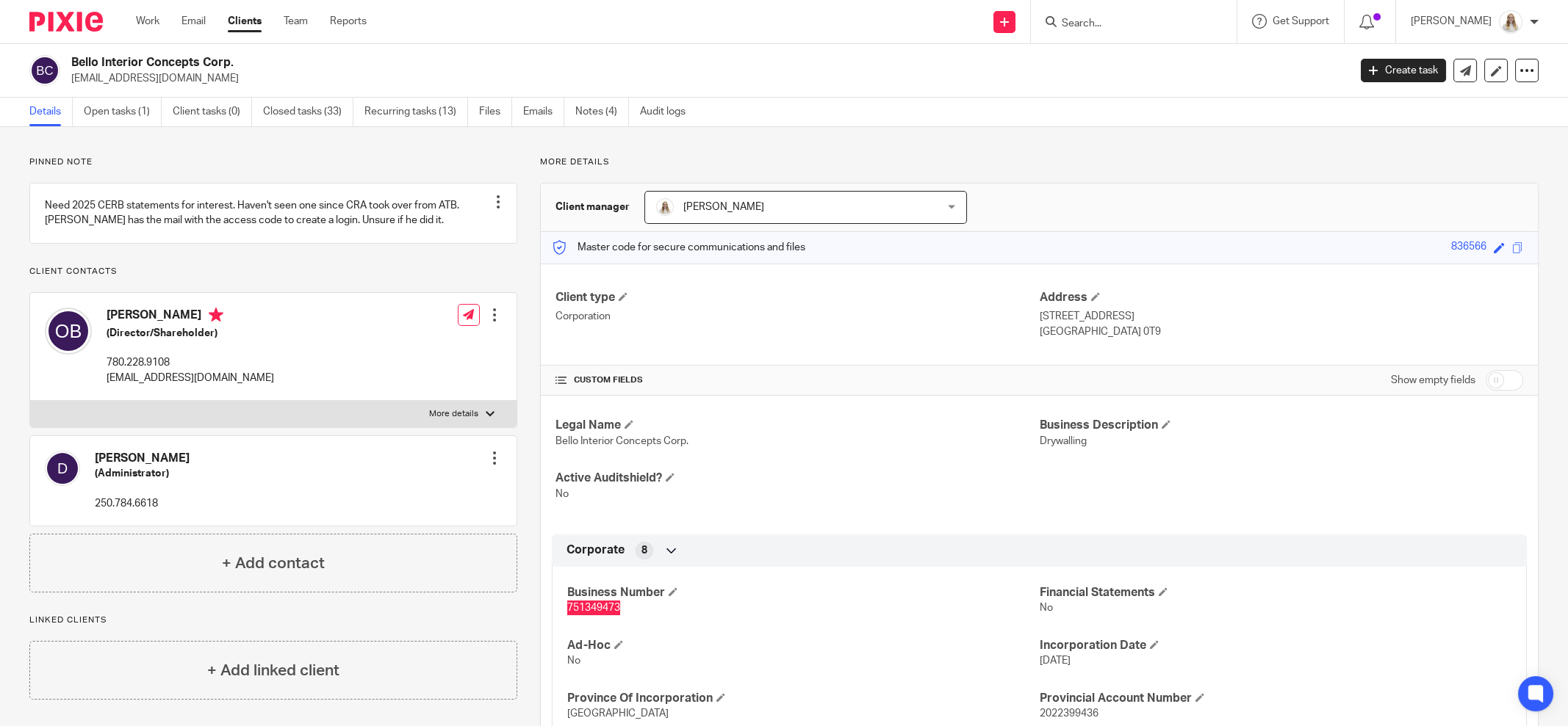
scroll to position [0, 0]
click at [172, 147] on div "Pinned note Need 2025 CERB statements for interest. Haven't seen one since CRA …" at bounding box center [784, 719] width 1568 height 1185
click at [1134, 27] on input "Search" at bounding box center [1127, 25] width 132 height 13
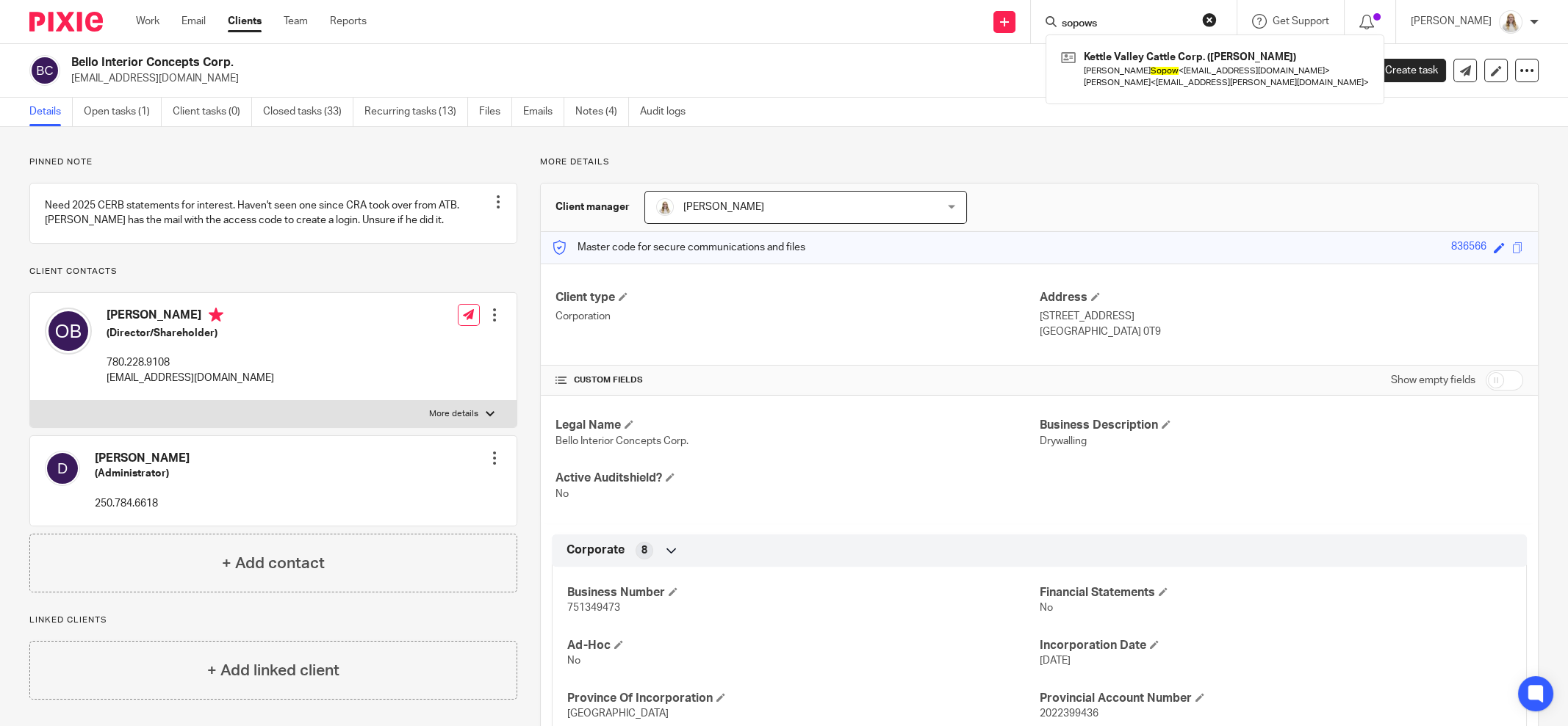
type input "sopows"
click at [1173, 128] on div "Pinned note Need 2025 CERB statements for interest. Haven't seen one since CRA …" at bounding box center [784, 719] width 1568 height 1185
click at [235, 21] on link "Clients" at bounding box center [244, 22] width 34 height 15
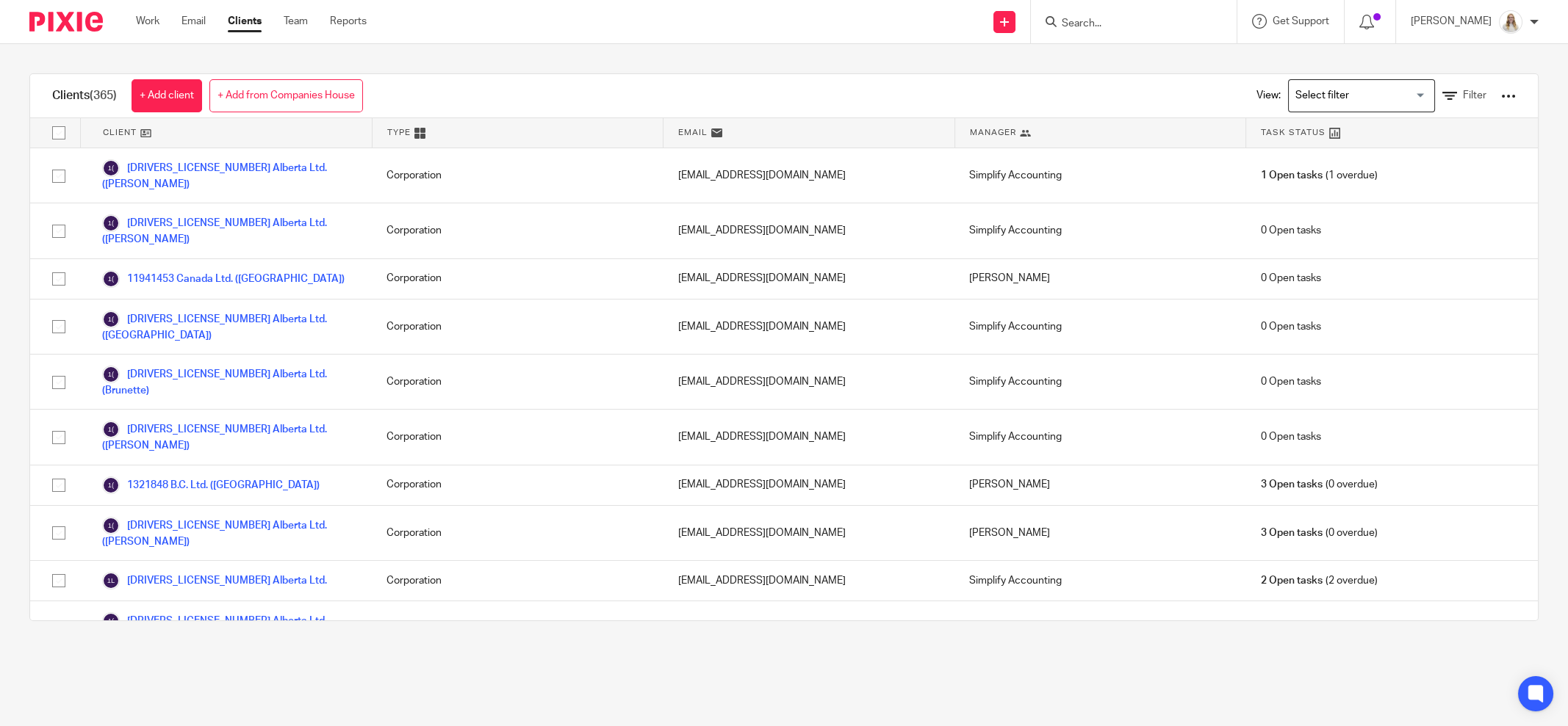
click at [1152, 30] on form at bounding box center [1139, 22] width 157 height 19
click at [1151, 18] on input "Search" at bounding box center [1127, 25] width 132 height 13
type input "sopow"
drag, startPoint x: 947, startPoint y: 49, endPoint x: 1104, endPoint y: 37, distance: 157.5
click at [950, 49] on div "Clients (365) + Add client + Add from Companies House View: Loading... Filter C…" at bounding box center [784, 348] width 1568 height 607
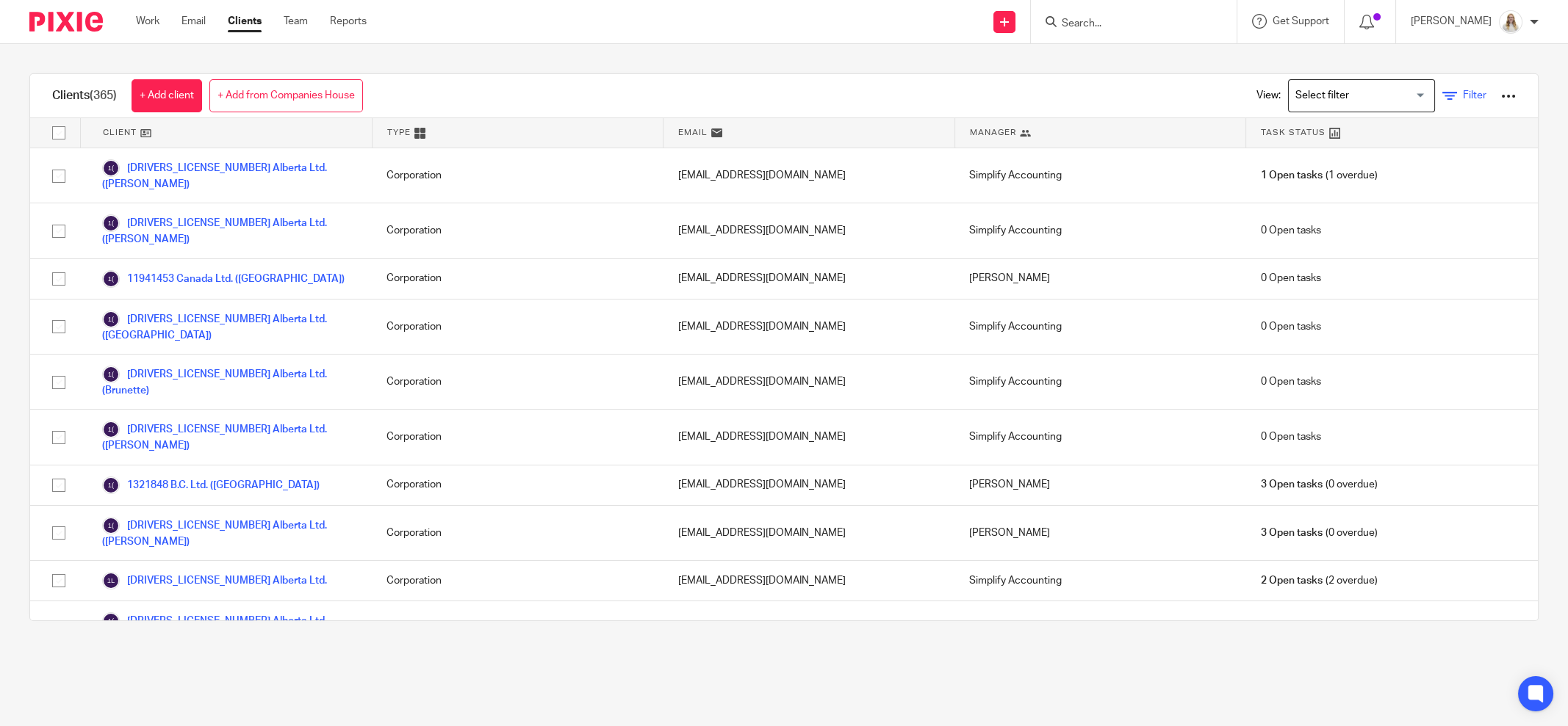
click at [1463, 93] on span "Filter" at bounding box center [1474, 96] width 23 height 10
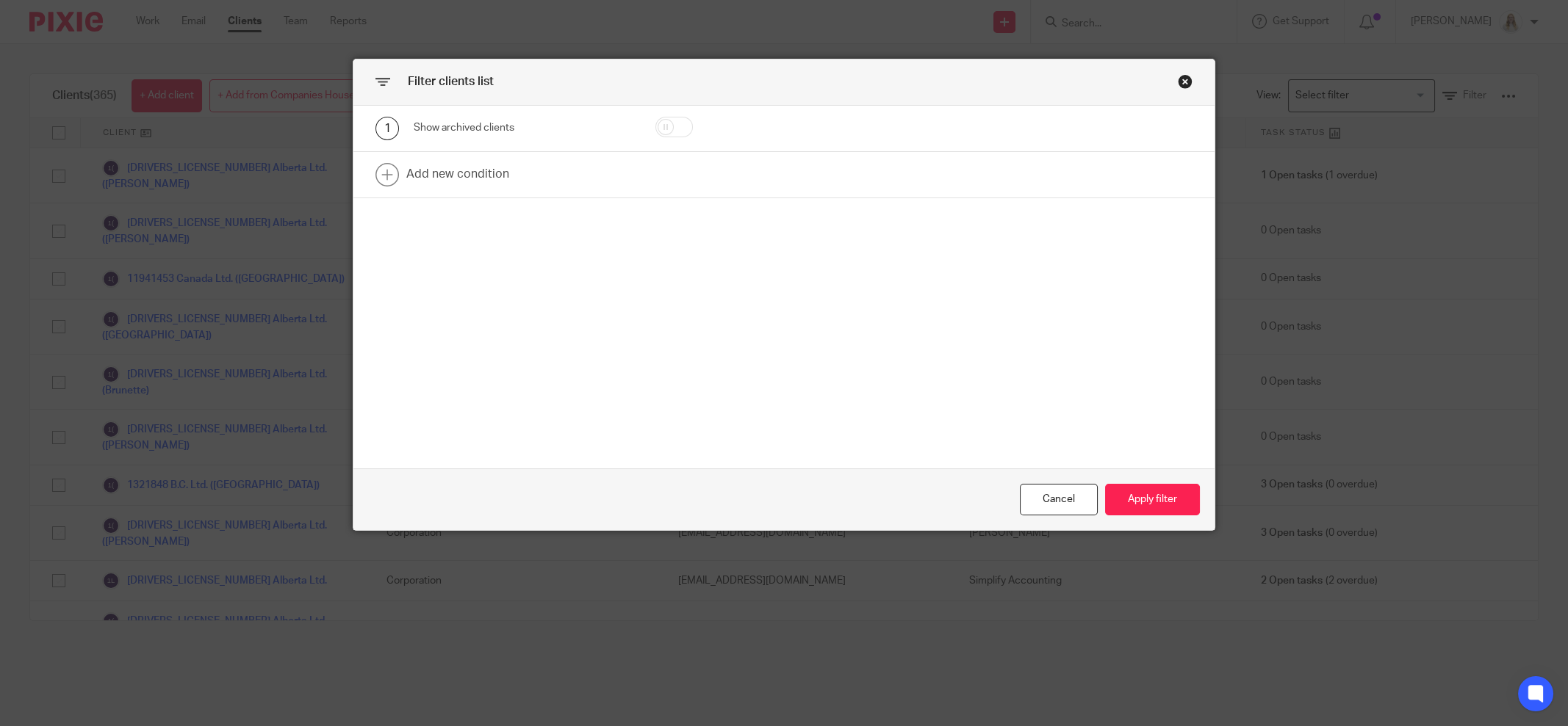
click at [669, 136] on div at bounding box center [702, 128] width 139 height 23
click at [677, 127] on input "checkbox" at bounding box center [674, 127] width 37 height 20
checkbox input "true"
drag, startPoint x: 1165, startPoint y: 521, endPoint x: 1163, endPoint y: 510, distance: 11.2
click at [1164, 519] on div "Cancel Apply filter" at bounding box center [784, 499] width 861 height 61
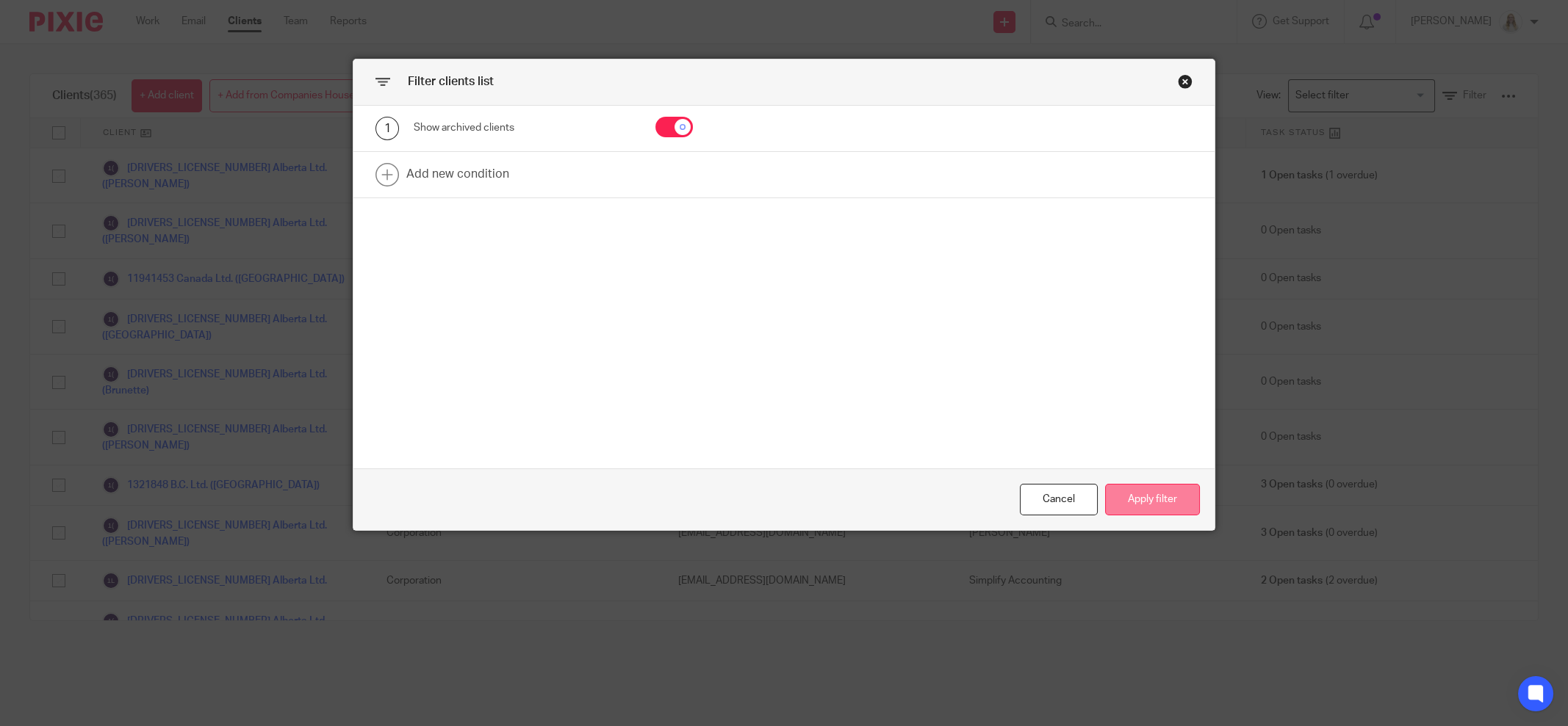
click at [1156, 495] on button "Apply filter" at bounding box center [1152, 500] width 94 height 31
click at [1143, 498] on button "Apply filter" at bounding box center [1152, 500] width 94 height 31
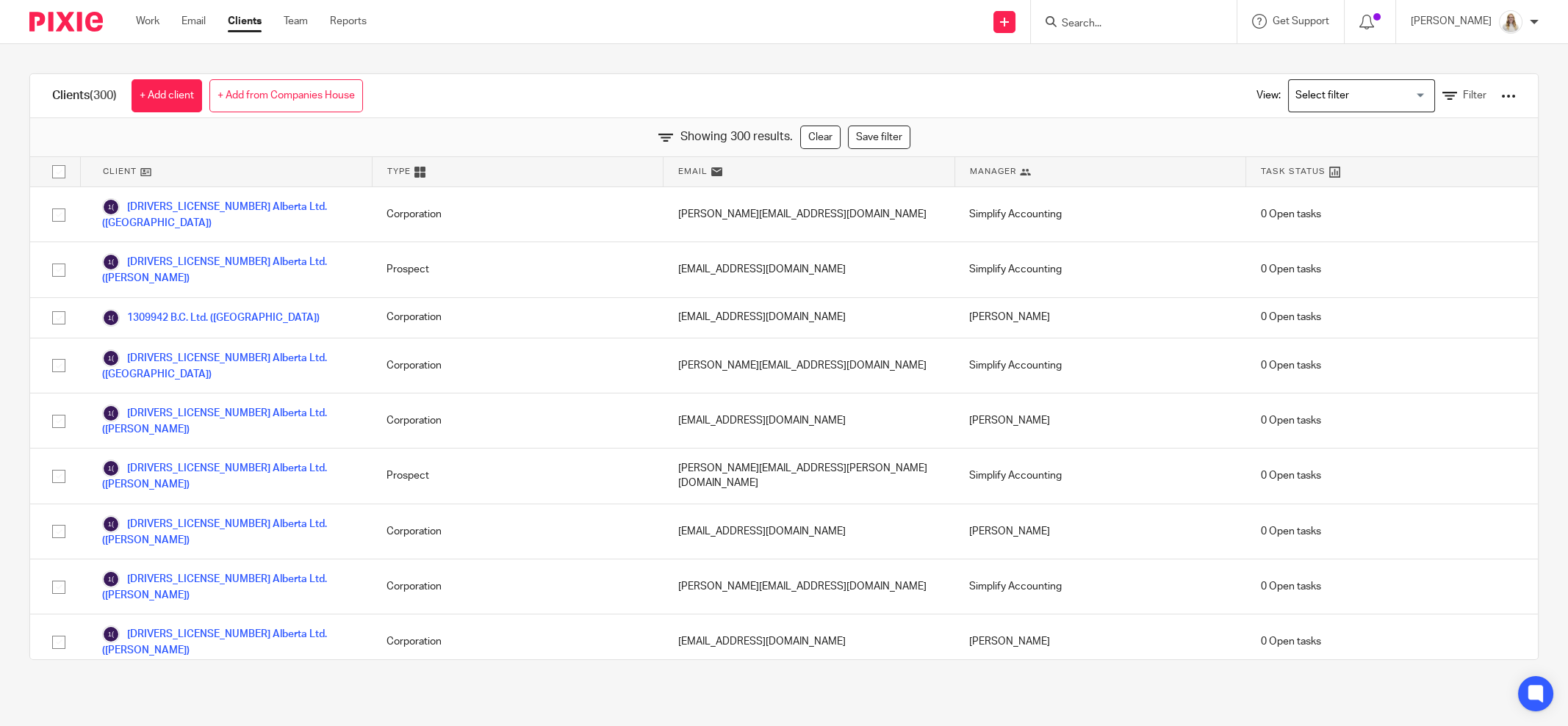
click at [842, 58] on div "Clients (300) + Add client + Add from Companies House View: Loading... Filter S…" at bounding box center [784, 367] width 1568 height 646
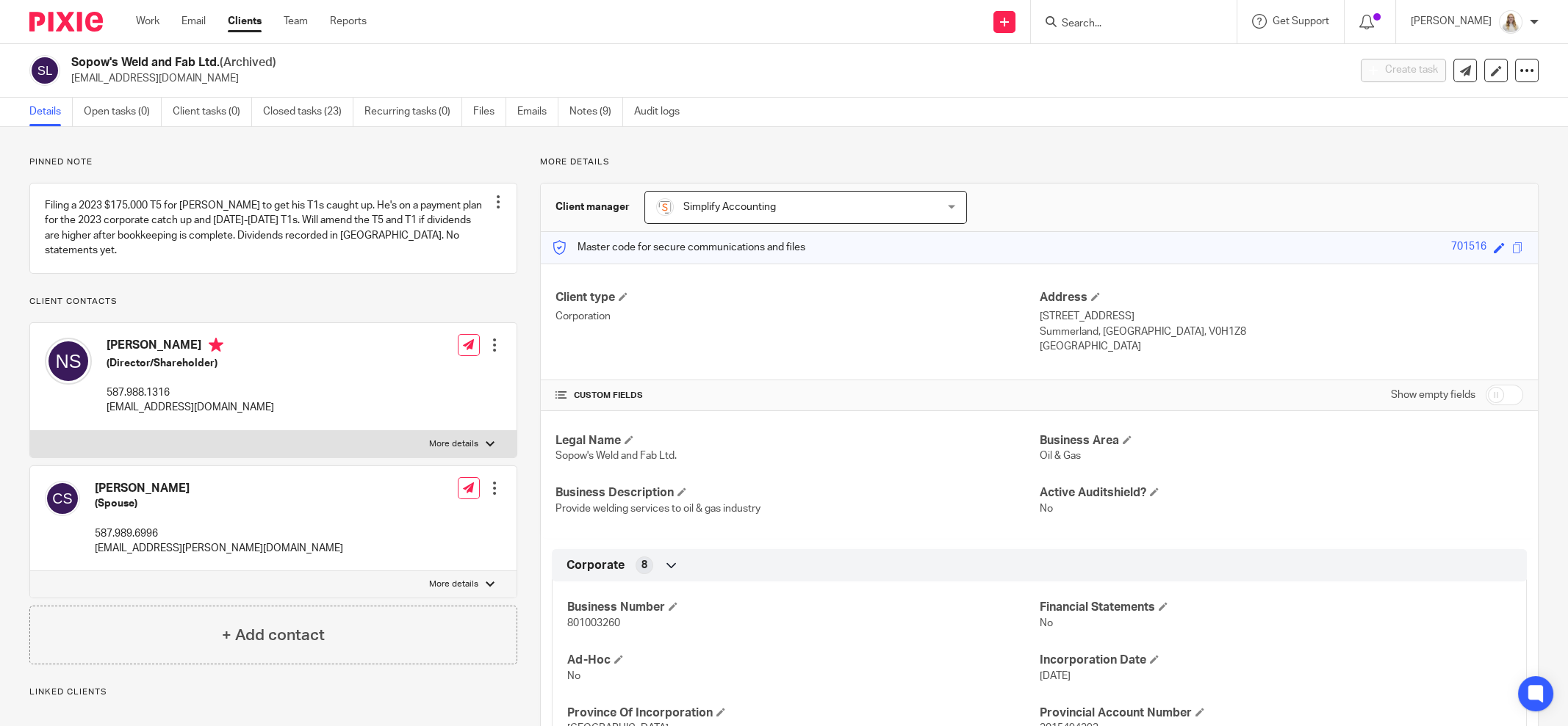
scroll to position [183, 0]
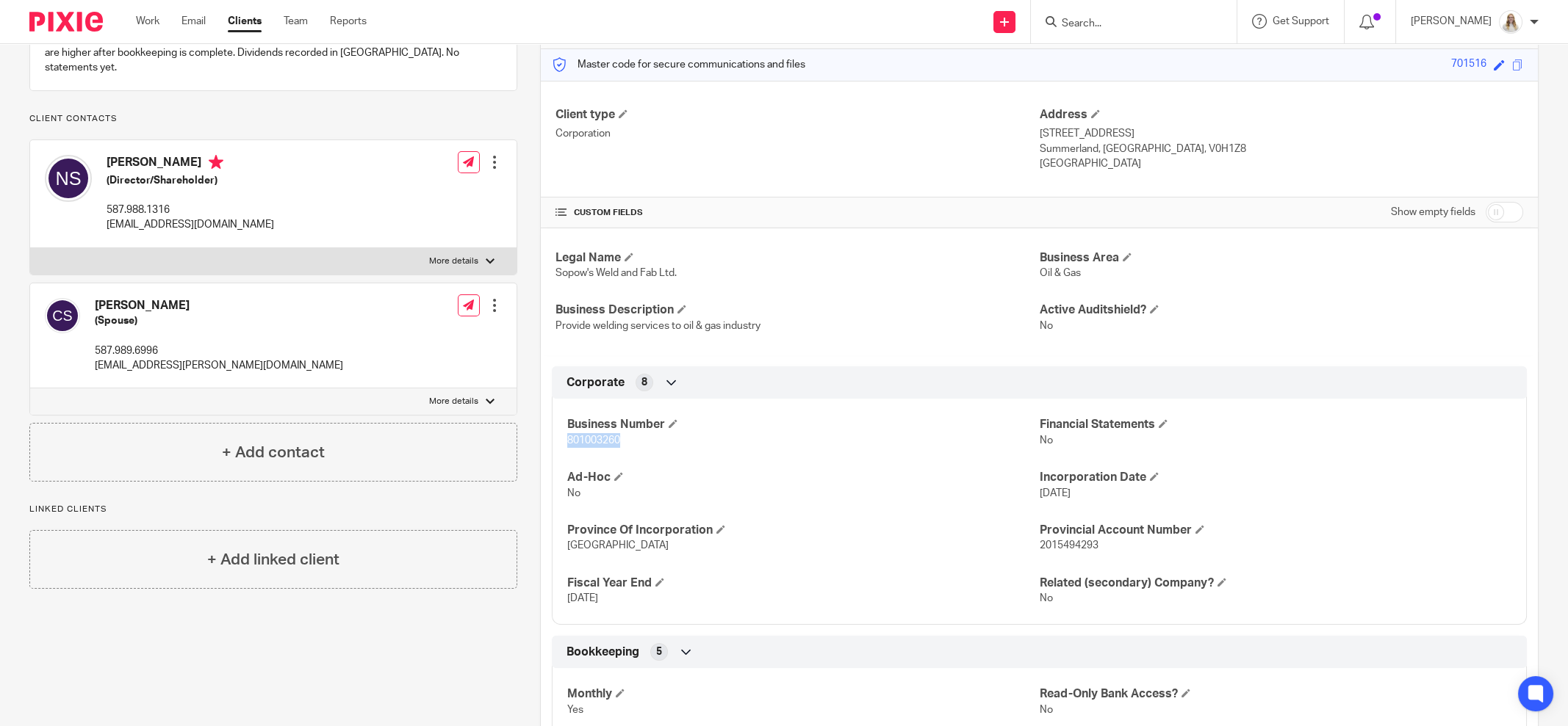
drag, startPoint x: 620, startPoint y: 436, endPoint x: 561, endPoint y: 437, distance: 59.0
click at [567, 437] on p "801003260" at bounding box center [803, 441] width 471 height 15
